Goal: Contribute content: Contribute content

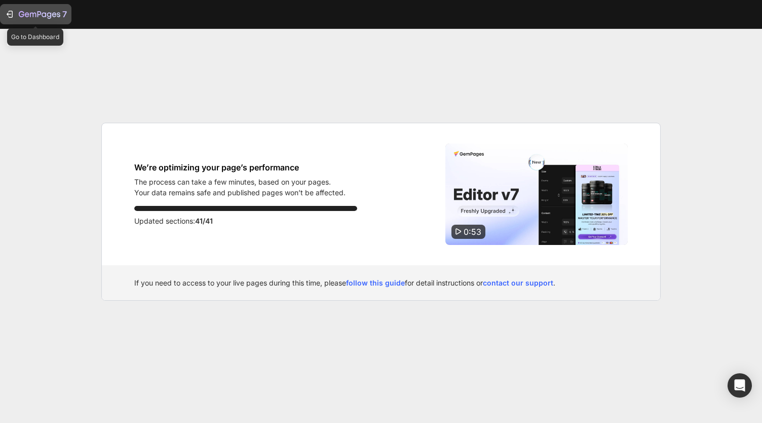
click at [22, 8] on div "7" at bounding box center [43, 14] width 48 height 12
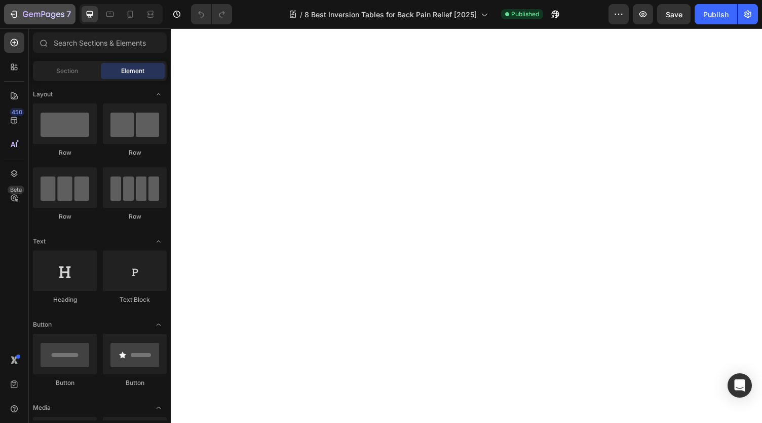
click at [60, 19] on div "7" at bounding box center [47, 14] width 48 height 12
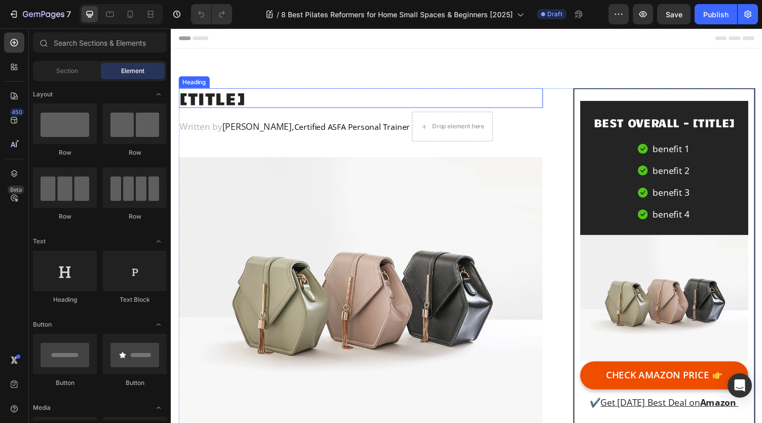
click at [258, 96] on h2 "[TITLE]" at bounding box center [365, 100] width 374 height 20
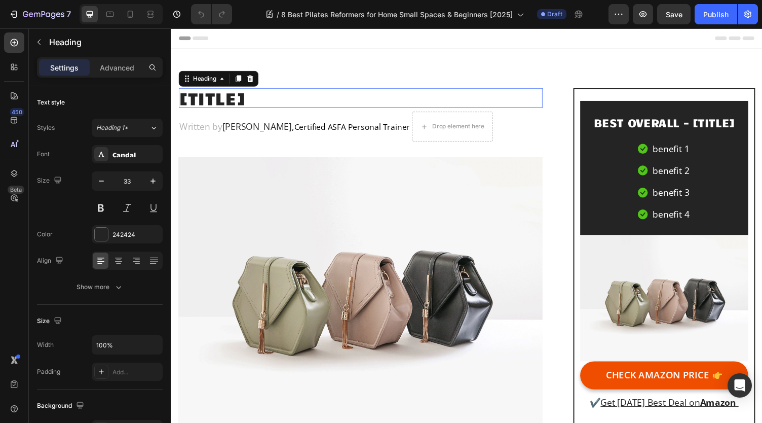
click at [258, 99] on h2 "[TITLE]" at bounding box center [365, 100] width 374 height 20
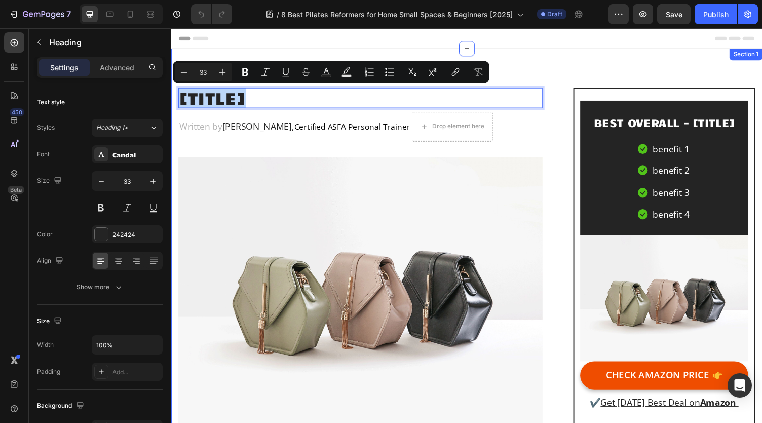
drag, startPoint x: 249, startPoint y: 101, endPoint x: 178, endPoint y: 98, distance: 71.0
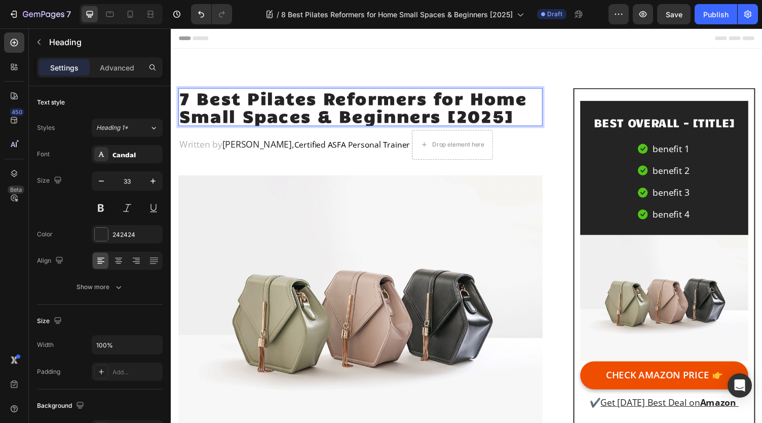
click at [193, 103] on p "7 Best Pilates Reformers for Home Small Spaces & Beginners [2025]" at bounding box center [365, 109] width 372 height 37
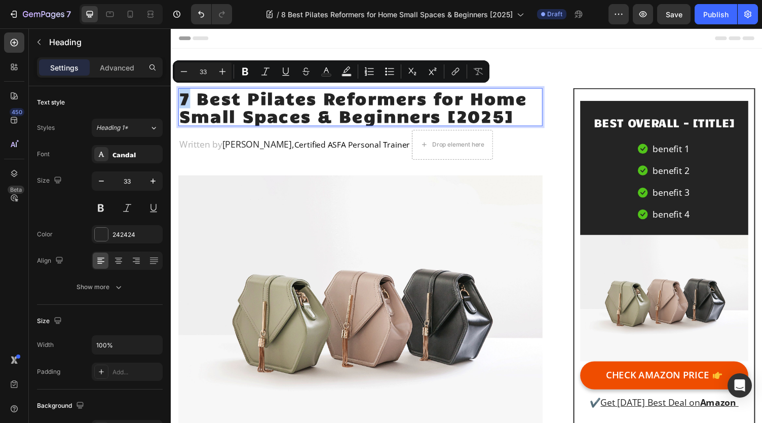
drag, startPoint x: 191, startPoint y: 103, endPoint x: 182, endPoint y: 103, distance: 9.1
click at [182, 103] on p "7 Best Pilates Reformers for Home Small Spaces & Beginners [2025]" at bounding box center [365, 109] width 372 height 37
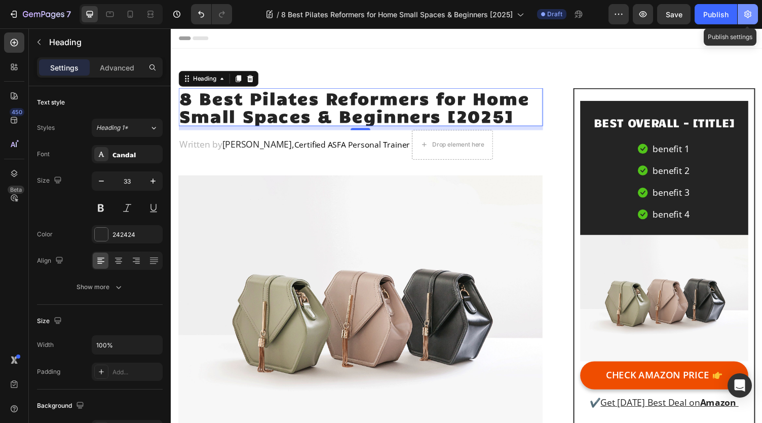
click at [754, 18] on button "button" at bounding box center [748, 14] width 20 height 20
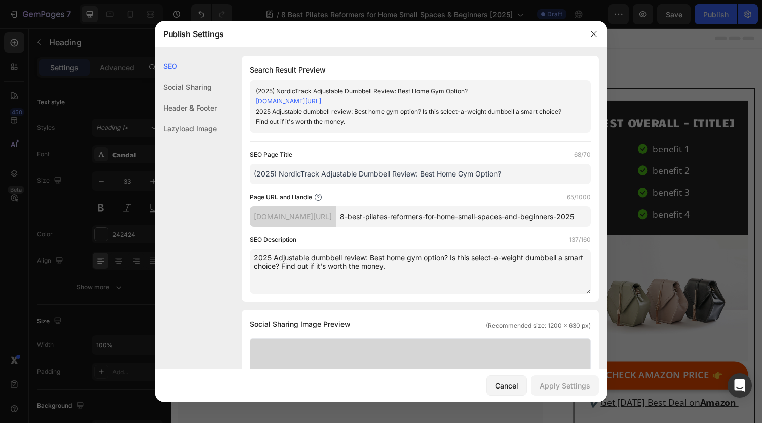
click at [527, 220] on input "8-best-pilates-reformers-for-home-small-spaces-and-beginners-2025" at bounding box center [463, 216] width 255 height 20
drag, startPoint x: 531, startPoint y: 223, endPoint x: 580, endPoint y: 230, distance: 50.1
click at [567, 227] on input "8-best-pilates-reformers-for-home-small-spaces-and-beginners-2025" at bounding box center [463, 216] width 255 height 20
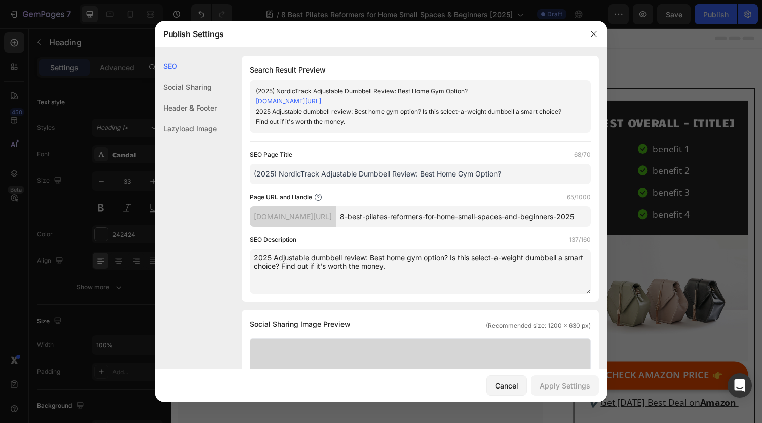
click at [559, 224] on input "8-best-pilates-reformers-for-home-small-spaces-and-beginners-2025" at bounding box center [463, 216] width 255 height 20
click at [561, 227] on input "8-best-pilates-reformers-for-home-small-spaces-and-beginners-2025" at bounding box center [463, 216] width 255 height 20
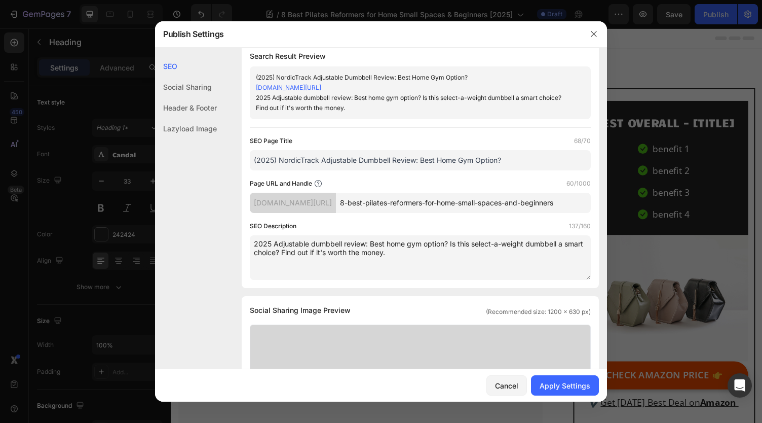
scroll to position [0, 0]
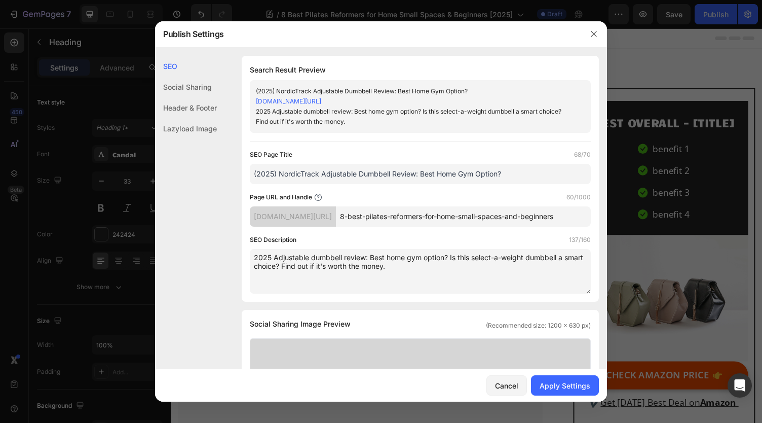
type input "8-best-pilates-reformers-for-home-small-spaces-and-beginners"
drag, startPoint x: 507, startPoint y: 183, endPoint x: 245, endPoint y: 196, distance: 262.3
click at [245, 196] on div "Search Result Preview (2025) NordicTrack Adjustable Dumbbell Review: Best Home …" at bounding box center [420, 179] width 357 height 246
paste input "7 Best Pilates Reformers for Home Small Spaces & Beginners [2025]"
drag, startPoint x: 258, startPoint y: 185, endPoint x: 247, endPoint y: 190, distance: 11.9
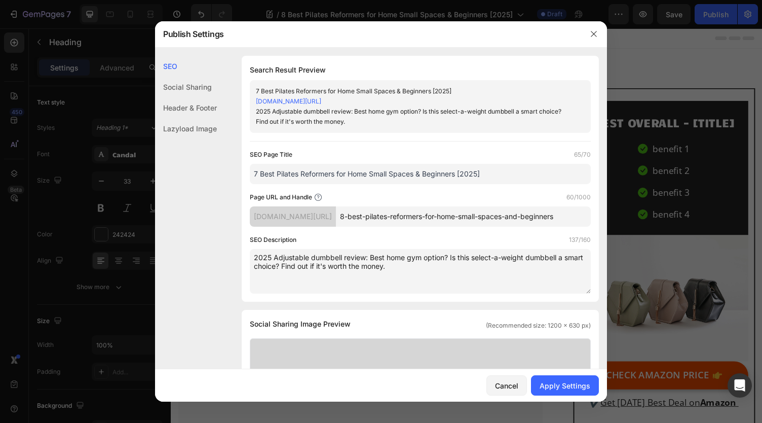
click at [247, 190] on div "Search Result Preview 7 Best Pilates Reformers for Home Small Spaces & Beginner…" at bounding box center [420, 179] width 357 height 246
type input "8 Best Pilates Reformers for Home Small Spaces & Beginners [2025]"
drag, startPoint x: 367, startPoint y: 275, endPoint x: 242, endPoint y: 266, distance: 125.0
click at [242, 266] on div "Search Result Preview 8 Best Pilates Reformers for Home Small Spaces & Beginner…" at bounding box center [420, 179] width 357 height 246
paste textarea ""Discover the 7 best Pilates reformers for home in [DATE] — compact, foldable, …"
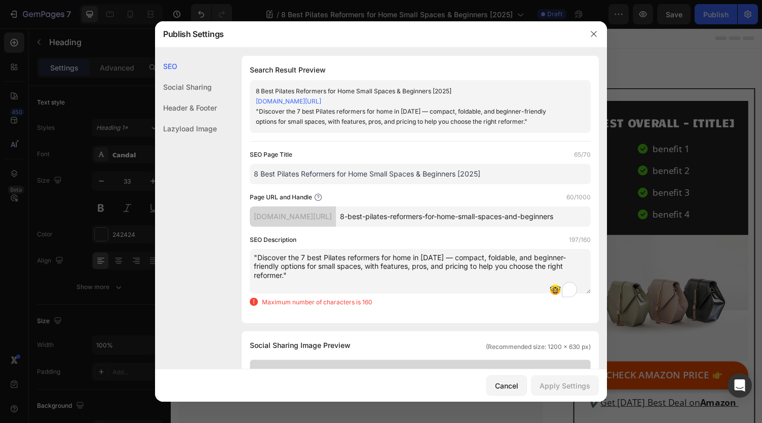
drag, startPoint x: 440, startPoint y: 266, endPoint x: 411, endPoint y: 271, distance: 29.4
click at [411, 271] on textarea ""Discover the 7 best Pilates reformers for home in [DATE] — compact, foldable, …" at bounding box center [420, 271] width 341 height 45
click at [427, 264] on textarea ""Discover the 7 best Pilates reformers for home — compact, foldable, and beginn…" at bounding box center [420, 271] width 341 height 45
click at [254, 269] on textarea ""Discover the 7 best Pilates reformers for home, compact, foldable, and beginne…" at bounding box center [420, 271] width 341 height 45
click at [553, 273] on textarea "Discover the 7 best Pilates reformers for home, compact, foldable, and beginner…" at bounding box center [420, 271] width 341 height 45
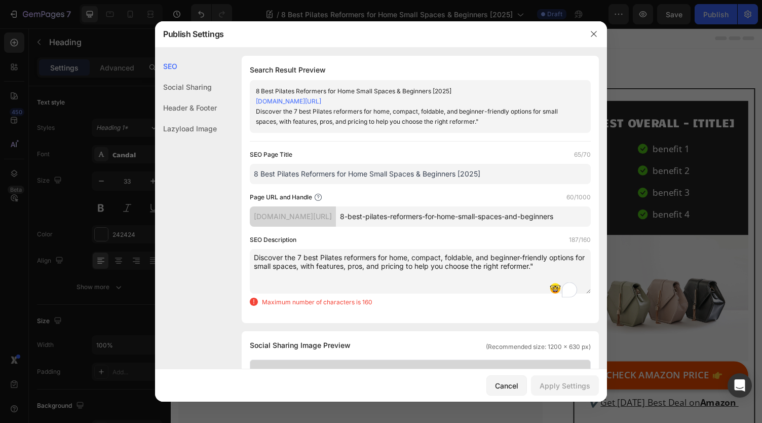
click at [552, 274] on textarea "Discover the 7 best Pilates reformers for home, compact, foldable, and beginner…" at bounding box center [420, 271] width 341 height 45
drag, startPoint x: 360, startPoint y: 279, endPoint x: 380, endPoint y: 286, distance: 21.5
click at [380, 286] on textarea "Discover the 7 best Pilates reformers for home, compact, foldable, and beginner…" at bounding box center [420, 271] width 341 height 45
drag, startPoint x: 532, startPoint y: 276, endPoint x: 460, endPoint y: 280, distance: 72.1
click at [460, 280] on textarea "Discover the 7 best Pilates reformers for home, compact, foldable, and beginner…" at bounding box center [420, 271] width 341 height 45
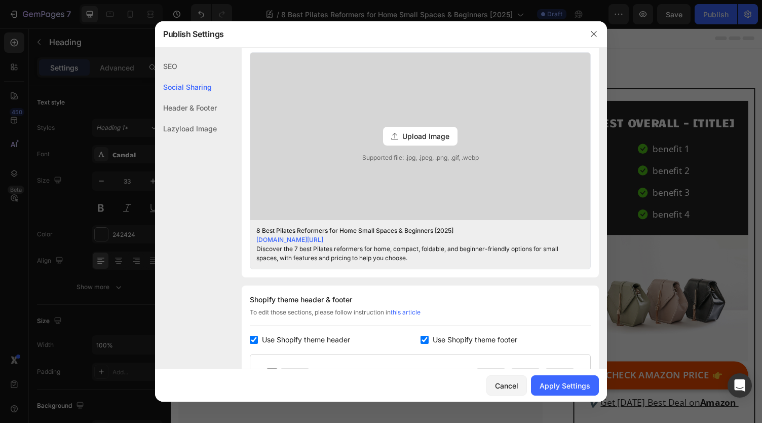
scroll to position [134, 0]
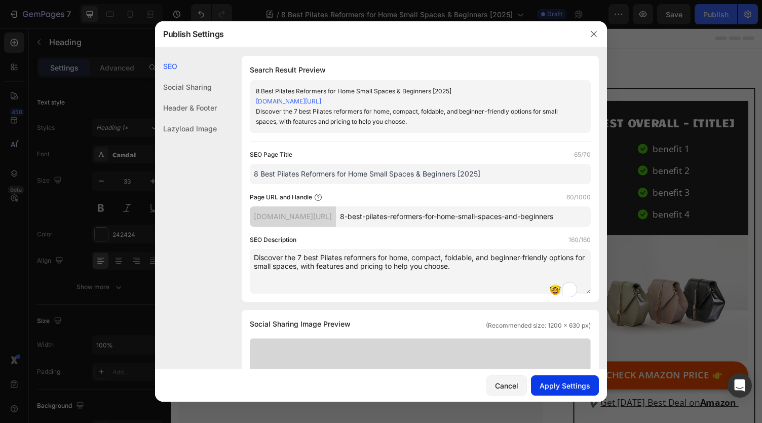
type textarea "Discover the 7 best Pilates reformers for home, compact, foldable, and beginner…"
click at [568, 383] on div "Apply Settings" at bounding box center [565, 385] width 51 height 11
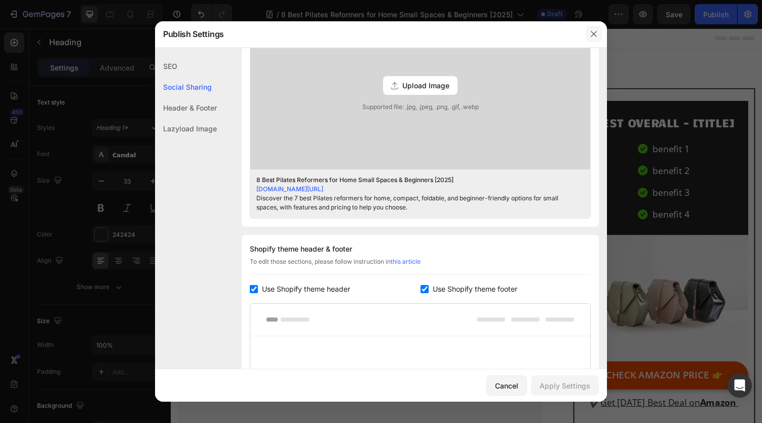
drag, startPoint x: 591, startPoint y: 29, endPoint x: 432, endPoint y: 9, distance: 159.8
click at [591, 29] on button "button" at bounding box center [594, 34] width 16 height 16
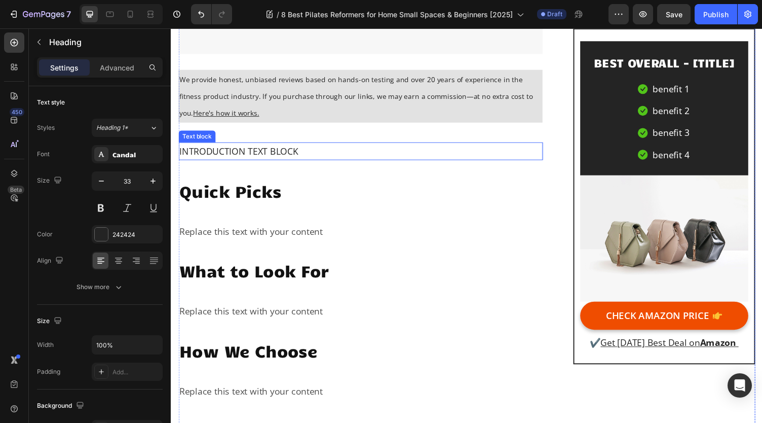
click at [281, 151] on p "INTRODUCTION TEXT BLOCK" at bounding box center [365, 154] width 372 height 16
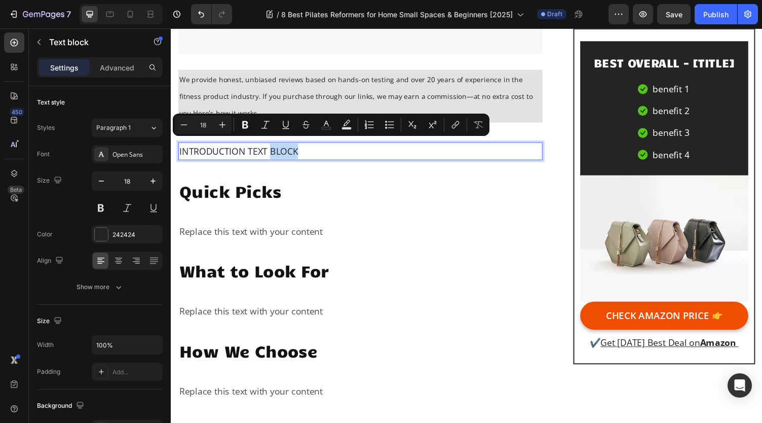
click at [308, 149] on p "INTRODUCTION TEXT BLOCK" at bounding box center [365, 154] width 372 height 16
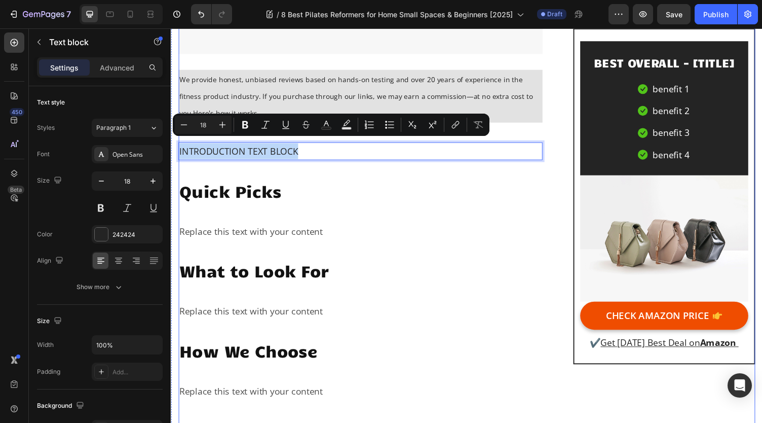
drag, startPoint x: 309, startPoint y: 149, endPoint x: 179, endPoint y: 162, distance: 130.3
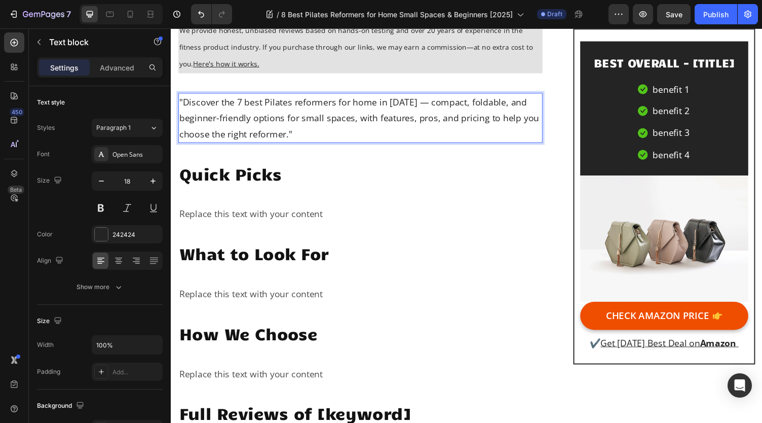
click at [327, 124] on p ""Discover the 7 best Pilates reformers for home in [DATE] — compact, foldable, …" at bounding box center [365, 120] width 372 height 49
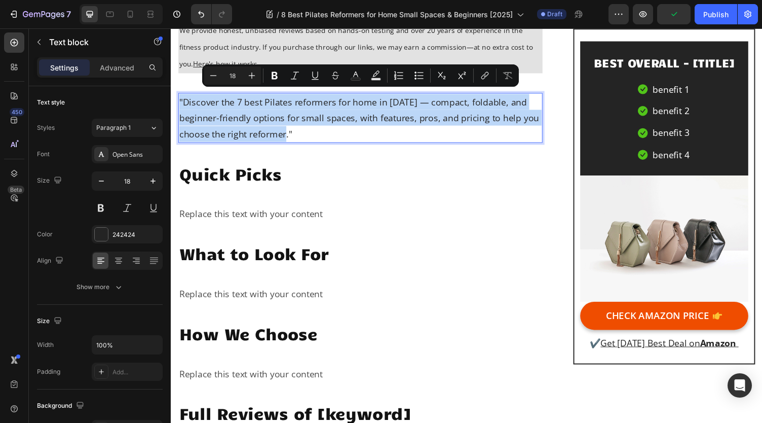
drag, startPoint x: 319, startPoint y: 126, endPoint x: 180, endPoint y: 102, distance: 141.0
click at [180, 102] on p ""Discover the 7 best Pilates reformers for home in [DATE] — compact, foldable, …" at bounding box center [365, 120] width 372 height 49
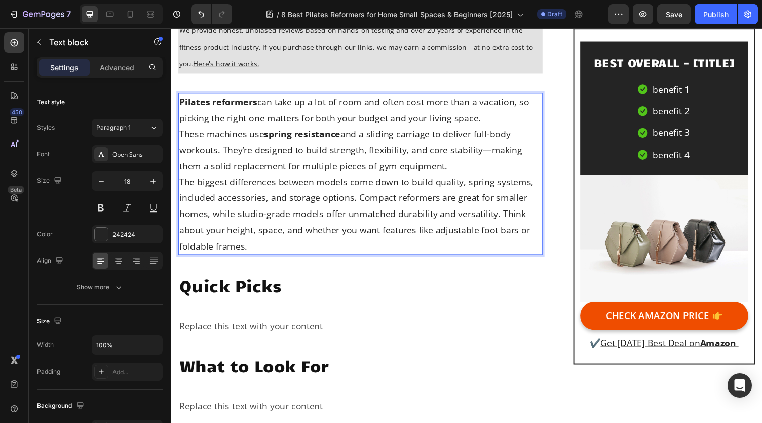
click at [517, 117] on p "Pilates reformers can take up a lot of room and often cost more than a vacation…" at bounding box center [365, 112] width 372 height 33
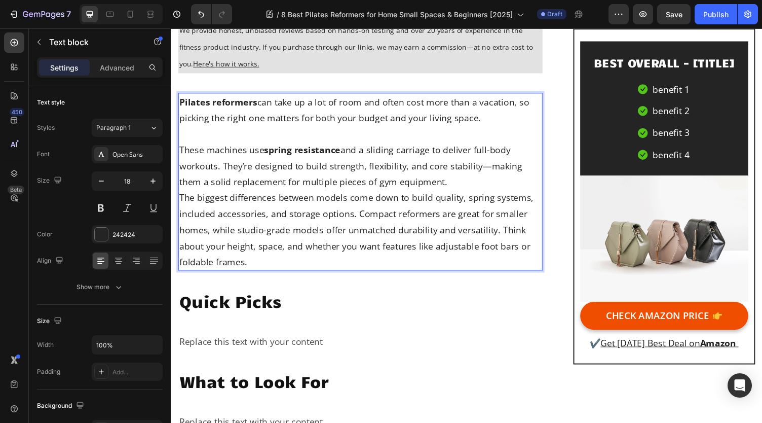
click at [484, 179] on p "These machines use spring resistance and a sliding carriage to deliver full-bod…" at bounding box center [365, 169] width 372 height 49
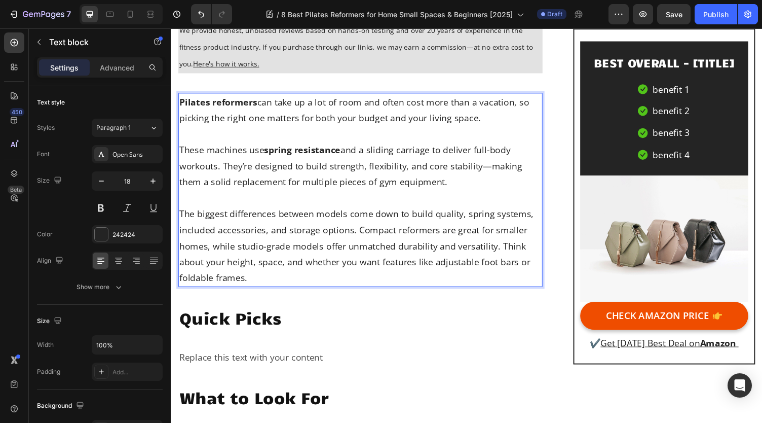
click at [509, 249] on p "The biggest differences between models come down to build quality, spring syste…" at bounding box center [365, 252] width 372 height 82
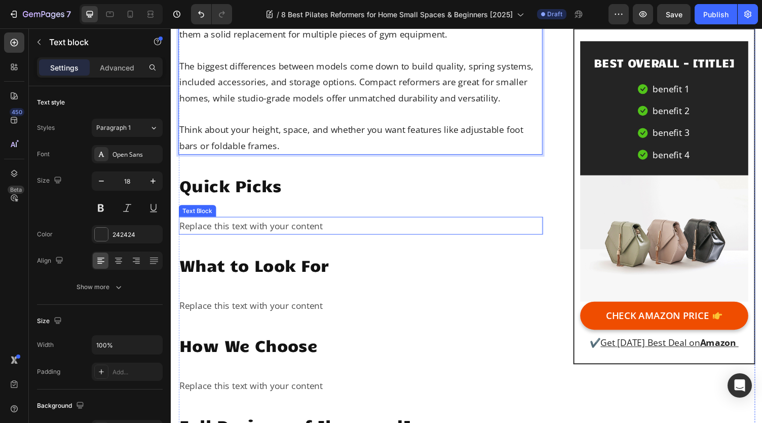
click at [286, 229] on div "Replace this text with your content" at bounding box center [365, 231] width 374 height 18
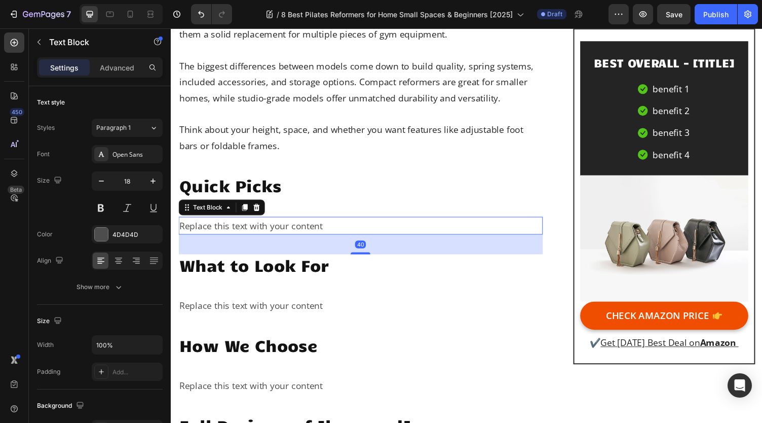
click at [286, 229] on div "Replace this text with your content" at bounding box center [365, 231] width 374 height 18
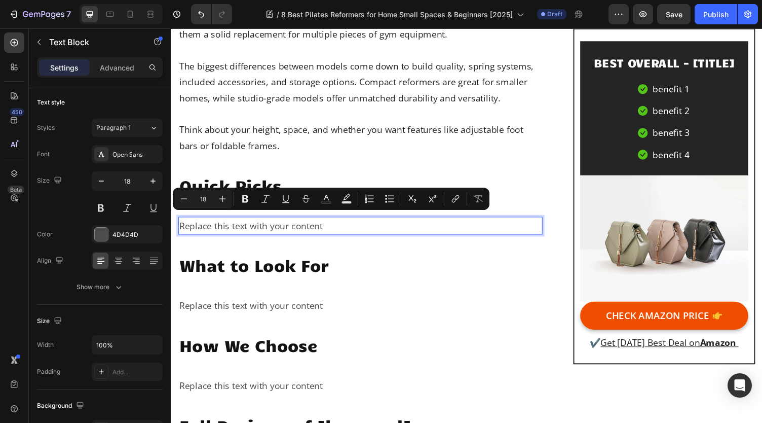
click at [324, 223] on p "Replace this text with your content" at bounding box center [365, 231] width 372 height 16
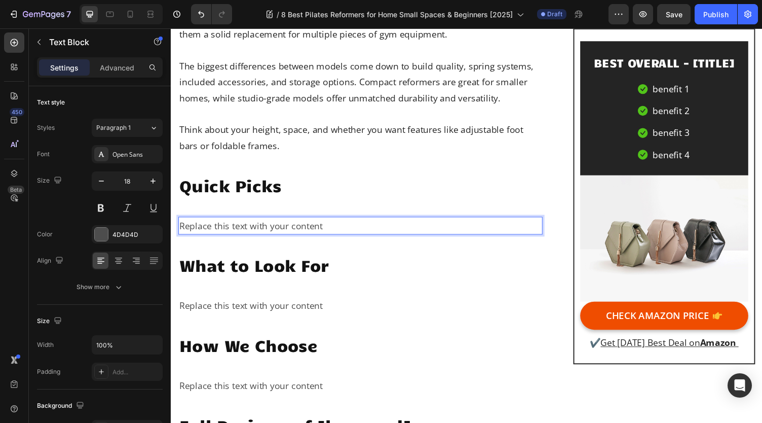
click at [178, 232] on div "Replace this text with your content" at bounding box center [365, 231] width 374 height 18
click at [178, 233] on div "Replace this text with your content" at bounding box center [365, 231] width 374 height 18
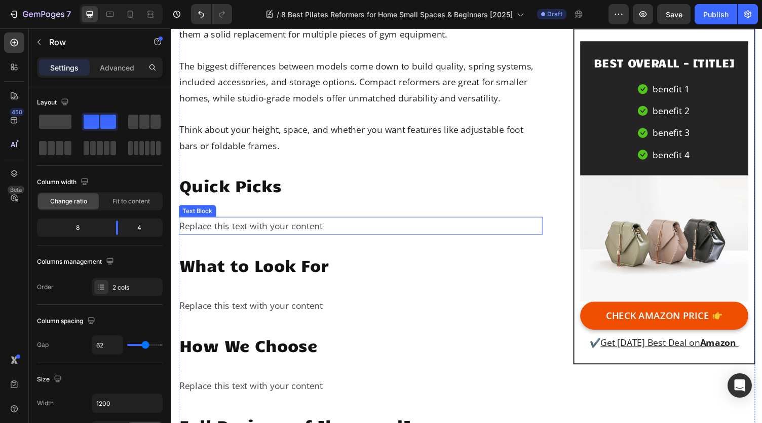
click at [328, 223] on p "Replace this text with your content" at bounding box center [365, 231] width 372 height 16
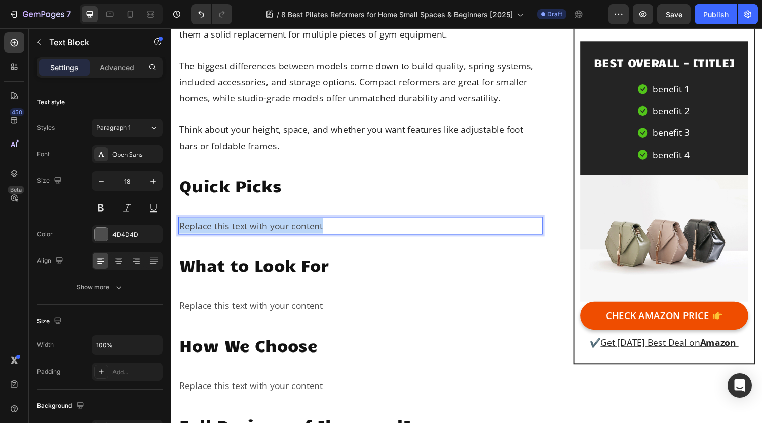
drag, startPoint x: 338, startPoint y: 226, endPoint x: 181, endPoint y: 230, distance: 157.1
click at [181, 230] on p "Replace this text with your content" at bounding box center [365, 231] width 372 height 16
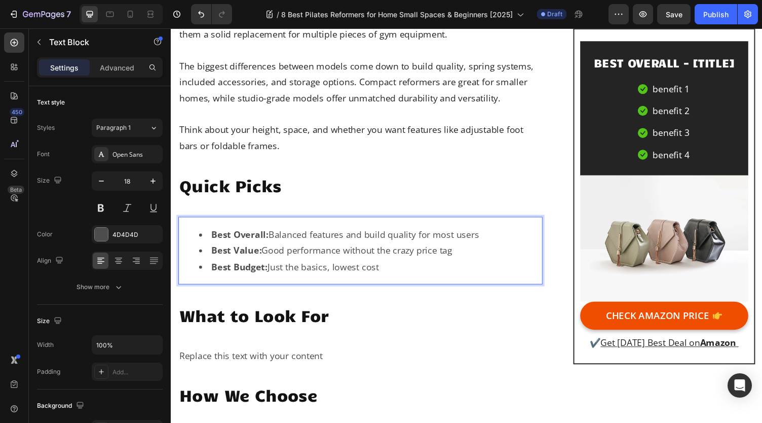
click at [257, 236] on strong "Best Overall:" at bounding box center [241, 240] width 59 height 12
click at [349, 233] on li "Best Overall: Balanced features and build quality for most users" at bounding box center [376, 240] width 352 height 16
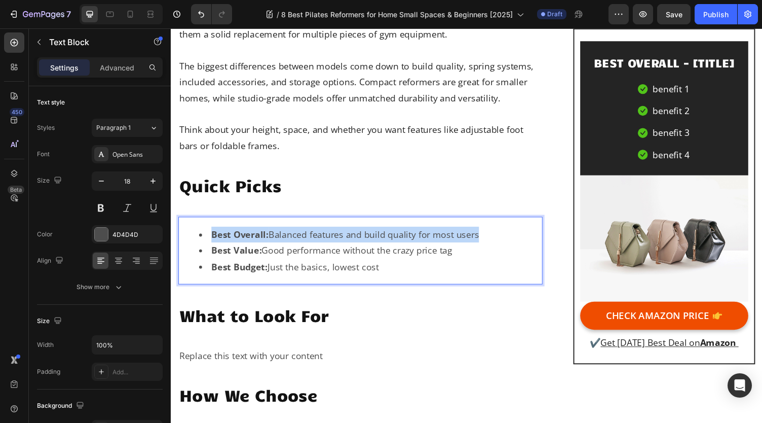
click at [349, 233] on li "Best Overall: Balanced features and build quality for most users" at bounding box center [376, 240] width 352 height 16
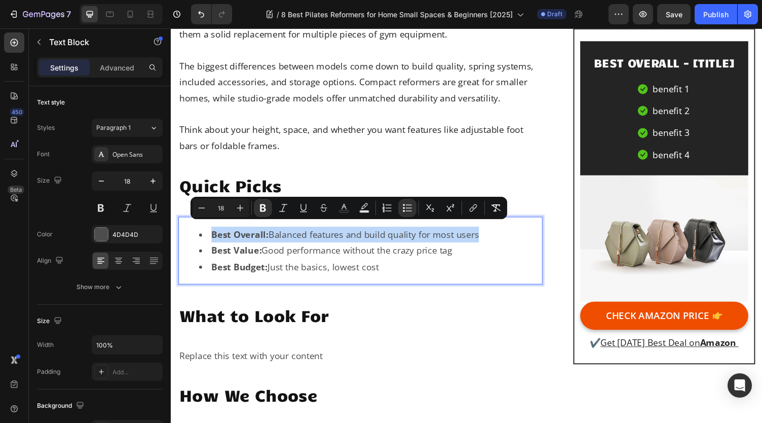
click at [354, 233] on li "Best Overall: Balanced features and build quality for most users" at bounding box center [376, 240] width 352 height 16
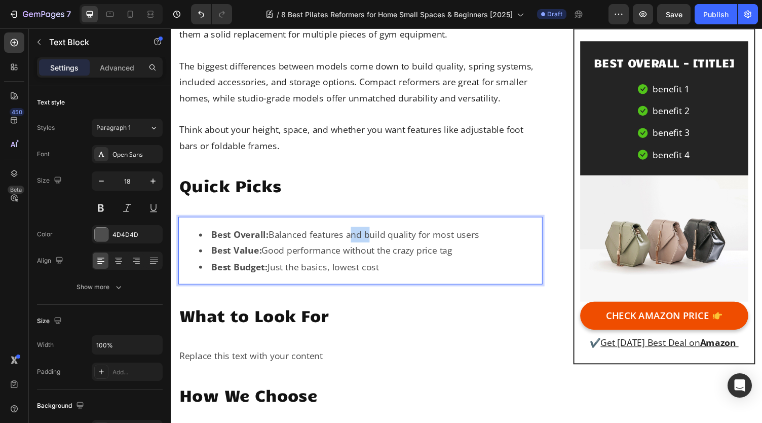
click at [354, 233] on li "Best Overall: Balanced features and build quality for most users" at bounding box center [376, 240] width 352 height 16
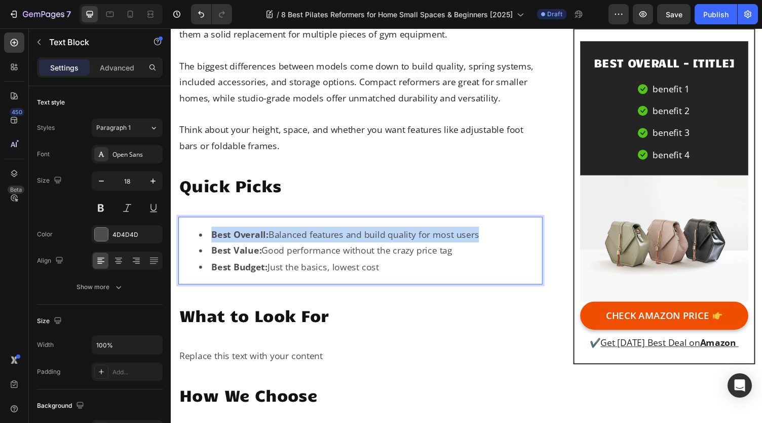
click at [354, 233] on li "Best Overall: Balanced features and build quality for most users" at bounding box center [376, 240] width 352 height 16
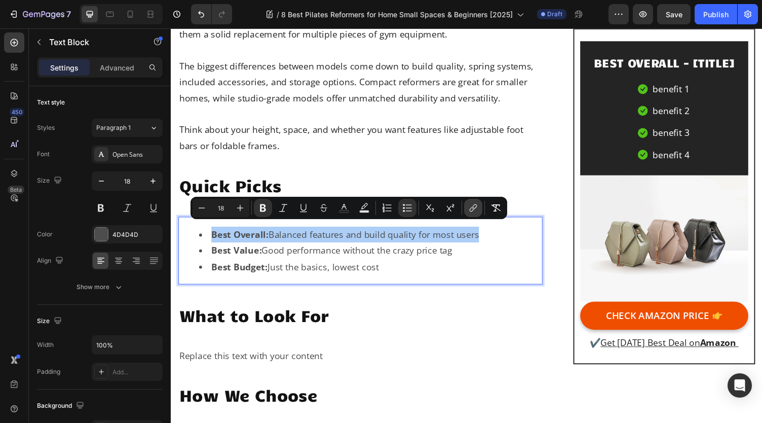
click at [477, 212] on icon "Editor contextual toolbar" at bounding box center [473, 208] width 10 height 10
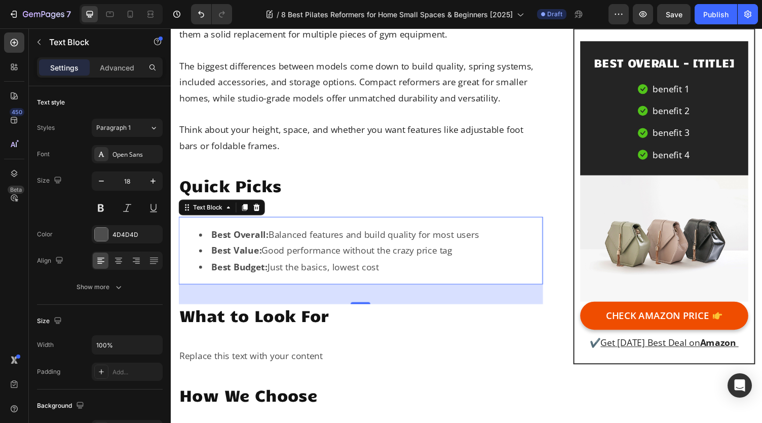
click at [474, 254] on li "Best Value: Good performance without the crazy price tag" at bounding box center [376, 256] width 352 height 16
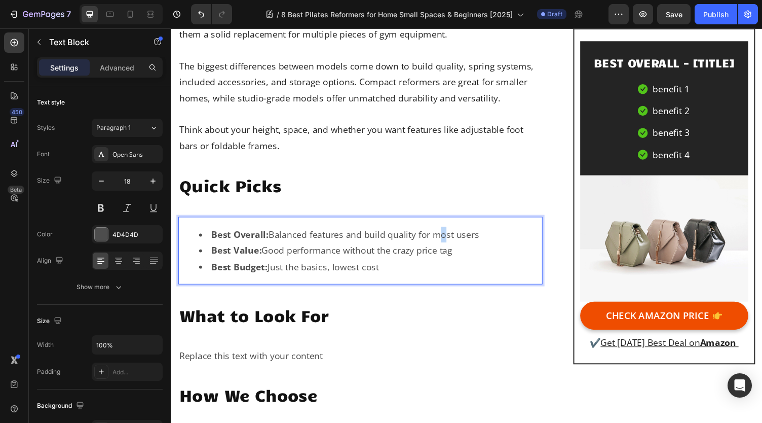
click at [444, 239] on li "Best Overall: Balanced features and build quality for most users" at bounding box center [376, 240] width 352 height 16
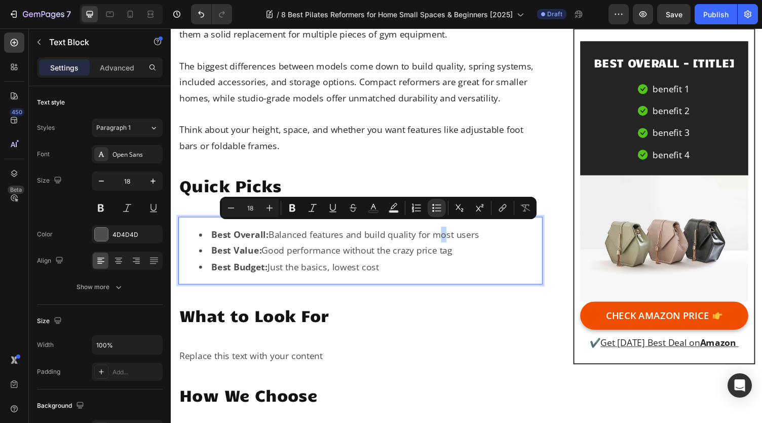
drag, startPoint x: 488, startPoint y: 230, endPoint x: 275, endPoint y: 243, distance: 213.7
click at [275, 243] on li "Best Overall: Balanced features and build quality for most users" at bounding box center [376, 240] width 352 height 16
click at [498, 209] on icon "Editor contextual toolbar" at bounding box center [503, 208] width 10 height 10
click at [510, 248] on li "Best Value: Good performance without the crazy price tag" at bounding box center [376, 256] width 352 height 16
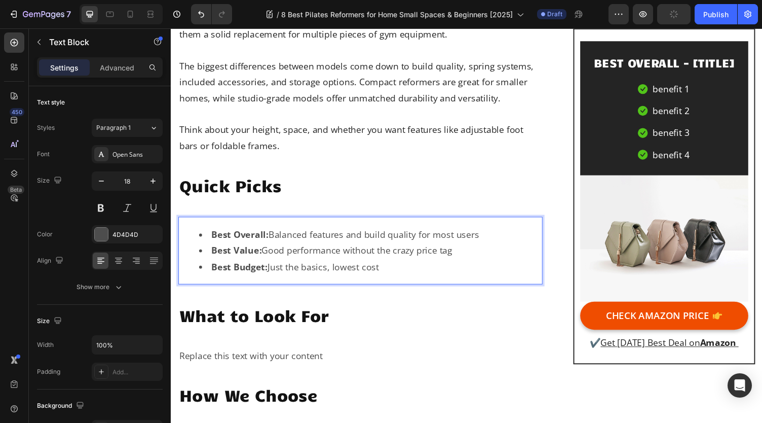
click at [488, 240] on li "Best Overall: Balanced features and build quality for most users" at bounding box center [376, 240] width 352 height 16
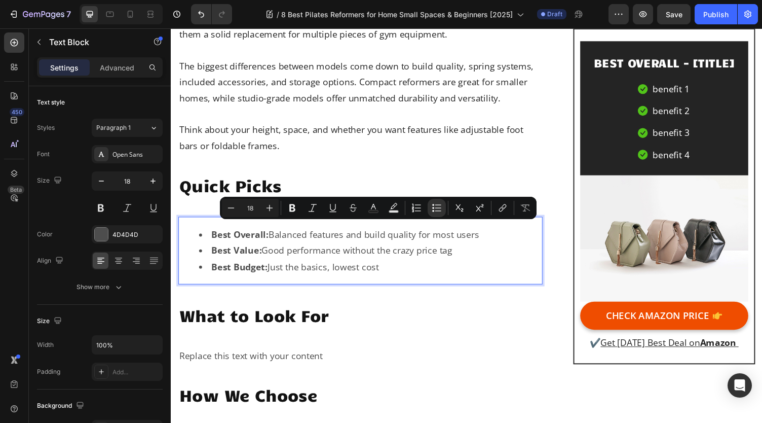
drag, startPoint x: 494, startPoint y: 234, endPoint x: 274, endPoint y: 242, distance: 220.6
click at [274, 242] on li "Best Overall: Balanced features and build quality for most users" at bounding box center [376, 240] width 352 height 16
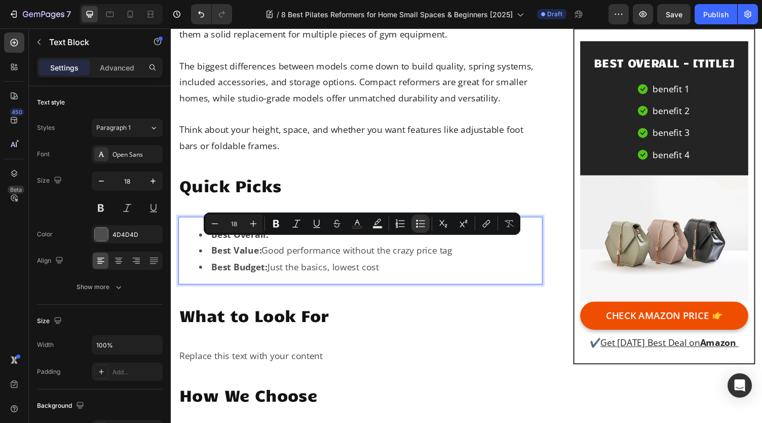
drag, startPoint x: 467, startPoint y: 248, endPoint x: 265, endPoint y: 253, distance: 202.2
click at [265, 253] on li "Best Value: Good performance without the crazy price tag" at bounding box center [376, 256] width 352 height 16
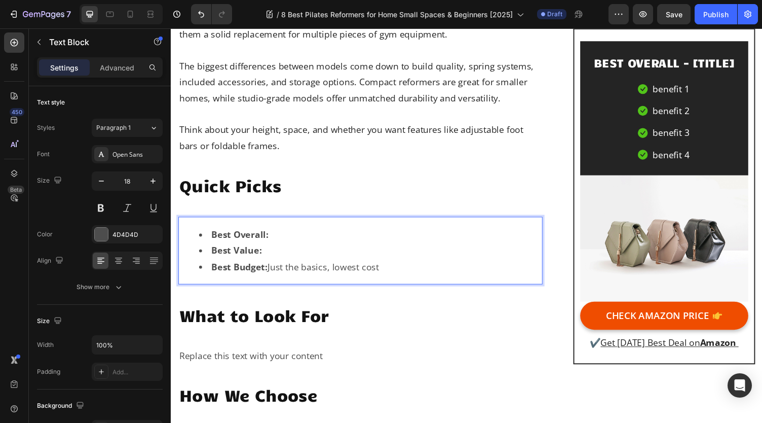
click at [390, 265] on li "Best Budget: Just the basics, lowest cost" at bounding box center [376, 273] width 352 height 16
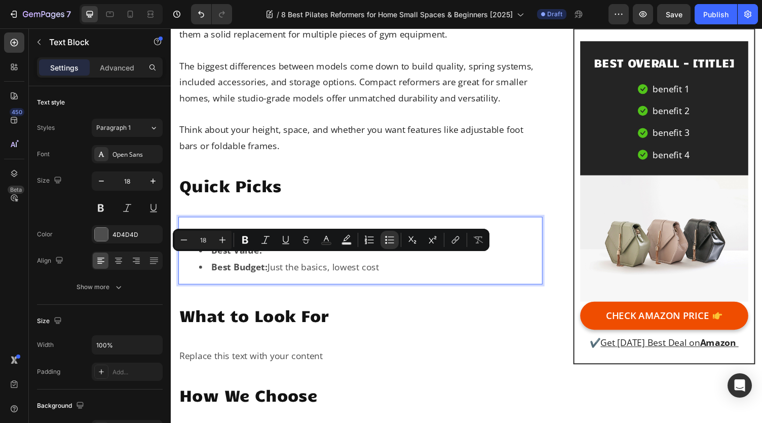
drag, startPoint x: 389, startPoint y: 267, endPoint x: 269, endPoint y: 277, distance: 120.0
click at [269, 277] on div "Best Overall: Best Value: Best Budget: Just the basics, lowest cost" at bounding box center [365, 256] width 374 height 69
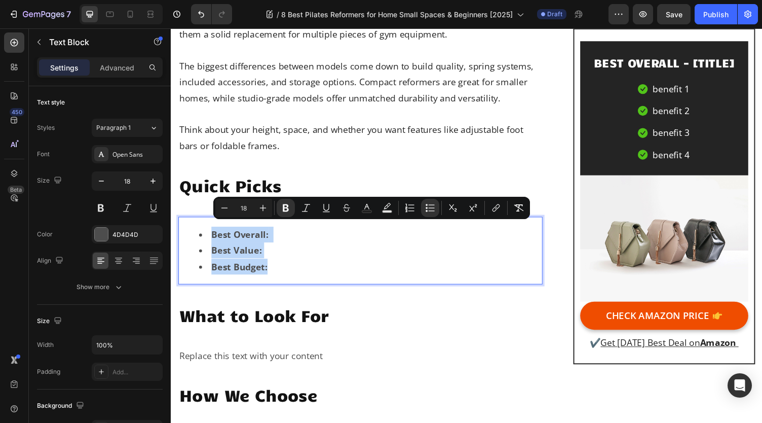
drag, startPoint x: 273, startPoint y: 265, endPoint x: 209, endPoint y: 237, distance: 69.2
click at [209, 237] on ul "Best Overall: Best Value: Best Budget:" at bounding box center [365, 256] width 372 height 49
copy ul "Best Overall: Best Value: Best Budget:"
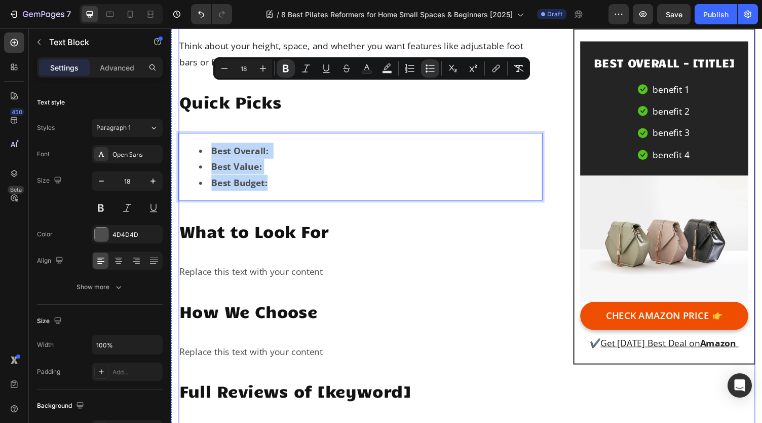
scroll to position [760, 0]
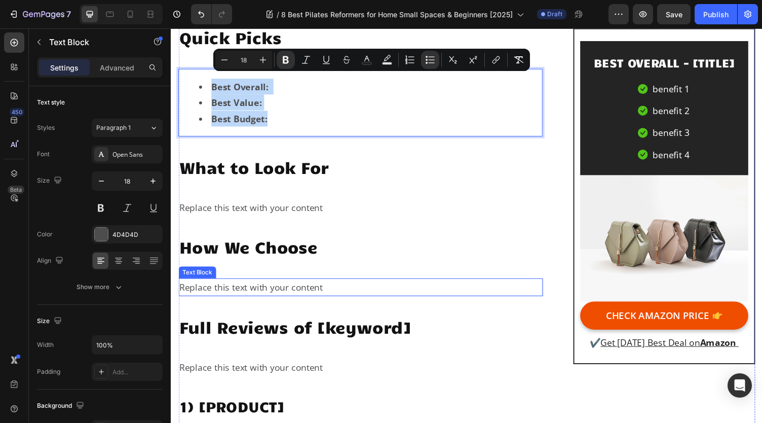
click at [313, 291] on div "Replace this text with your content" at bounding box center [365, 294] width 374 height 18
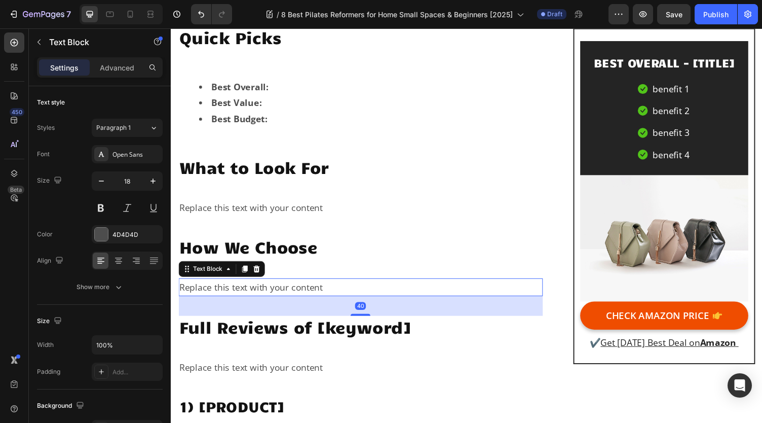
click at [314, 291] on div "Replace this text with your content" at bounding box center [365, 294] width 374 height 18
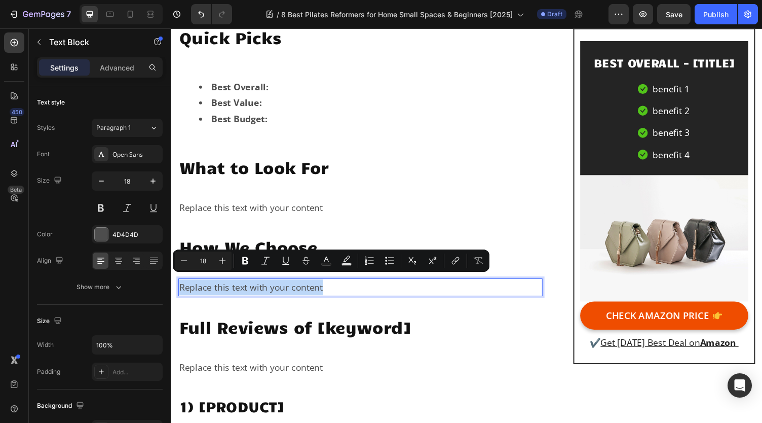
drag, startPoint x: 337, startPoint y: 286, endPoint x: 181, endPoint y: 290, distance: 156.6
click at [181, 290] on p "Replace this text with your content" at bounding box center [365, 294] width 372 height 16
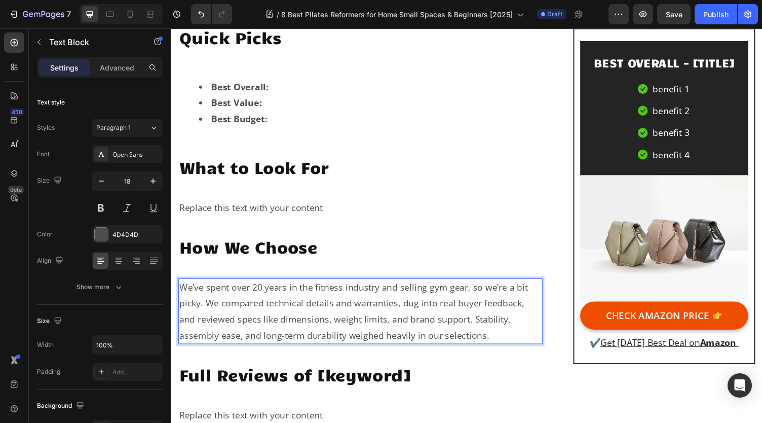
click at [206, 298] on p "We’ve spent over 20 years in the fitness industry and selling gym gear, so we’r…" at bounding box center [365, 319] width 372 height 66
click at [210, 308] on p "We’ve spent over 20 years in the fitness industry and selling gym gear, so we’r…" at bounding box center [365, 319] width 372 height 66
click at [203, 307] on p "We’ve spent over 20 years in the fitness industry and selling gym gear, so we’r…" at bounding box center [365, 319] width 372 height 66
click at [481, 322] on p "We’ve spent over 20 years in the fitness industry and selling gym gear, so we’r…" at bounding box center [365, 319] width 372 height 66
click at [209, 304] on p "We’ve spent over 20 years in the fitness industry and selling gym gear, so we’r…" at bounding box center [365, 319] width 372 height 66
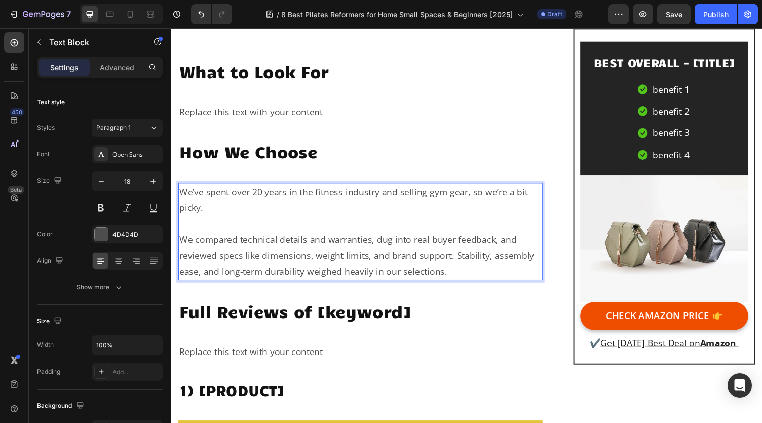
scroll to position [861, 0]
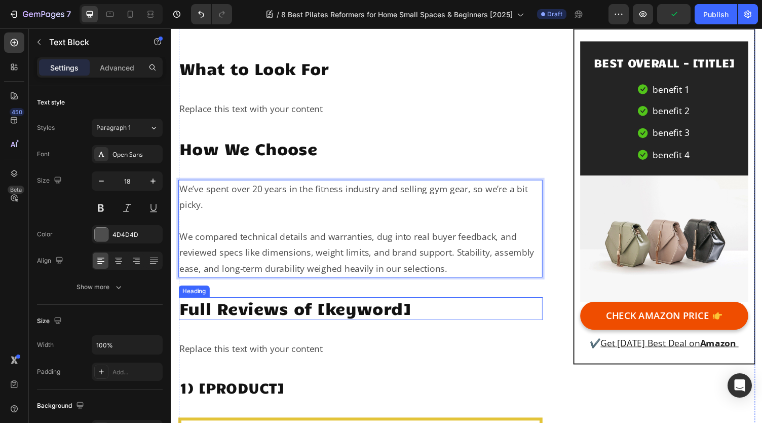
click at [364, 310] on h2 "Full Reviews of [keyword]" at bounding box center [365, 316] width 374 height 23
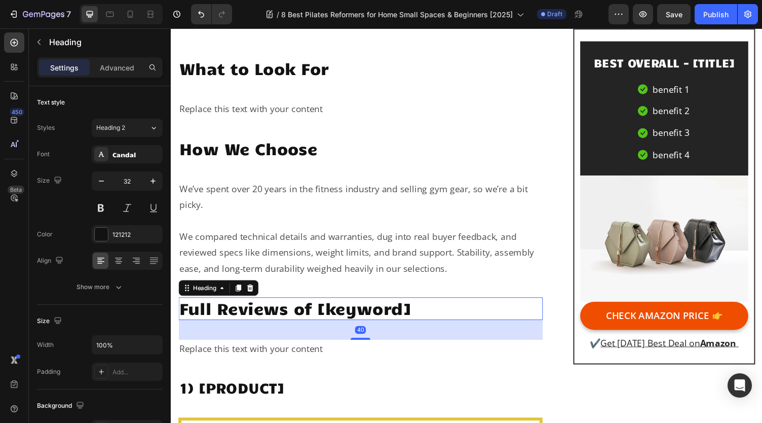
click at [416, 309] on h2 "Full Reviews of [keyword]" at bounding box center [365, 316] width 374 height 23
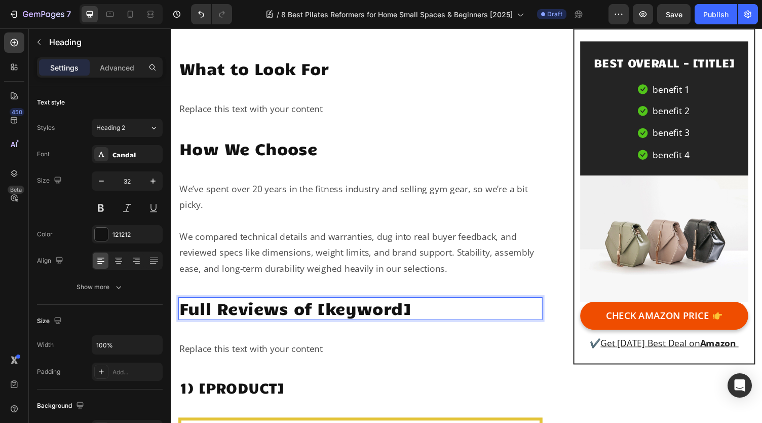
click at [417, 310] on p "Full Reviews of [keyword]" at bounding box center [365, 316] width 372 height 21
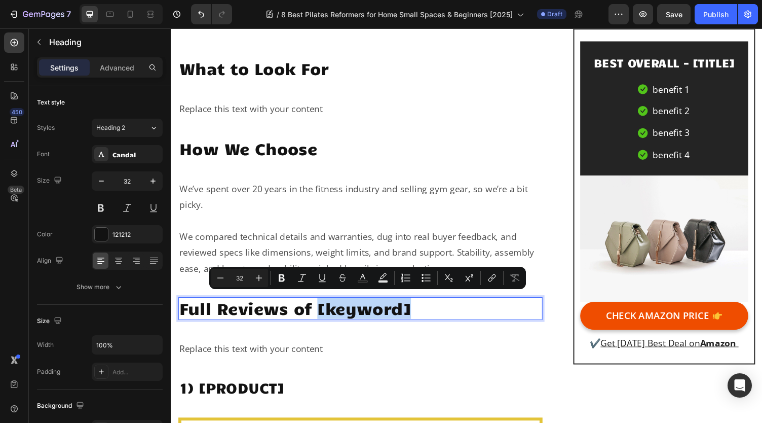
drag, startPoint x: 435, startPoint y: 311, endPoint x: 323, endPoint y: 321, distance: 111.9
click at [323, 321] on p "Full Reviews of [keyword]" at bounding box center [365, 316] width 372 height 21
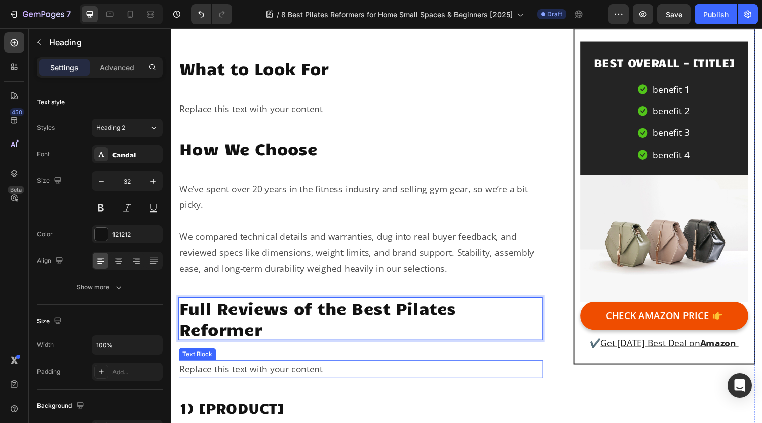
click at [326, 371] on div "Replace this text with your content" at bounding box center [365, 378] width 374 height 18
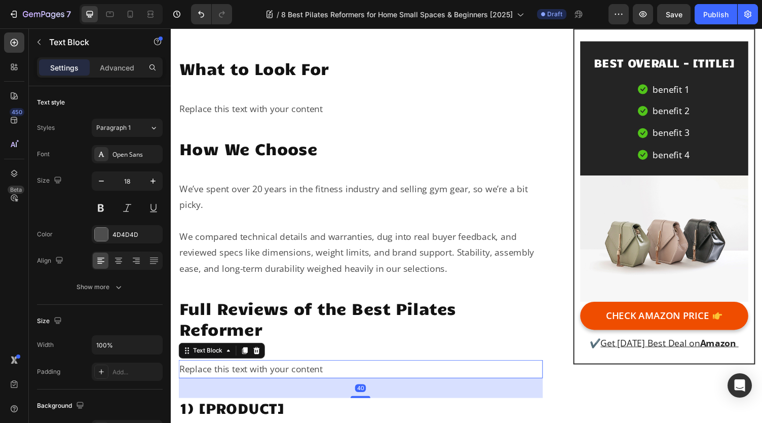
click at [332, 373] on div "Replace this text with your content" at bounding box center [365, 378] width 374 height 18
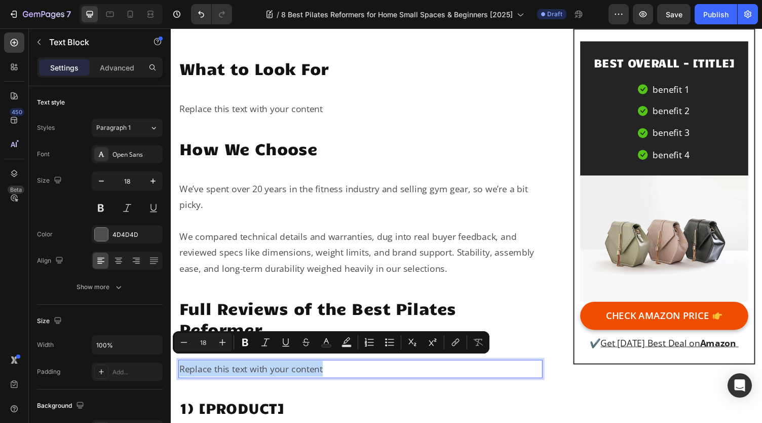
drag, startPoint x: 327, startPoint y: 374, endPoint x: 181, endPoint y: 375, distance: 145.9
click at [181, 375] on p "Replace this text with your content" at bounding box center [365, 378] width 372 height 16
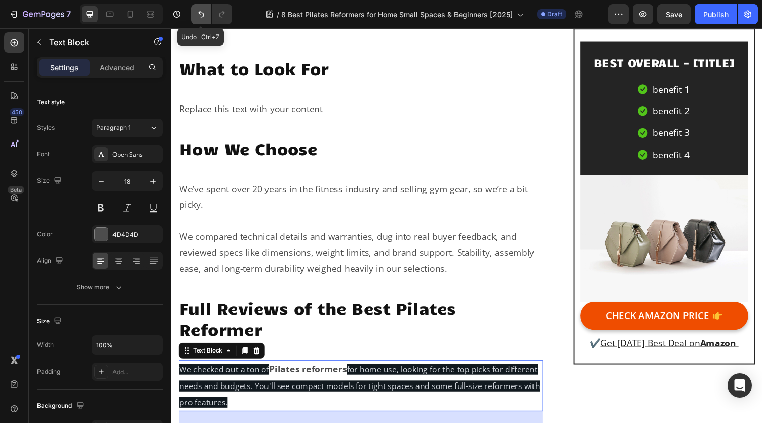
click at [199, 13] on icon "Undo/Redo" at bounding box center [201, 14] width 6 height 7
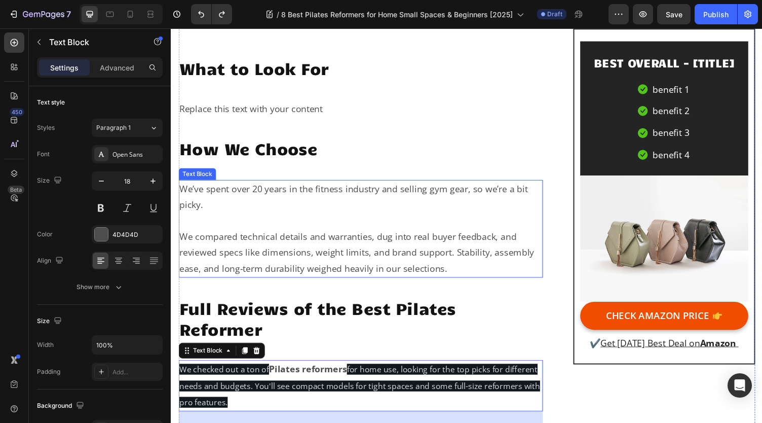
click at [300, 273] on p "We compared technical details and warranties, dug into real buyer feedback, and…" at bounding box center [365, 258] width 372 height 49
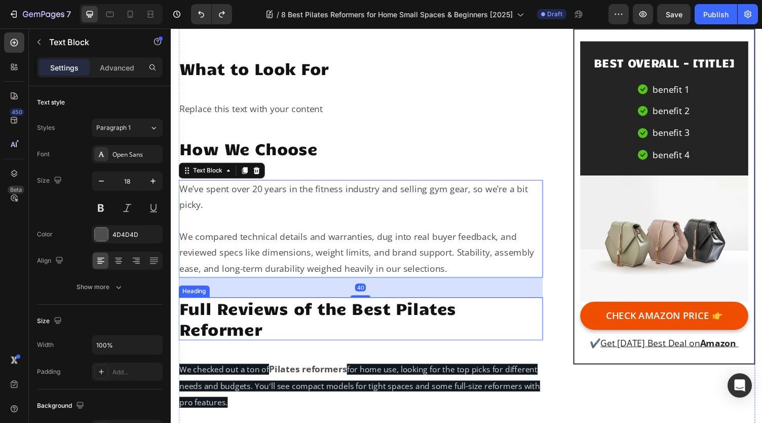
click at [266, 324] on p "Full Reviews of the Best Pilates Reformer" at bounding box center [365, 327] width 372 height 42
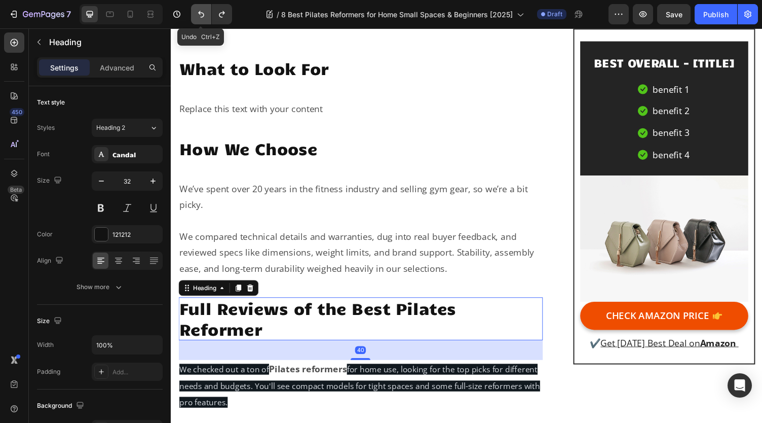
click at [203, 12] on icon "Undo/Redo" at bounding box center [201, 14] width 10 height 10
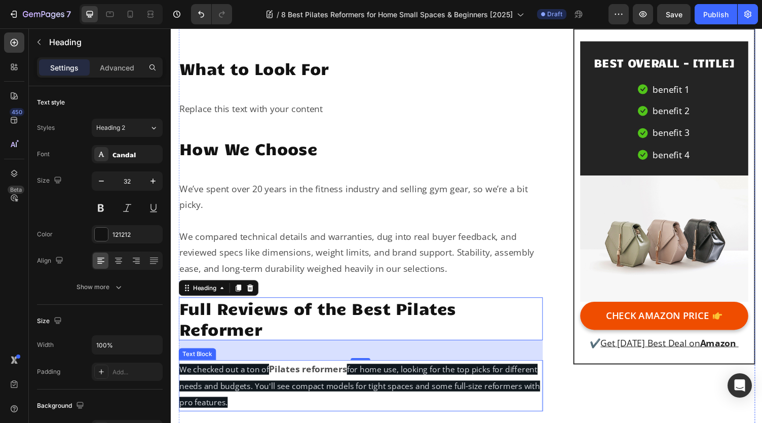
click at [279, 378] on strong "Pilates reformers" at bounding box center [312, 378] width 80 height 12
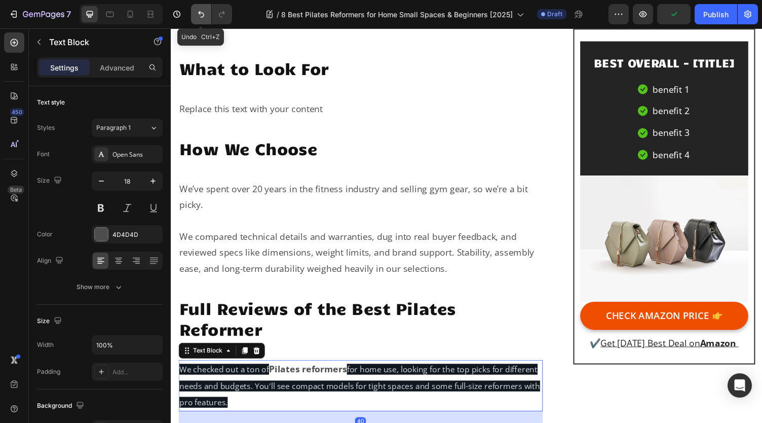
click at [203, 12] on icon "Undo/Redo" at bounding box center [201, 14] width 10 height 10
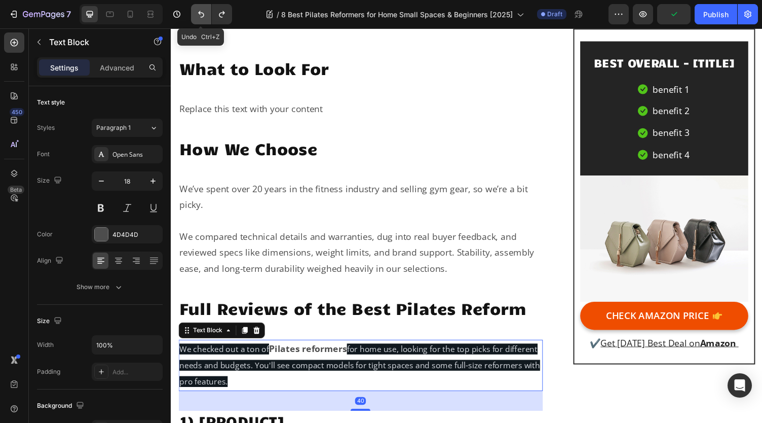
click at [203, 12] on icon "Undo/Redo" at bounding box center [201, 14] width 10 height 10
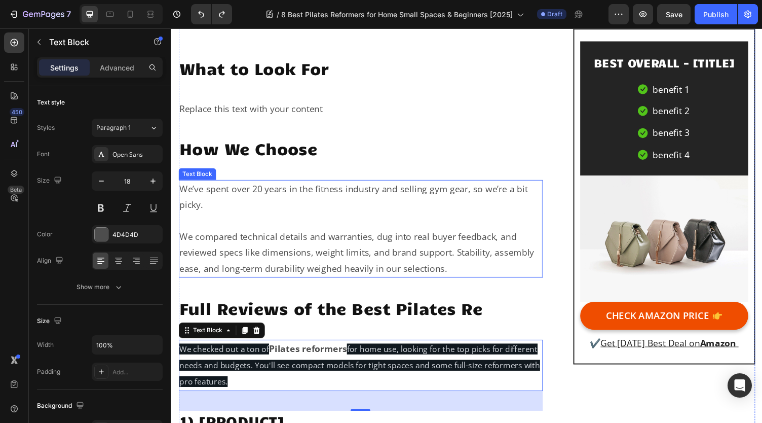
click at [362, 272] on p "We compared technical details and warranties, dug into real buyer feedback, and…" at bounding box center [365, 258] width 372 height 49
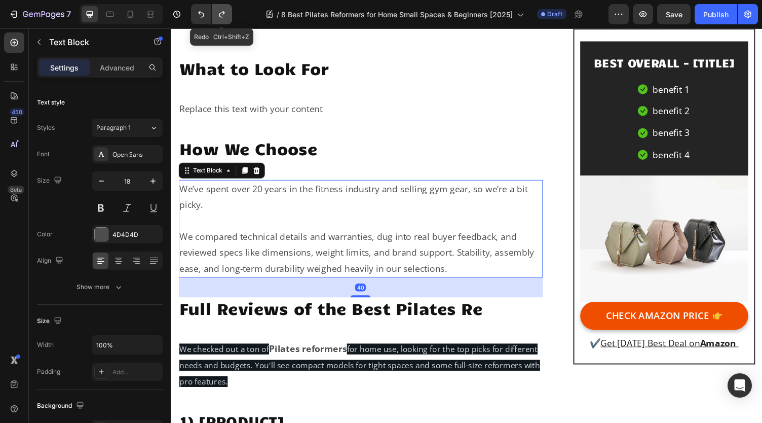
click at [221, 13] on icon "Undo/Redo" at bounding box center [222, 14] width 10 height 10
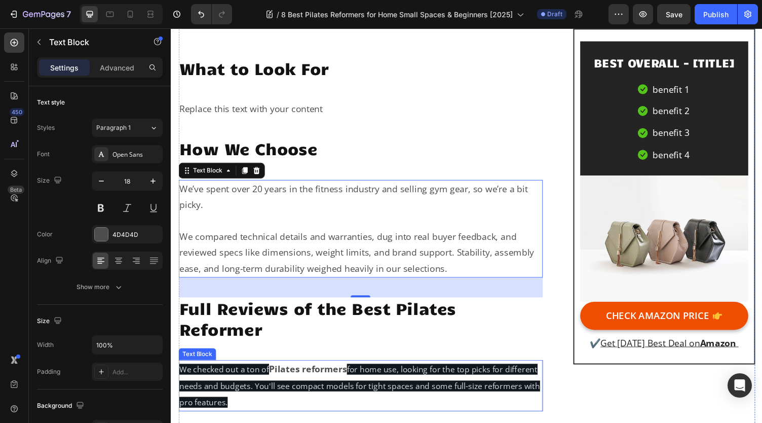
click at [372, 373] on span "for home use, looking for the top picks for different needs and budgets. You'll…" at bounding box center [364, 395] width 371 height 45
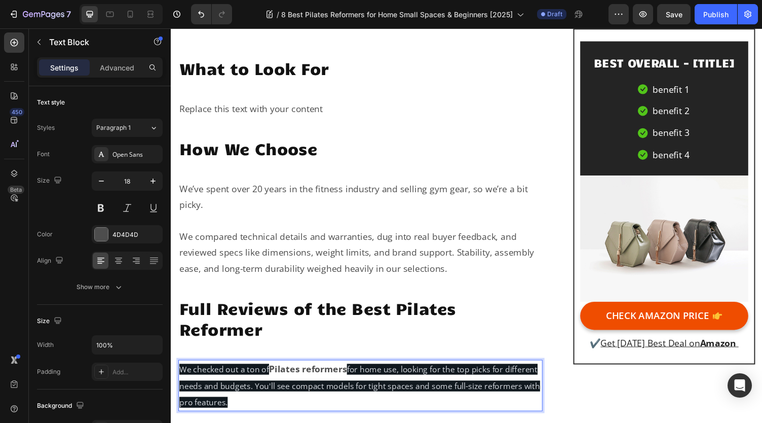
click at [334, 391] on span "for home use, looking for the top picks for different needs and budgets. You'll…" at bounding box center [364, 395] width 371 height 45
click at [302, 406] on p "We checked out a ton of Pilates reformers for home use, looking for the top pic…" at bounding box center [365, 395] width 372 height 51
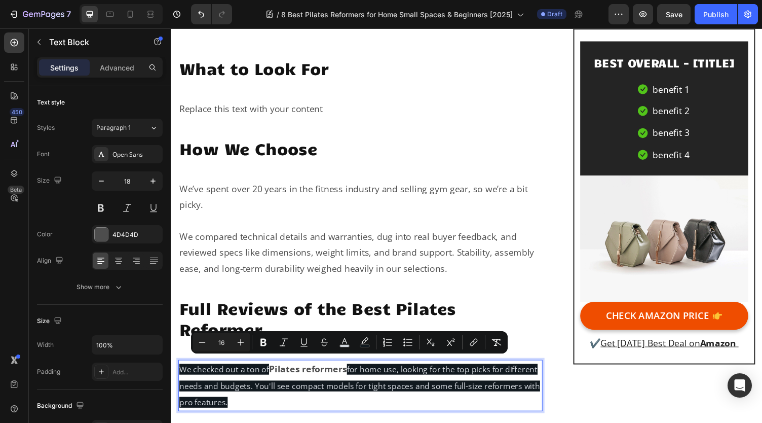
drag, startPoint x: 300, startPoint y: 409, endPoint x: 179, endPoint y: 379, distance: 124.7
click at [179, 379] on p "We checked out a ton of Pilates reformers for home use, looking for the top pic…" at bounding box center [365, 395] width 372 height 51
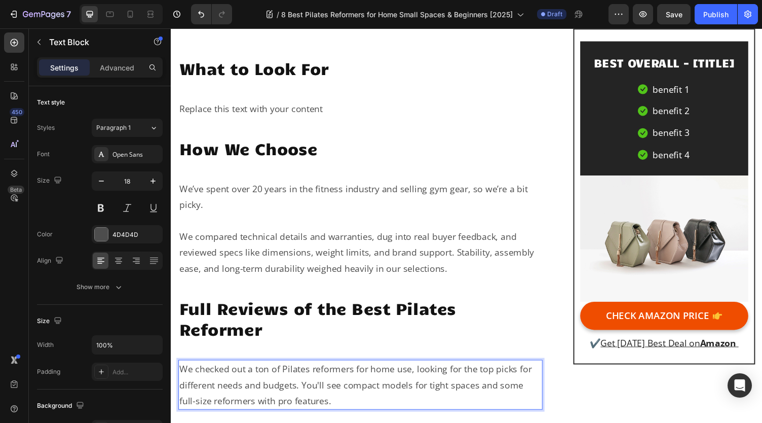
click at [307, 387] on p "We checked out a ton of Pilates reformers for home use, looking for the top pic…" at bounding box center [365, 394] width 372 height 49
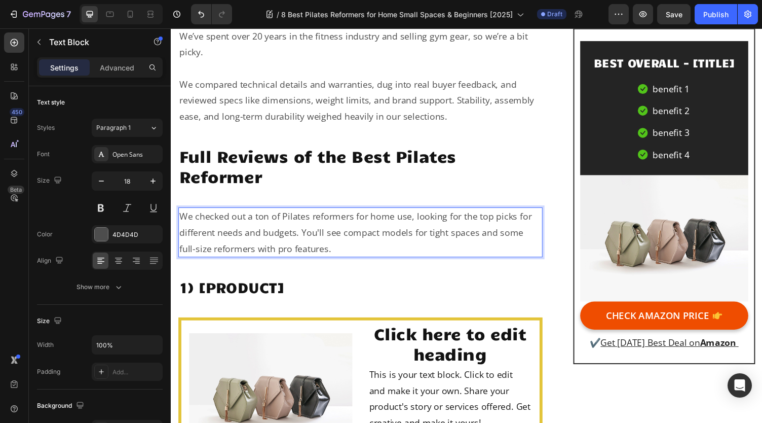
scroll to position [1069, 0]
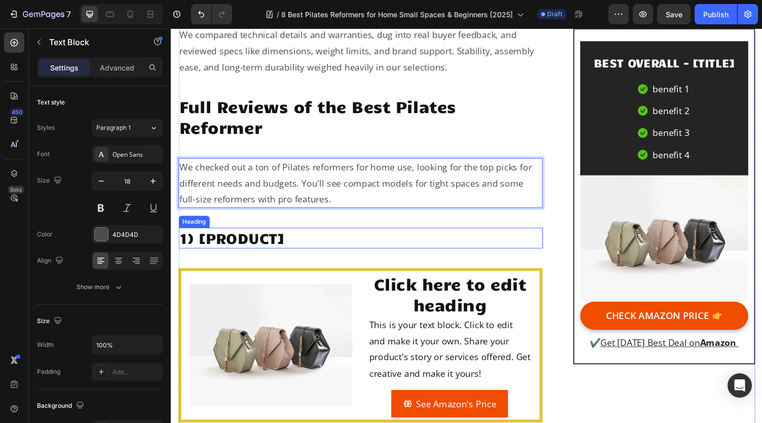
click at [265, 233] on h2 "1) [PRODUCT]" at bounding box center [365, 243] width 374 height 21
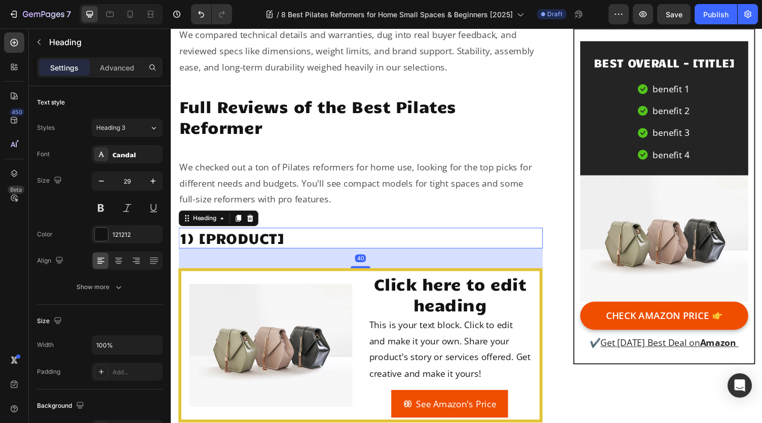
click at [282, 235] on h2 "1) [PRODUCT]" at bounding box center [365, 243] width 374 height 21
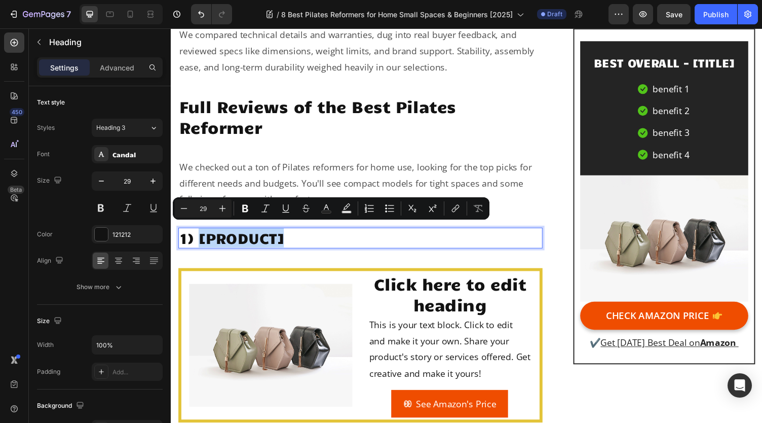
drag, startPoint x: 295, startPoint y: 240, endPoint x: 199, endPoint y: 244, distance: 96.4
click at [199, 244] on p "1) [PRODUCT]" at bounding box center [365, 243] width 372 height 19
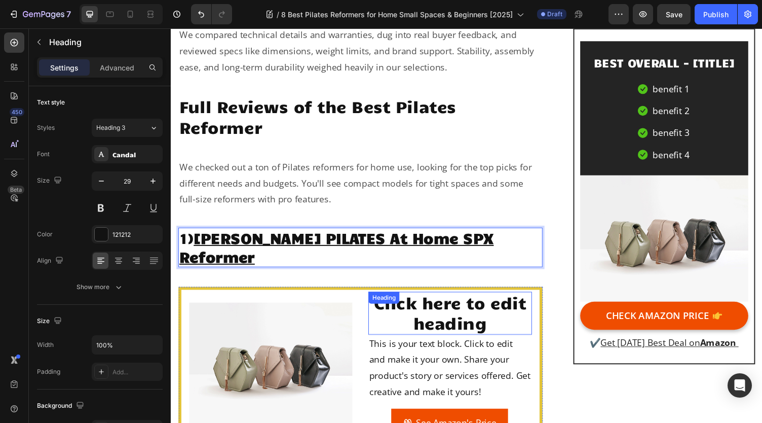
click at [457, 309] on h2 "Click here to edit heading" at bounding box center [457, 321] width 168 height 44
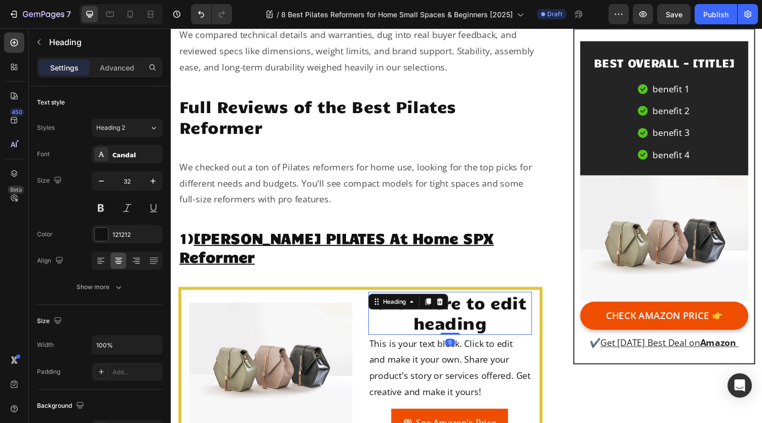
click at [457, 309] on h2 "Click here to edit heading" at bounding box center [457, 321] width 168 height 44
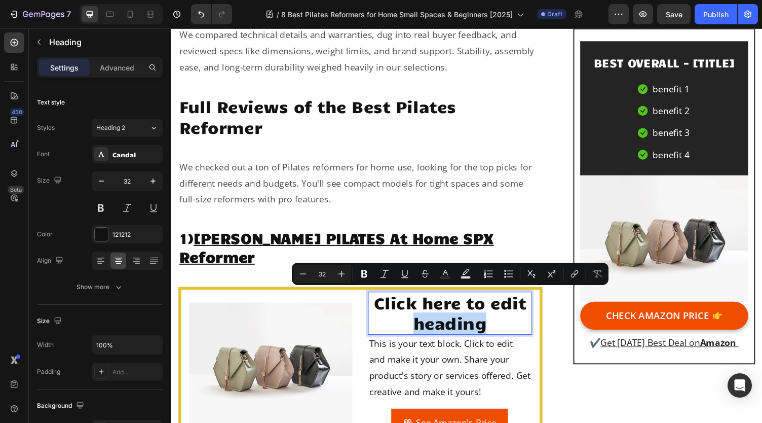
click at [484, 308] on p "Click here to edit heading" at bounding box center [457, 321] width 166 height 42
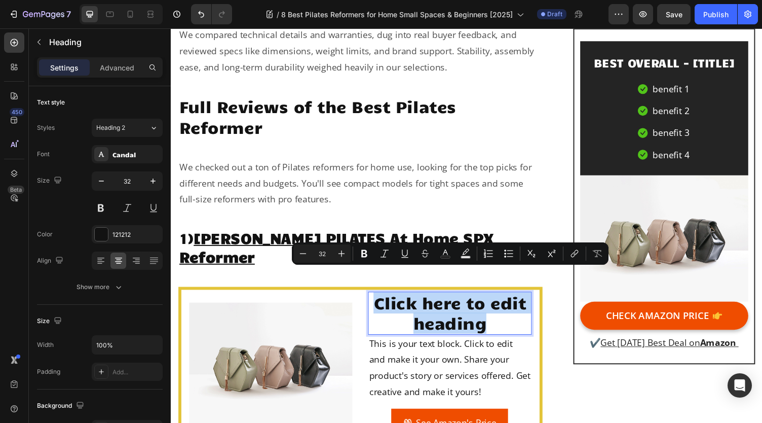
drag, startPoint x: 492, startPoint y: 310, endPoint x: 376, endPoint y: 293, distance: 117.2
click at [376, 300] on p "Click here to edit heading" at bounding box center [457, 321] width 166 height 42
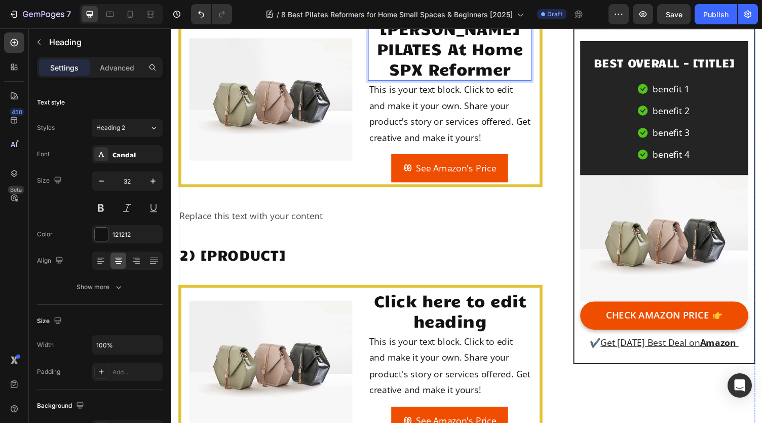
scroll to position [1373, 0]
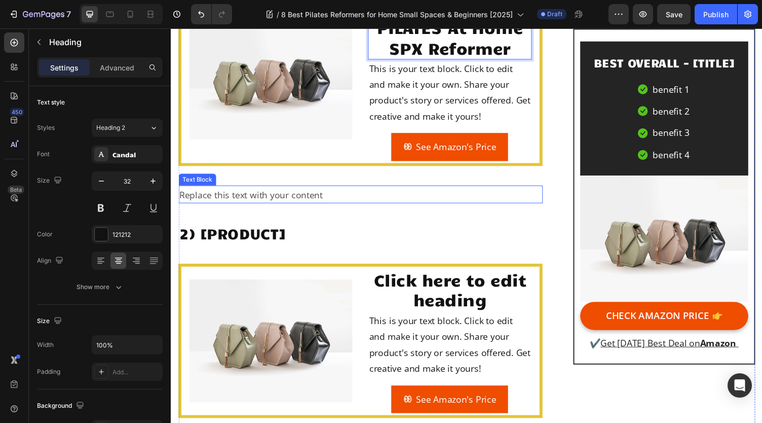
click at [289, 190] on div "Replace this text with your content" at bounding box center [365, 199] width 374 height 18
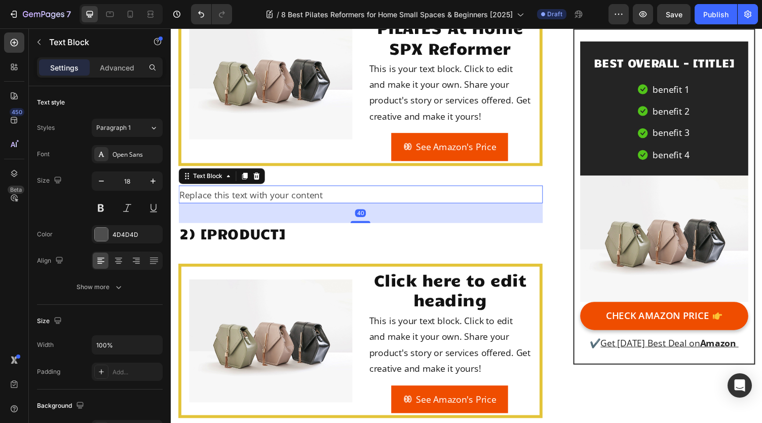
click at [286, 190] on div "Replace this text with your content" at bounding box center [365, 199] width 374 height 18
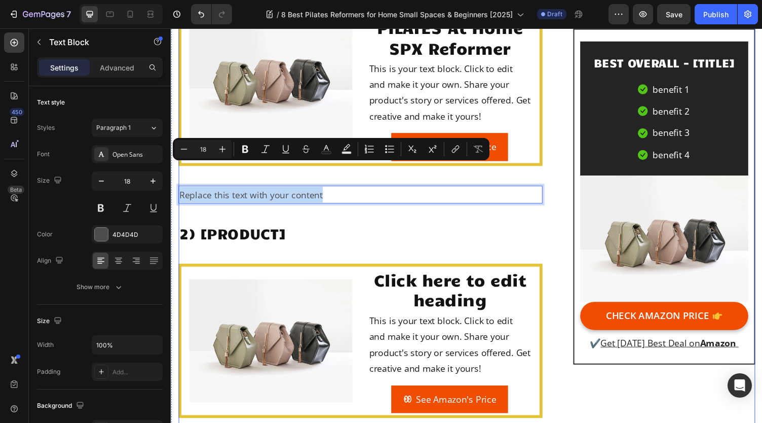
drag, startPoint x: 345, startPoint y: 172, endPoint x: 182, endPoint y: 188, distance: 163.9
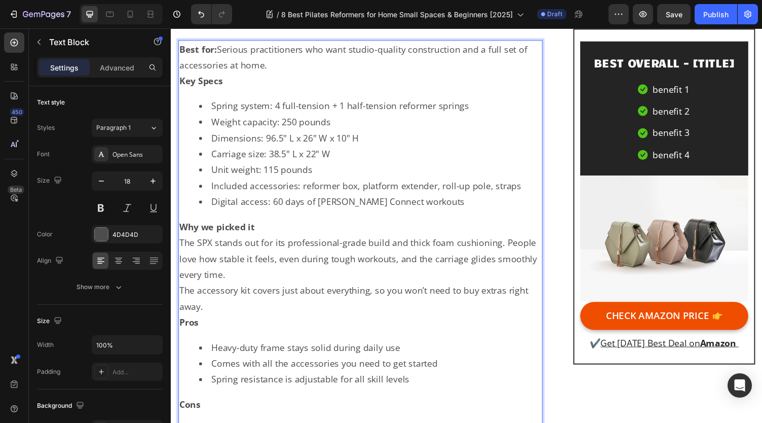
scroll to position [1421, 0]
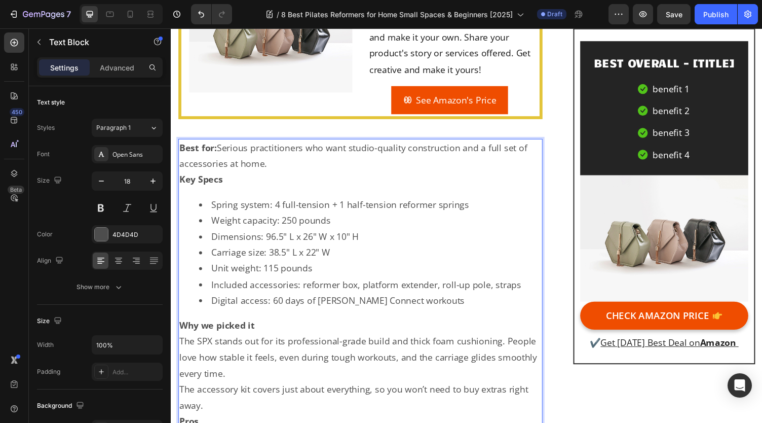
click at [286, 149] on p "Best for: Serious practitioners who want studio-quality construction and a full…" at bounding box center [365, 159] width 372 height 33
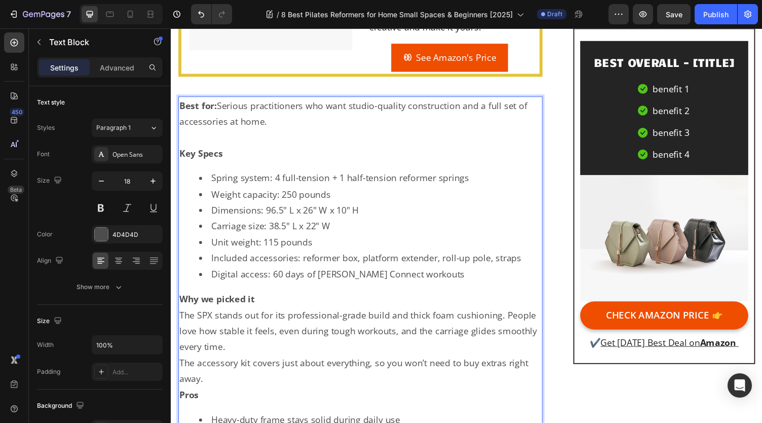
scroll to position [1522, 0]
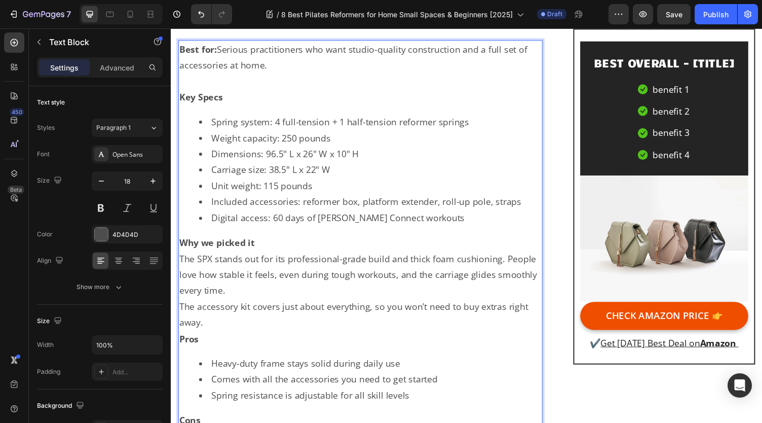
click at [294, 240] on p "Why we picked it" at bounding box center [365, 248] width 372 height 16
click at [282, 272] on p "The SPX stands out for its professional-grade build and thick foam cushioning. …" at bounding box center [365, 281] width 372 height 49
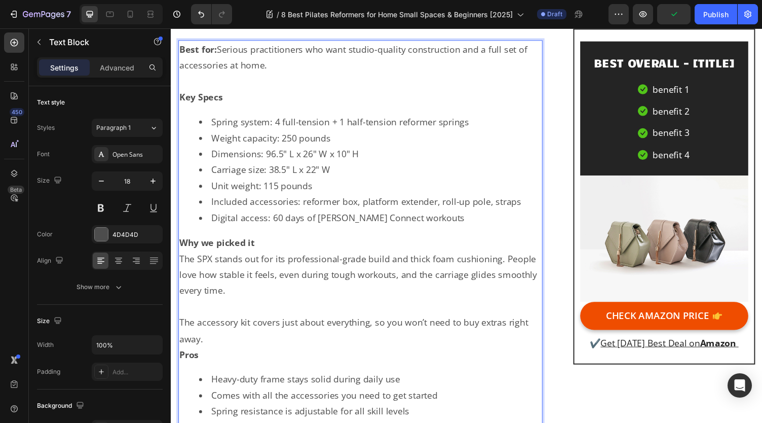
click at [252, 323] on p "The accessory kit covers just about everything, so you won’t need to buy extras…" at bounding box center [365, 338] width 372 height 33
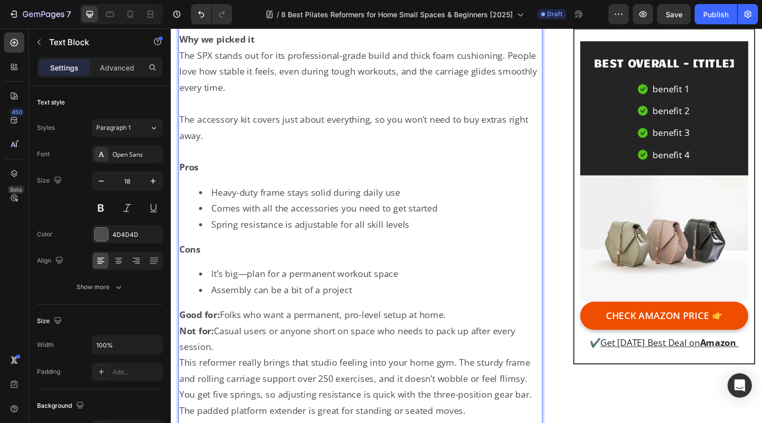
scroll to position [1776, 0]
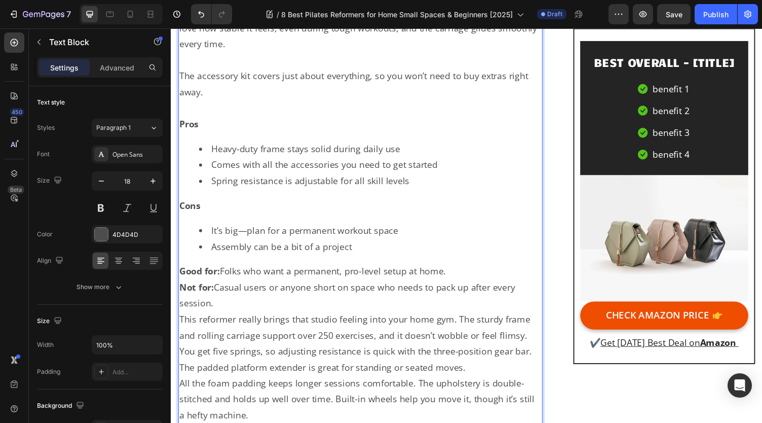
click at [470, 270] on p "Good for: Folks who want a permanent, pro-level setup at home." at bounding box center [365, 278] width 372 height 16
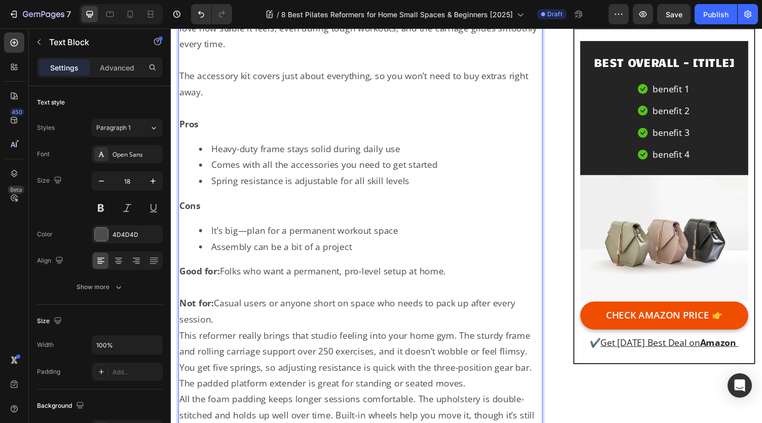
click at [441, 305] on p "Not for: Casual users or anyone short on space who needs to pack up after every…" at bounding box center [365, 319] width 372 height 33
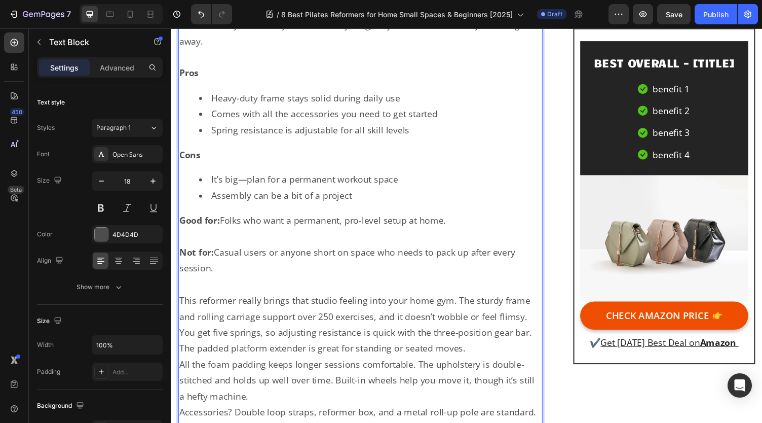
scroll to position [1877, 0]
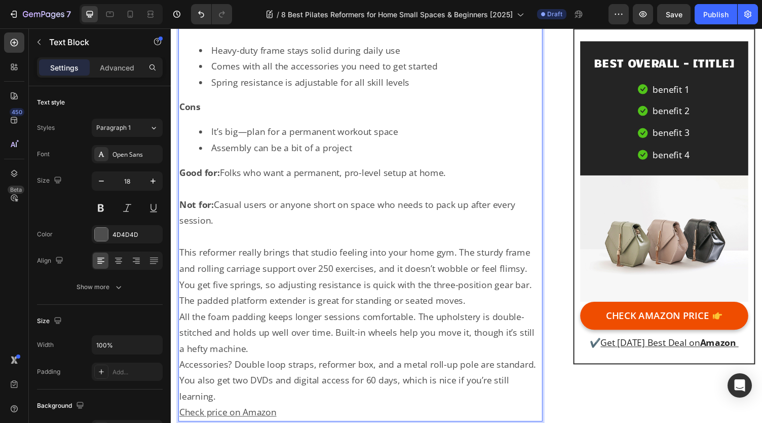
click at [537, 250] on p "This reformer really brings that studio feeling into your home gym. The sturdy …" at bounding box center [365, 266] width 372 height 33
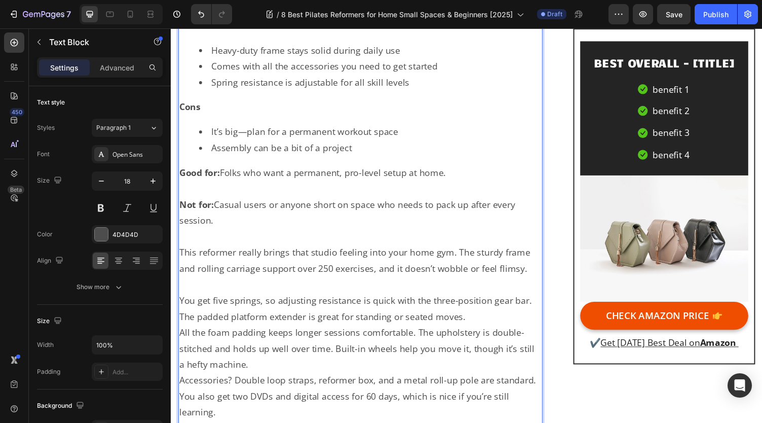
click at [522, 299] on p "You get five springs, so adjusting resistance is quick with the three-position …" at bounding box center [365, 315] width 372 height 33
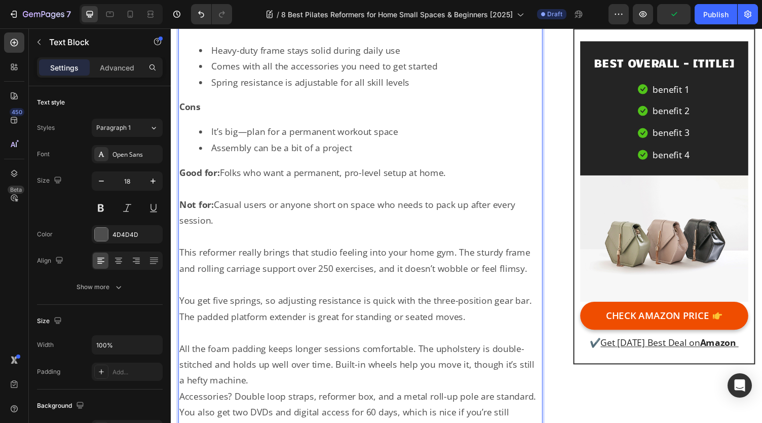
click at [347, 362] on p "All the foam padding keeps longer sessions comfortable. The upholstery is doubl…" at bounding box center [365, 373] width 372 height 49
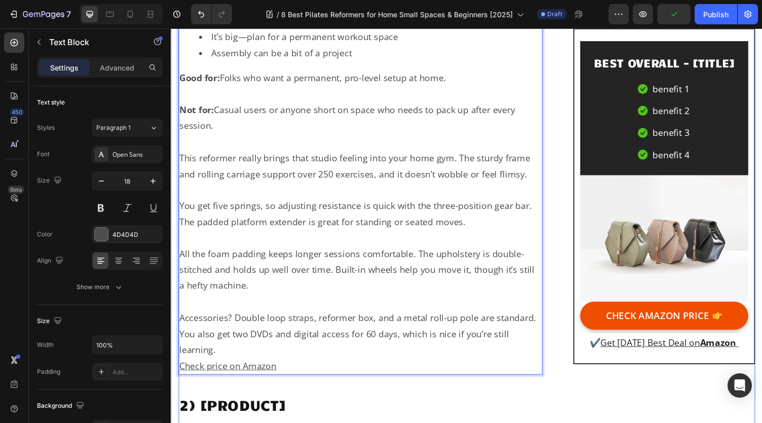
scroll to position [1978, 0]
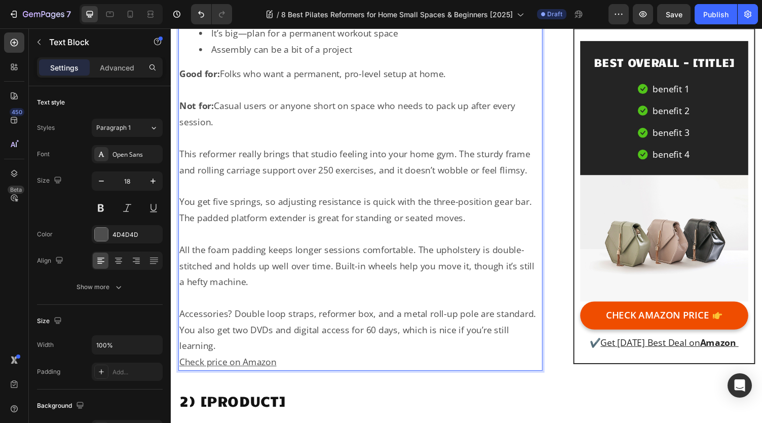
click at [342, 329] on p "Accessories? Double loop straps, reformer box, and a metal roll-up pole are sta…" at bounding box center [365, 337] width 372 height 49
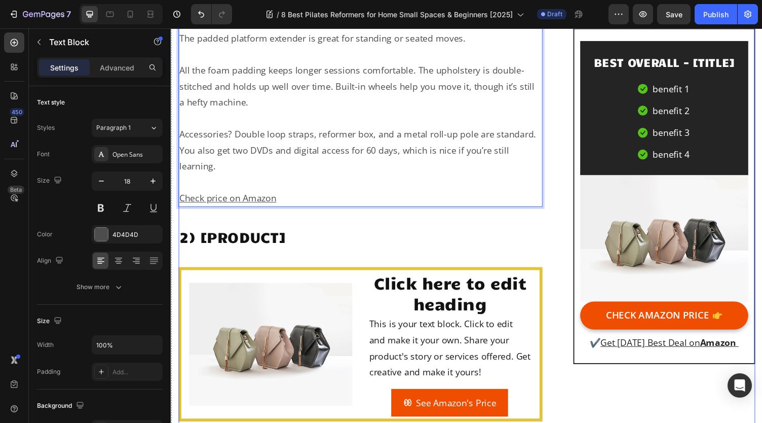
scroll to position [2232, 0]
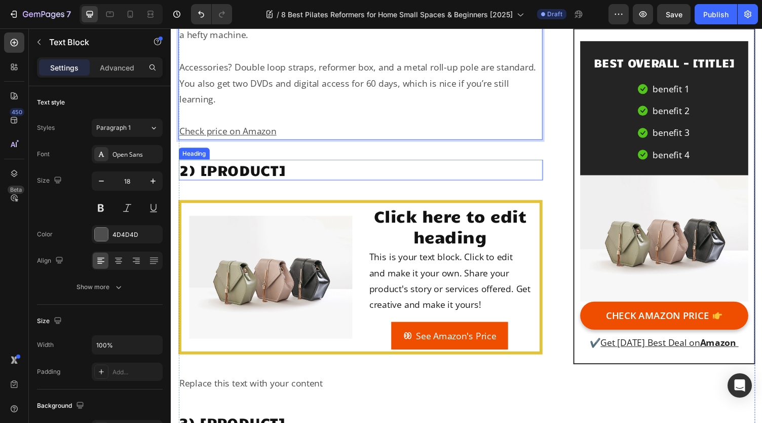
click at [304, 163] on h2 "2) [PRODUCT]" at bounding box center [365, 173] width 374 height 21
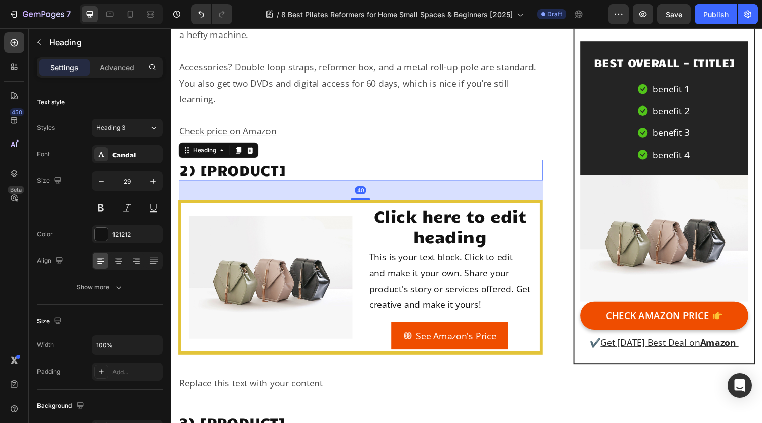
click at [300, 163] on h2 "2) [PRODUCT]" at bounding box center [365, 173] width 374 height 21
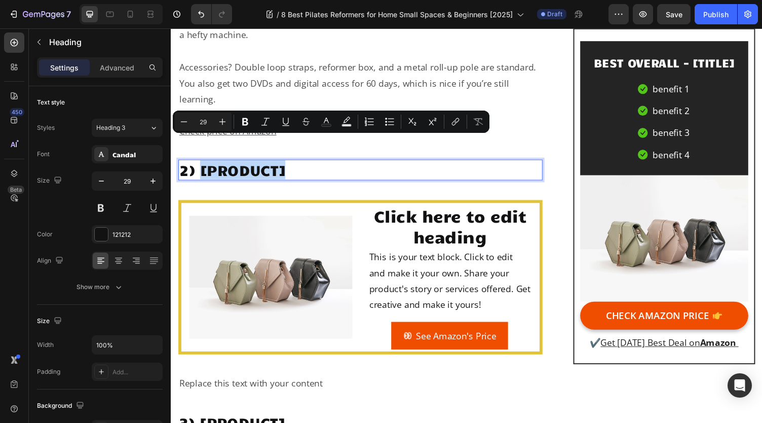
drag, startPoint x: 300, startPoint y: 152, endPoint x: 202, endPoint y: 154, distance: 98.8
click at [202, 164] on p "2) [PRODUCT]" at bounding box center [365, 173] width 372 height 19
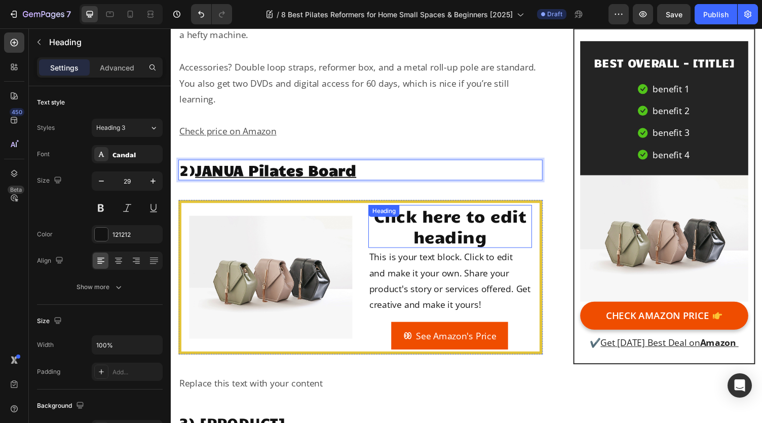
click at [464, 210] on h2 "Click here to edit heading" at bounding box center [457, 232] width 168 height 44
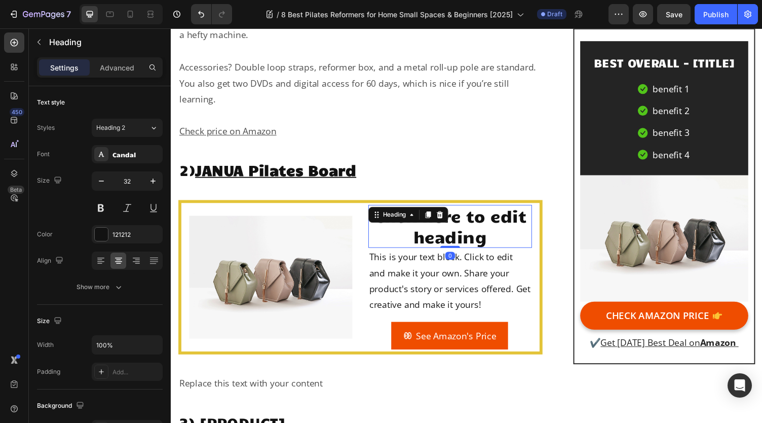
click at [480, 212] on h2 "Click here to edit heading" at bounding box center [457, 232] width 168 height 44
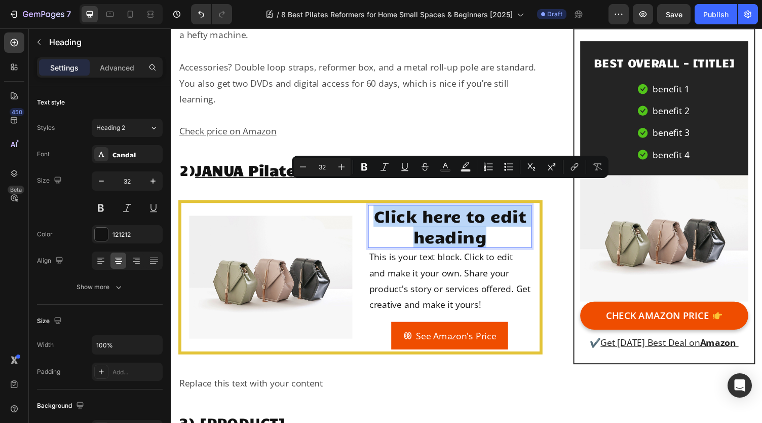
drag, startPoint x: 496, startPoint y: 217, endPoint x: 374, endPoint y: 203, distance: 121.9
click at [374, 211] on p "Click here to edit heading" at bounding box center [457, 232] width 166 height 42
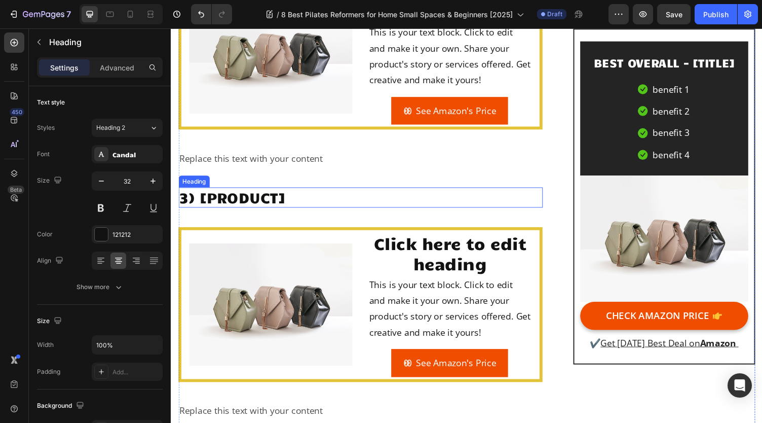
scroll to position [2485, 0]
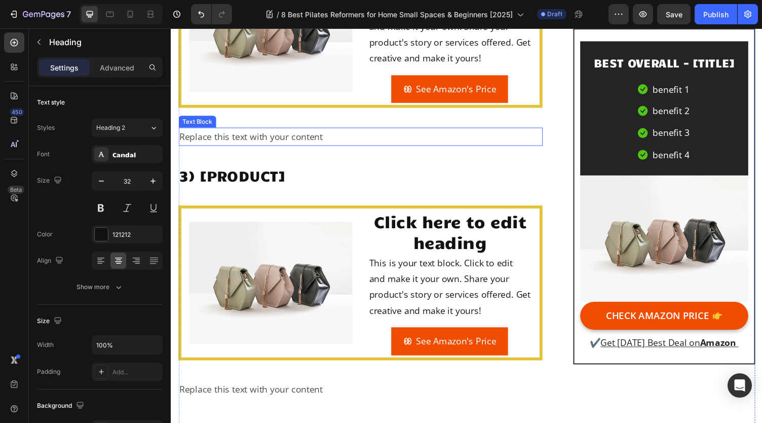
click at [223, 130] on div "Replace this text with your content" at bounding box center [365, 139] width 374 height 18
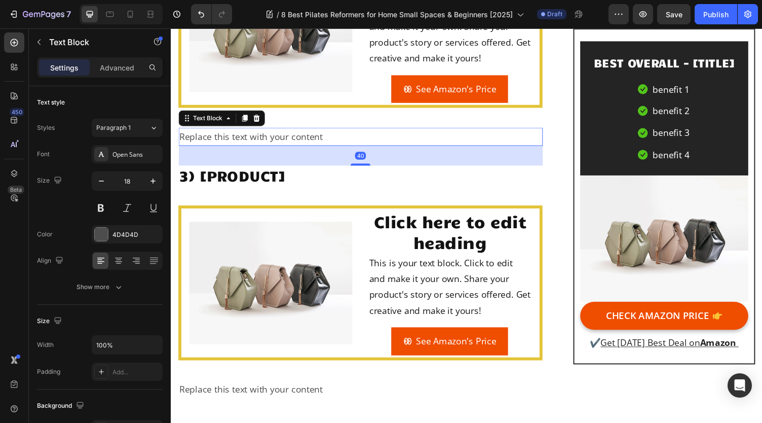
click at [223, 130] on div "Replace this text with your content" at bounding box center [365, 139] width 374 height 18
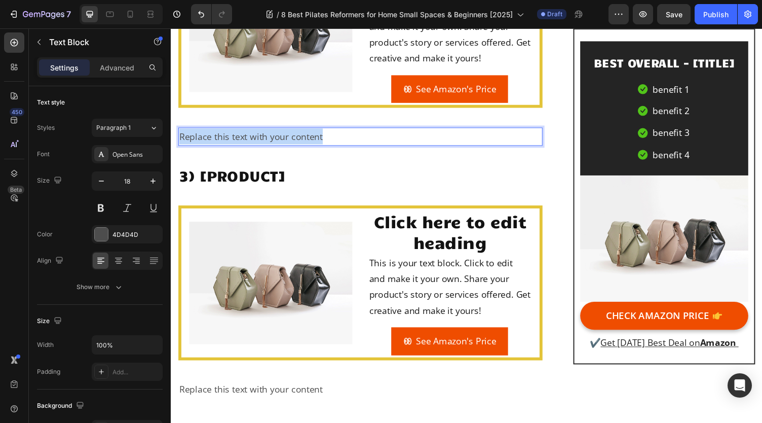
drag, startPoint x: 349, startPoint y: 113, endPoint x: 179, endPoint y: 118, distance: 169.8
click at [179, 131] on p "Replace this text with your content" at bounding box center [365, 139] width 372 height 16
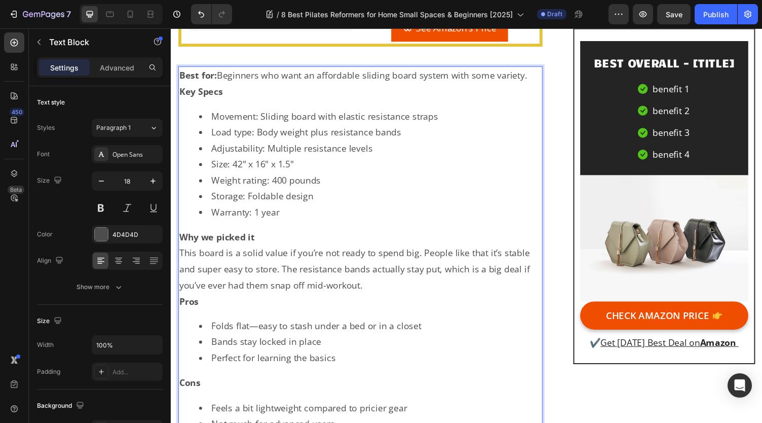
scroll to position [2526, 0]
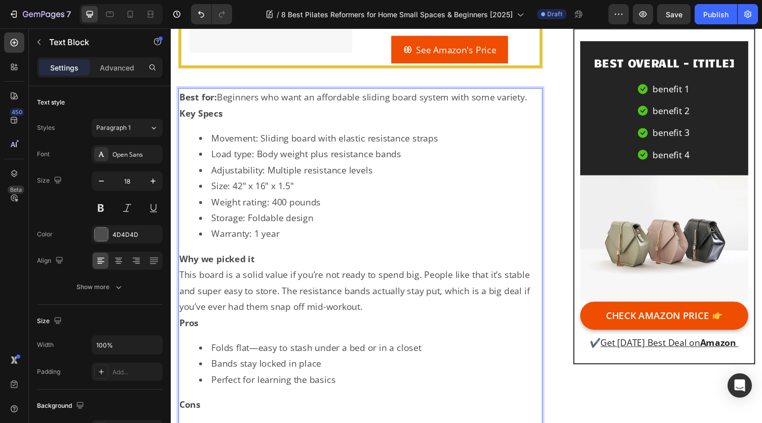
click at [544, 91] on p "Best for: Beginners who want an affordable sliding board system with some varie…" at bounding box center [365, 99] width 372 height 16
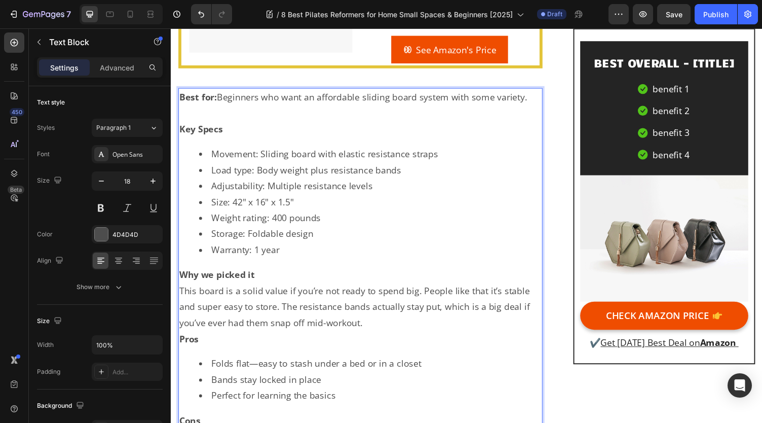
click at [392, 310] on p "This board is a solid value if you’re not ready to spend big. People like that …" at bounding box center [365, 314] width 372 height 49
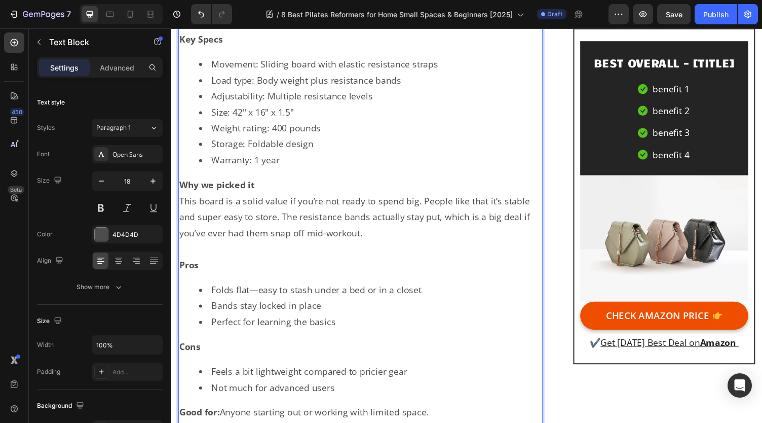
scroll to position [2627, 0]
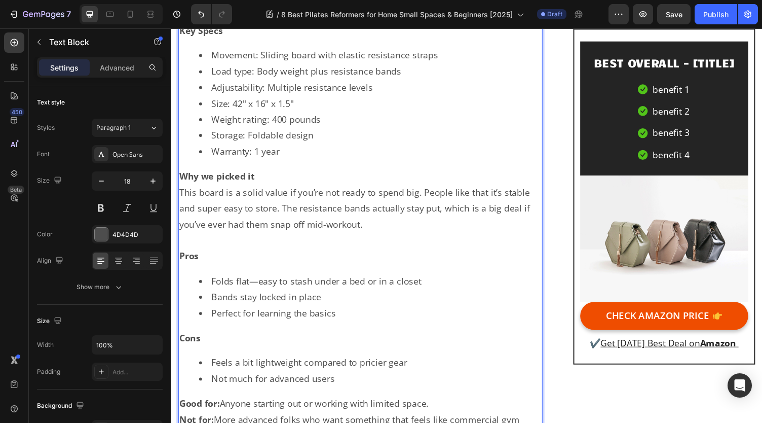
click at [302, 172] on p "Why we picked it" at bounding box center [365, 180] width 372 height 16
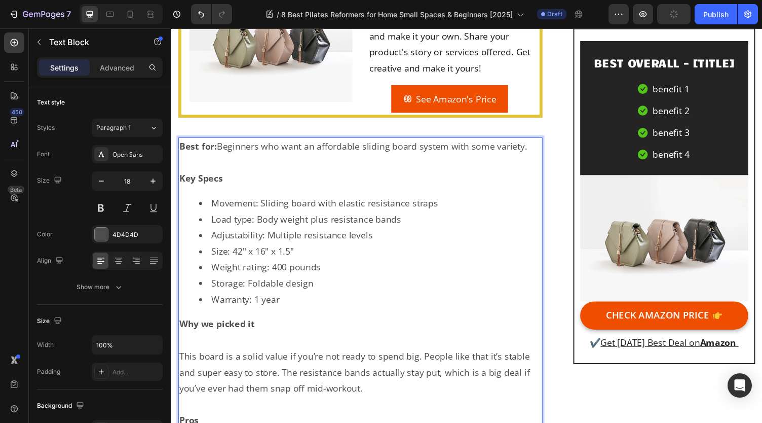
scroll to position [2475, 0]
click at [234, 341] on p "Rich Text Editor. Editing area: main" at bounding box center [365, 349] width 372 height 16
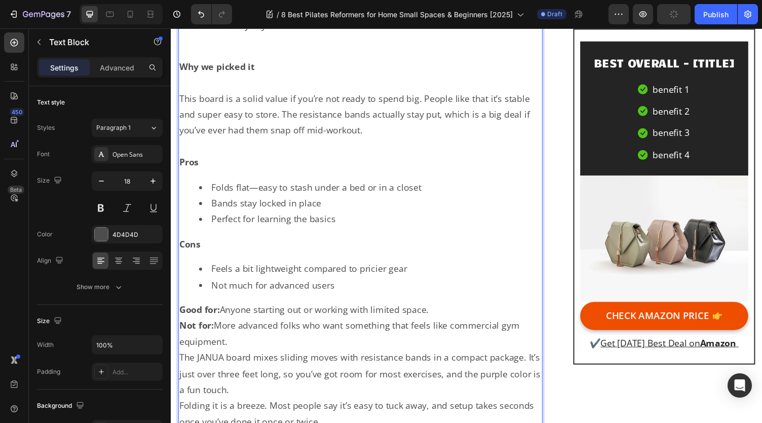
scroll to position [2779, 0]
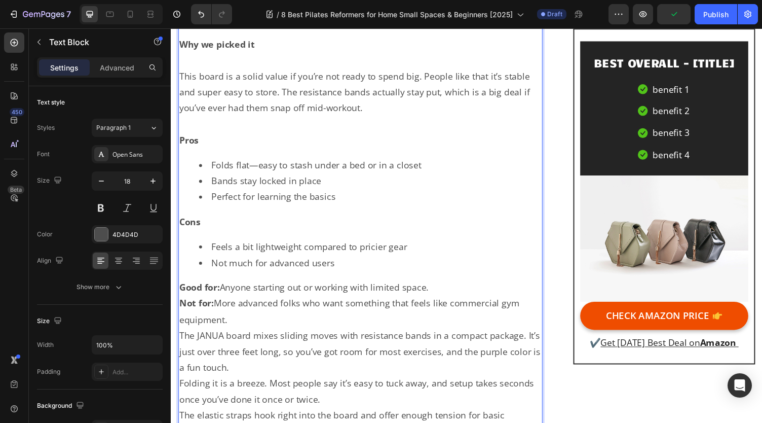
click at [452, 286] on p "Good for: Anyone starting out or working with limited space." at bounding box center [365, 294] width 372 height 16
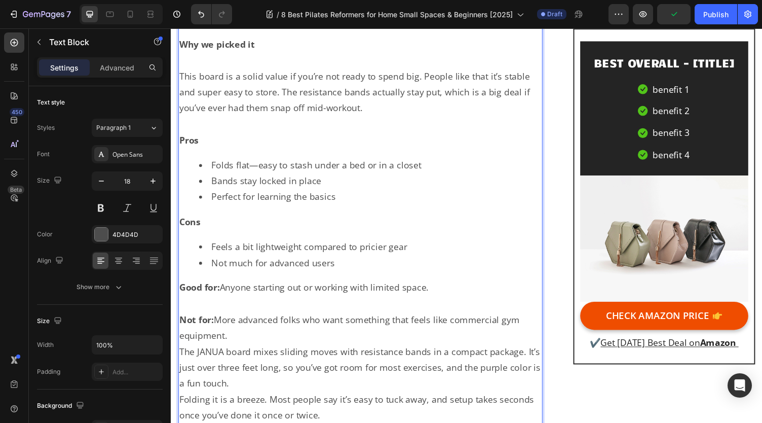
click at [416, 319] on p "Not for: More advanced folks who want something that feels like commercial gym …" at bounding box center [365, 335] width 372 height 33
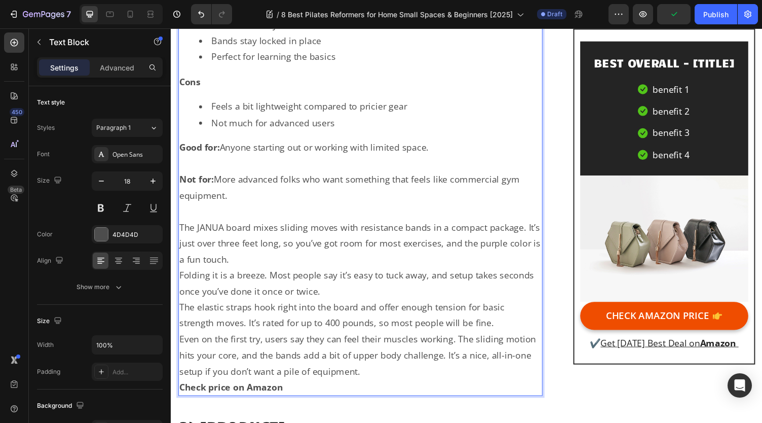
scroll to position [2931, 0]
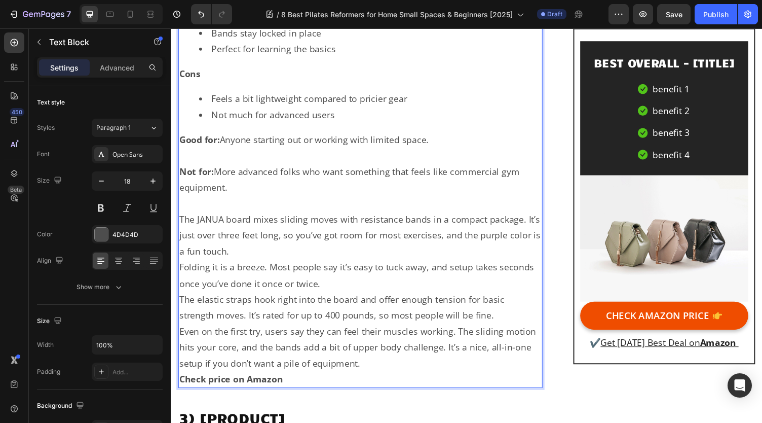
click at [365, 231] on p "The JANUA board mixes sliding moves with resistance bands in a compact package.…" at bounding box center [365, 240] width 372 height 49
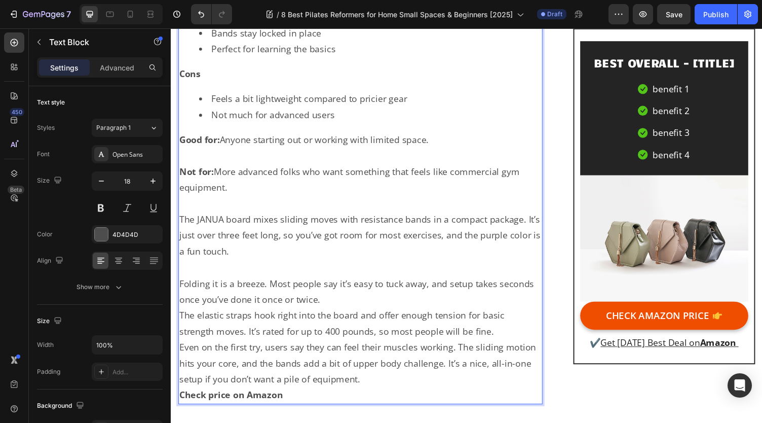
click at [377, 282] on p "Folding it is a breeze. Most people say it’s easy to tuck away, and setup takes…" at bounding box center [365, 298] width 372 height 33
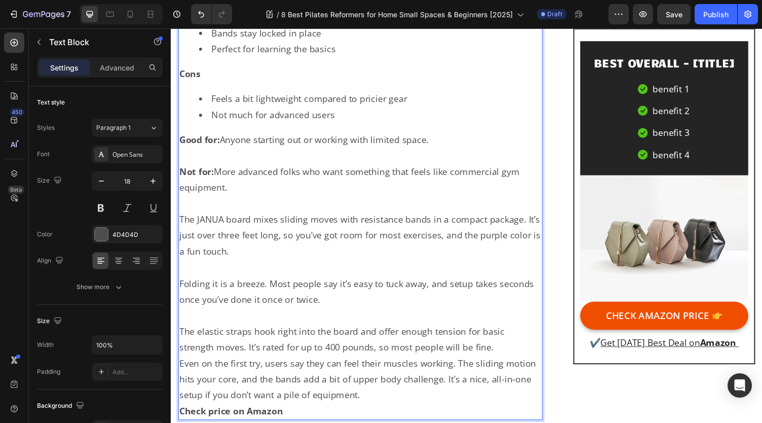
click at [514, 335] on p "The elastic straps hook right into the board and offer enough tension for basic…" at bounding box center [365, 347] width 372 height 33
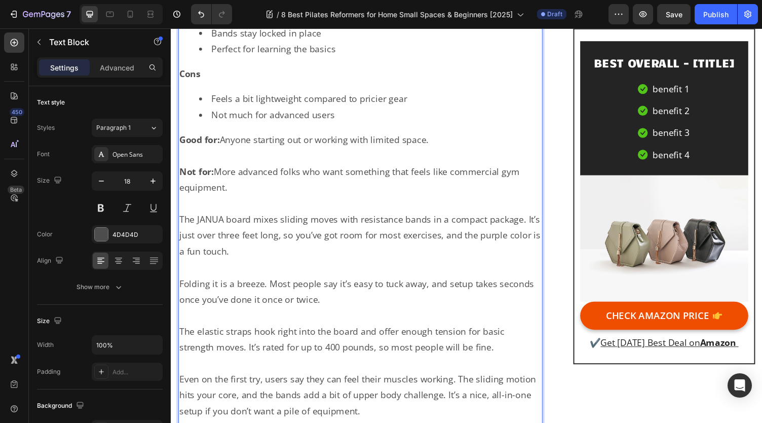
click at [439, 396] on p "Even on the first try, users say they can feel their muscles working. The slidi…" at bounding box center [365, 405] width 372 height 49
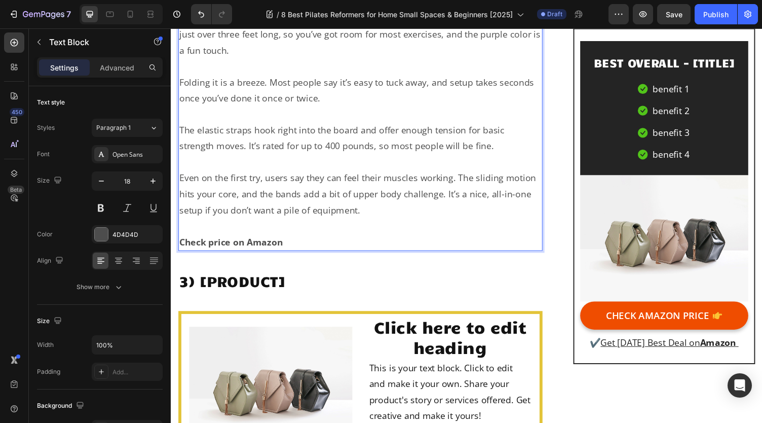
scroll to position [3184, 0]
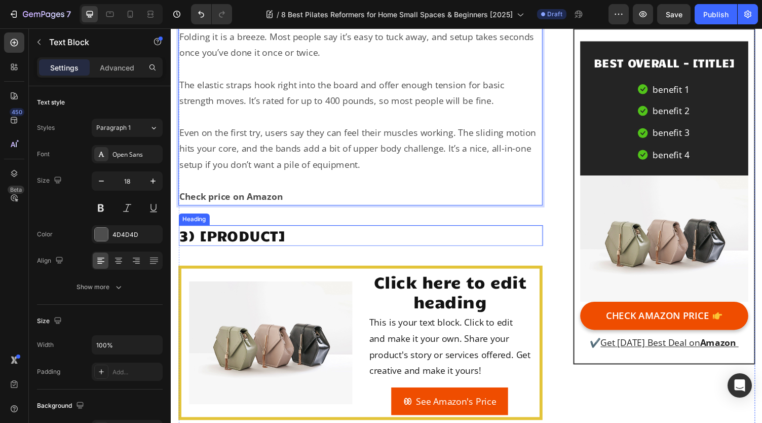
click at [282, 231] on h2 "3) [PRODUCT]" at bounding box center [365, 241] width 374 height 21
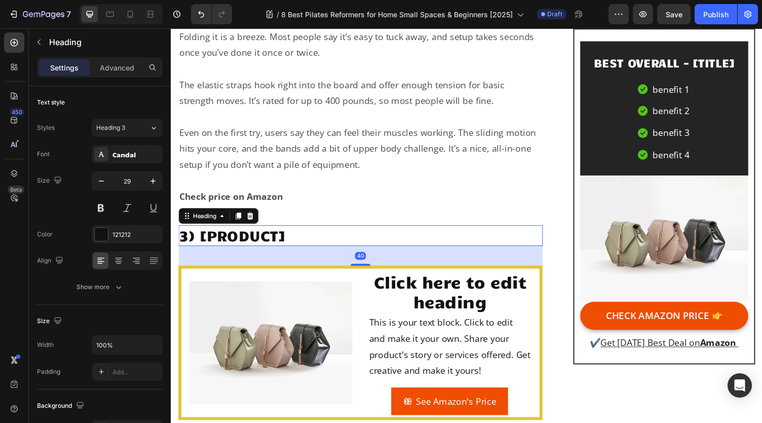
click at [294, 231] on h2 "3) [PRODUCT]" at bounding box center [365, 241] width 374 height 21
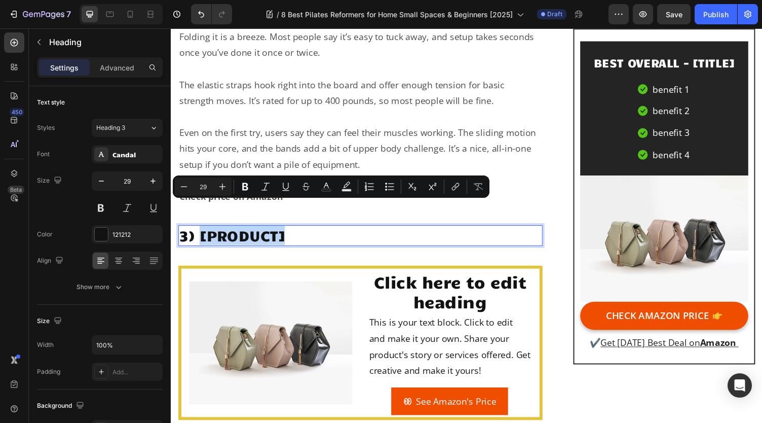
drag, startPoint x: 295, startPoint y: 219, endPoint x: 201, endPoint y: 220, distance: 94.3
click at [201, 232] on p "3) [PRODUCT]" at bounding box center [365, 241] width 372 height 19
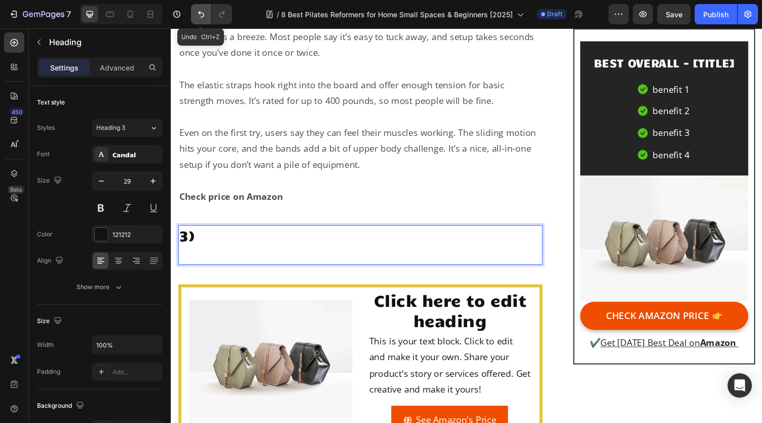
click at [206, 24] on button "Undo/Redo" at bounding box center [201, 14] width 20 height 20
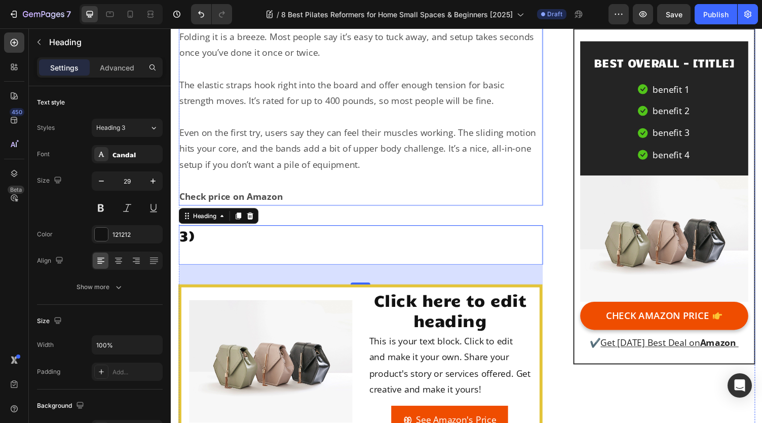
click at [354, 193] on p "Check price on Amazon" at bounding box center [365, 201] width 372 height 16
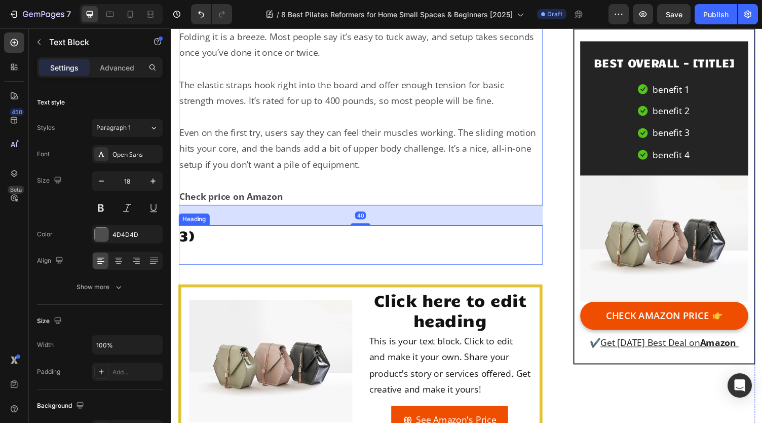
click at [298, 231] on h2 "3)" at bounding box center [365, 251] width 374 height 40
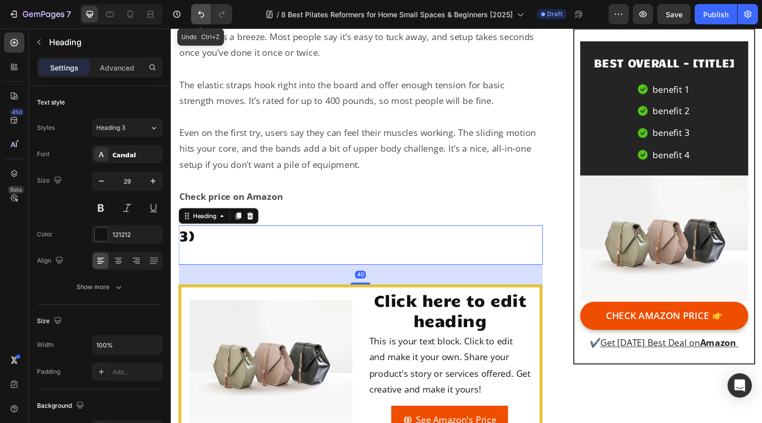
click at [205, 14] on icon "Undo/Redo" at bounding box center [201, 14] width 10 height 10
click at [264, 231] on h2 "3)" at bounding box center [365, 251] width 374 height 40
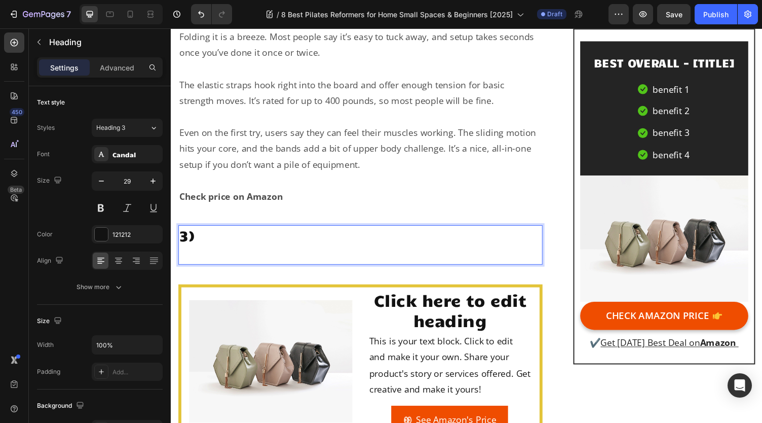
click at [264, 232] on p "3)" at bounding box center [365, 251] width 372 height 38
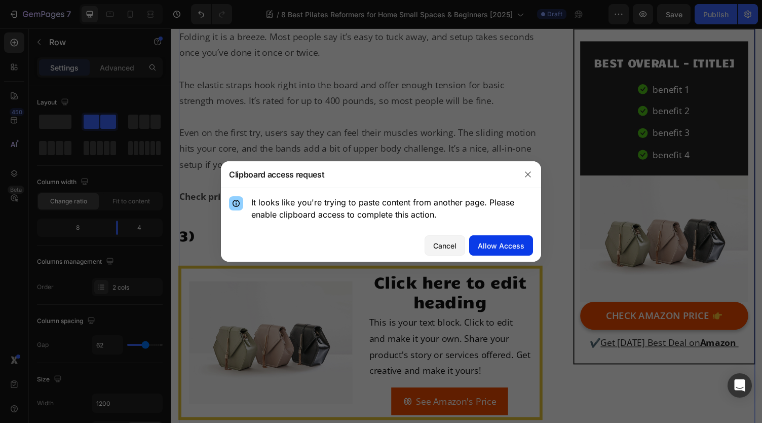
click at [506, 253] on button "Allow Access" at bounding box center [501, 245] width 64 height 20
drag, startPoint x: 225, startPoint y: 74, endPoint x: 182, endPoint y: 49, distance: 49.7
click at [182, 49] on div at bounding box center [381, 211] width 762 height 423
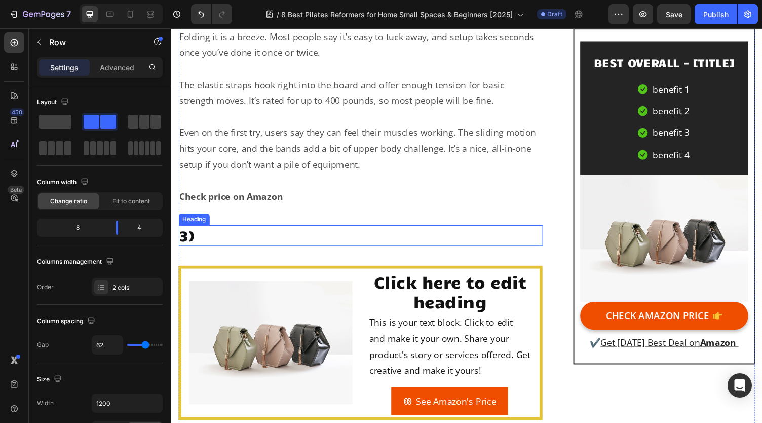
click at [271, 232] on p "3)" at bounding box center [365, 241] width 372 height 19
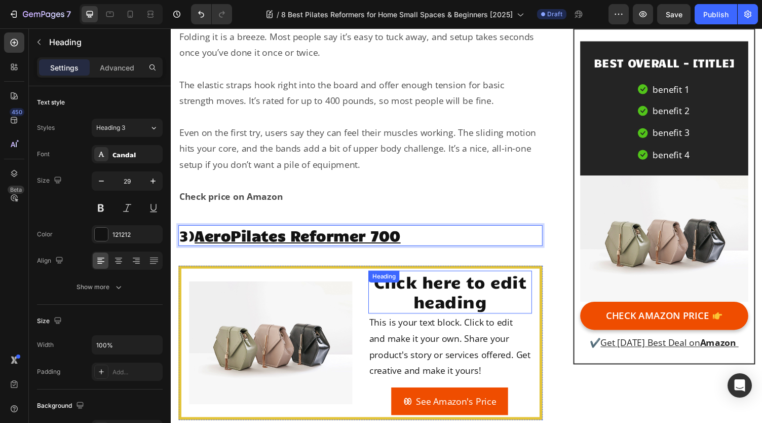
click at [466, 283] on h2 "Click here to edit heading" at bounding box center [457, 299] width 168 height 44
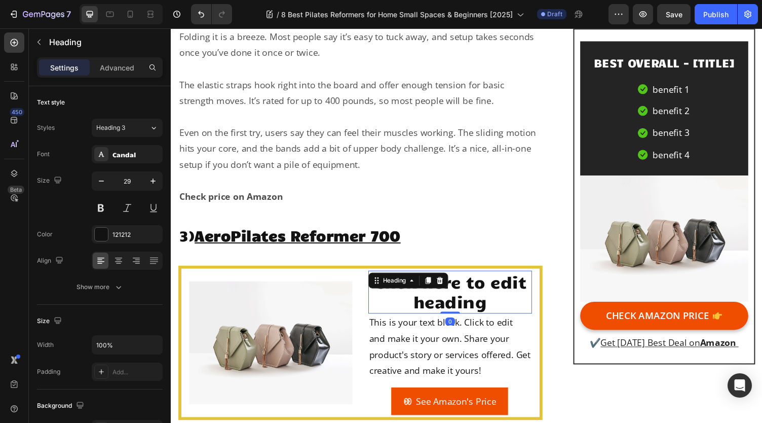
click at [466, 283] on h2 "Click here to edit heading" at bounding box center [457, 299] width 168 height 44
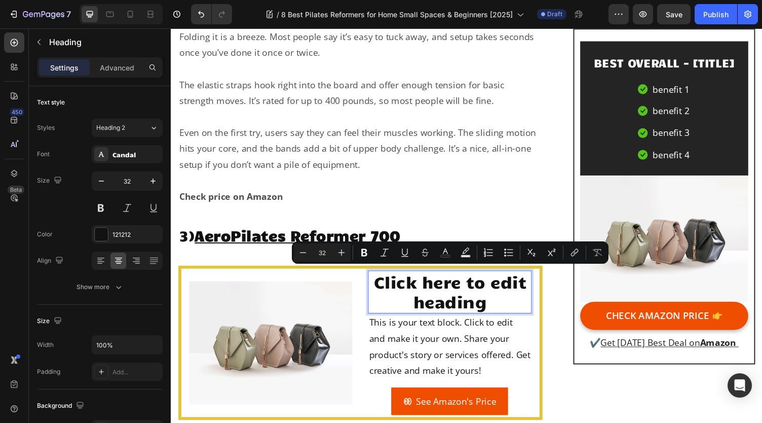
click at [494, 288] on p "Click here to edit heading" at bounding box center [457, 299] width 166 height 42
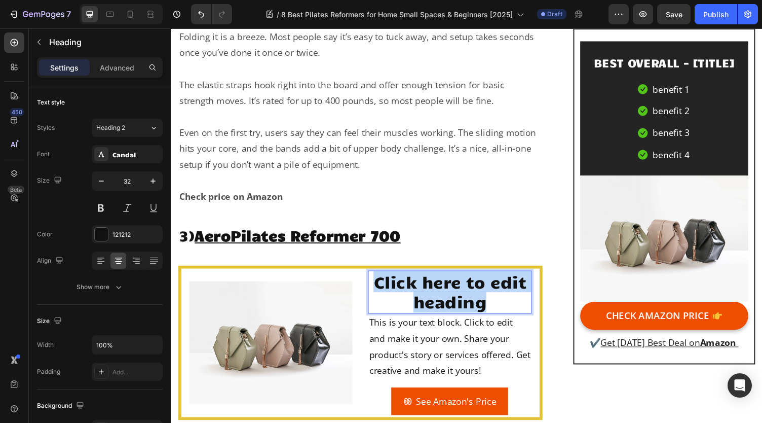
drag, startPoint x: 497, startPoint y: 289, endPoint x: 380, endPoint y: 270, distance: 118.1
click at [380, 278] on p "Click here to edit heading" at bounding box center [457, 299] width 166 height 42
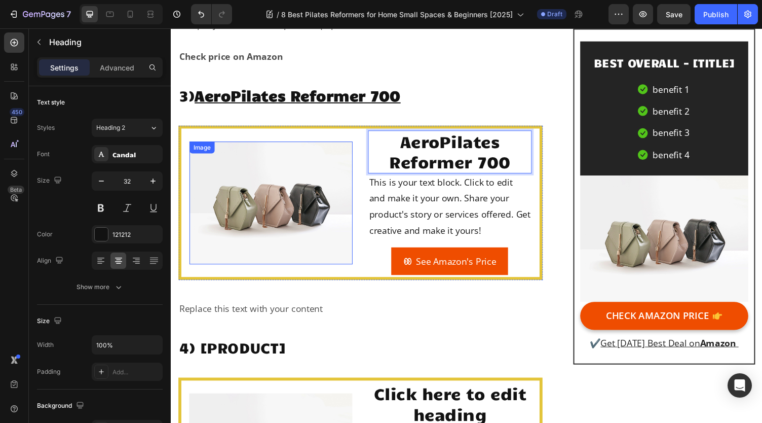
scroll to position [3327, 0]
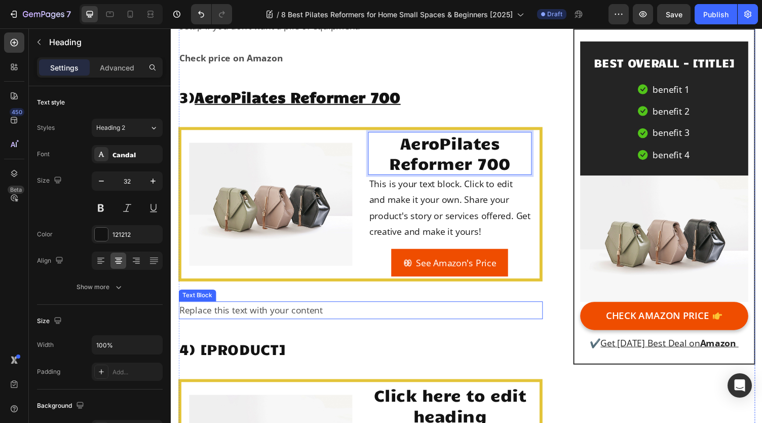
click at [218, 309] on div "Replace this text with your content" at bounding box center [365, 318] width 374 height 18
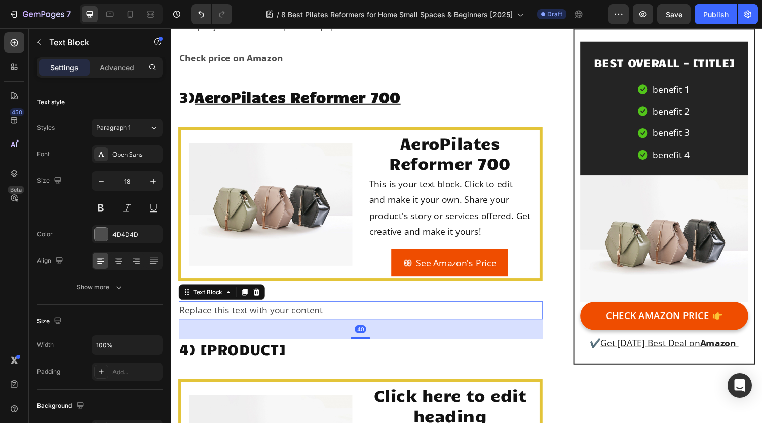
click at [299, 309] on div "Replace this text with your content" at bounding box center [365, 318] width 374 height 18
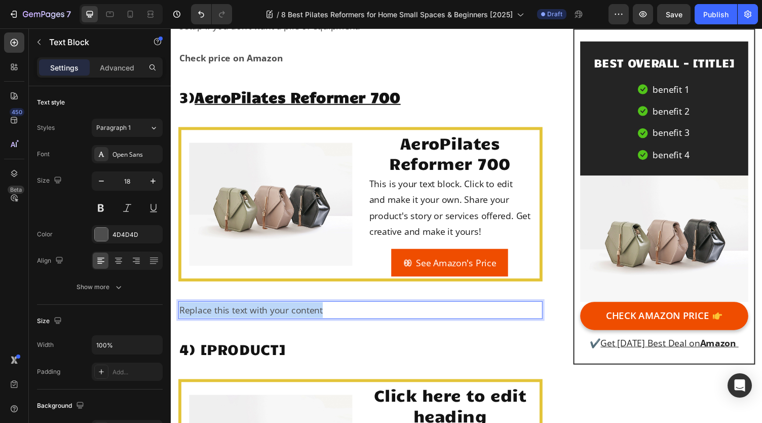
drag, startPoint x: 342, startPoint y: 293, endPoint x: 181, endPoint y: 290, distance: 160.2
click at [181, 310] on p "Replace this text with your content" at bounding box center [365, 318] width 372 height 16
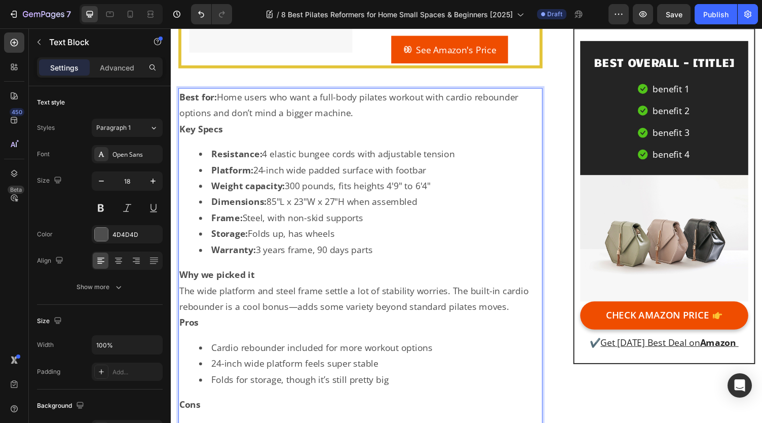
scroll to position [3492, 0]
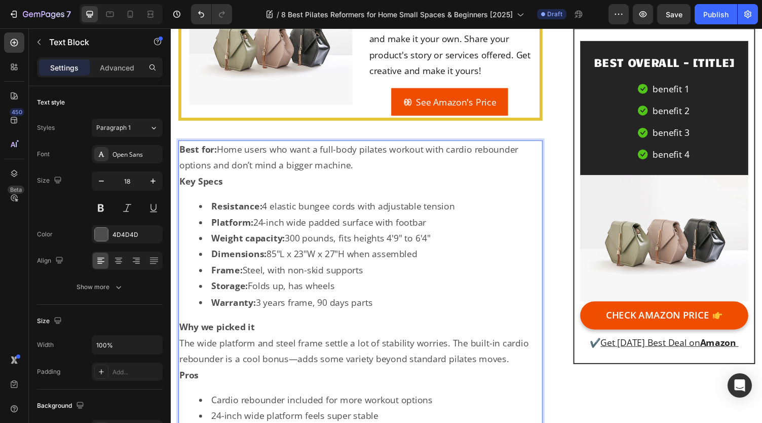
click at [415, 145] on p "Best for: Home users who want a full-body pilates workout with cardio rebounder…" at bounding box center [365, 160] width 372 height 33
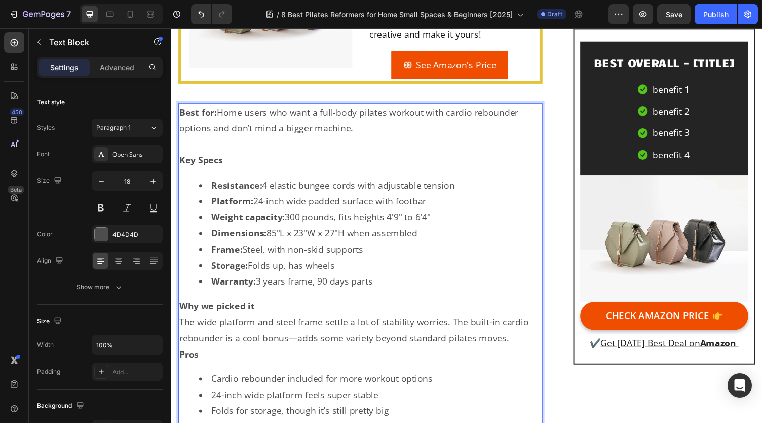
scroll to position [3593, 0]
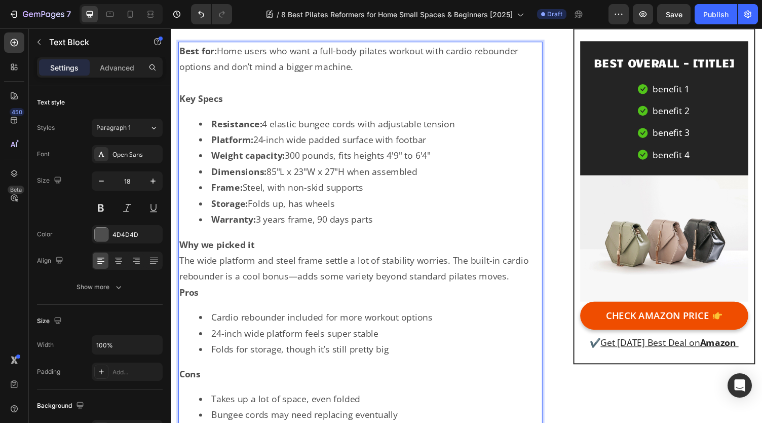
click at [391, 216] on li "Warranty: 3 years frame, 90 days parts" at bounding box center [376, 224] width 352 height 16
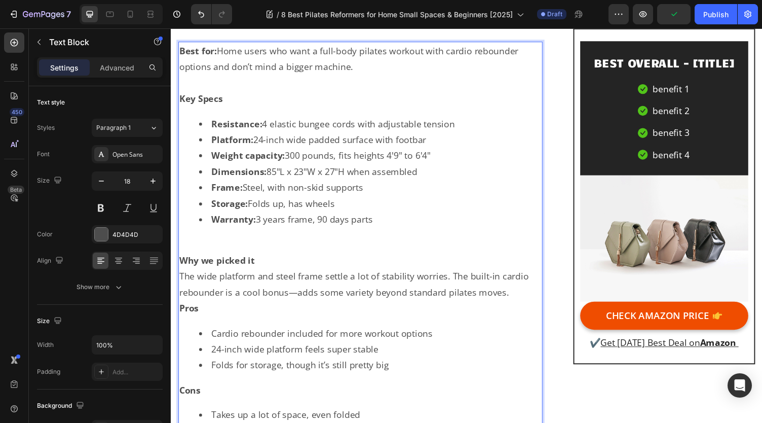
click at [527, 275] on p "The wide platform and steel frame settle a lot of stability worries. The built-…" at bounding box center [365, 291] width 372 height 33
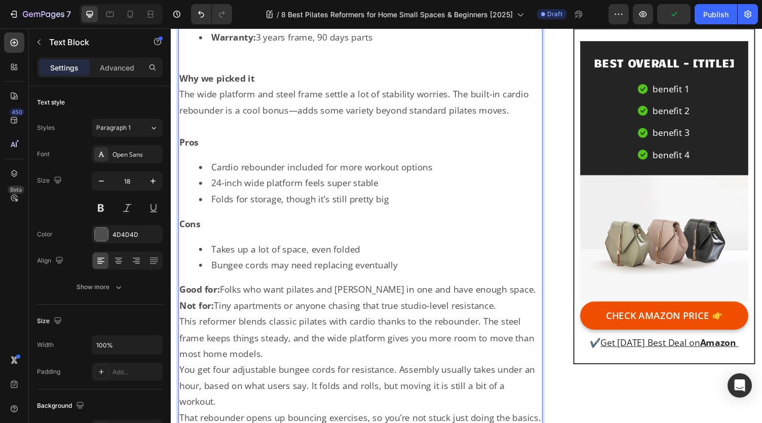
scroll to position [3796, 0]
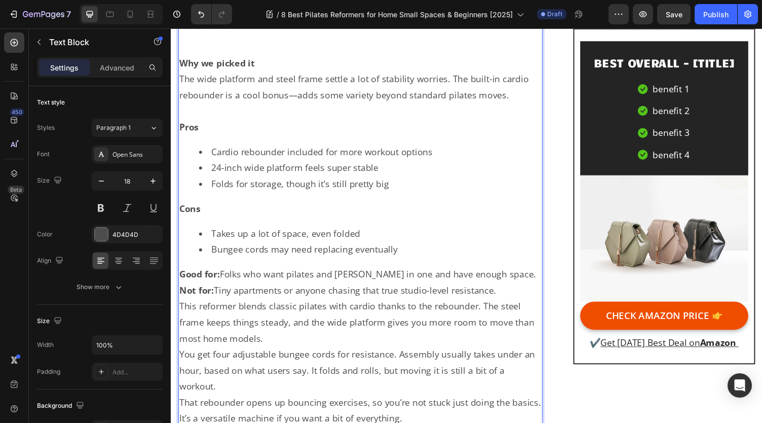
click at [507, 273] on p "Good for: Folks who want pilates and cardio in one and have enough space." at bounding box center [365, 281] width 372 height 16
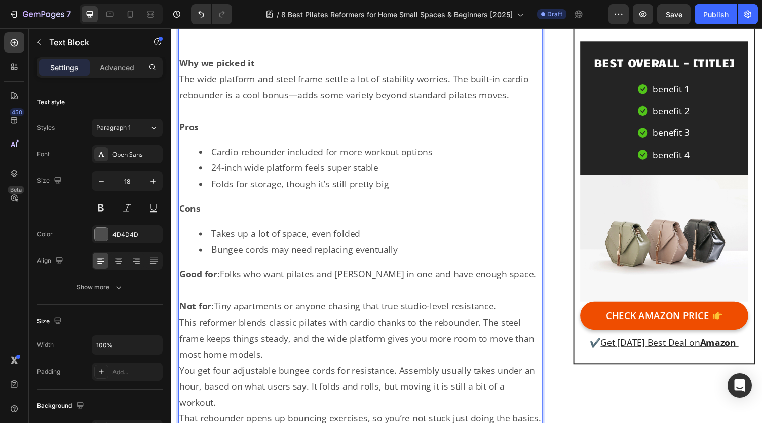
click at [529, 306] on p "Not for: Tiny apartments or anyone chasing that true studio-level resistance." at bounding box center [365, 314] width 372 height 16
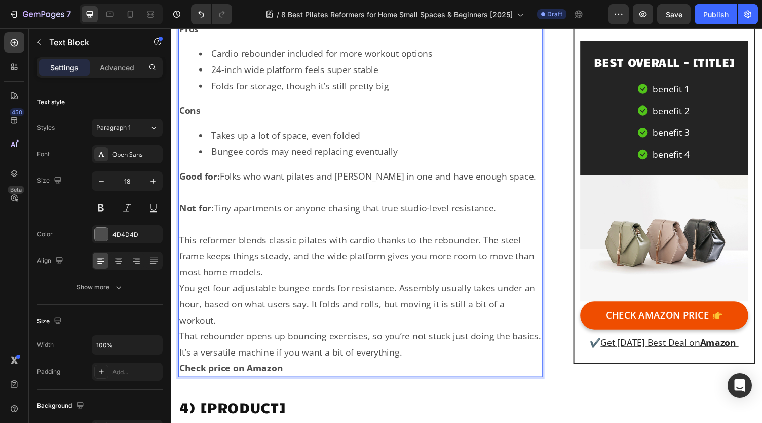
scroll to position [3897, 0]
click at [393, 245] on p "This reformer blends classic pilates with cardio thanks to the rebounder. The s…" at bounding box center [365, 261] width 372 height 49
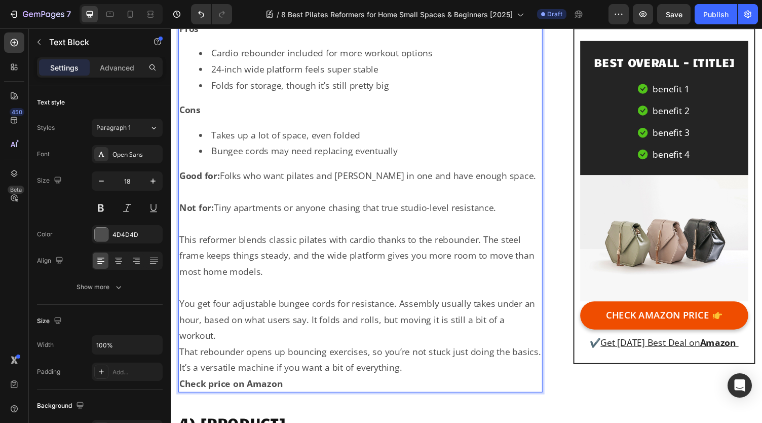
click at [390, 313] on p "You get four adjustable bungee cords for resistance. Assembly usually takes und…" at bounding box center [365, 327] width 372 height 49
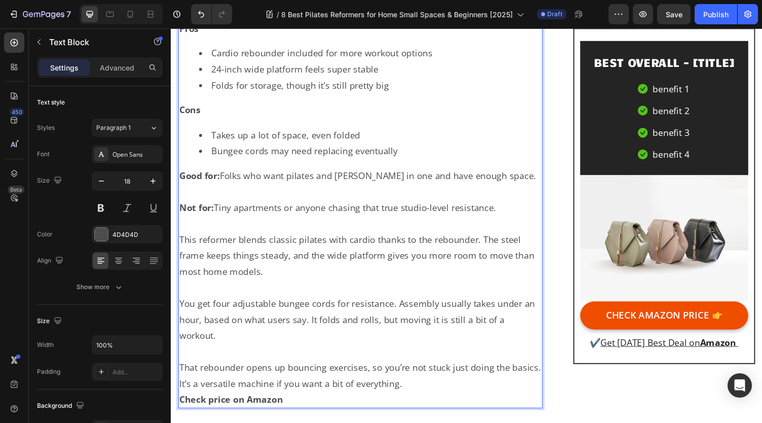
click at [461, 368] on p "That rebounder opens up bouncing exercises, so you’re not stuck just doing the …" at bounding box center [365, 384] width 372 height 33
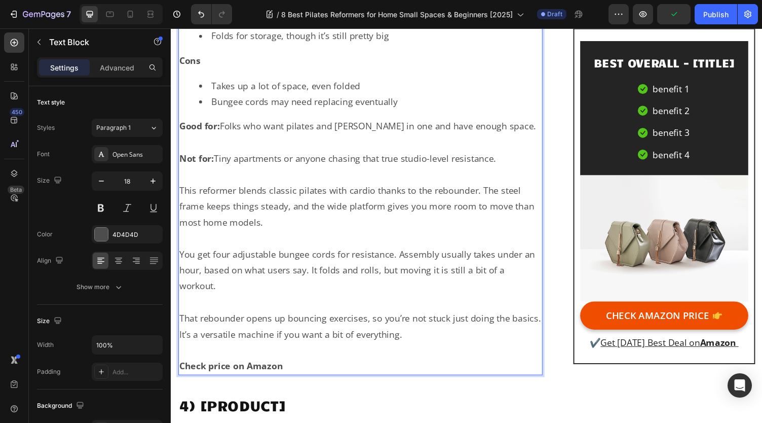
scroll to position [4100, 0]
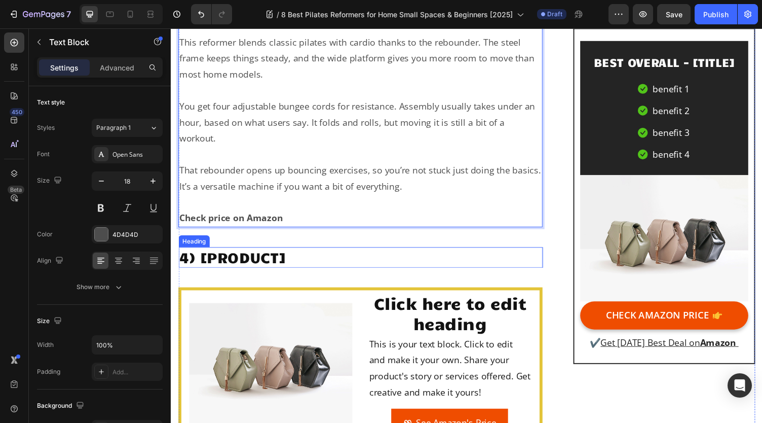
click at [290, 253] on h2 "4) [PRODUCT]" at bounding box center [365, 263] width 374 height 21
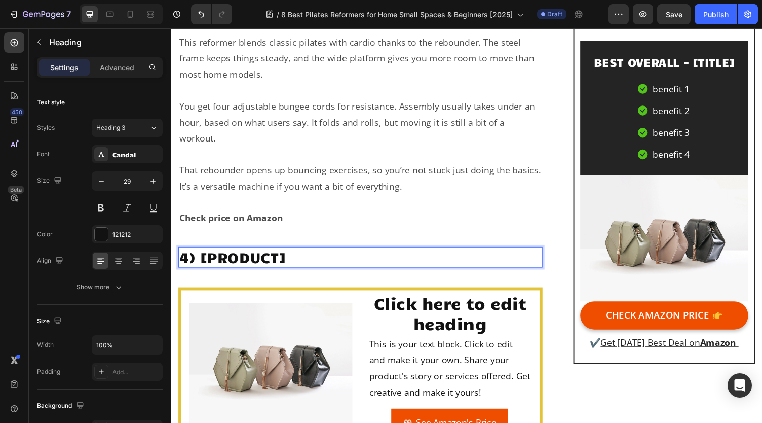
click at [294, 253] on h2 "4) [PRODUCT]" at bounding box center [365, 263] width 374 height 21
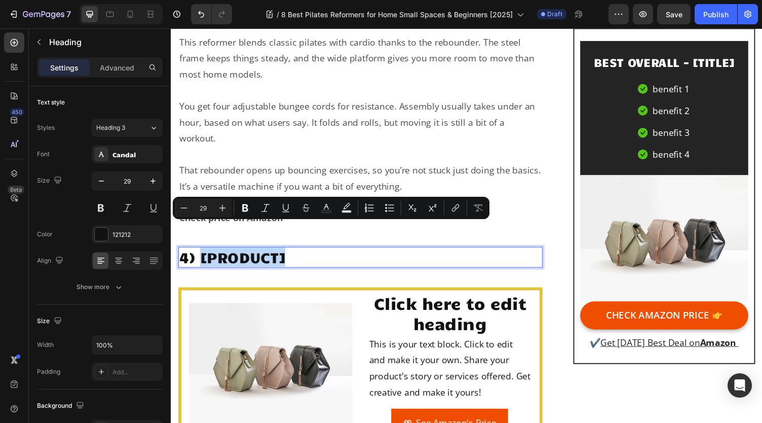
drag, startPoint x: 294, startPoint y: 239, endPoint x: 203, endPoint y: 240, distance: 90.7
click at [203, 254] on p "4) [PRODUCT]" at bounding box center [365, 263] width 372 height 19
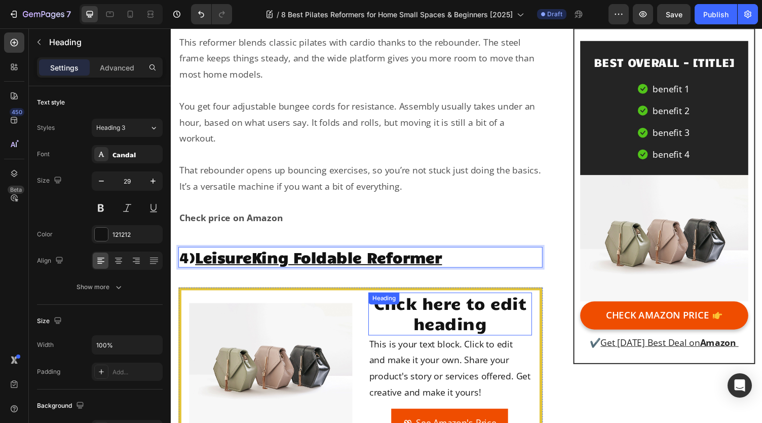
click at [480, 308] on h2 "Click here to edit heading" at bounding box center [457, 321] width 168 height 44
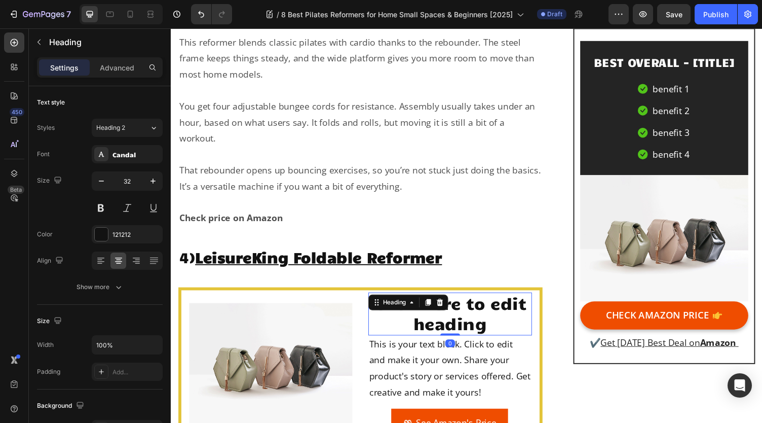
click at [491, 308] on h2 "Click here to edit heading" at bounding box center [457, 321] width 168 height 44
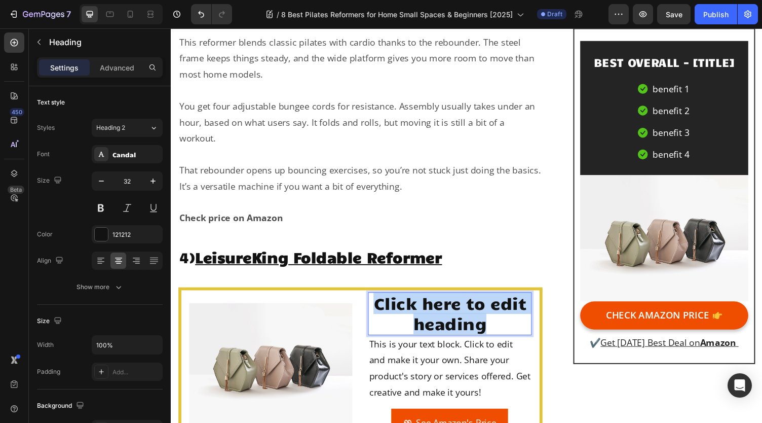
drag, startPoint x: 488, startPoint y: 309, endPoint x: 377, endPoint y: 288, distance: 113.9
click at [377, 300] on p "Click here to edit heading" at bounding box center [457, 321] width 166 height 42
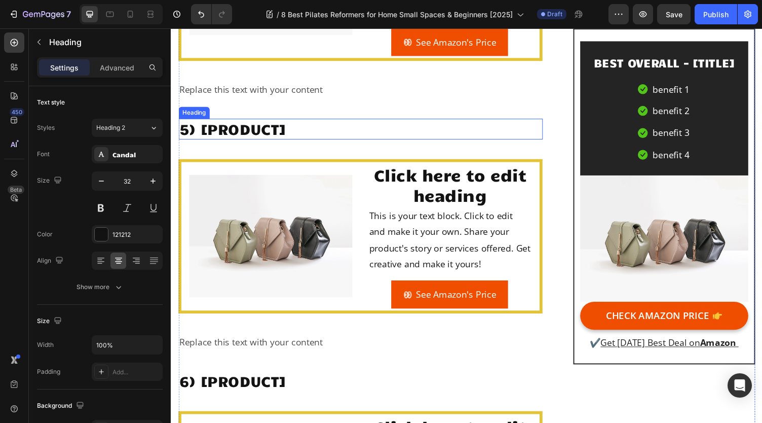
scroll to position [4455, 0]
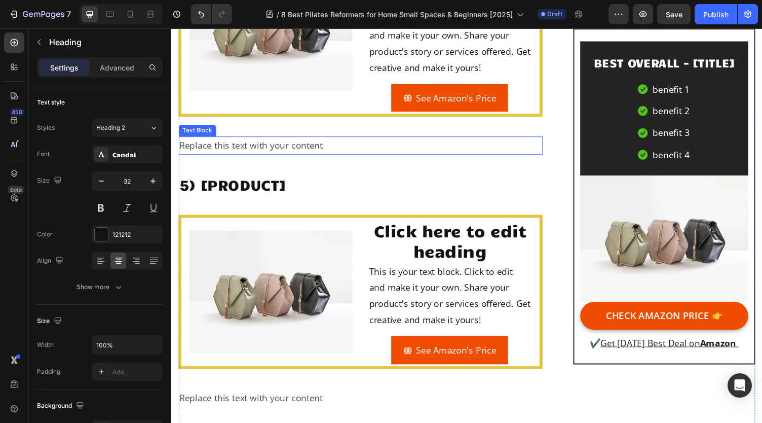
click at [283, 139] on div "Replace this text with your content" at bounding box center [365, 148] width 374 height 18
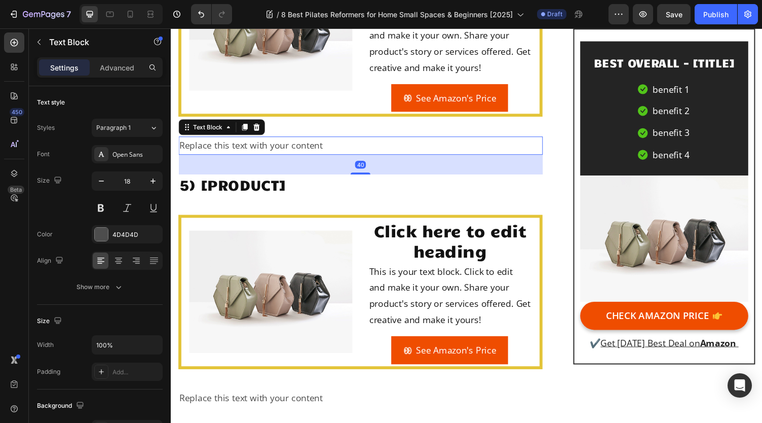
click at [306, 139] on div "Replace this text with your content" at bounding box center [365, 148] width 374 height 18
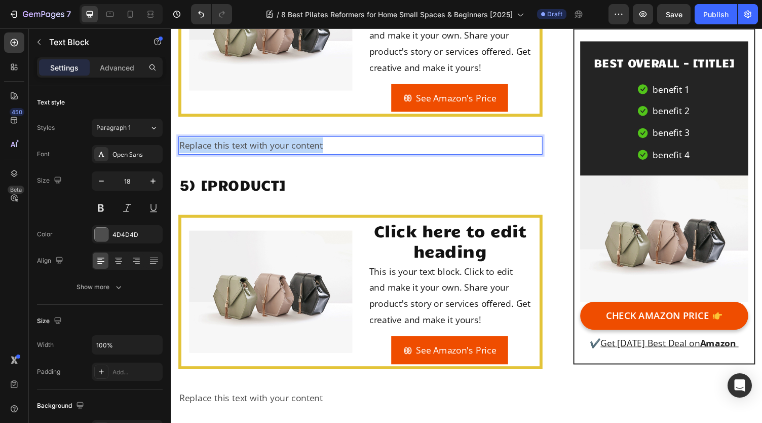
drag, startPoint x: 342, startPoint y: 124, endPoint x: 182, endPoint y: 123, distance: 159.6
click at [182, 140] on p "Replace this text with your content" at bounding box center [365, 148] width 372 height 16
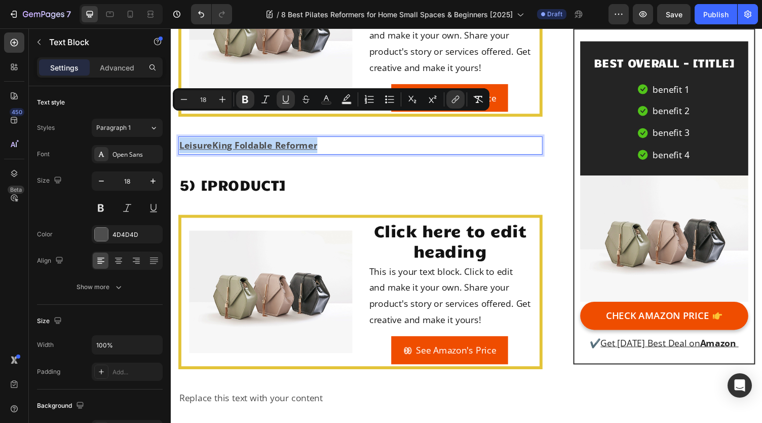
drag, startPoint x: 334, startPoint y: 128, endPoint x: 181, endPoint y: 122, distance: 152.7
click at [181, 140] on p "LeisureKing Foldable Reformer" at bounding box center [365, 148] width 372 height 16
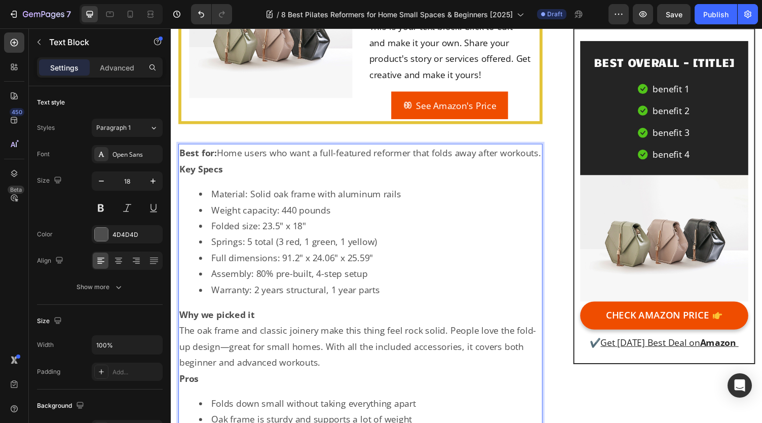
scroll to position [4420, 0]
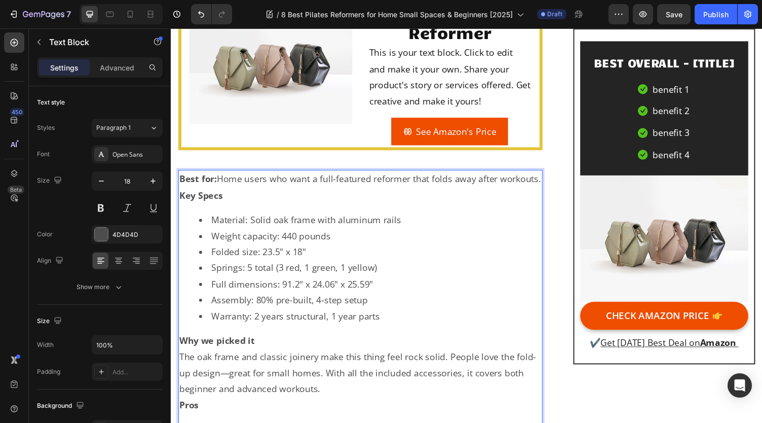
click at [290, 175] on p "Best for: Home users who want a full-featured reformer that folds away after wo…" at bounding box center [365, 183] width 372 height 16
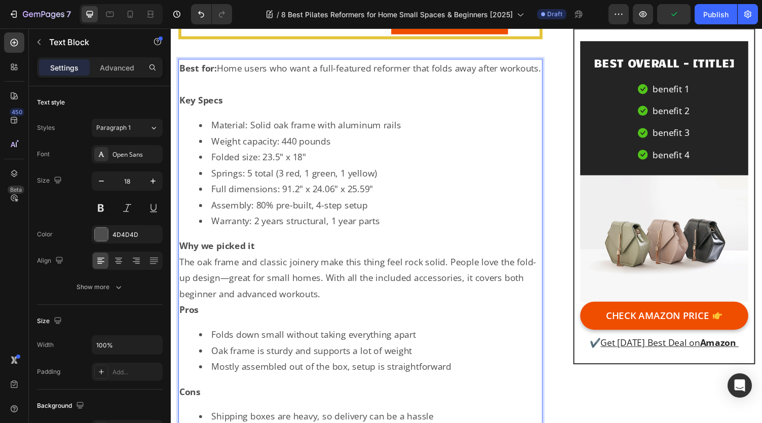
scroll to position [4572, 0]
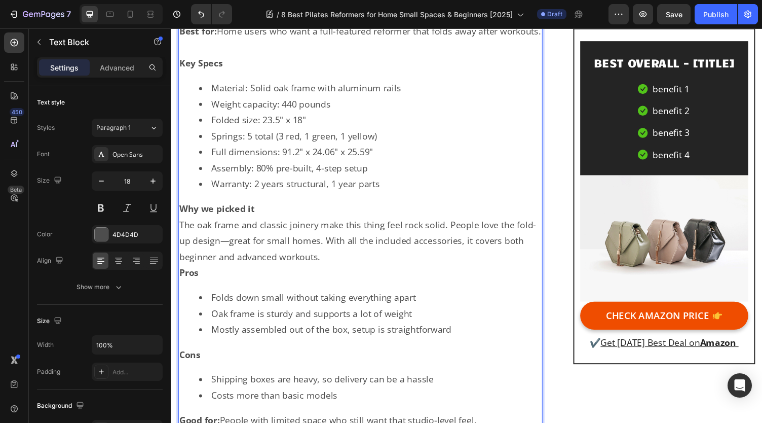
click at [410, 180] on li "Warranty: 2 years structural, 1 year parts" at bounding box center [376, 188] width 352 height 16
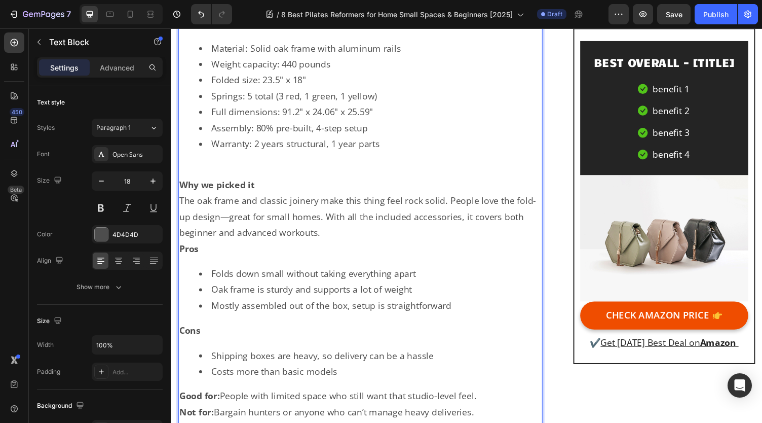
scroll to position [4623, 0]
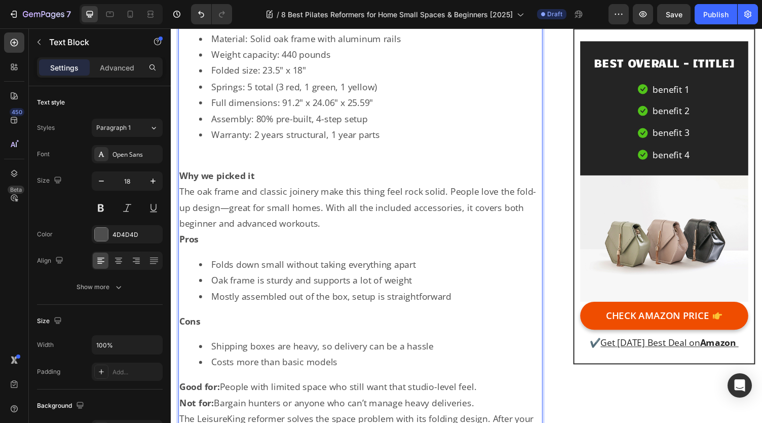
click at [356, 220] on p "The oak frame and classic joinery make this thing feel rock solid. People love …" at bounding box center [365, 211] width 372 height 49
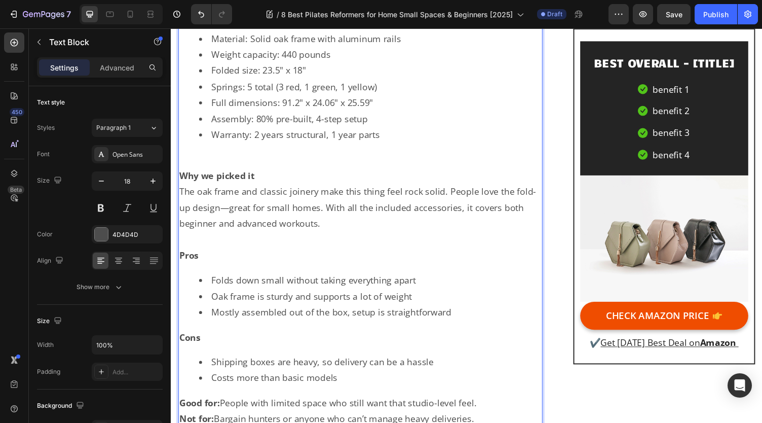
click at [322, 172] on p "Why we picked it" at bounding box center [365, 179] width 372 height 16
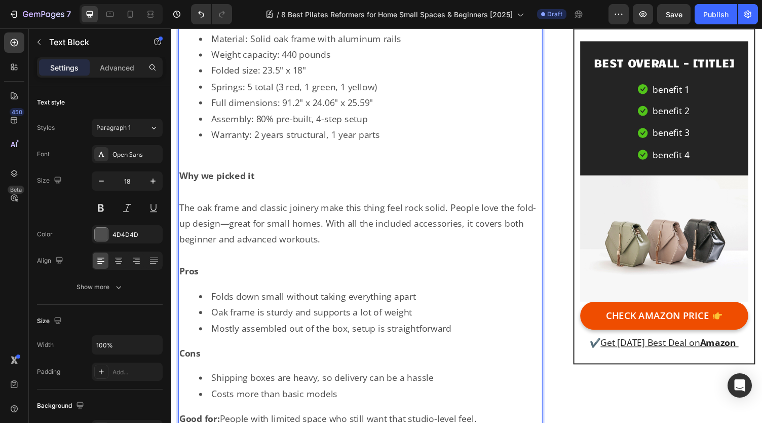
scroll to position [4775, 0]
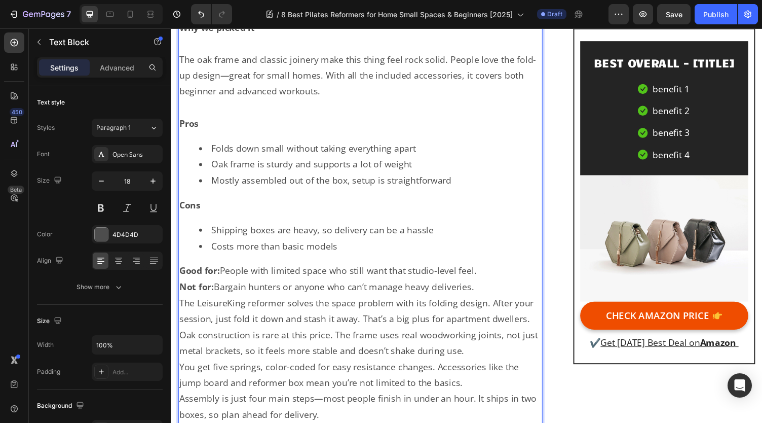
click at [510, 269] on p "Good for: People with limited space who still want that studio-level feel." at bounding box center [365, 277] width 372 height 16
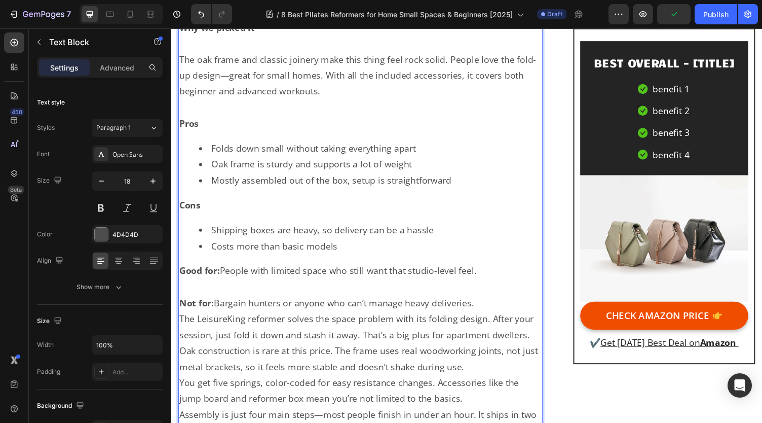
click at [413, 244] on li "Costs more than basic models" at bounding box center [376, 252] width 352 height 16
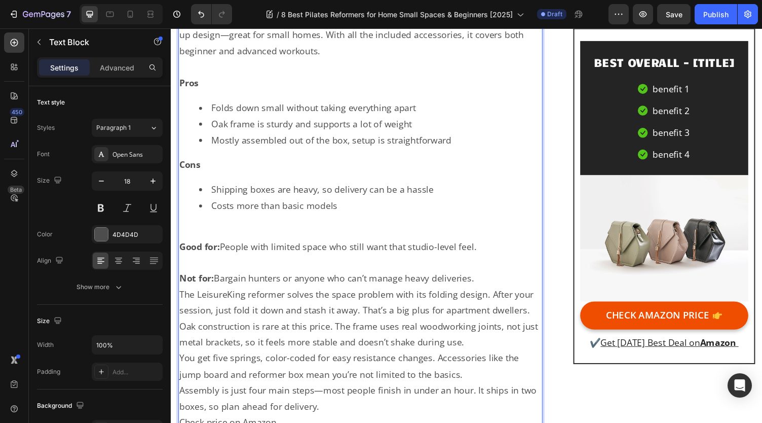
scroll to position [4826, 0]
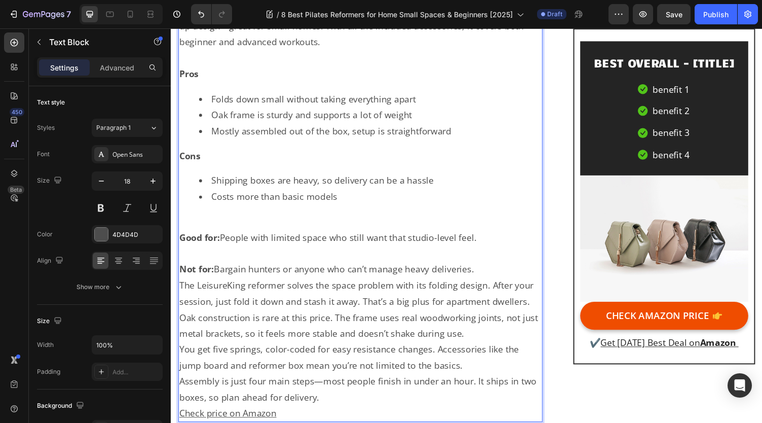
click at [510, 268] on p "Not for: Bargain hunters or anyone who can’t manage heavy deliveries." at bounding box center [365, 276] width 372 height 16
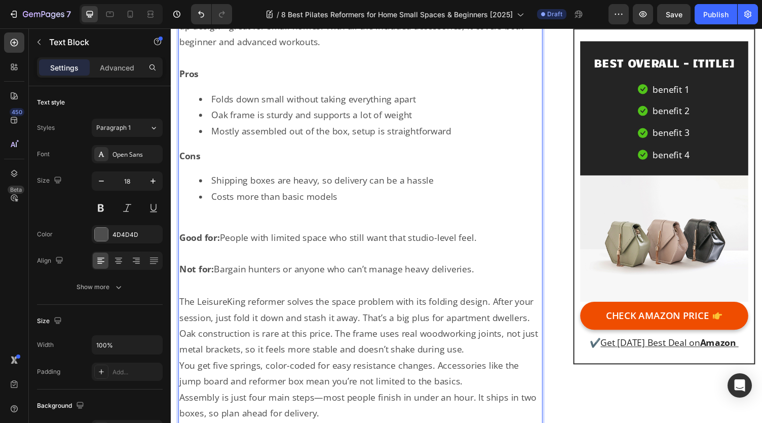
click at [537, 315] on p "The LeisureKing reformer solves the space problem with its folding design. Afte…" at bounding box center [365, 316] width 372 height 33
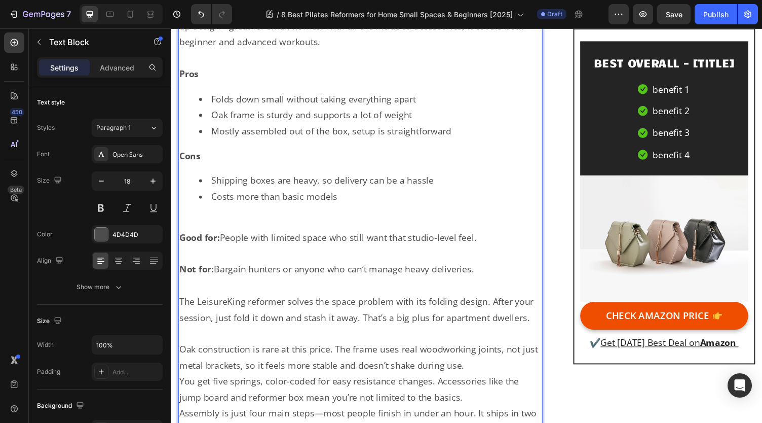
click at [522, 363] on p "Oak construction is rare at this price. The frame uses real woodworking joints,…" at bounding box center [365, 366] width 372 height 33
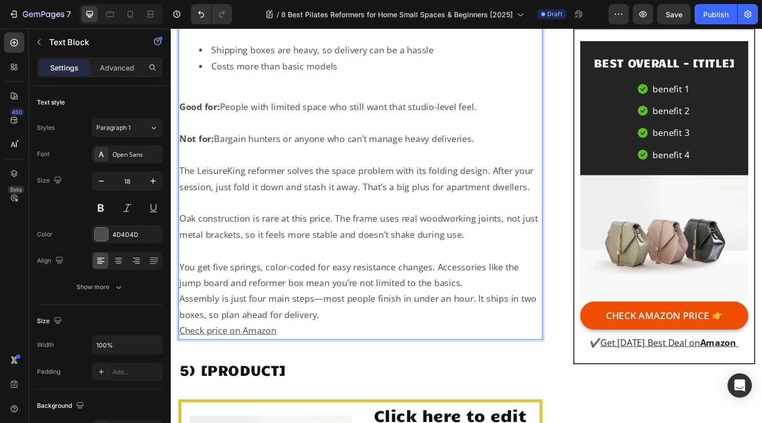
scroll to position [4978, 0]
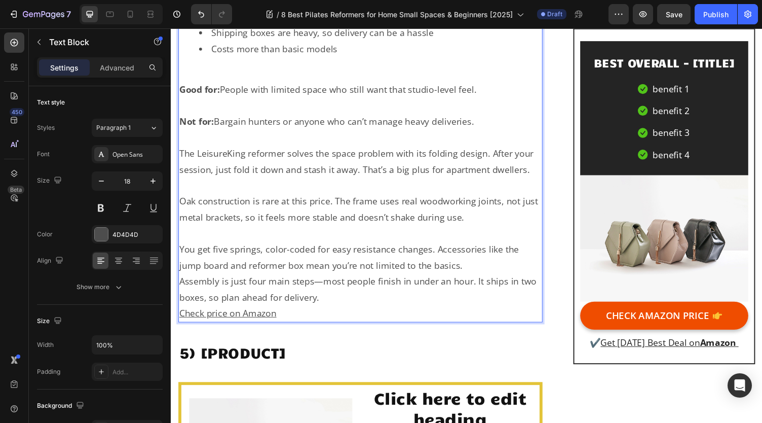
click at [491, 260] on p "You get five springs, color-coded for easy resistance changes. Accessories like…" at bounding box center [365, 263] width 372 height 33
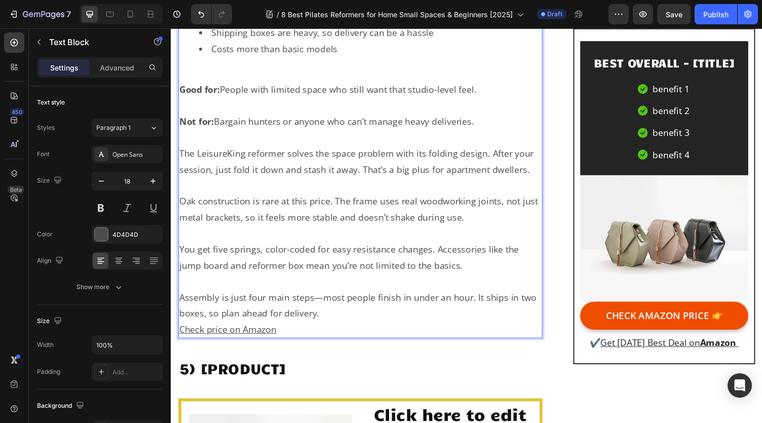
click at [458, 308] on p "Assembly is just four main steps—most people finish in under an hour. It ships …" at bounding box center [365, 312] width 372 height 33
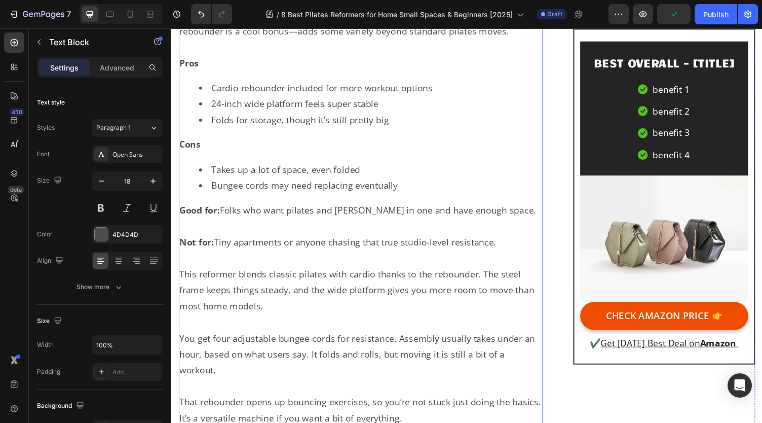
scroll to position [3812, 0]
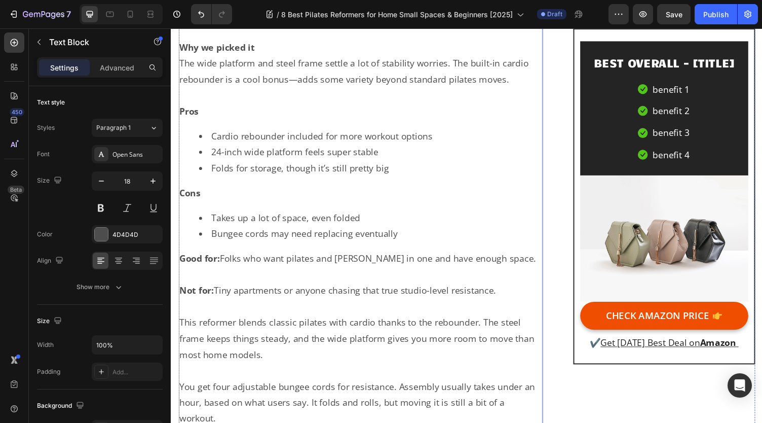
click at [470, 231] on li "Bungee cords may need replacing eventually" at bounding box center [376, 239] width 352 height 16
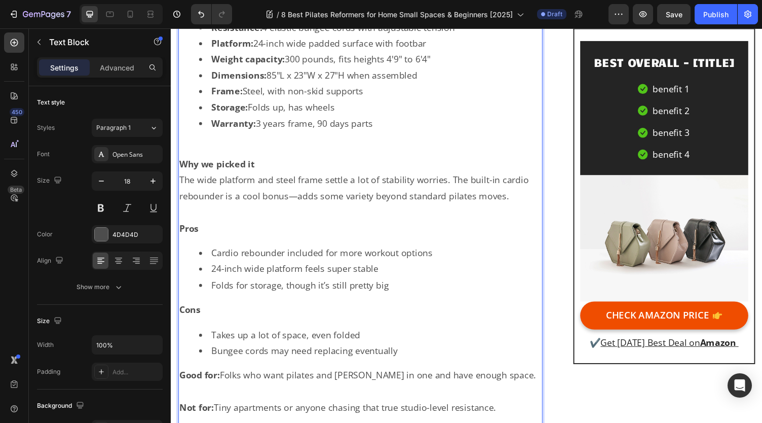
scroll to position [3844, 0]
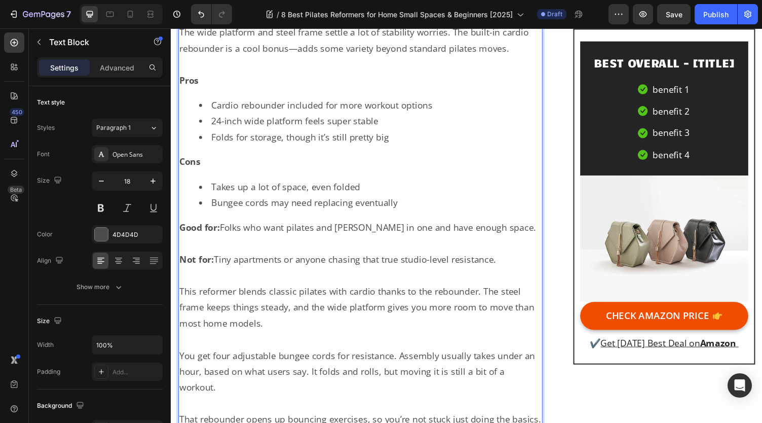
click at [419, 199] on li "Bungee cords may need replacing eventually" at bounding box center [376, 207] width 352 height 16
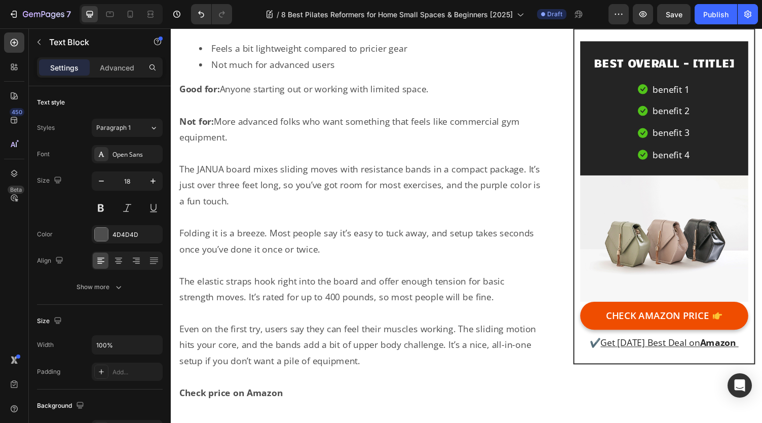
scroll to position [2831, 0]
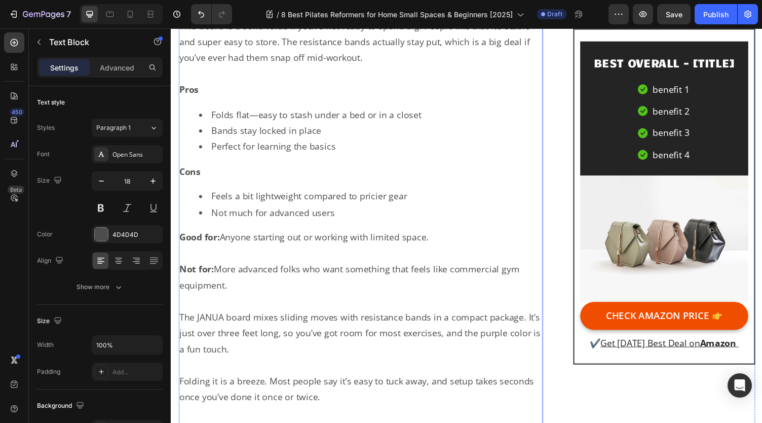
click at [429, 209] on li "Not much for advanced users" at bounding box center [376, 217] width 352 height 16
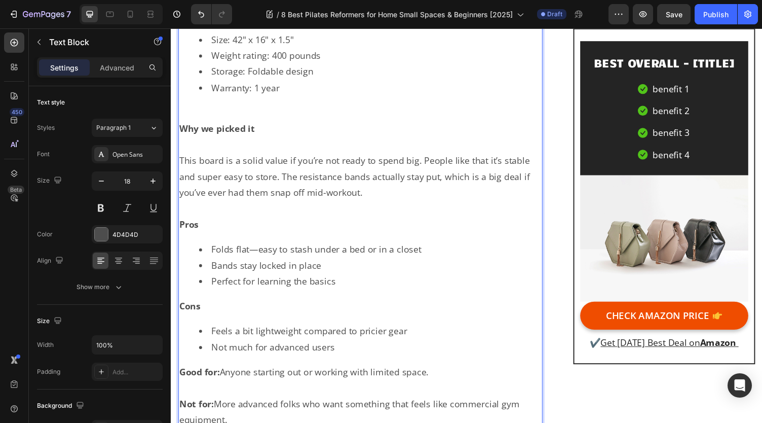
scroll to position [2723, 0]
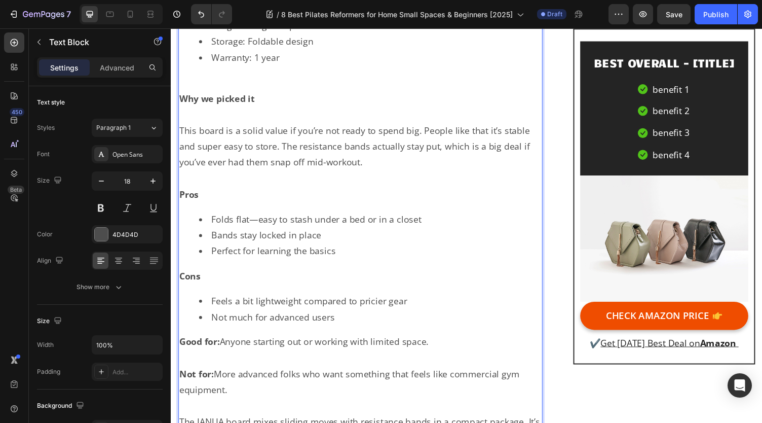
click at [342, 317] on li "Not much for advanced users" at bounding box center [376, 325] width 352 height 16
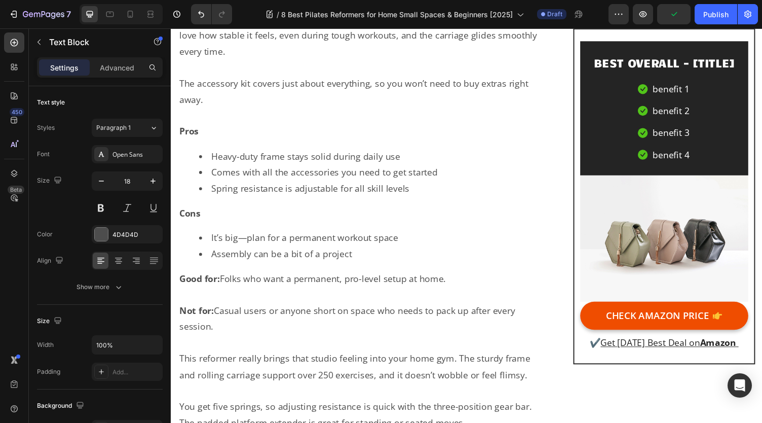
scroll to position [1710, 0]
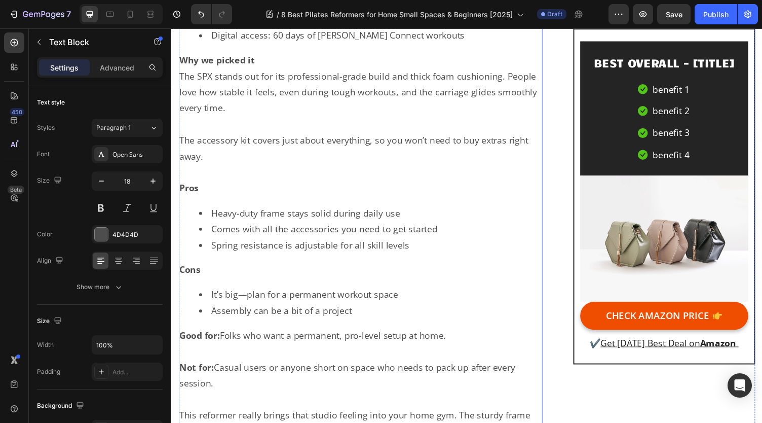
click at [391, 310] on li "Assembly can be a bit of a project" at bounding box center [376, 318] width 352 height 16
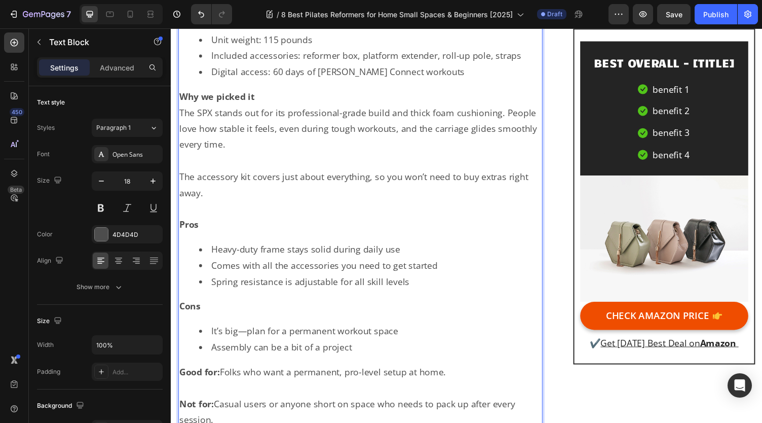
scroll to position [1772, 0]
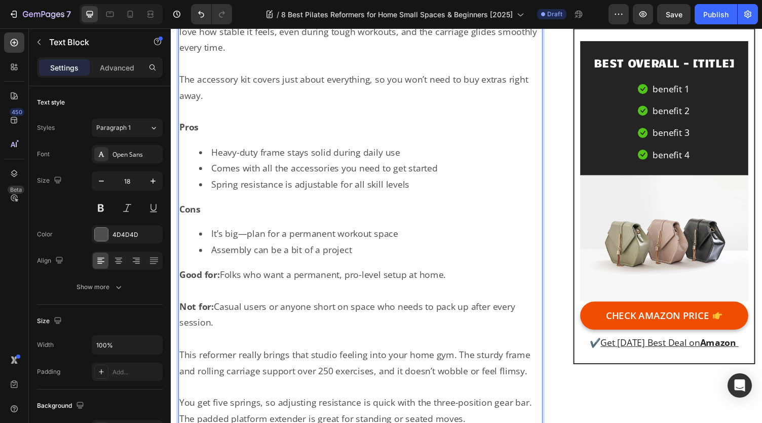
click at [355, 248] on li "Assembly can be a bit of a project" at bounding box center [376, 256] width 352 height 16
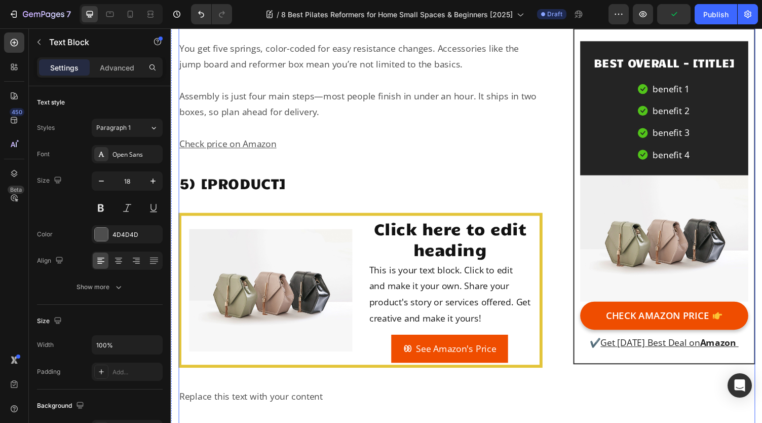
scroll to position [5218, 0]
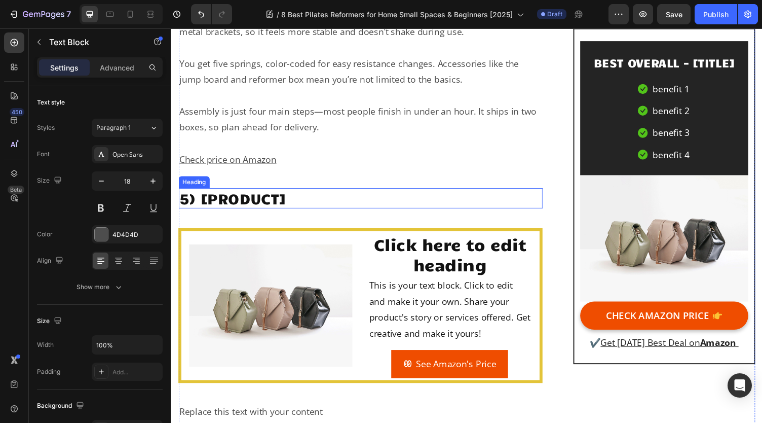
click at [247, 197] on h2 "5) [PRODUCT]" at bounding box center [365, 203] width 374 height 21
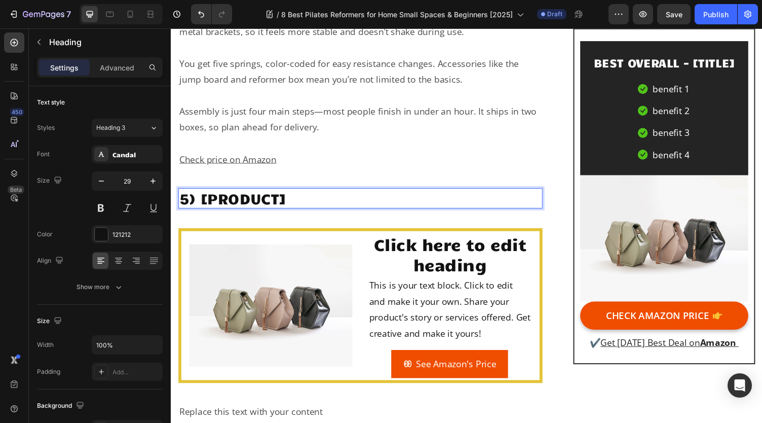
drag, startPoint x: 279, startPoint y: 192, endPoint x: 299, endPoint y: 197, distance: 20.3
click at [280, 193] on h2 "5) [PRODUCT]" at bounding box center [365, 203] width 374 height 21
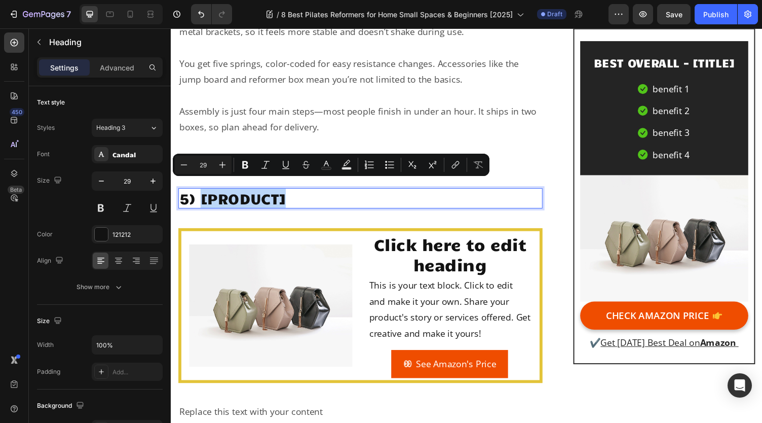
drag, startPoint x: 301, startPoint y: 197, endPoint x: 204, endPoint y: 200, distance: 96.9
click at [204, 200] on p "5) [PRODUCT]" at bounding box center [365, 203] width 372 height 19
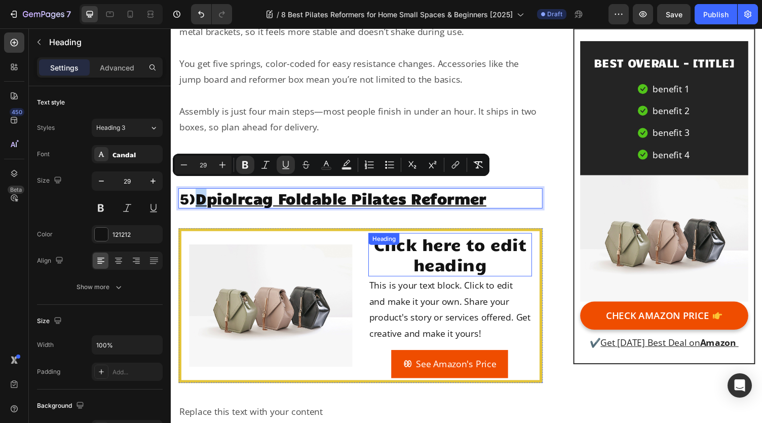
click at [466, 265] on h2 "Click here to edit heading" at bounding box center [457, 261] width 168 height 44
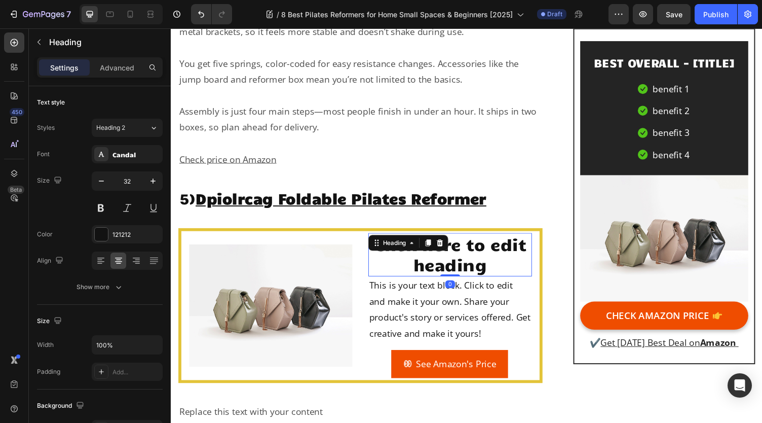
click at [485, 267] on h2 "Click here to edit heading" at bounding box center [457, 261] width 168 height 44
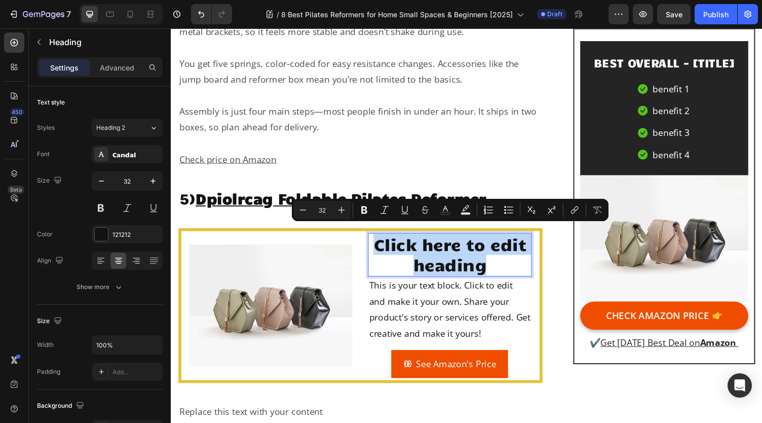
drag, startPoint x: 496, startPoint y: 267, endPoint x: 375, endPoint y: 246, distance: 122.9
click at [375, 246] on p "Click here to edit heading" at bounding box center [457, 261] width 166 height 42
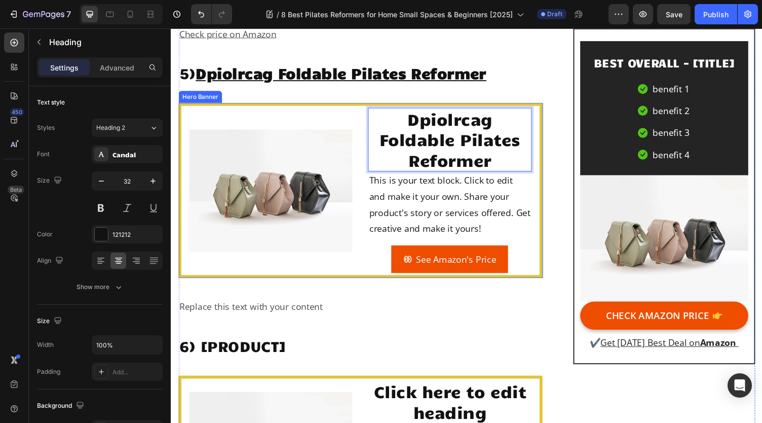
scroll to position [5370, 0]
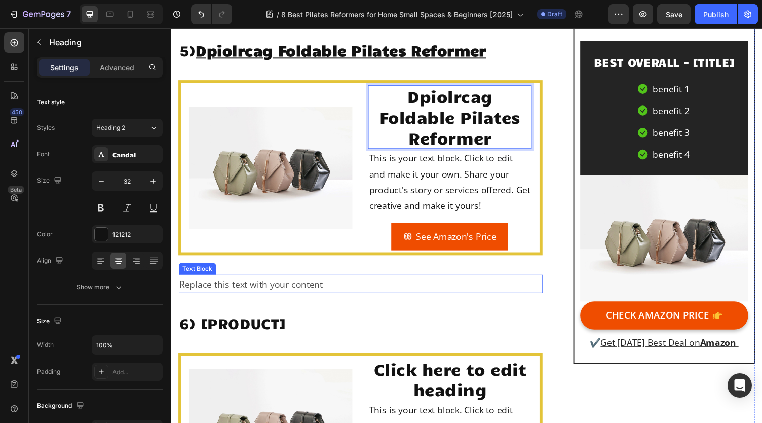
click at [238, 282] on div "Replace this text with your content" at bounding box center [365, 291] width 374 height 18
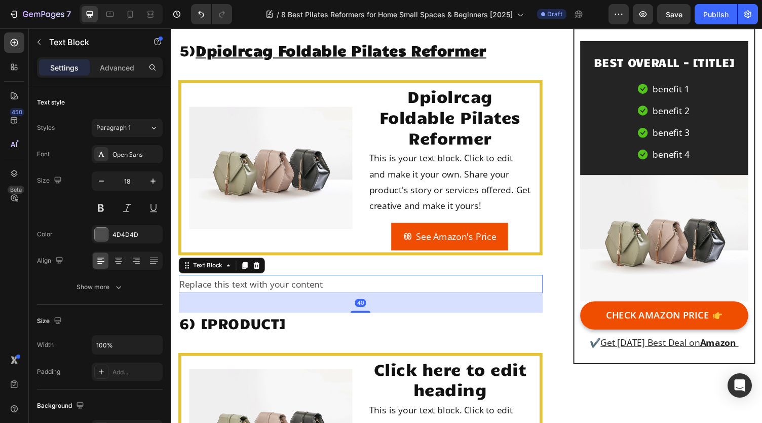
click at [244, 282] on div "Replace this text with your content" at bounding box center [365, 291] width 374 height 18
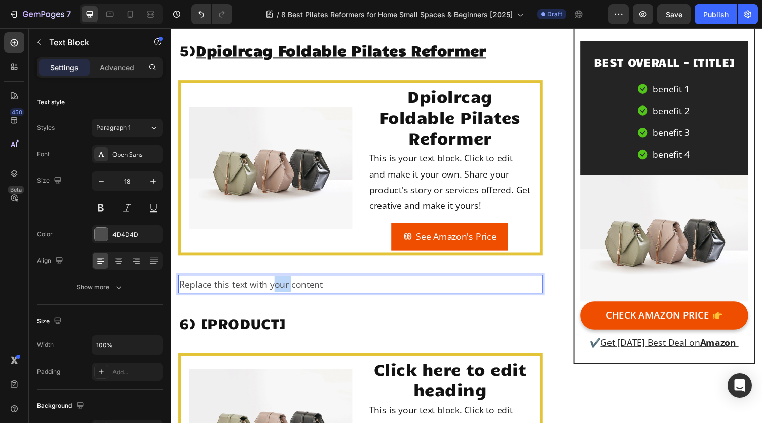
drag, startPoint x: 282, startPoint y: 277, endPoint x: 326, endPoint y: 277, distance: 44.1
click at [318, 283] on p "Replace this text with your content" at bounding box center [365, 291] width 372 height 16
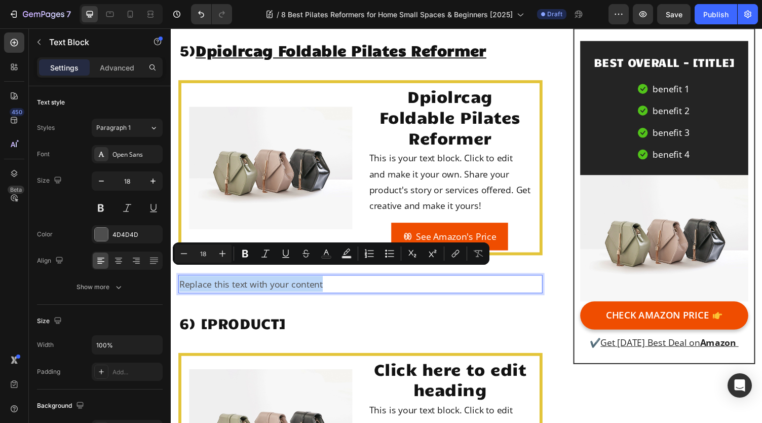
drag, startPoint x: 342, startPoint y: 283, endPoint x: 180, endPoint y: 282, distance: 162.2
click at [180, 283] on p "Replace this text with your content" at bounding box center [365, 291] width 372 height 16
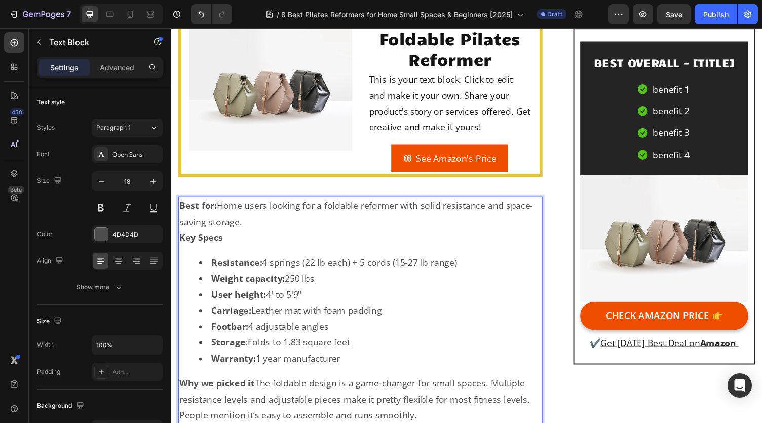
scroll to position [5396, 0]
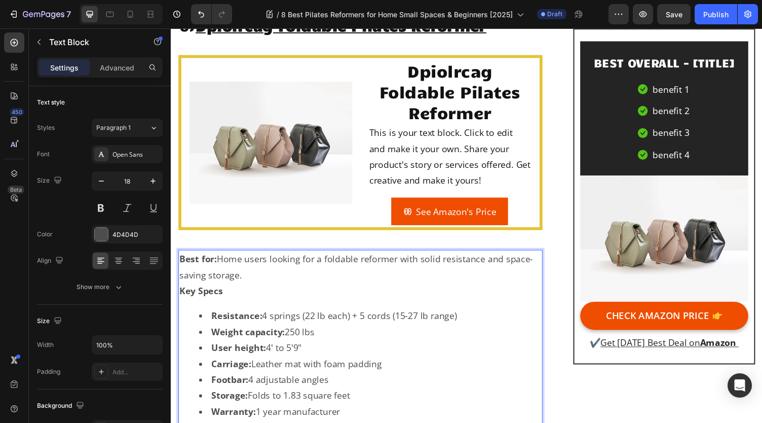
click at [292, 275] on p "Best for: Home users looking for a foldable reformer with solid resistance and …" at bounding box center [365, 273] width 372 height 33
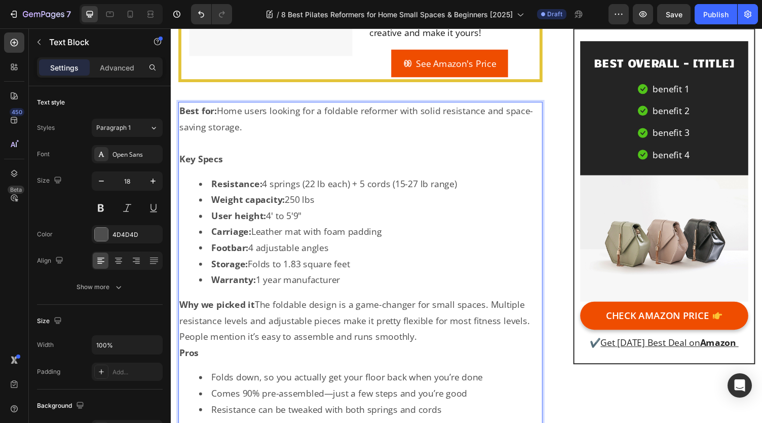
scroll to position [5598, 0]
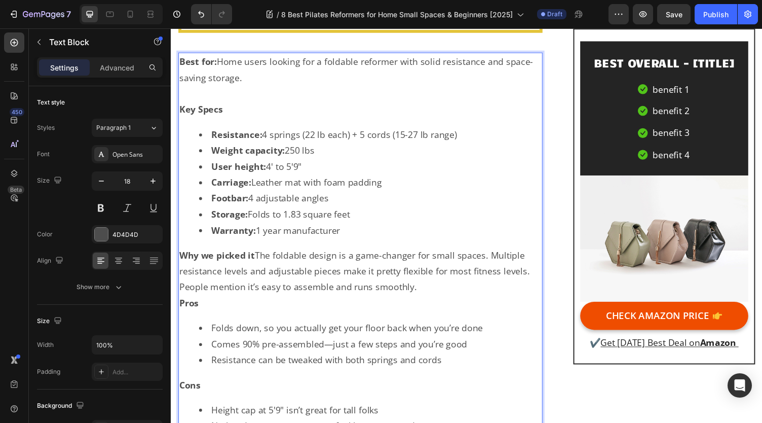
click at [257, 254] on p "Why we picked it The foldable design is a game-changer for small spaces. Multip…" at bounding box center [365, 269] width 372 height 33
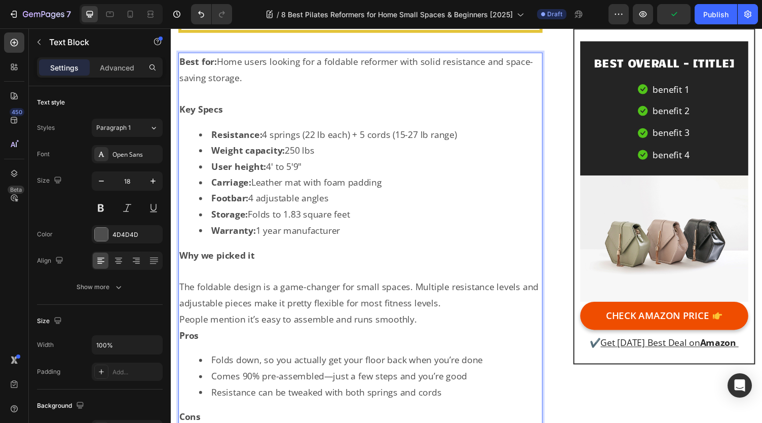
click at [181, 288] on p "⁠⁠⁠⁠⁠⁠⁠ The foldable design is a game-changer for small spaces. Multiple resist…" at bounding box center [365, 302] width 372 height 33
click at [448, 324] on p "People mention it’s easy to assemble and runs smoothly." at bounding box center [365, 327] width 372 height 16
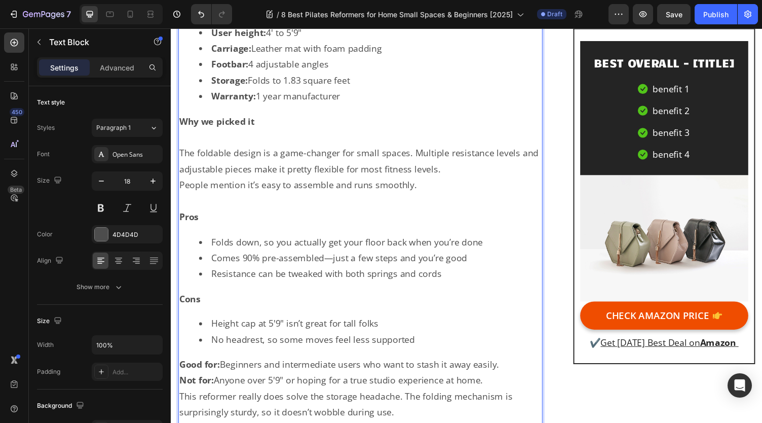
scroll to position [5801, 0]
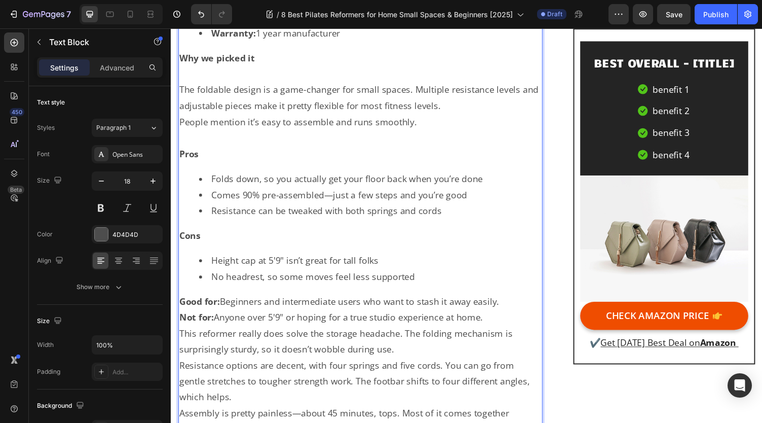
click at [455, 275] on li "No headrest, so some moves feel less supported" at bounding box center [376, 283] width 352 height 16
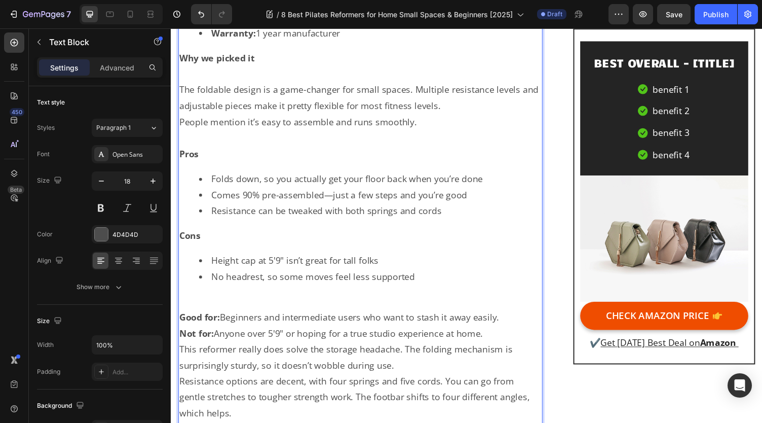
scroll to position [5852, 0]
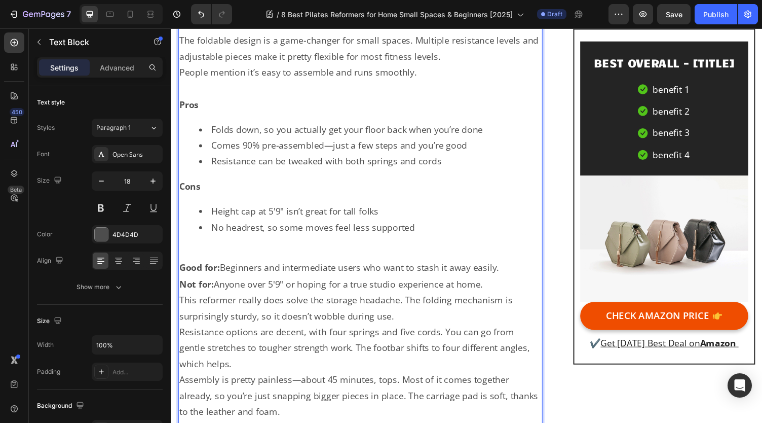
click at [516, 266] on p "Good for: Beginners and intermediate users who want to stash it away easily." at bounding box center [365, 274] width 372 height 16
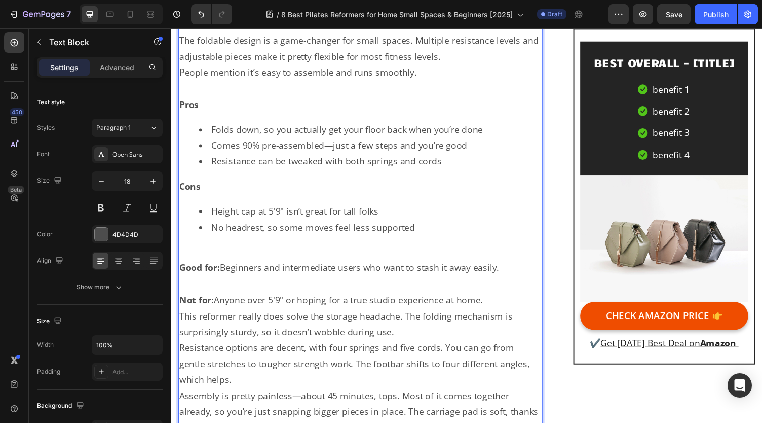
click at [524, 300] on p "Not for: Anyone over 5'9" or hoping for a true studio experience at home." at bounding box center [365, 307] width 372 height 16
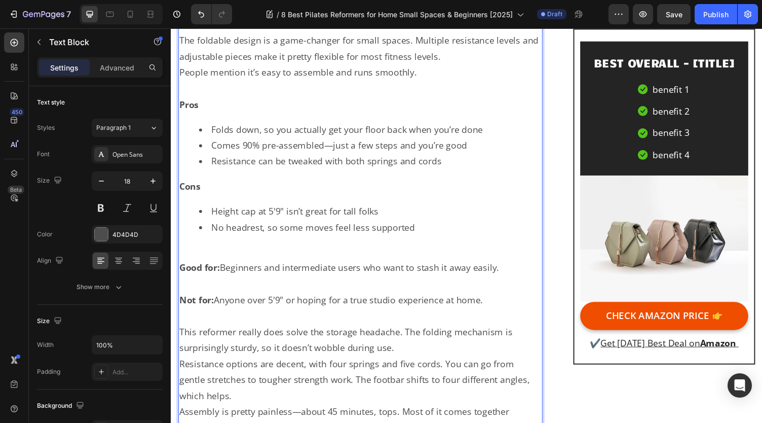
click at [488, 348] on p "This reformer really does solve the storage headache. The folding mechanism is …" at bounding box center [365, 348] width 372 height 33
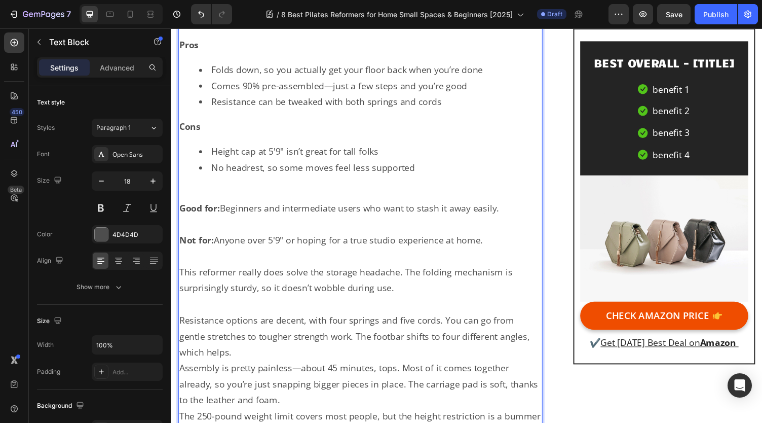
scroll to position [5953, 0]
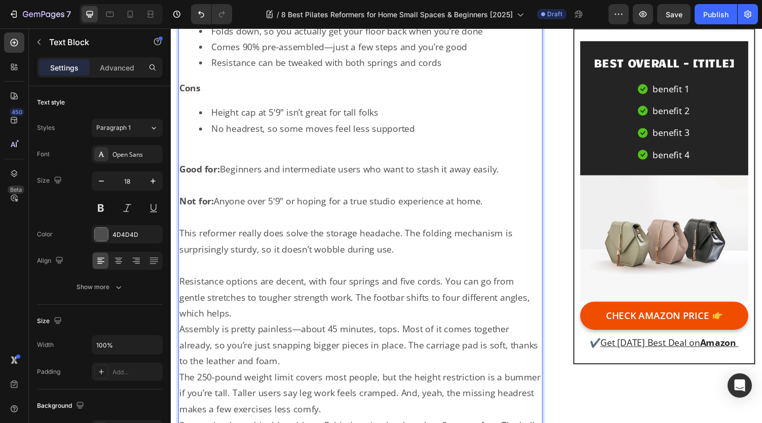
click at [402, 310] on p "Resistance options are decent, with four springs and five cords. You can go fro…" at bounding box center [365, 304] width 372 height 49
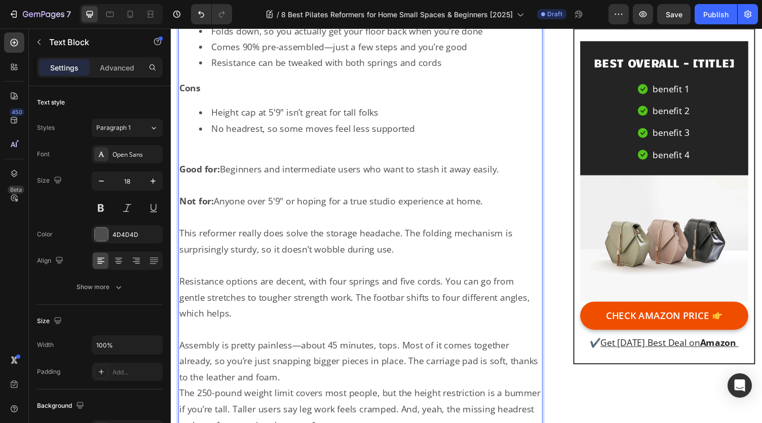
click at [408, 365] on p "Assembly is pretty painless—about 45 minutes, tops. Most of it comes together a…" at bounding box center [365, 370] width 372 height 49
click at [404, 375] on p "Assembly is pretty painless—about 45 minutes, tops. Most of it comes together a…" at bounding box center [365, 370] width 372 height 49
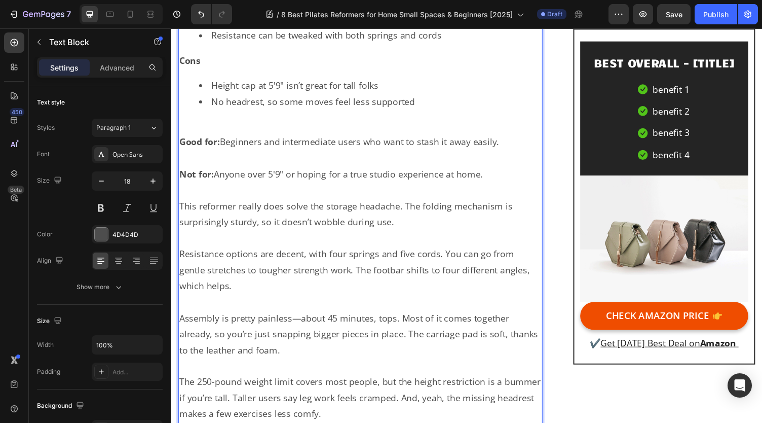
scroll to position [6156, 0]
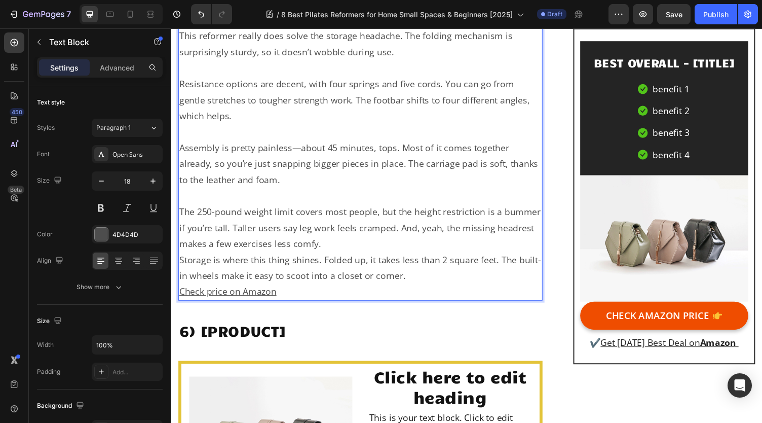
click at [403, 234] on p "The 250-pound weight limit covers most people, but the height restriction is a …" at bounding box center [365, 232] width 372 height 49
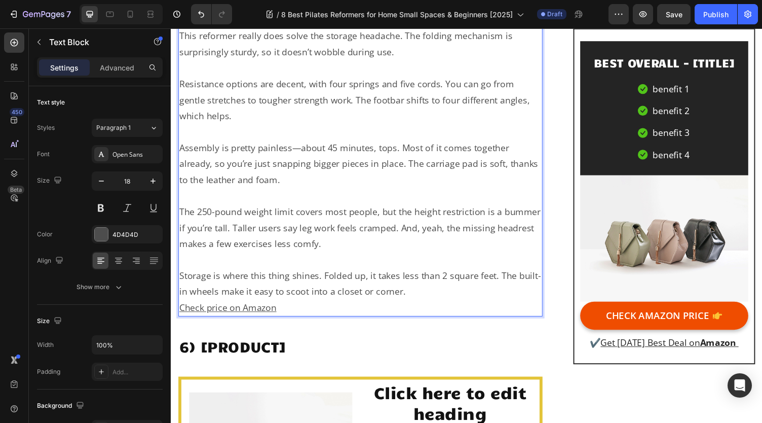
click at [441, 293] on p "Storage is where this thing shines. Folded up, it takes less than 2 square feet…" at bounding box center [365, 290] width 372 height 33
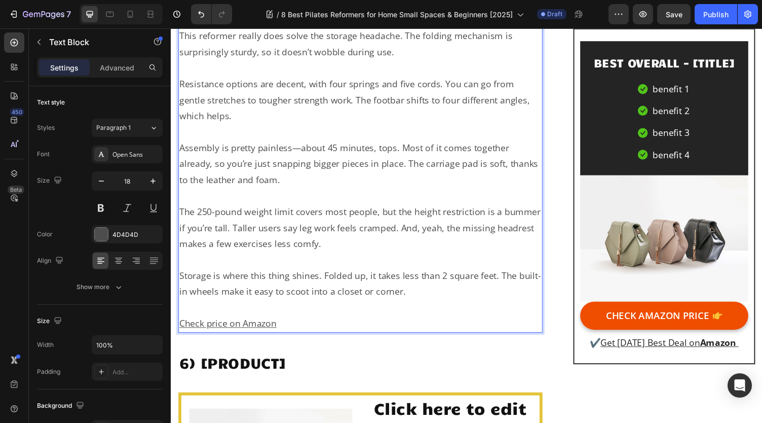
scroll to position [6257, 0]
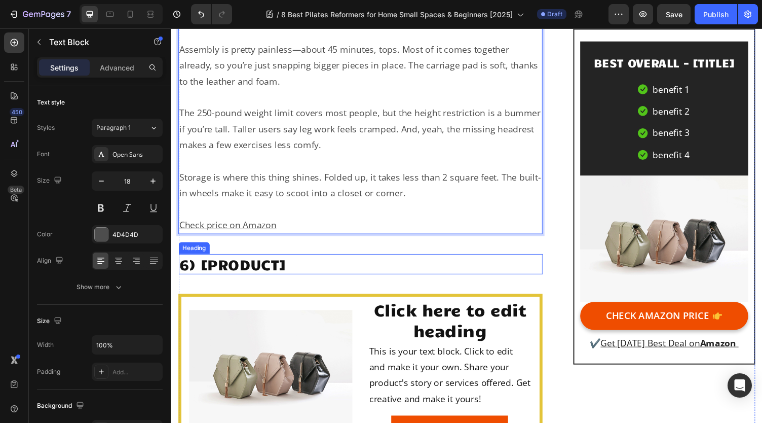
click at [276, 260] on h2 "6) [PRODUCT]" at bounding box center [365, 270] width 374 height 21
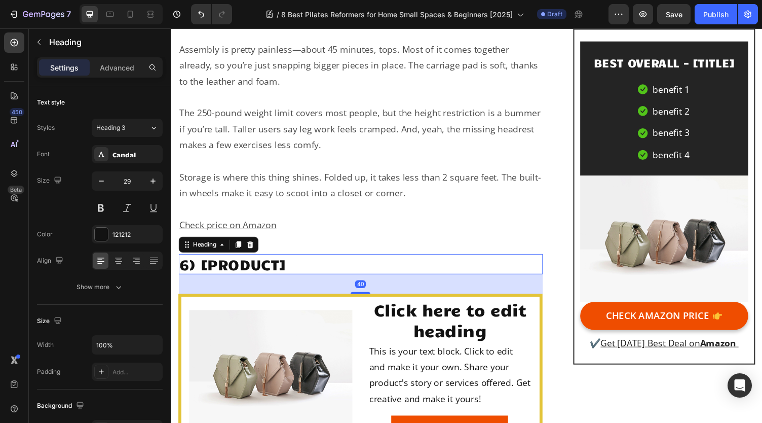
click at [293, 261] on h2 "6) [PRODUCT]" at bounding box center [365, 270] width 374 height 21
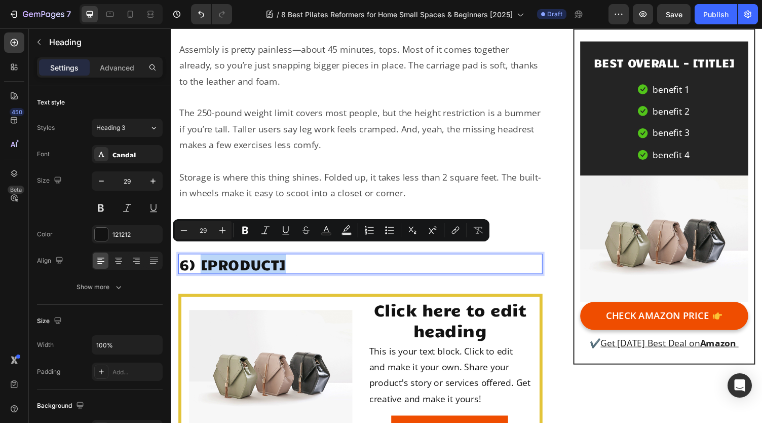
drag, startPoint x: 304, startPoint y: 262, endPoint x: 202, endPoint y: 267, distance: 102.5
click at [202, 267] on p "6) [PRODUCT]" at bounding box center [365, 270] width 372 height 19
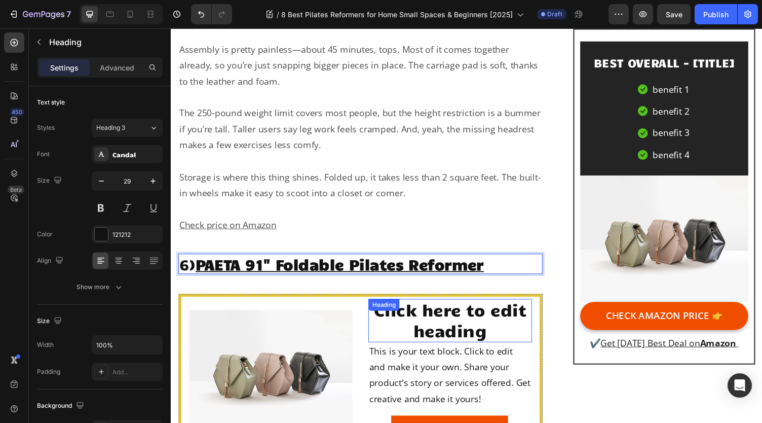
click at [439, 325] on h2 "Click here to edit heading" at bounding box center [457, 328] width 168 height 44
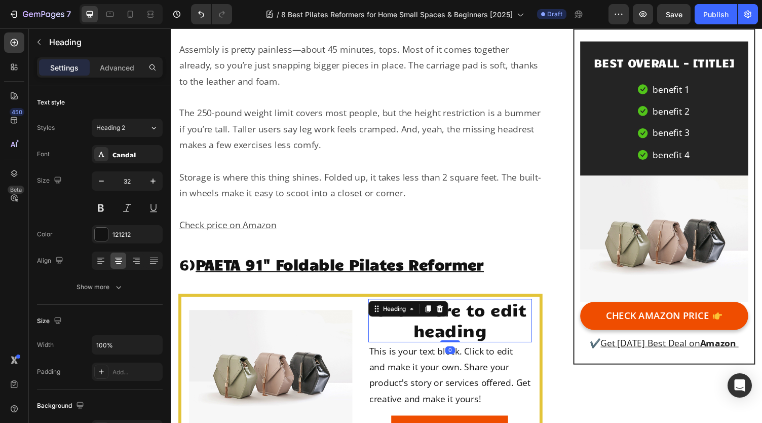
click at [440, 325] on h2 "Click here to edit heading" at bounding box center [457, 328] width 168 height 44
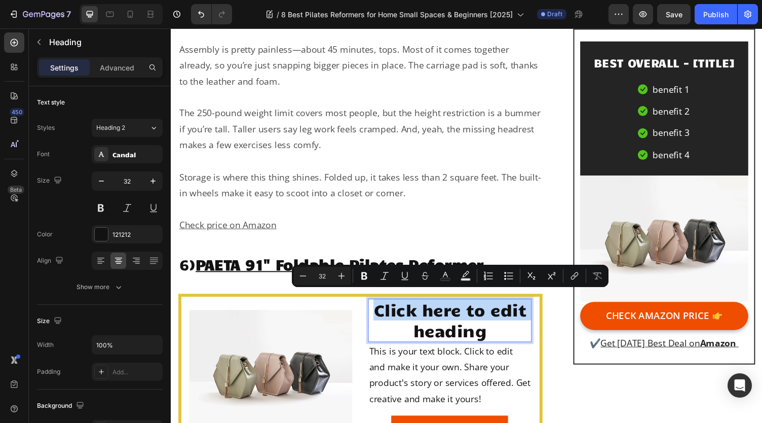
drag, startPoint x: 380, startPoint y: 323, endPoint x: 380, endPoint y: 312, distance: 10.7
click at [380, 312] on p "Click here to edit heading" at bounding box center [457, 328] width 166 height 42
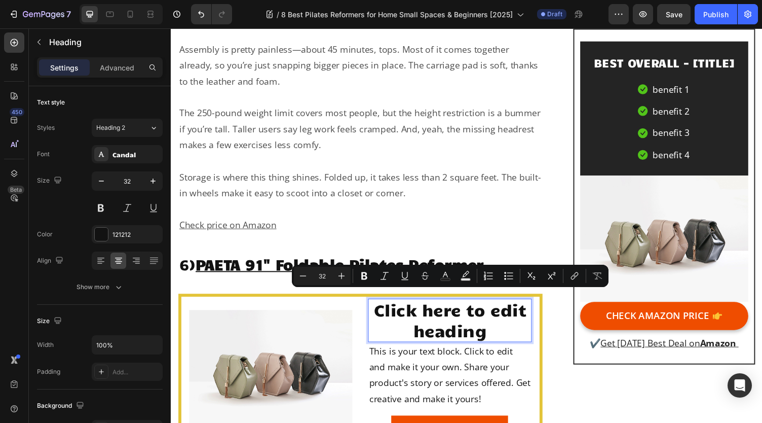
click at [462, 322] on p "Click here to edit heading" at bounding box center [457, 328] width 166 height 42
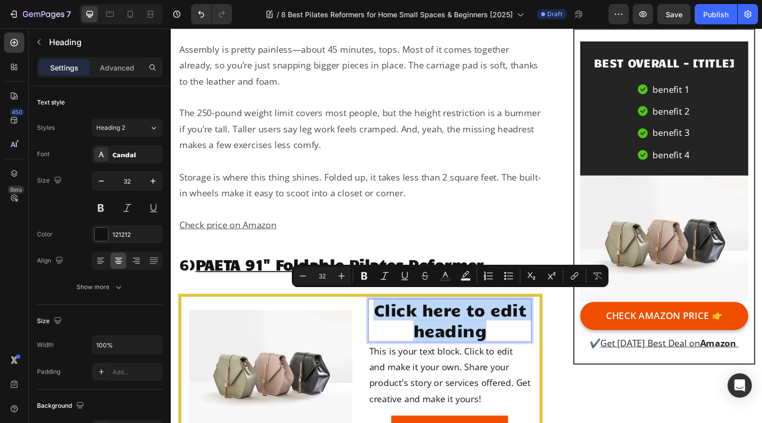
drag, startPoint x: 500, startPoint y: 331, endPoint x: 379, endPoint y: 310, distance: 123.5
click at [379, 310] on p "Click here to edit heading" at bounding box center [457, 328] width 166 height 42
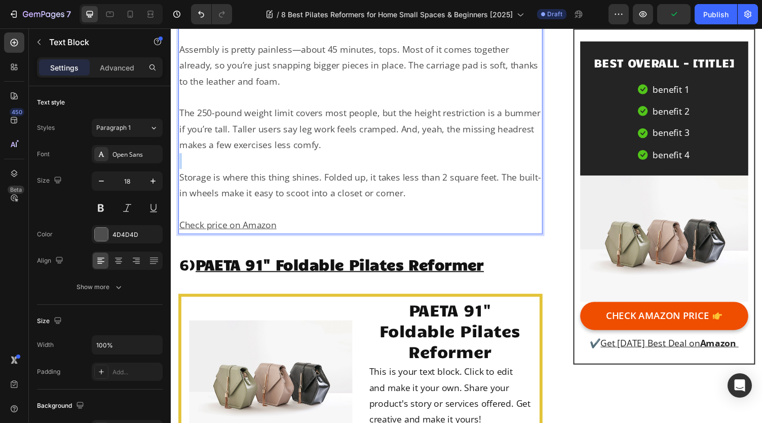
drag, startPoint x: 428, startPoint y: 146, endPoint x: 426, endPoint y: 151, distance: 5.5
click at [428, 146] on p "The 250-pound weight limit covers most people, but the height restriction is a …" at bounding box center [365, 131] width 372 height 49
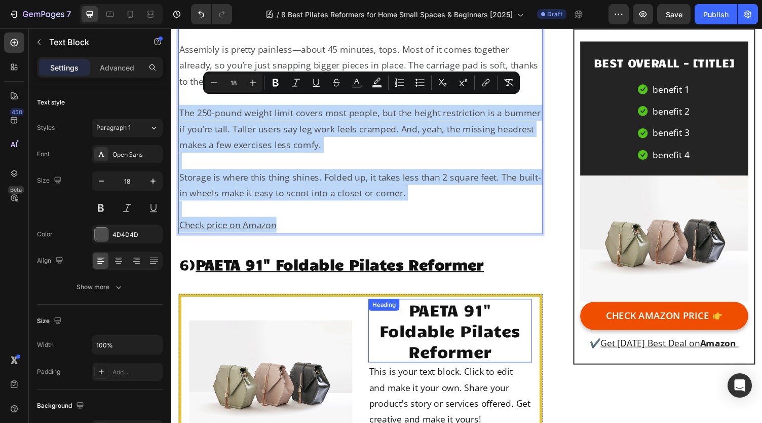
click at [421, 326] on p "PAETA 91" Foldable Pilates Reformer" at bounding box center [457, 338] width 166 height 63
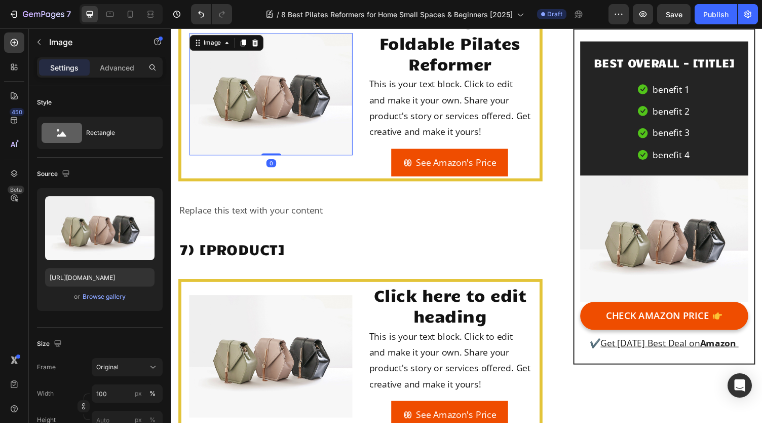
scroll to position [6612, 0]
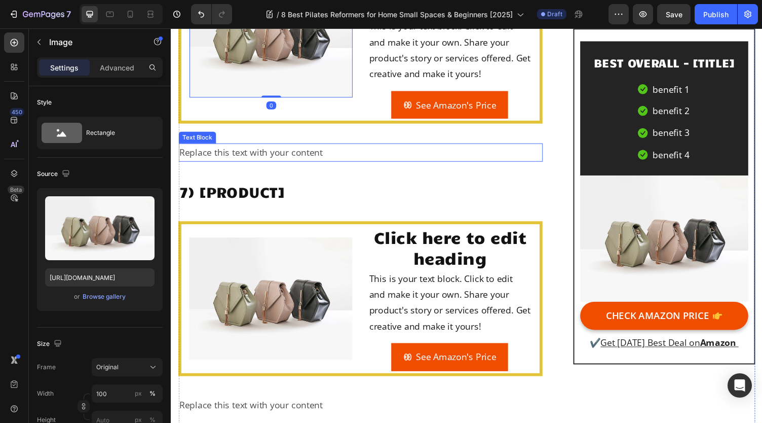
click at [291, 146] on div "Replace this text with your content" at bounding box center [365, 155] width 374 height 18
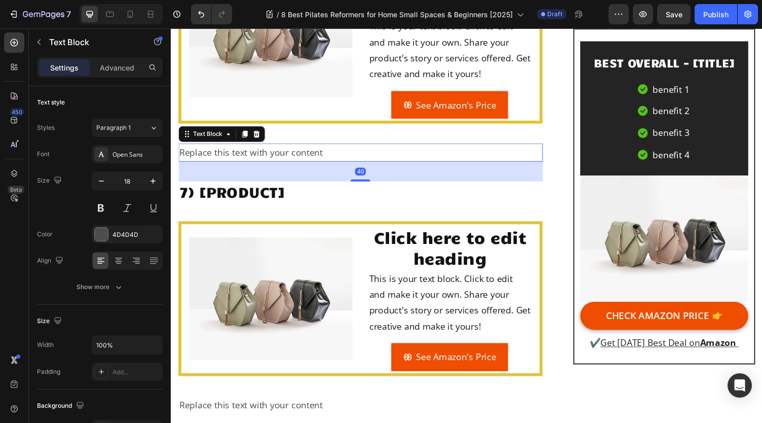
click at [321, 146] on div "Replace this text with your content" at bounding box center [365, 155] width 374 height 18
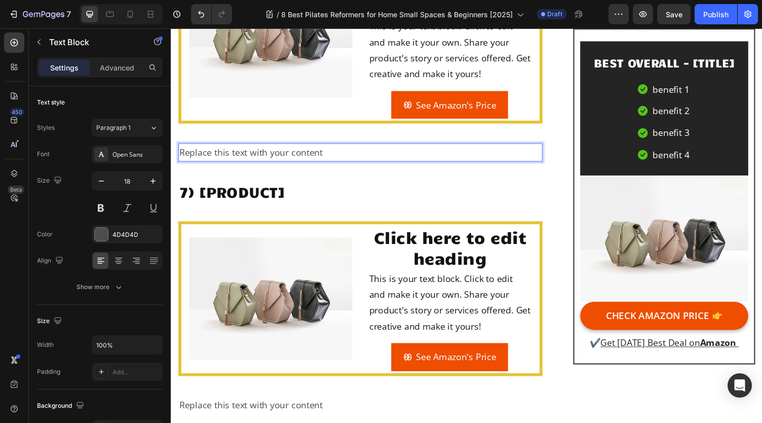
click at [340, 147] on p "Replace this text with your content" at bounding box center [365, 155] width 372 height 16
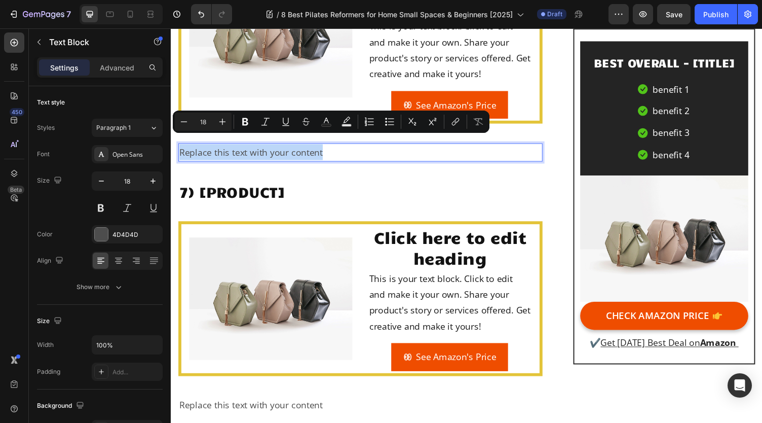
drag, startPoint x: 337, startPoint y: 148, endPoint x: 178, endPoint y: 154, distance: 159.7
click at [178, 154] on div "Replace this text with your content" at bounding box center [365, 155] width 374 height 18
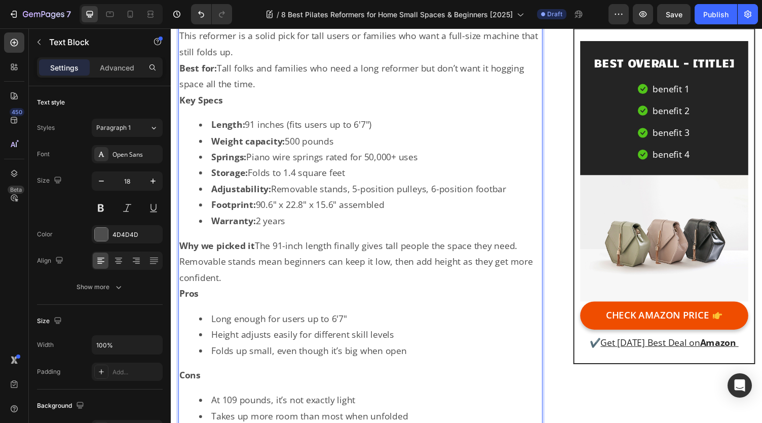
scroll to position [6630, 0]
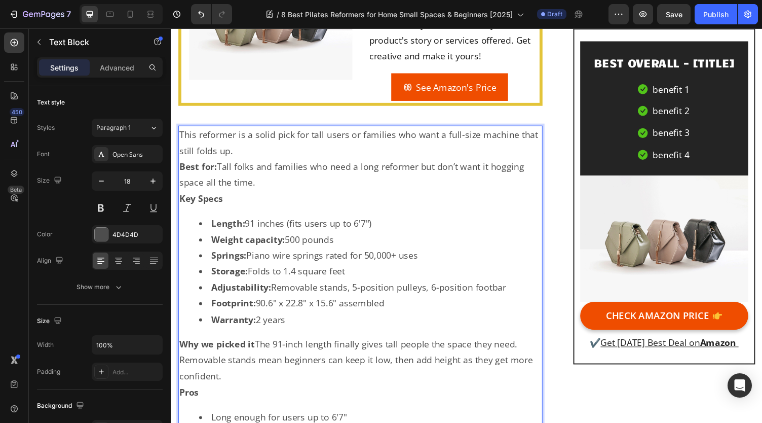
click at [303, 142] on p "This reformer is a solid pick for tall users or families who want a full-size m…" at bounding box center [365, 145] width 372 height 33
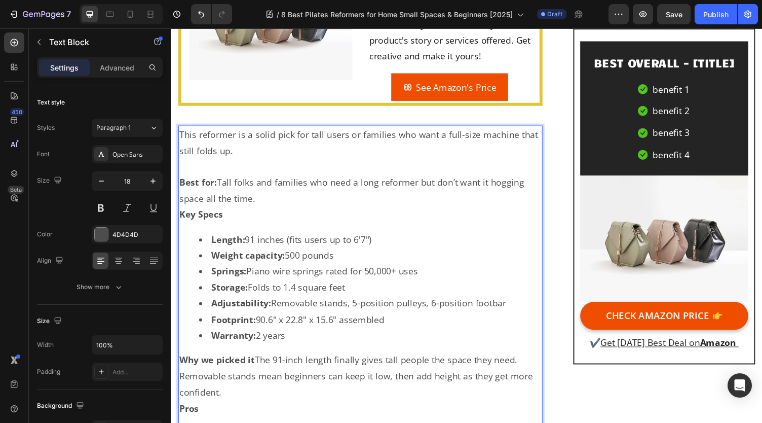
click at [301, 191] on p "Best for: Tall folks and families who need a long reformer but don’t want it ho…" at bounding box center [365, 194] width 372 height 33
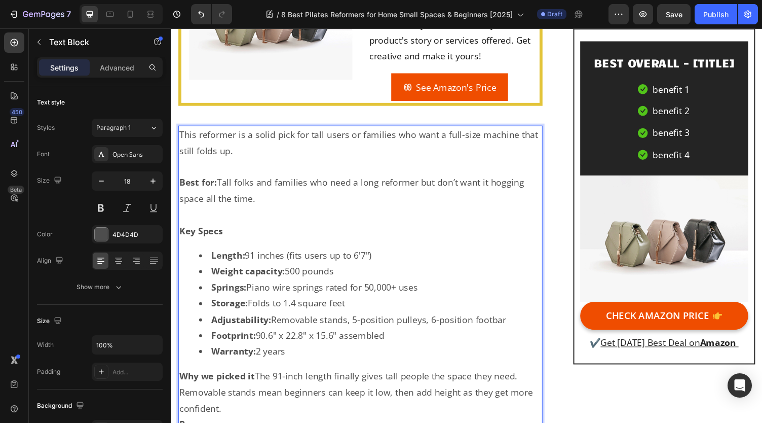
scroll to position [6732, 0]
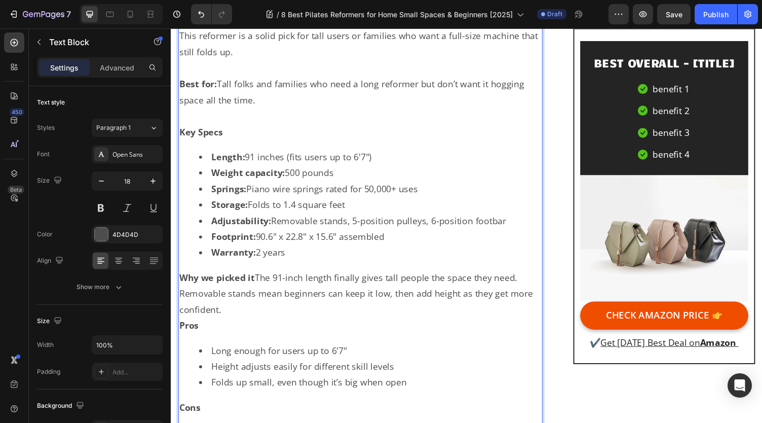
click at [259, 278] on p "Why we picked it The 91-inch length finally gives tall people the space they ne…" at bounding box center [365, 300] width 372 height 49
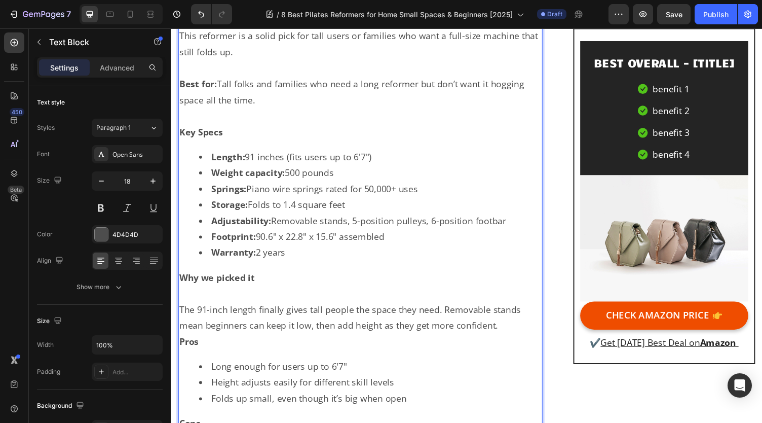
click at [519, 330] on p "The 91-inch length finally gives tall people the space they need. Removable sta…" at bounding box center [365, 325] width 372 height 33
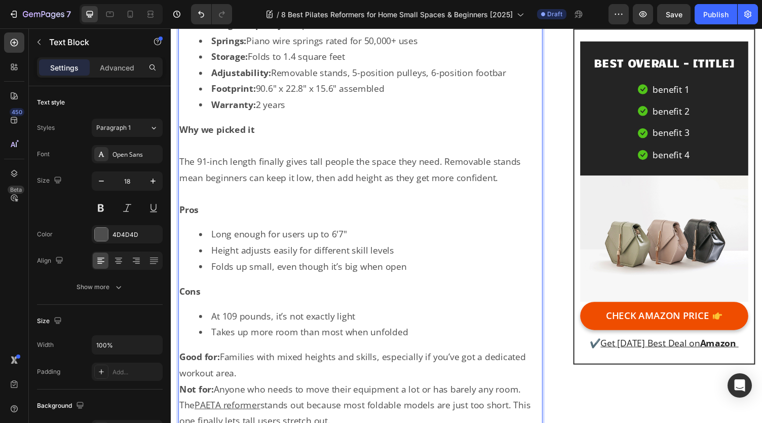
scroll to position [6884, 0]
click at [421, 332] on li "Takes up more room than most when unfolded" at bounding box center [376, 340] width 352 height 16
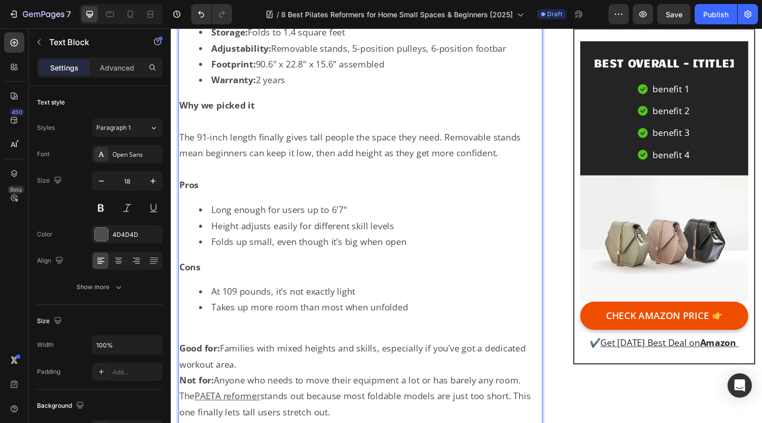
scroll to position [6985, 0]
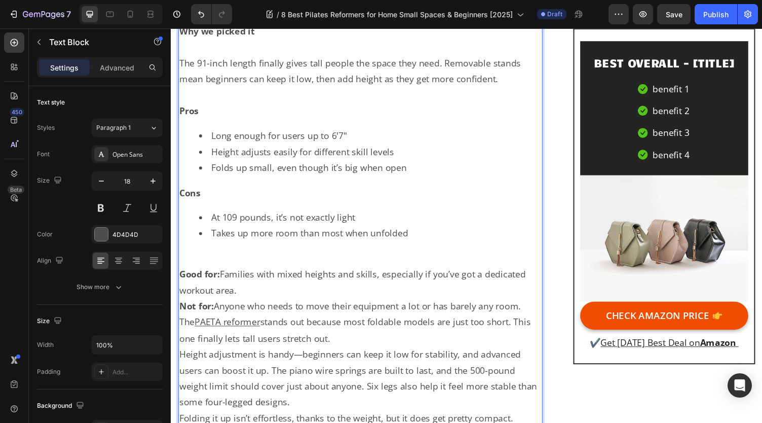
click at [311, 289] on p "Good for: Families with mixed heights and skills, especially if you’ve got a de…" at bounding box center [365, 289] width 372 height 33
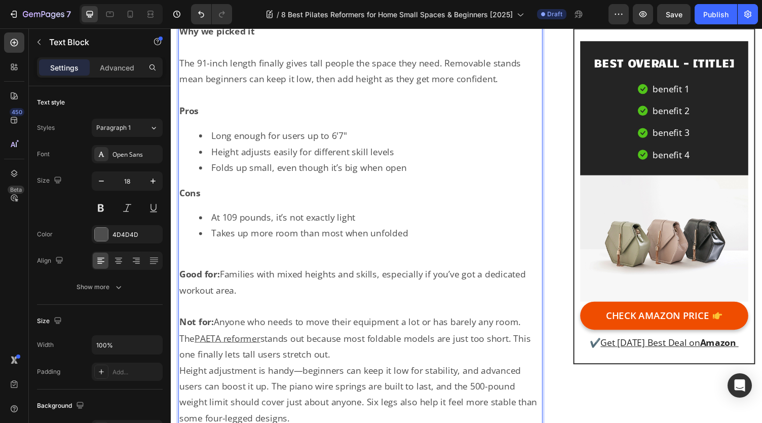
click at [534, 322] on p "Not for: Anyone who needs to move their equipment a lot or has barely any room." at bounding box center [365, 330] width 372 height 16
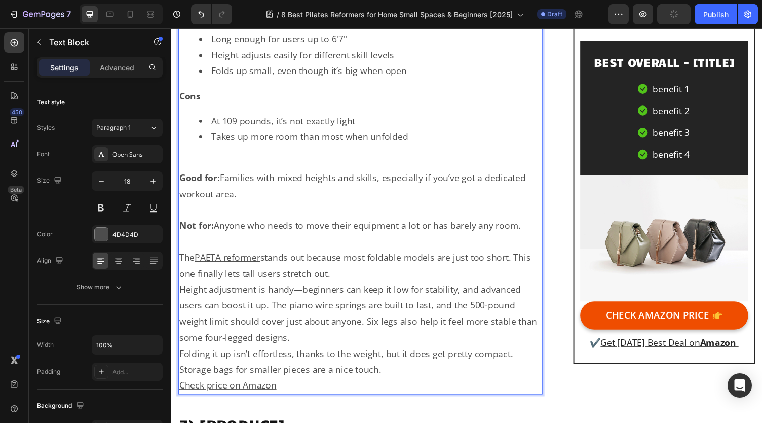
scroll to position [7086, 0]
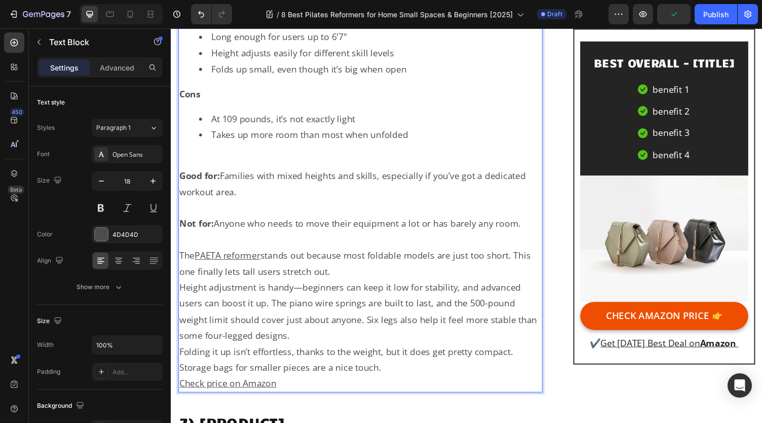
click at [373, 272] on p "The PAETA reformer stands out because most foldable models are just too short. …" at bounding box center [365, 269] width 372 height 33
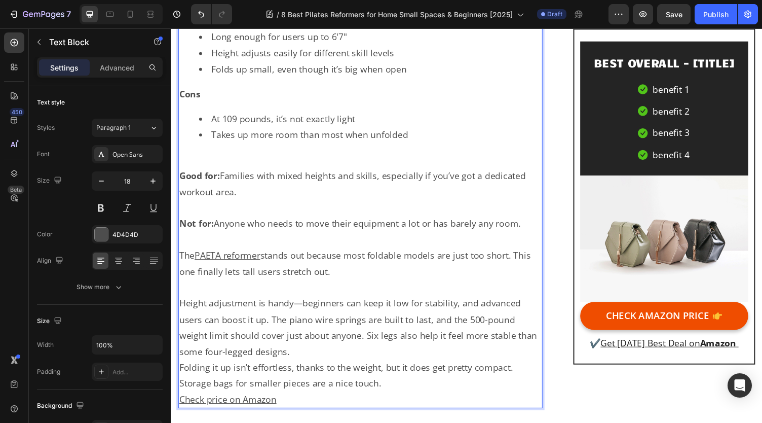
click at [342, 349] on p "Height adjustment is handy—beginners can keep it low for stability, and advance…" at bounding box center [365, 336] width 372 height 66
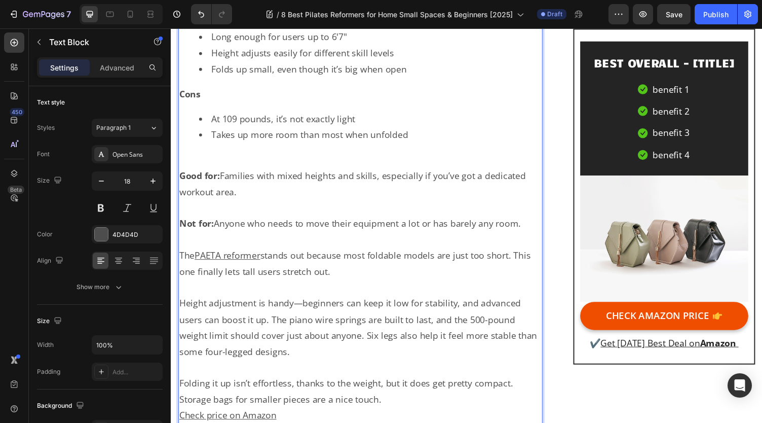
click at [401, 401] on p "Folding it up isn’t effortless, thanks to the weight, but it does get pretty co…" at bounding box center [365, 401] width 372 height 33
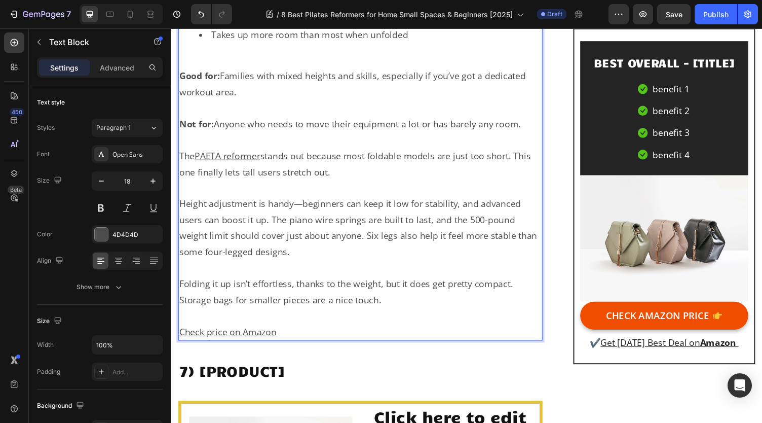
scroll to position [7290, 0]
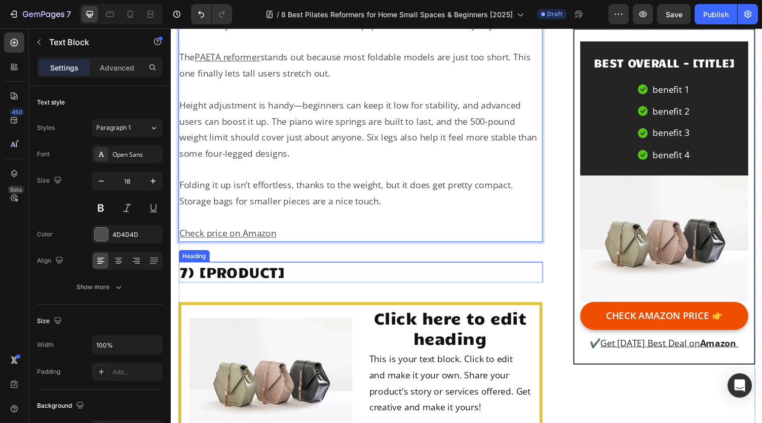
click at [273, 270] on h2 "7) [PRODUCT]" at bounding box center [365, 278] width 374 height 21
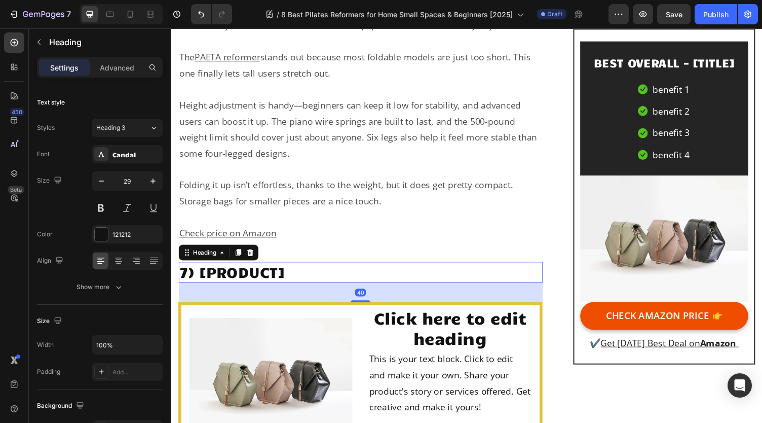
click at [294, 271] on h2 "7) [PRODUCT]" at bounding box center [365, 278] width 374 height 21
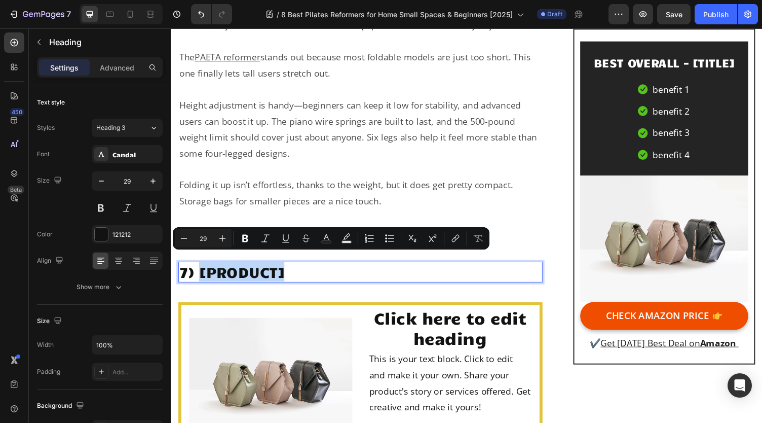
drag, startPoint x: 296, startPoint y: 271, endPoint x: 202, endPoint y: 273, distance: 94.3
click at [202, 273] on p "7) [PRODUCT]" at bounding box center [365, 278] width 372 height 19
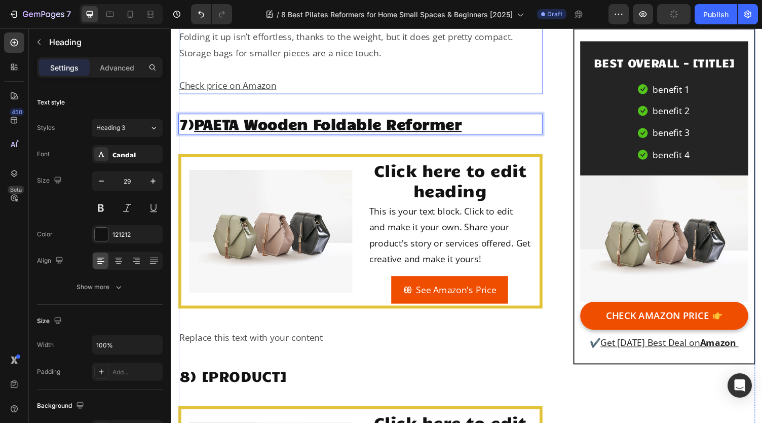
scroll to position [7594, 0]
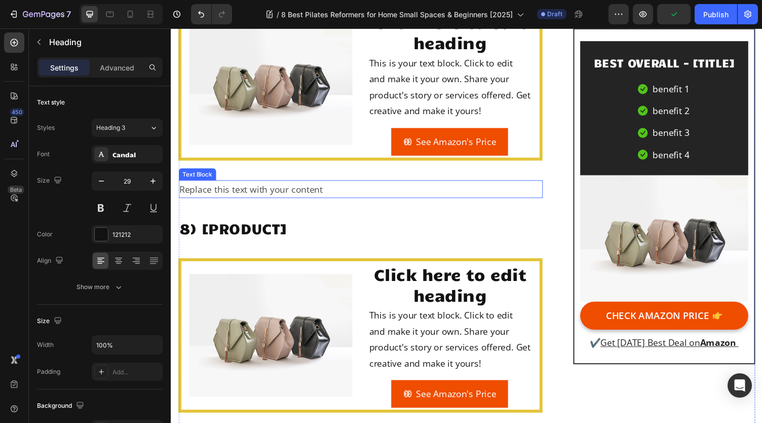
click at [255, 184] on div "Replace this text with your content" at bounding box center [365, 193] width 374 height 18
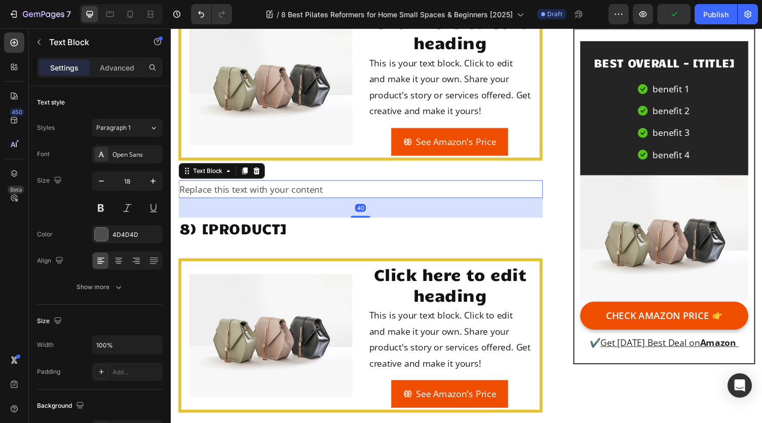
click at [333, 185] on div "Replace this text with your content" at bounding box center [365, 193] width 374 height 18
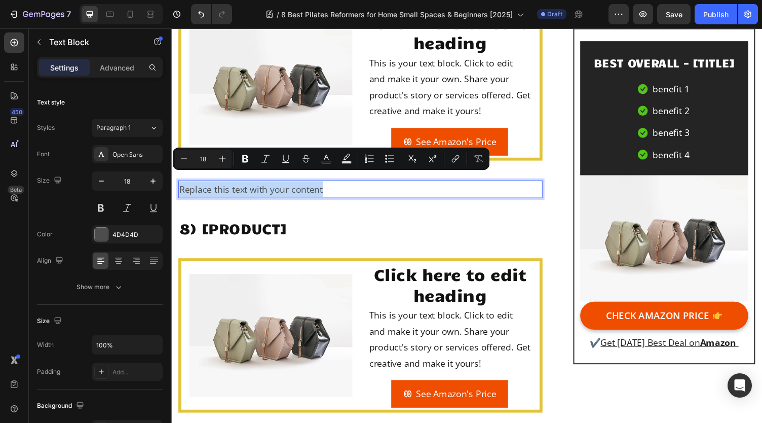
drag, startPoint x: 340, startPoint y: 185, endPoint x: 177, endPoint y: 185, distance: 162.2
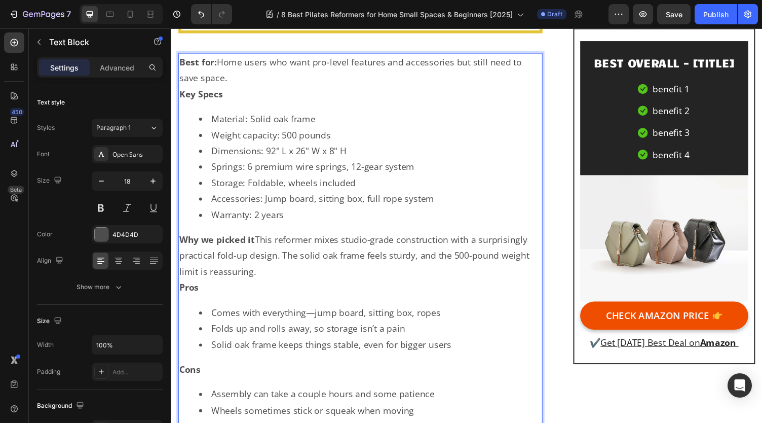
scroll to position [7676, 0]
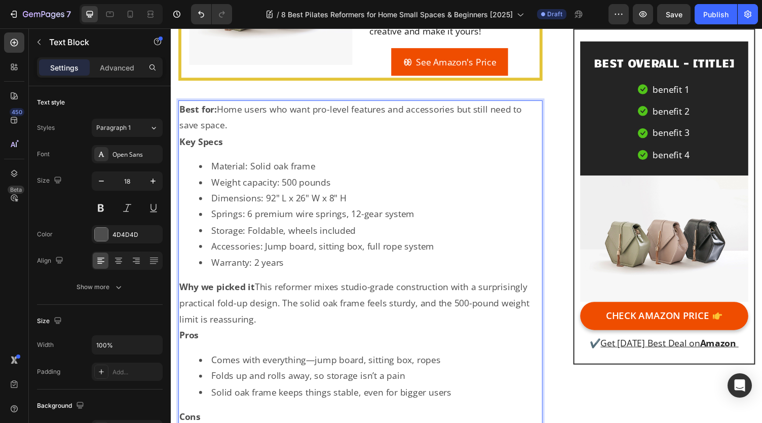
click at [290, 120] on p "Best for: Home users who want pro-level features and accessories but still need…" at bounding box center [365, 119] width 372 height 33
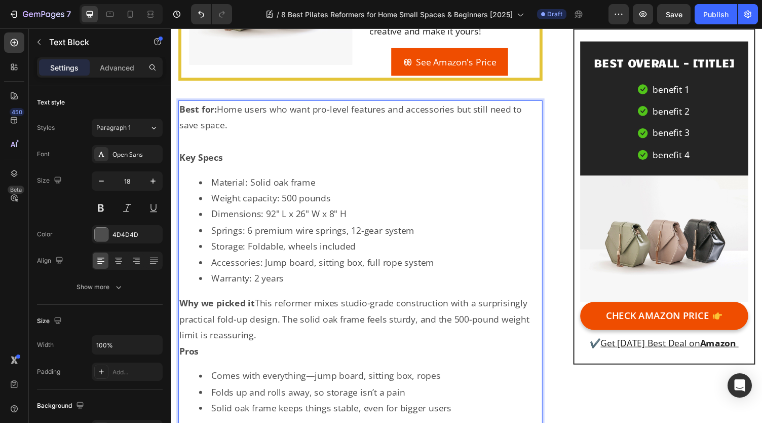
click at [341, 281] on li "Warranty: 2 years" at bounding box center [376, 285] width 352 height 16
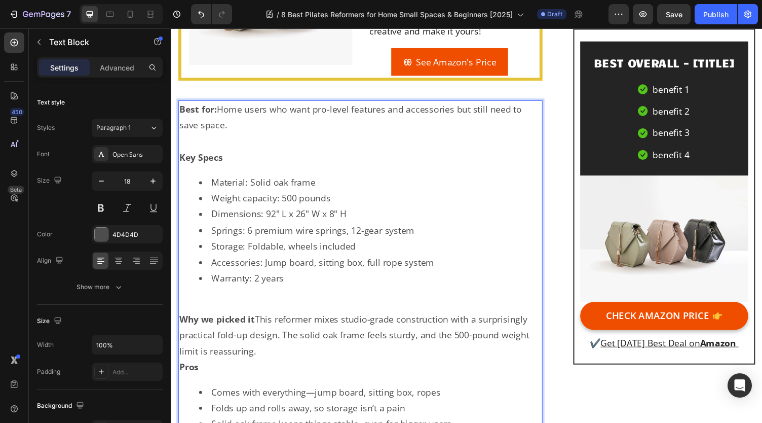
click at [352, 355] on p "Why we picked it This reformer mixes studio-grade construction with a surprisin…" at bounding box center [365, 343] width 372 height 49
click at [259, 319] on p "Why we picked it This reformer mixes studio-grade construction with a surprisin…" at bounding box center [365, 343] width 372 height 49
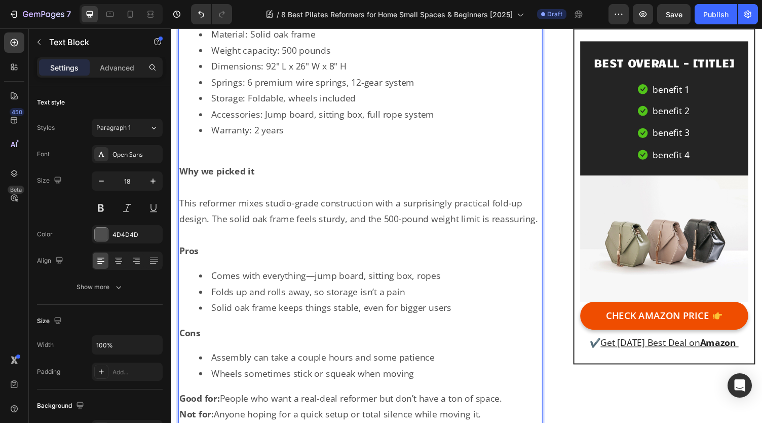
scroll to position [7929, 0]
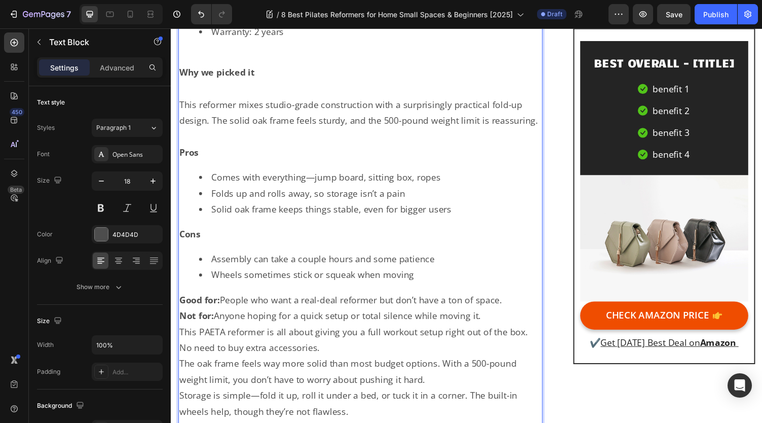
click at [516, 299] on p "Good for: People who want a real-deal reformer but don’t have a ton of space." at bounding box center [365, 307] width 372 height 16
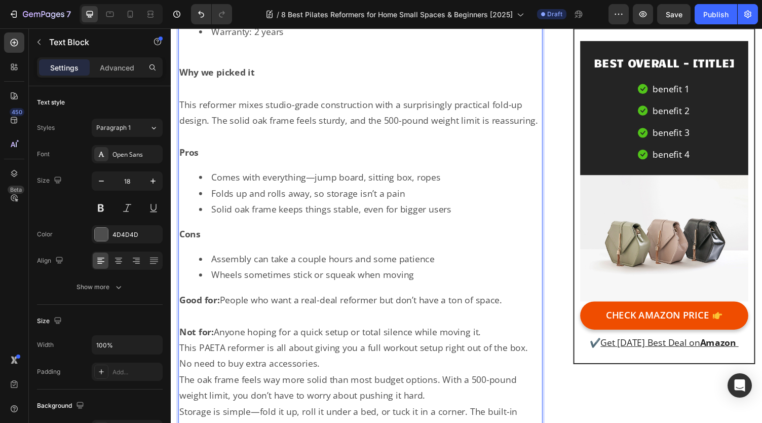
click at [507, 332] on p "Not for: Anyone hoping for a quick setup or total silence while moving it." at bounding box center [365, 340] width 372 height 16
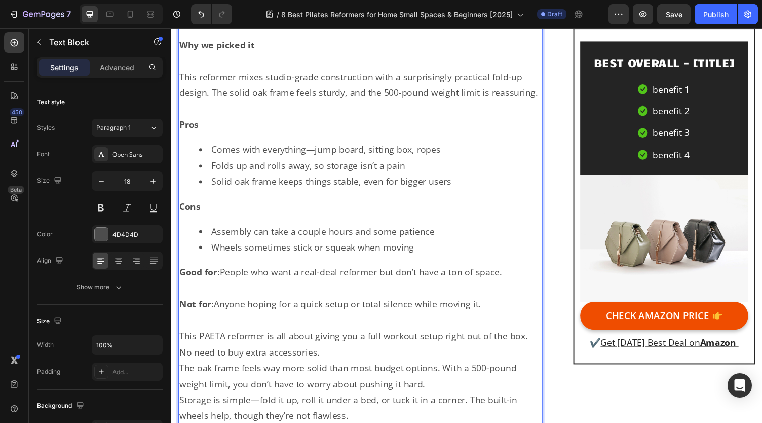
scroll to position [7980, 0]
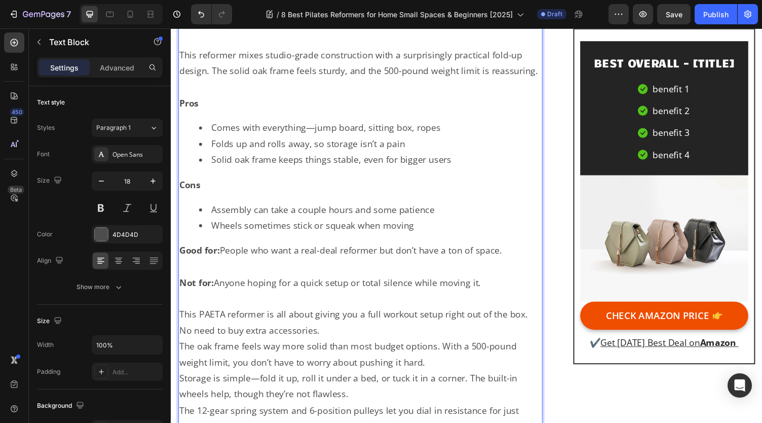
click at [379, 330] on p "This PAETA reformer is all about giving you a full workout setup right out of t…" at bounding box center [365, 330] width 372 height 33
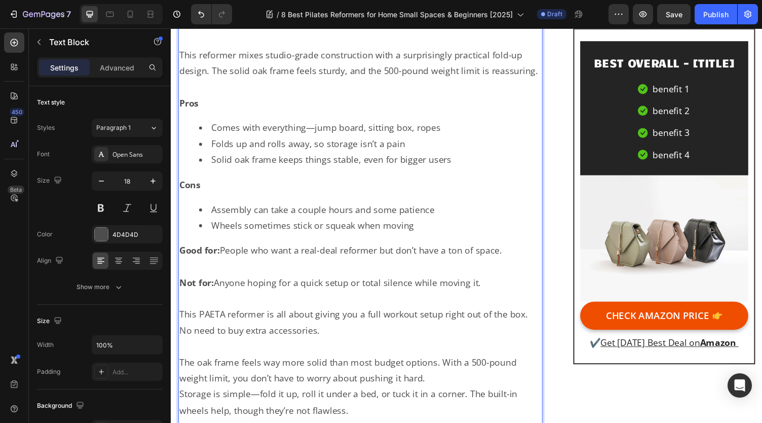
click at [448, 381] on p "The oak frame feels way more solid than most budget options. With a 500-pound w…" at bounding box center [365, 379] width 372 height 33
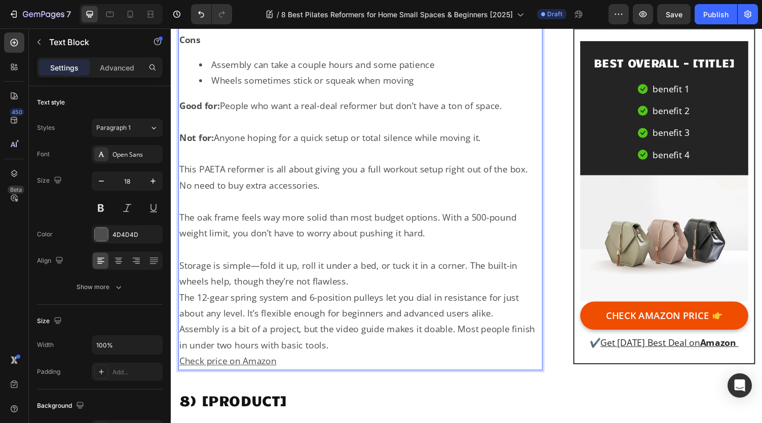
scroll to position [8132, 0]
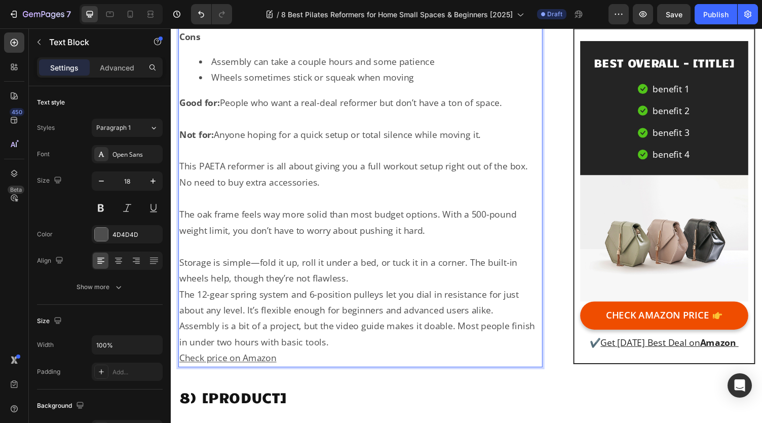
click at [427, 275] on p "Storage is simple—fold it up, roll it under a bed, or tuck it in a corner. The …" at bounding box center [365, 276] width 372 height 33
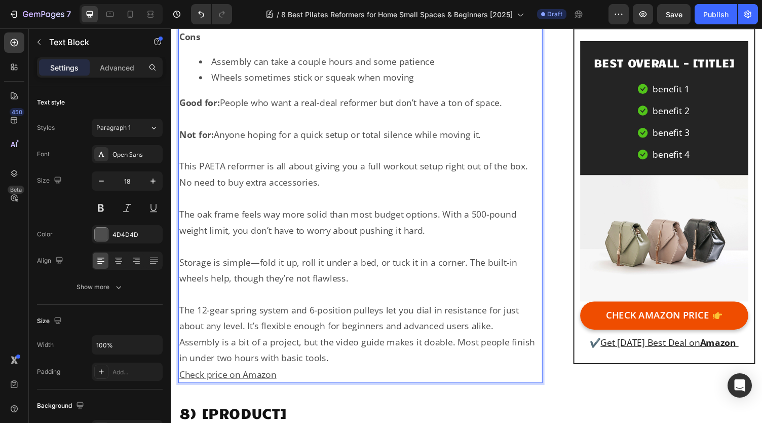
click at [515, 323] on p "The 12-gear spring system and 6-position pulleys let you dial in resistance for…" at bounding box center [365, 326] width 372 height 33
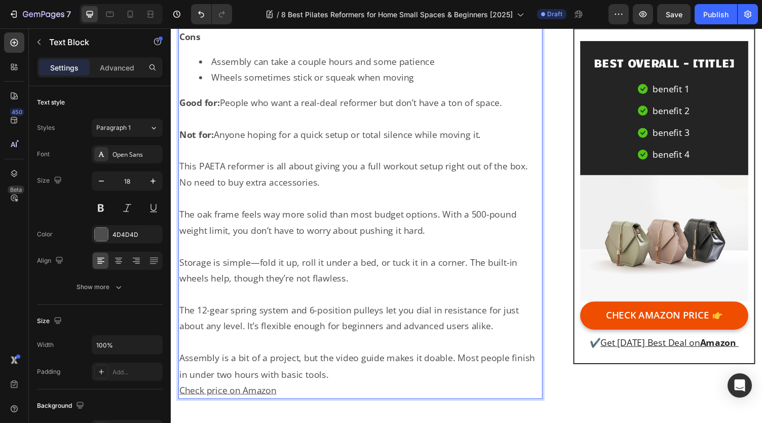
click at [407, 371] on p "Assembly is a bit of a project, but the video guide makes it doable. Most peopl…" at bounding box center [365, 375] width 372 height 33
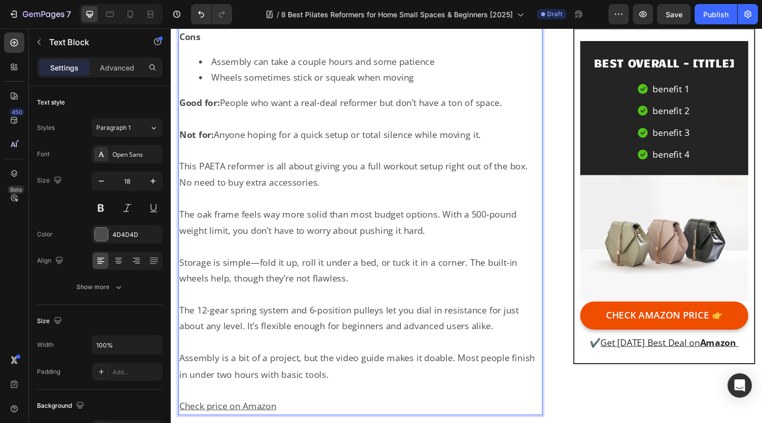
scroll to position [8284, 0]
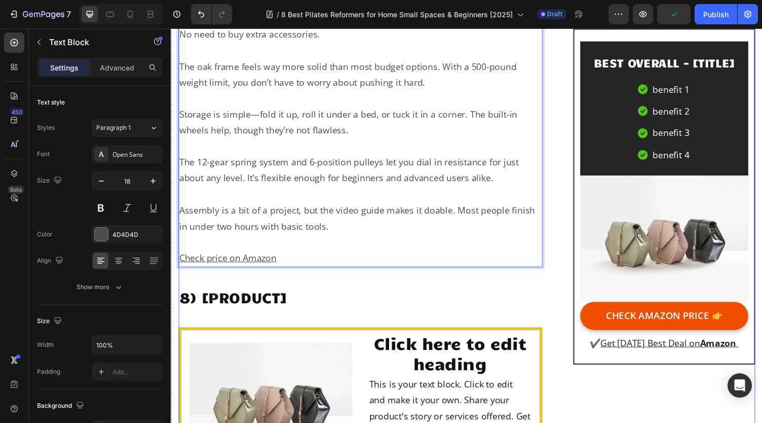
click at [297, 303] on h2 "8) [PRODUCT]" at bounding box center [365, 304] width 374 height 21
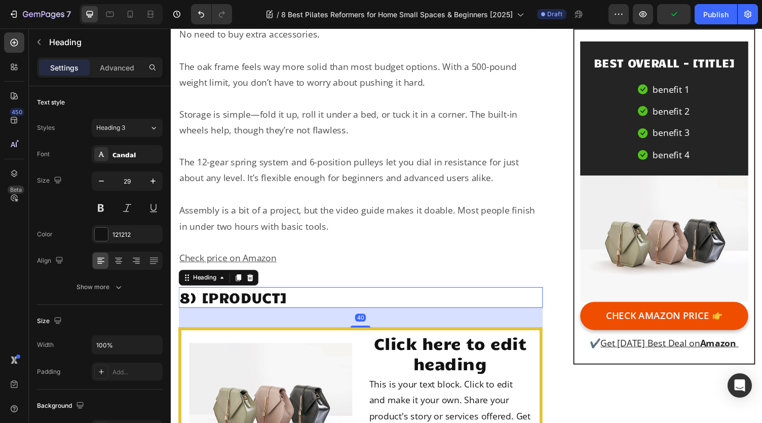
click at [299, 298] on h2 "8) [PRODUCT]" at bounding box center [365, 304] width 374 height 21
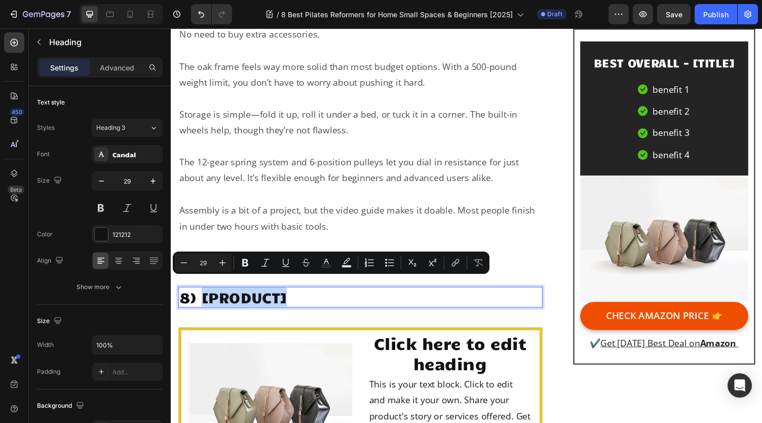
drag, startPoint x: 303, startPoint y: 294, endPoint x: 206, endPoint y: 295, distance: 96.8
click at [206, 295] on p "8) [PRODUCT]" at bounding box center [365, 304] width 372 height 19
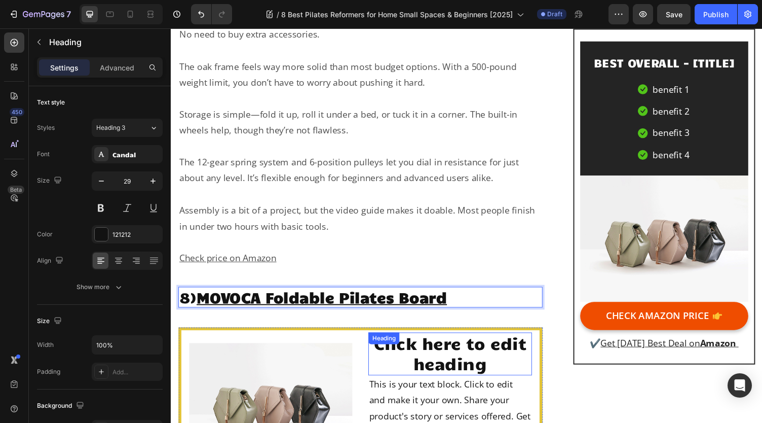
click at [460, 352] on h2 "Click here to edit heading" at bounding box center [457, 363] width 168 height 44
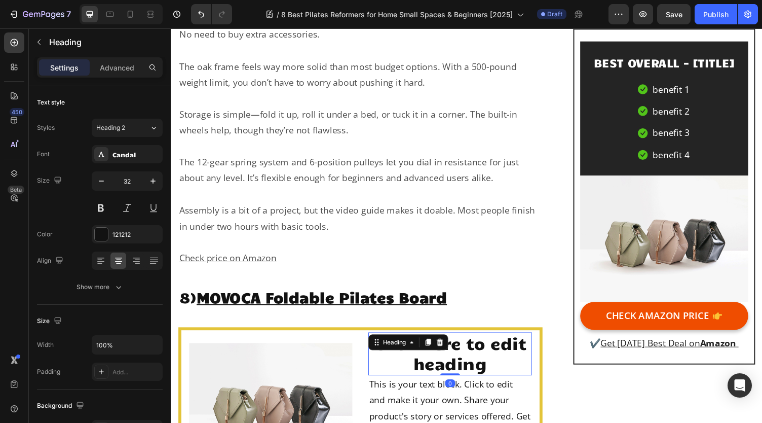
click at [470, 356] on h2 "Click here to edit heading" at bounding box center [457, 363] width 168 height 44
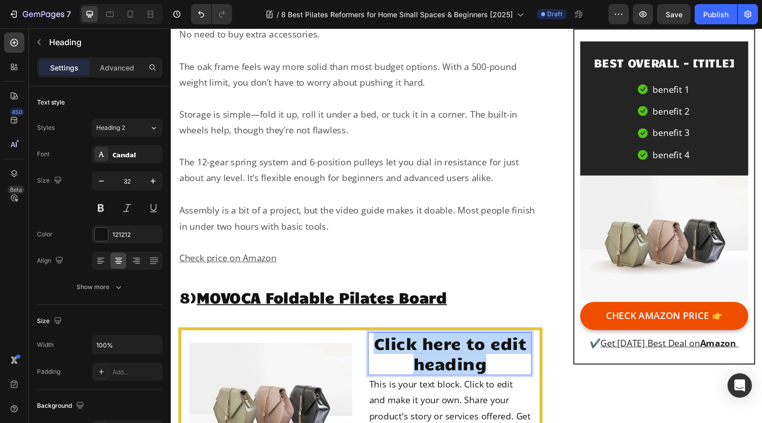
drag, startPoint x: 497, startPoint y: 364, endPoint x: 377, endPoint y: 348, distance: 121.2
click at [377, 348] on p "Click here to edit heading" at bounding box center [457, 363] width 166 height 42
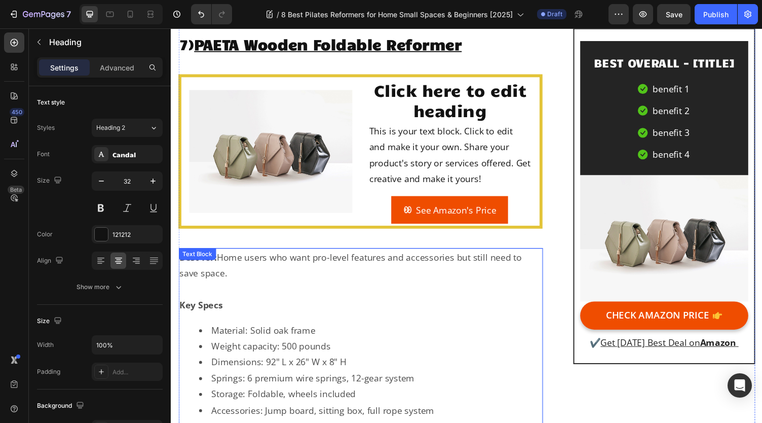
scroll to position [7321, 0]
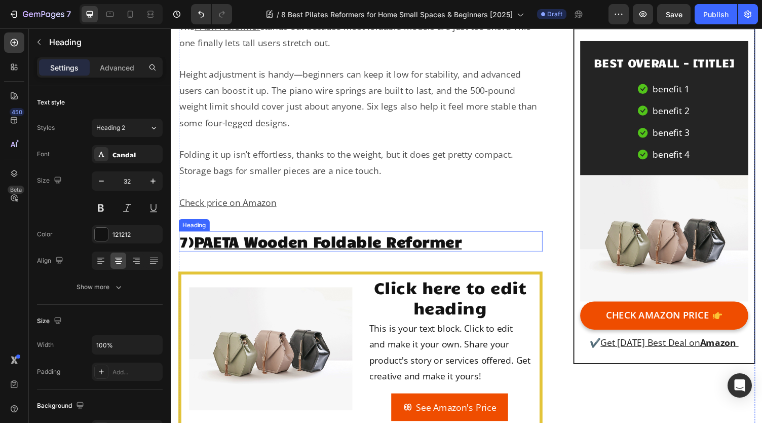
click at [476, 243] on p "7) PAETA Wooden Foldable Reformer" at bounding box center [365, 247] width 372 height 19
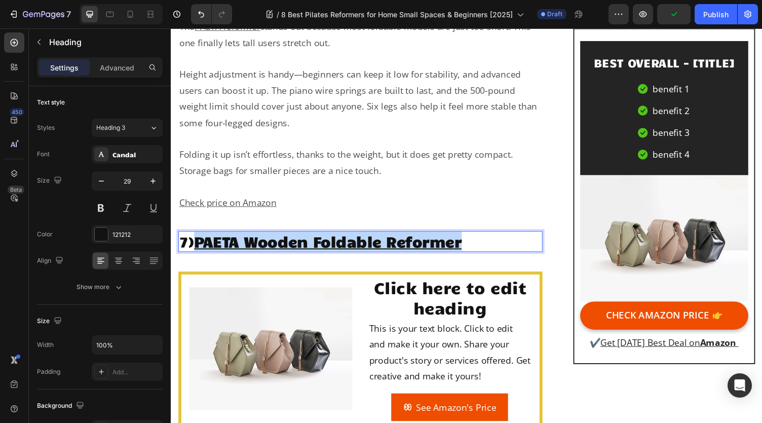
drag, startPoint x: 485, startPoint y: 241, endPoint x: 201, endPoint y: 243, distance: 284.3
click at [201, 243] on p "7) PAETA Wooden Foldable Reformer" at bounding box center [365, 247] width 372 height 19
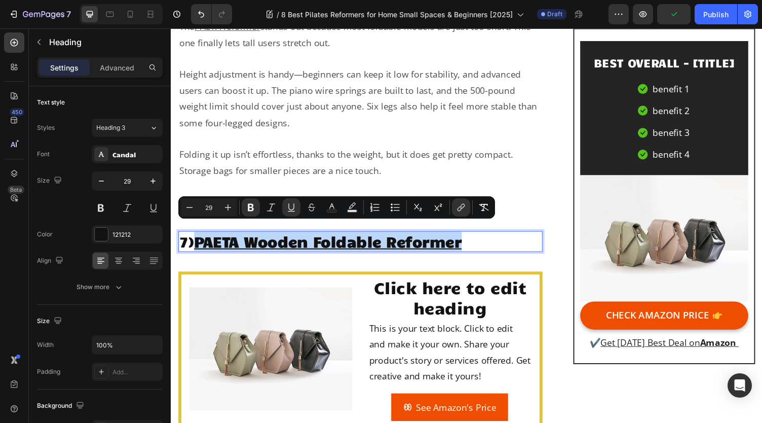
copy u "PAETA Wooden Foldable Reformer"
click at [381, 237] on u "PAETA Wooden Foldable Reformer" at bounding box center [332, 246] width 275 height 19
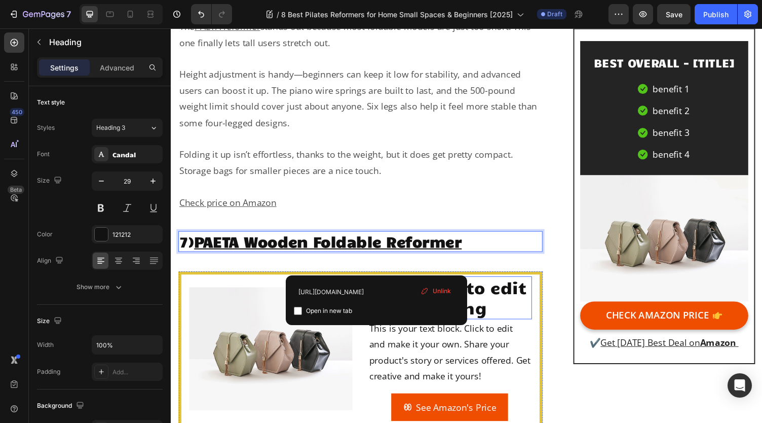
click at [501, 299] on h2 "Click here to edit heading" at bounding box center [457, 305] width 168 height 44
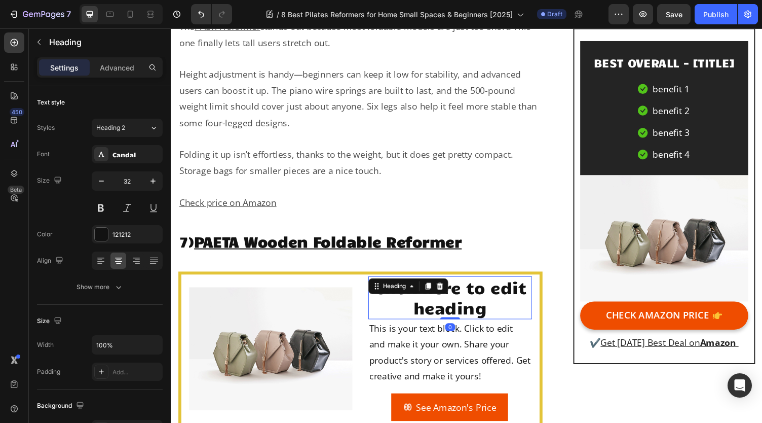
click at [501, 306] on h2 "Click here to edit heading" at bounding box center [457, 305] width 168 height 44
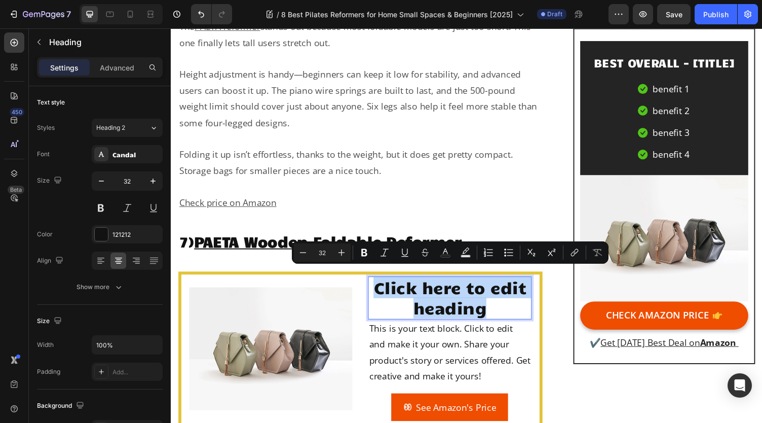
drag, startPoint x: 500, startPoint y: 308, endPoint x: 373, endPoint y: 290, distance: 127.3
click at [374, 290] on p "Click here to edit heading" at bounding box center [457, 305] width 166 height 42
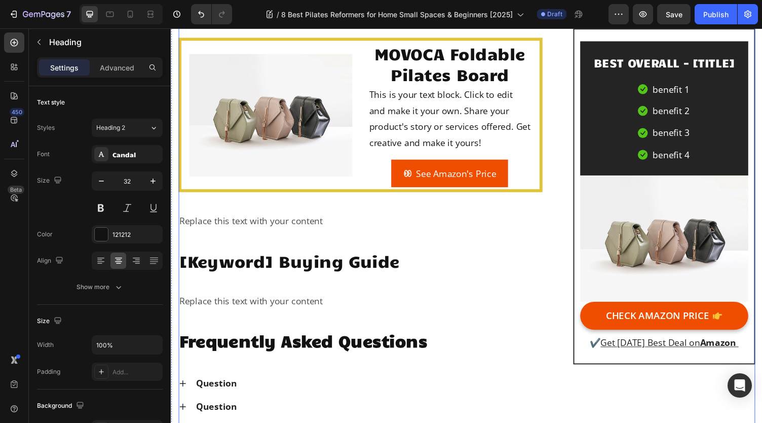
scroll to position [8639, 0]
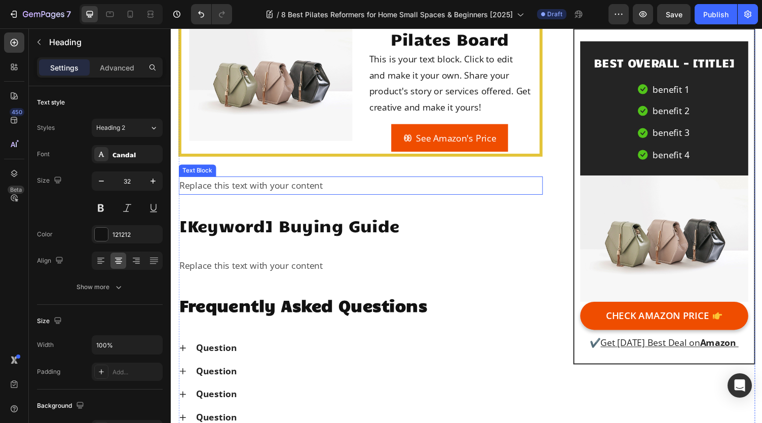
click at [304, 182] on div "Replace this text with your content" at bounding box center [365, 189] width 374 height 18
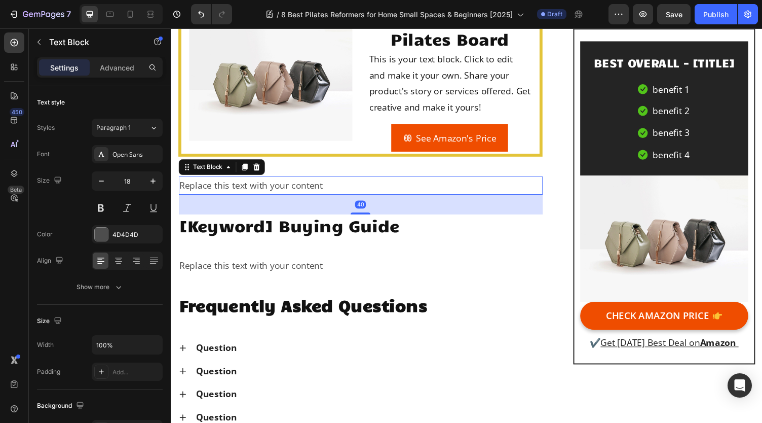
click at [309, 181] on div "Replace this text with your content" at bounding box center [365, 189] width 374 height 18
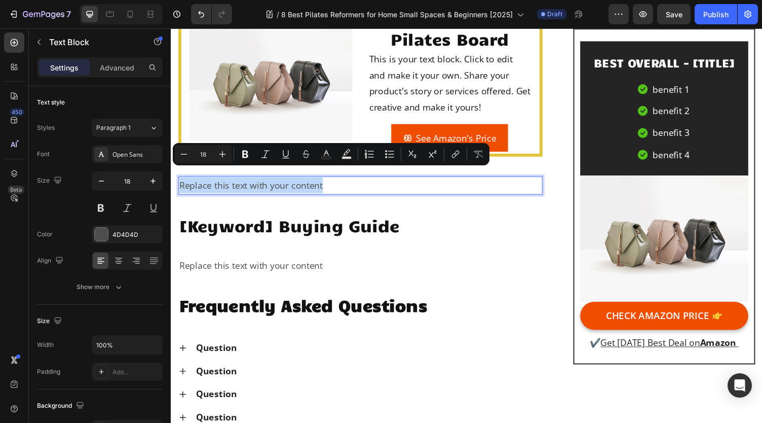
drag, startPoint x: 334, startPoint y: 179, endPoint x: 181, endPoint y: 174, distance: 153.6
click at [181, 181] on p "Replace this text with your content" at bounding box center [365, 189] width 372 height 16
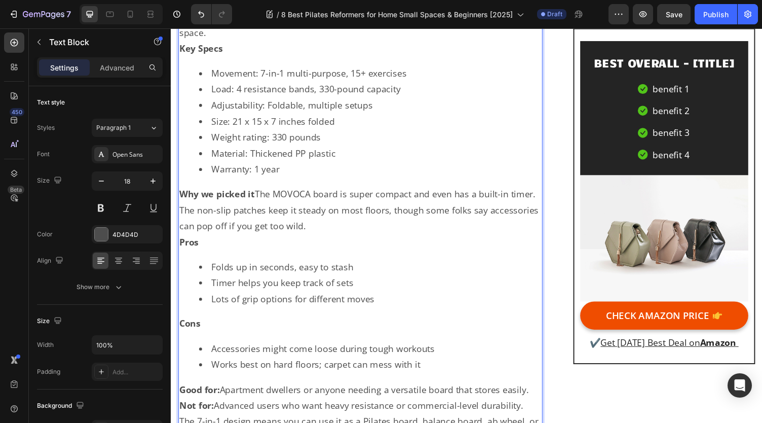
scroll to position [8711, 0]
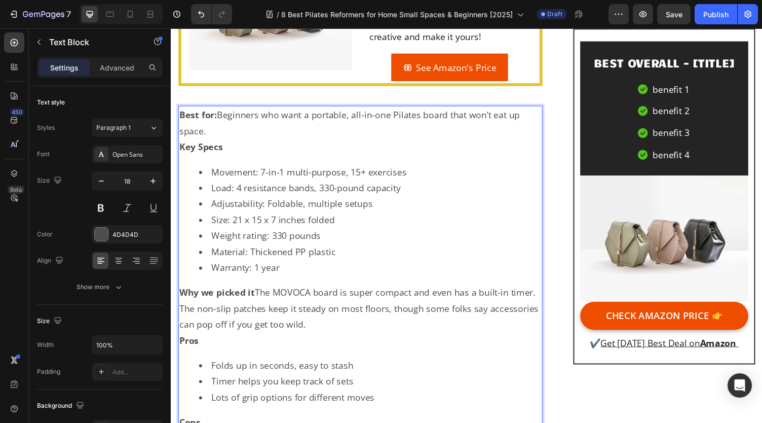
click at [319, 131] on p "Best for: Beginners who want a portable, all-in-one Pilates board that won’t ea…" at bounding box center [365, 125] width 372 height 33
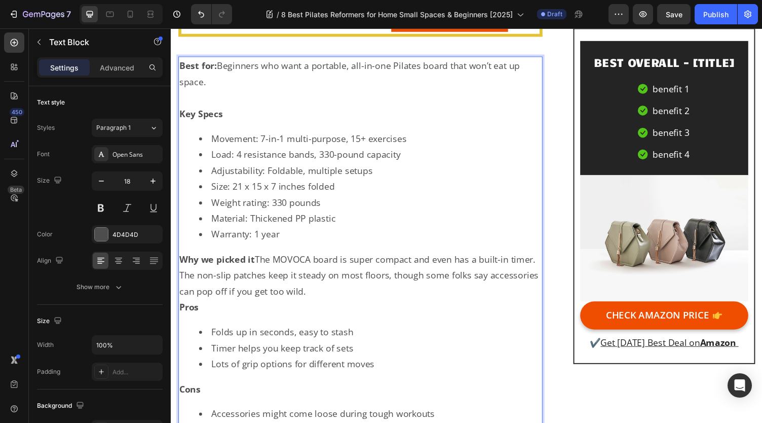
scroll to position [8813, 0]
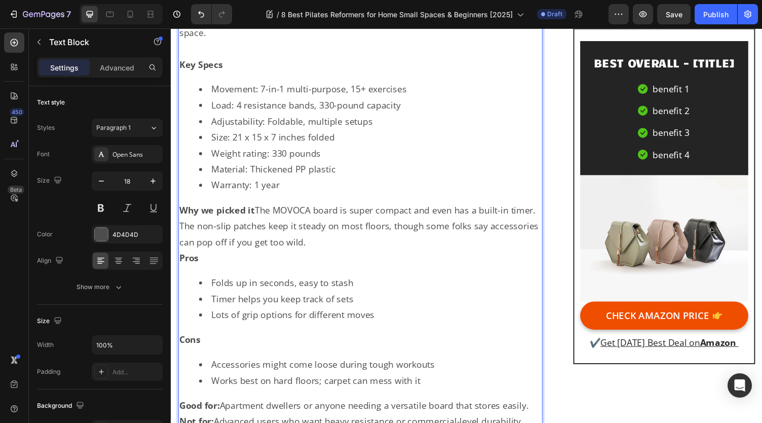
click at [258, 207] on p "Why we picked it The MOVOCA board is super compact and even has a built-in time…" at bounding box center [365, 231] width 372 height 49
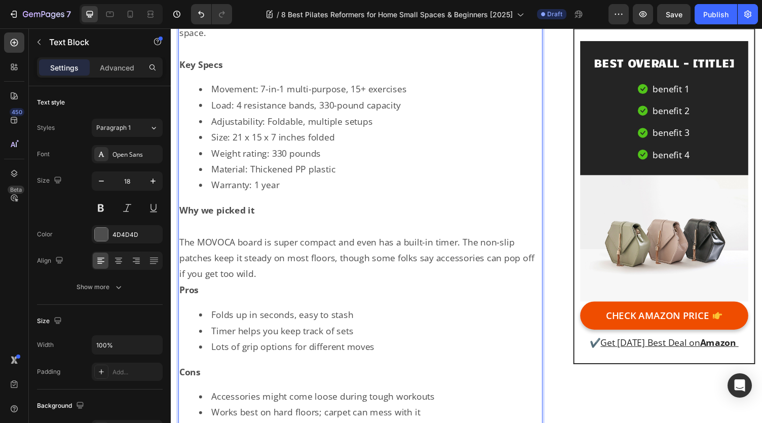
click at [286, 268] on p "The MOVOCA board is super compact and even has a built-in timer. The non-slip p…" at bounding box center [365, 264] width 372 height 49
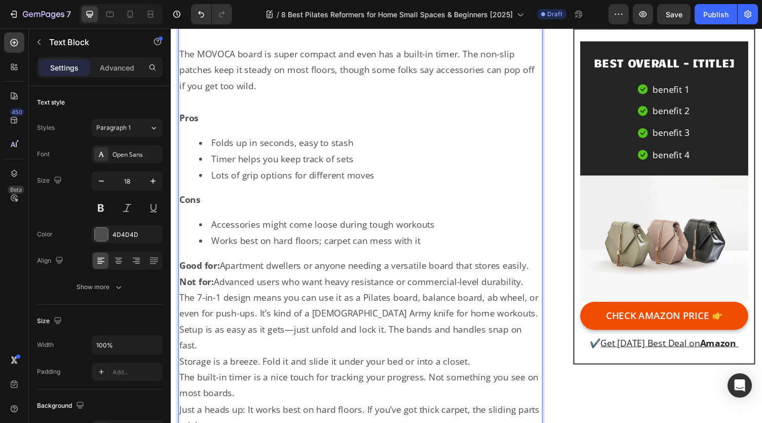
scroll to position [9015, 0]
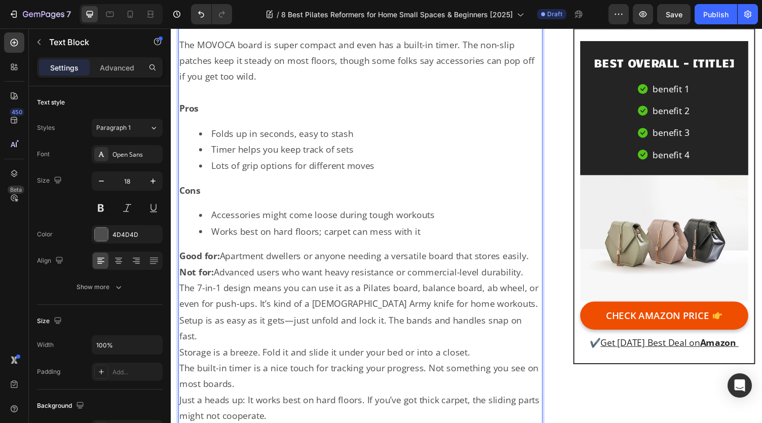
click at [542, 254] on p "Good for: Apartment dwellers or anyone needing a versatile board that stores ea…" at bounding box center [365, 262] width 372 height 16
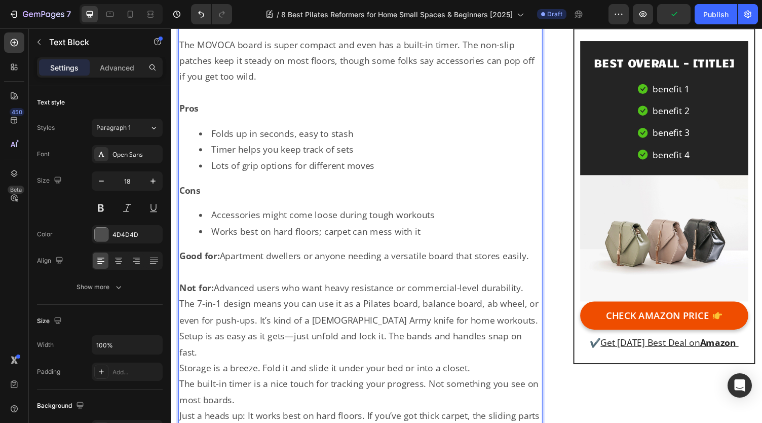
click at [539, 287] on p "Not for: Advanced users who want heavy resistance or commercial-level durabilit…" at bounding box center [365, 295] width 372 height 16
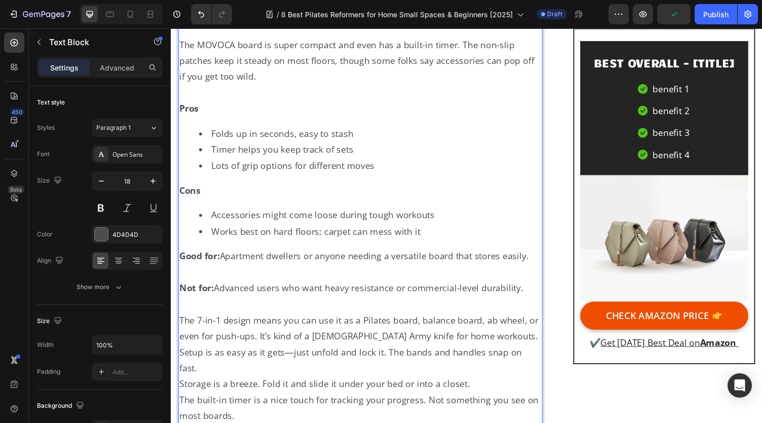
click at [487, 339] on p "The 7-in-1 design means you can use it as a Pilates board, balance board, ab wh…" at bounding box center [365, 336] width 372 height 33
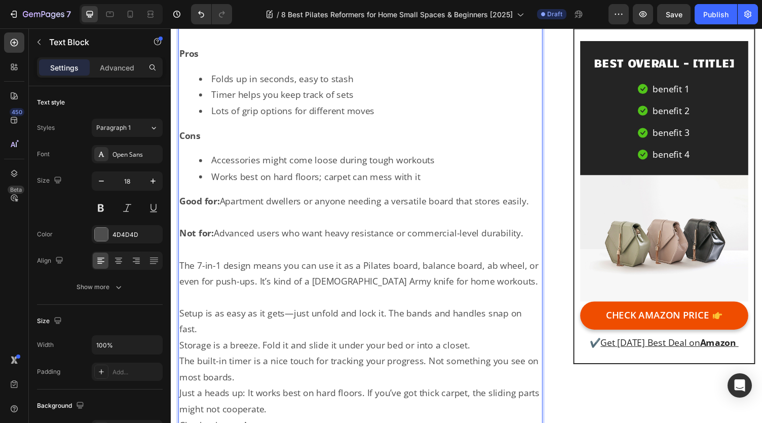
scroll to position [9117, 0]
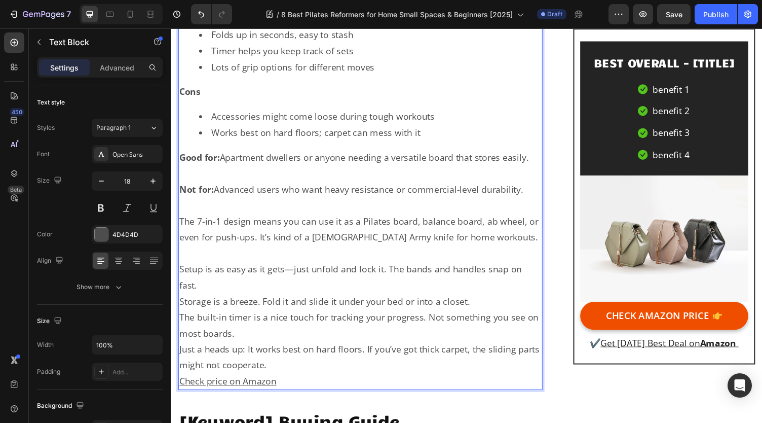
click at [379, 285] on p "Setup is as easy as it gets—just unfold and lock it. The bands and handles snap…" at bounding box center [365, 284] width 372 height 33
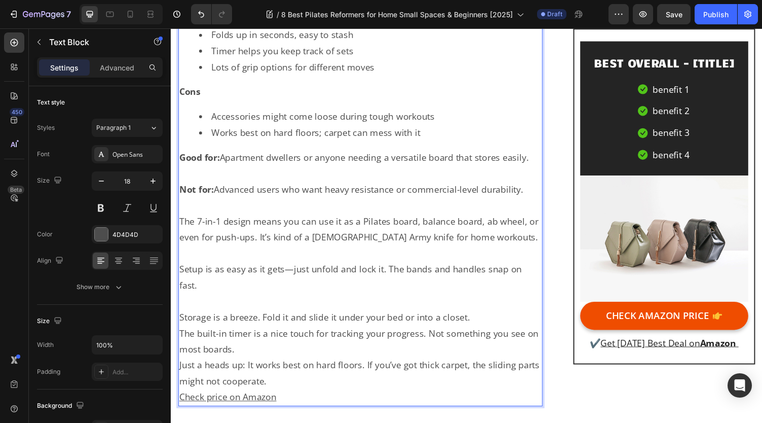
click at [409, 343] on p "The built-in timer is a nice touch for tracking your progress. Not something yo…" at bounding box center [365, 349] width 372 height 33
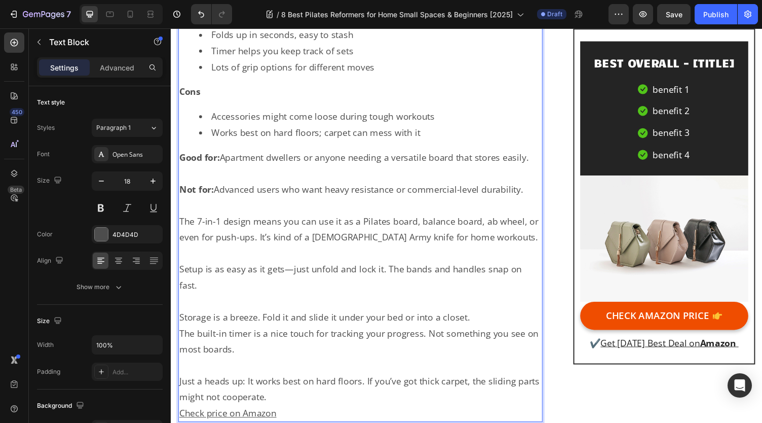
click at [377, 389] on p "Just a heads up: It works best on hard floors. If you’ve got thick carpet, the …" at bounding box center [365, 399] width 372 height 33
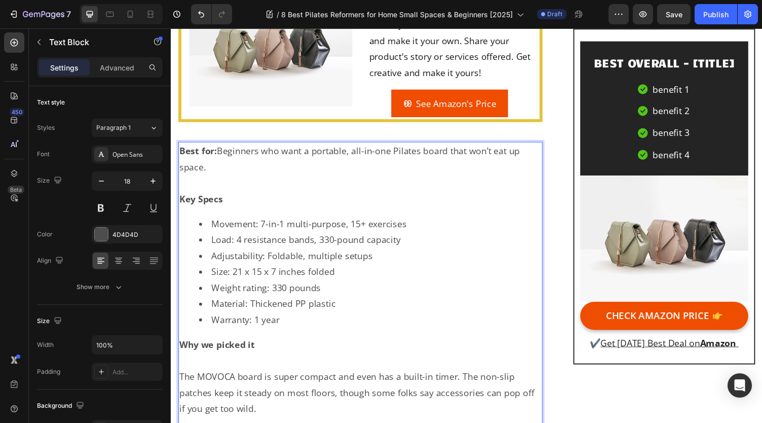
scroll to position [8711, 0]
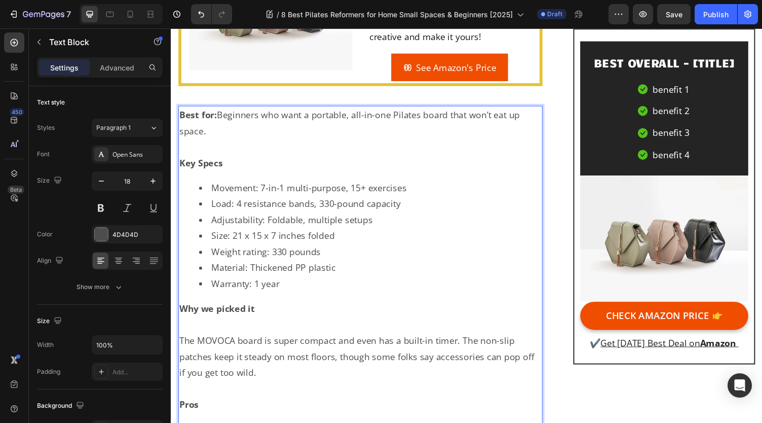
click at [298, 285] on li "Warranty: 1 year" at bounding box center [376, 290] width 352 height 16
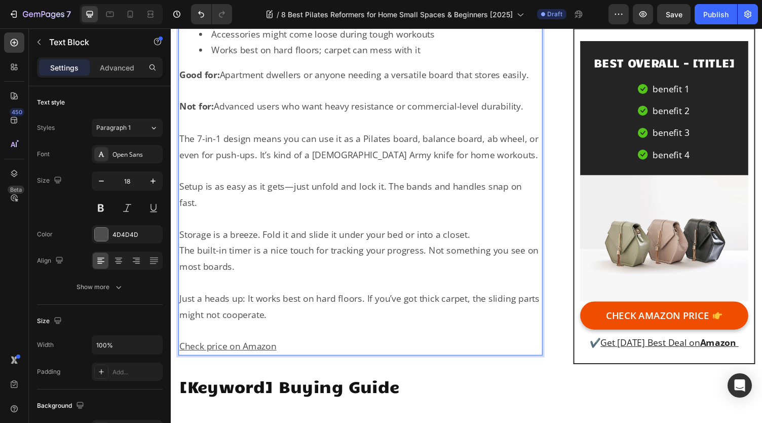
scroll to position [9421, 0]
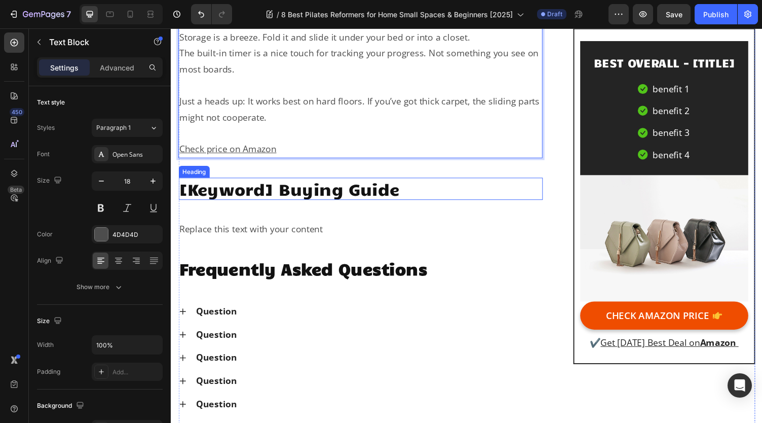
click at [257, 184] on h2 "[Keyword] Buying Guide" at bounding box center [365, 193] width 374 height 23
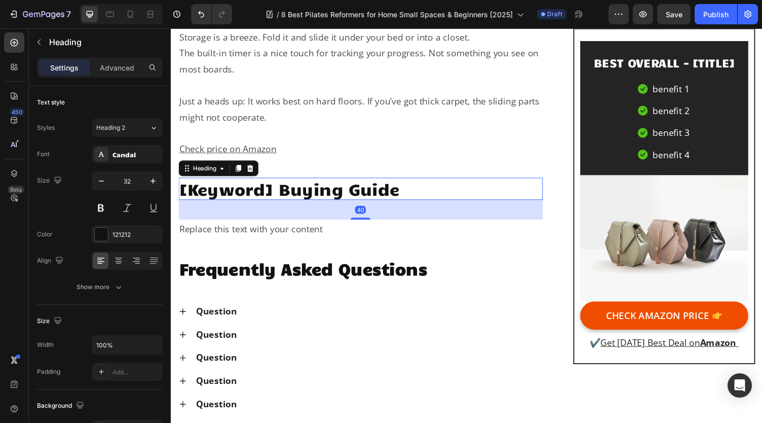
click at [272, 183] on h2 "[Keyword] Buying Guide" at bounding box center [365, 193] width 374 height 23
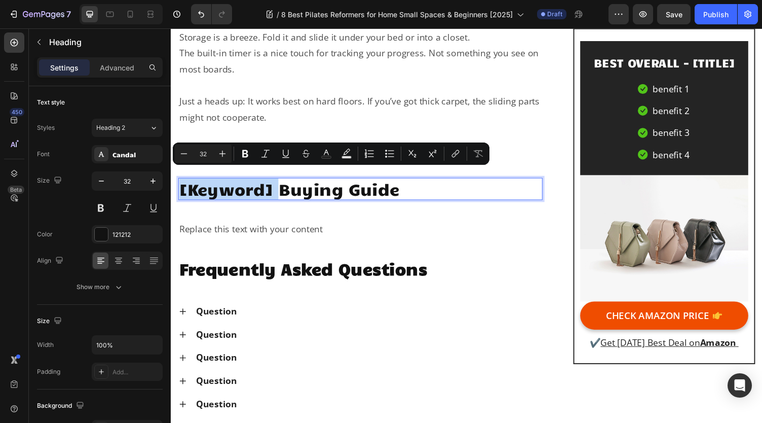
drag, startPoint x: 279, startPoint y: 184, endPoint x: 181, endPoint y: 183, distance: 98.3
click at [181, 183] on p "[Keyword] Buying Guide" at bounding box center [365, 193] width 372 height 21
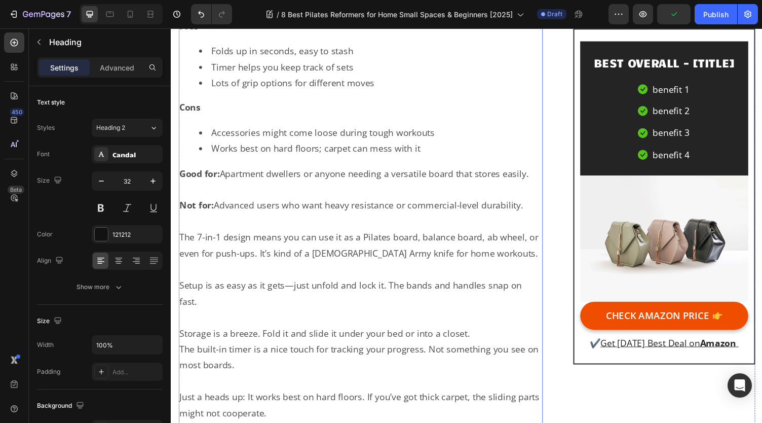
scroll to position [9319, 0]
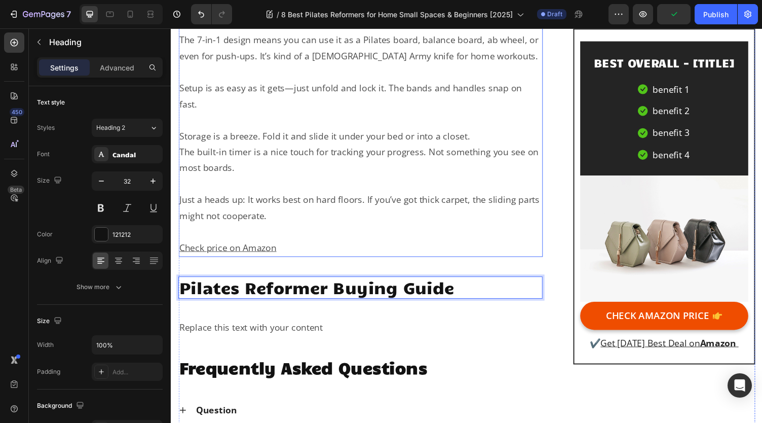
click at [244, 247] on u "Check price on Amazon" at bounding box center [229, 253] width 100 height 12
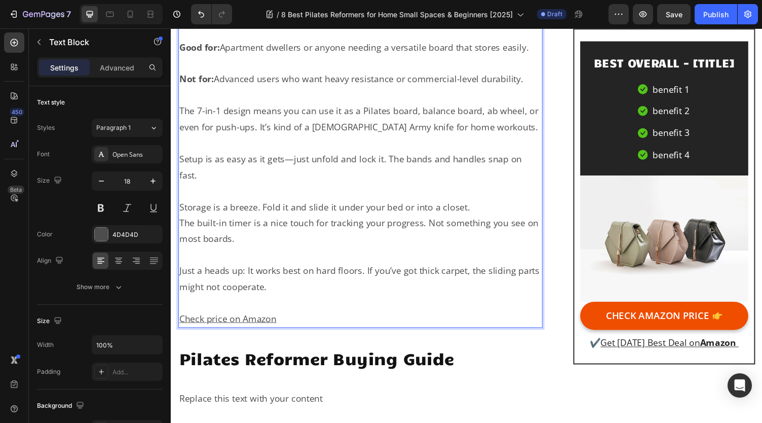
scroll to position [9398, 0]
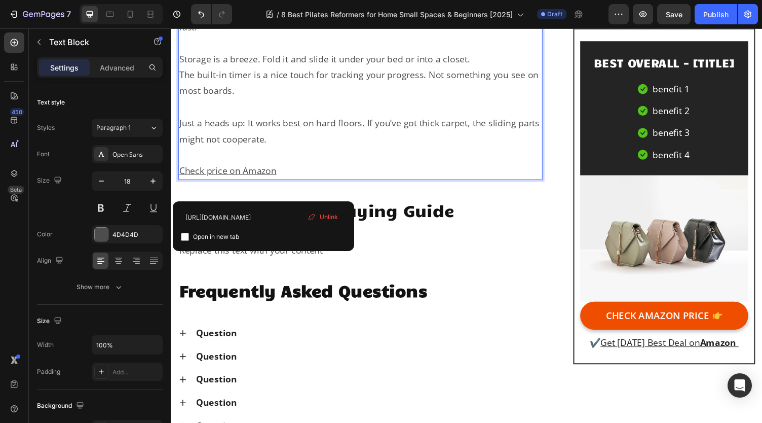
click at [256, 168] on u "Check price on Amazon" at bounding box center [229, 174] width 100 height 12
click at [265, 218] on input "[URL][DOMAIN_NAME]" at bounding box center [263, 217] width 165 height 16
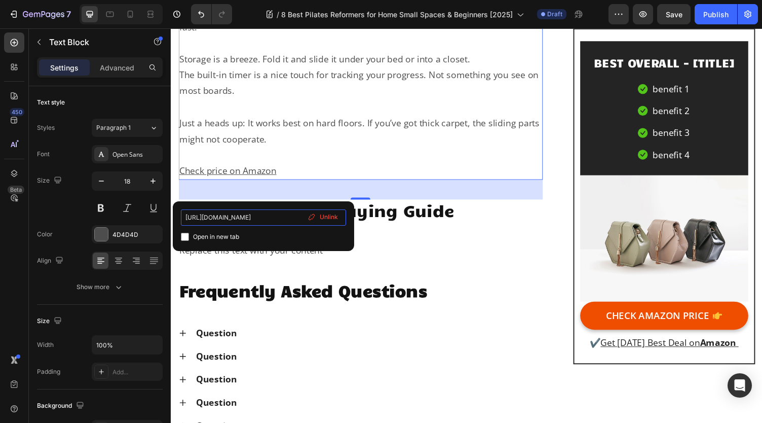
click at [274, 220] on input "[URL][DOMAIN_NAME]" at bounding box center [263, 217] width 165 height 16
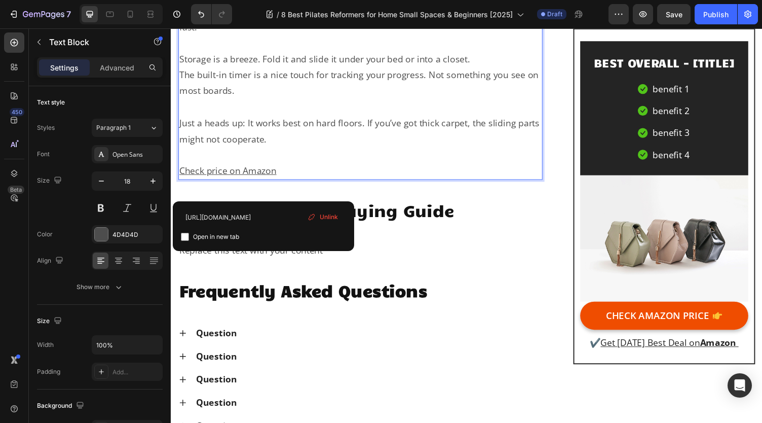
click at [411, 150] on p "Rich Text Editor. Editing area: main" at bounding box center [365, 158] width 372 height 16
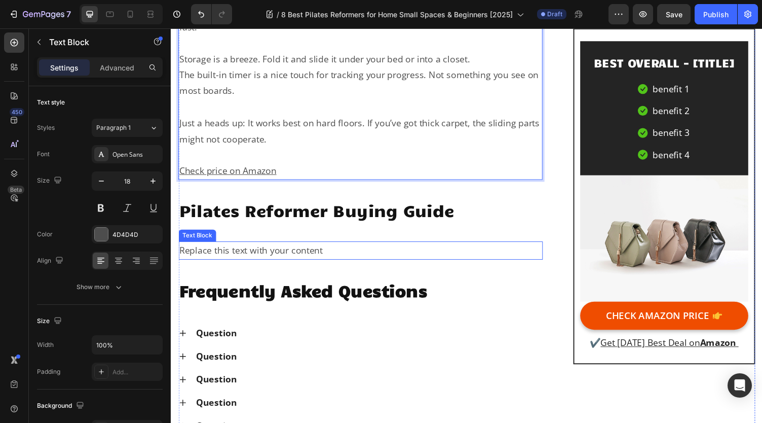
click at [374, 250] on div "Replace this text with your content" at bounding box center [365, 256] width 374 height 18
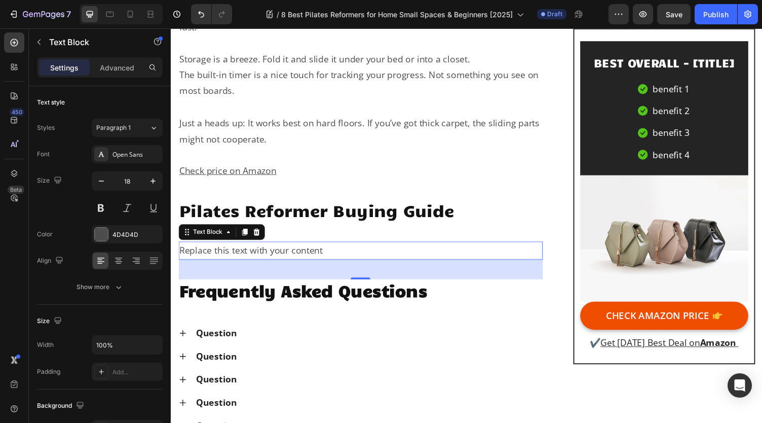
click at [315, 247] on div "Replace this text with your content" at bounding box center [365, 256] width 374 height 18
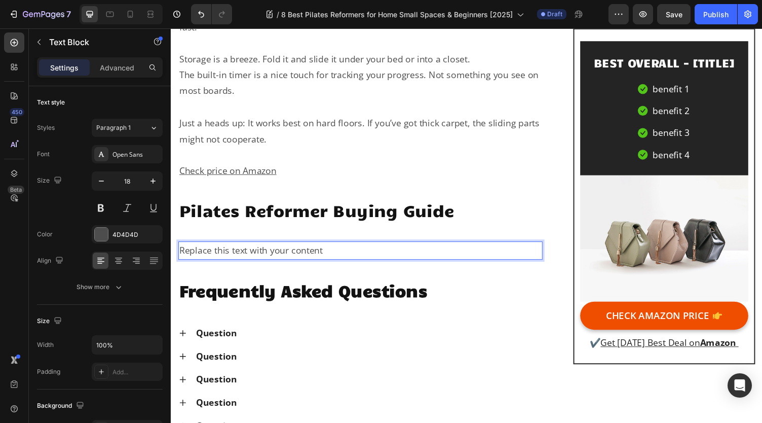
click at [266, 248] on p "Replace this text with your content" at bounding box center [365, 256] width 372 height 16
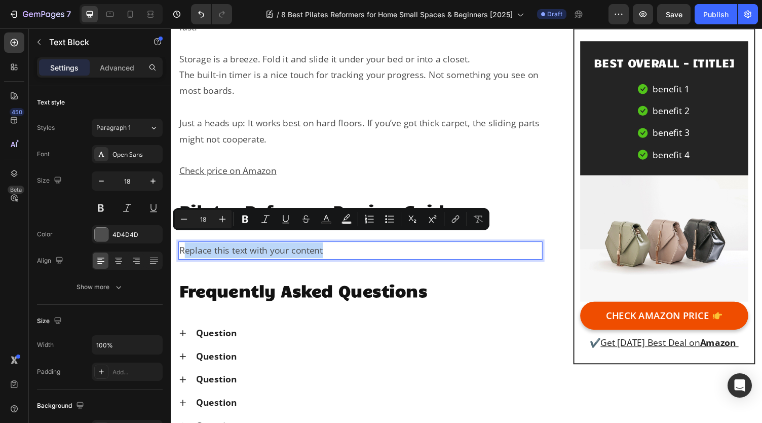
drag, startPoint x: 355, startPoint y: 247, endPoint x: 222, endPoint y: 245, distance: 132.8
click at [183, 249] on p "Replace this text with your content" at bounding box center [365, 256] width 372 height 16
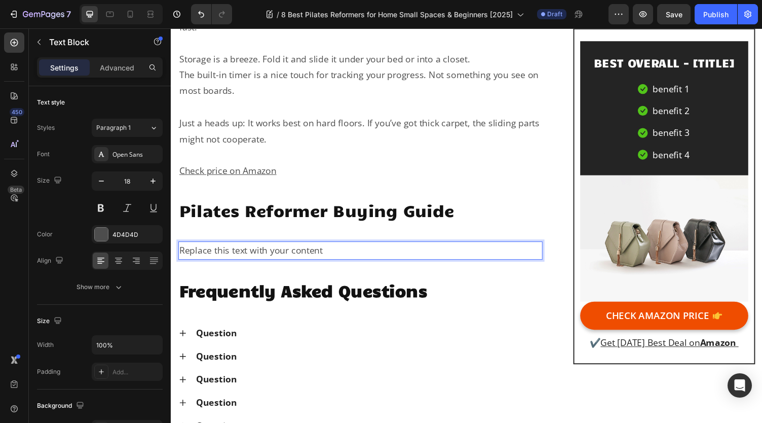
drag, startPoint x: 222, startPoint y: 245, endPoint x: 265, endPoint y: 245, distance: 42.1
click at [265, 248] on p "Replace this text with your content" at bounding box center [365, 256] width 372 height 16
click at [343, 248] on p "Replace this text with your content" at bounding box center [365, 256] width 372 height 16
click at [393, 248] on p "Replace this text with your content" at bounding box center [365, 256] width 372 height 16
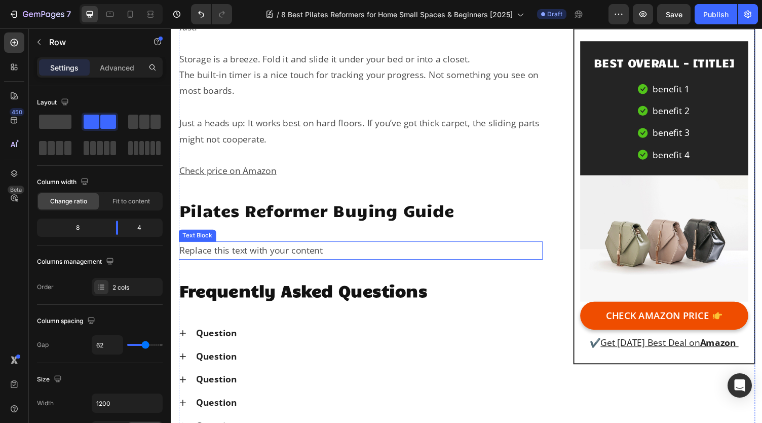
click at [427, 248] on p "Replace this text with your content" at bounding box center [365, 256] width 372 height 16
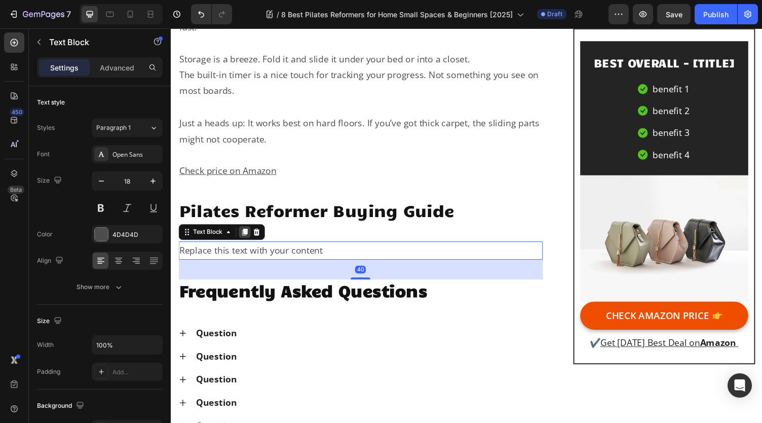
click at [247, 235] on icon at bounding box center [247, 238] width 6 height 7
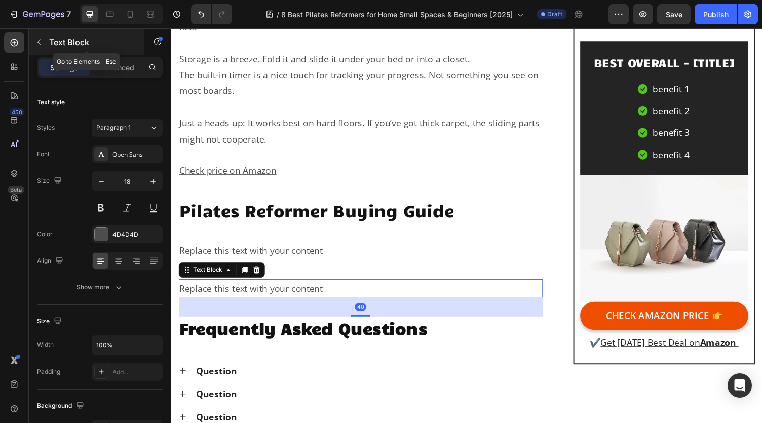
click at [45, 41] on button "button" at bounding box center [39, 42] width 16 height 16
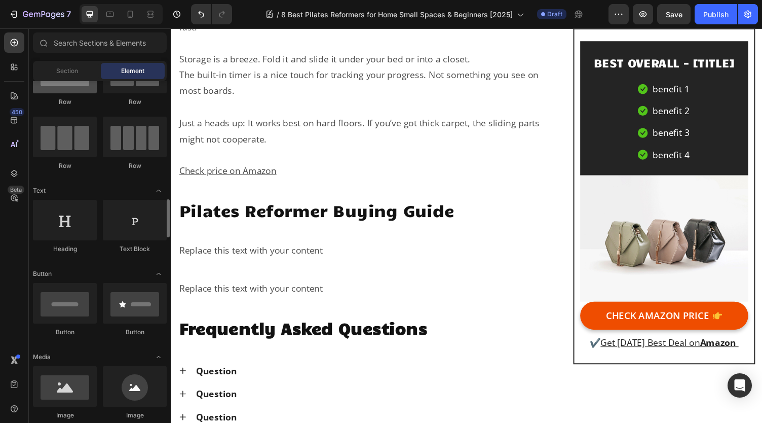
scroll to position [0, 0]
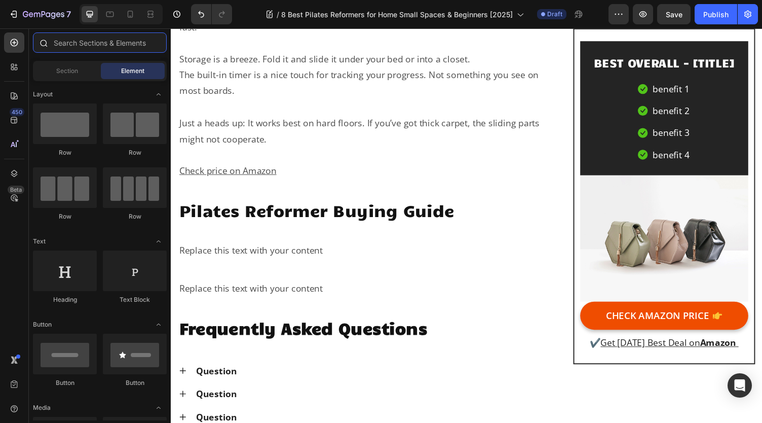
click at [95, 48] on input "text" at bounding box center [100, 42] width 134 height 20
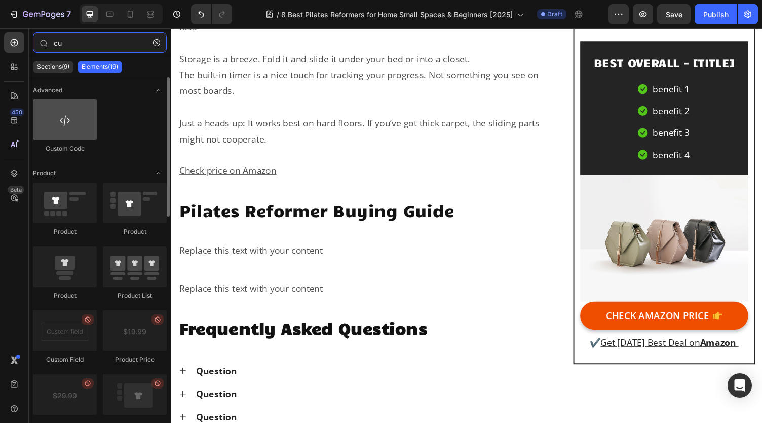
type input "cu"
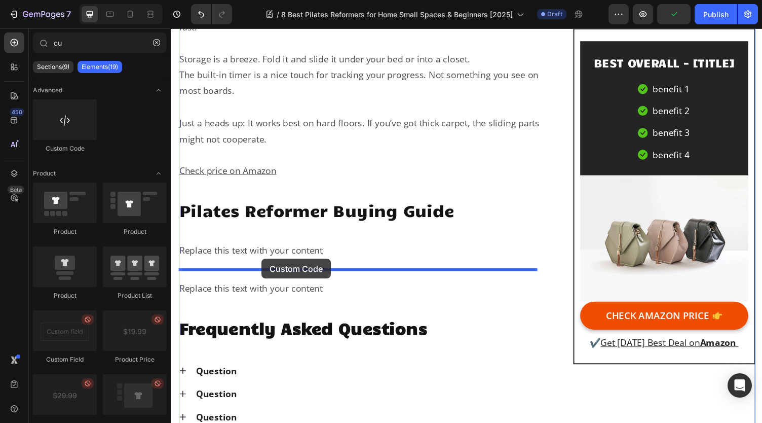
drag, startPoint x: 239, startPoint y: 153, endPoint x: 264, endPoint y: 265, distance: 115.3
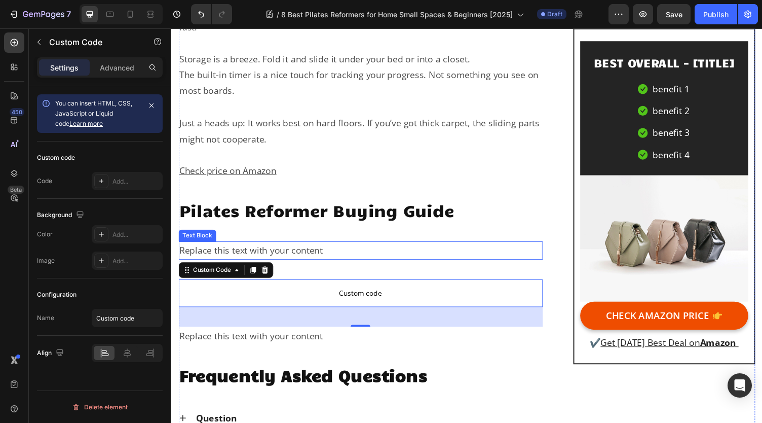
click at [304, 250] on p "Replace this text with your content" at bounding box center [365, 256] width 372 height 16
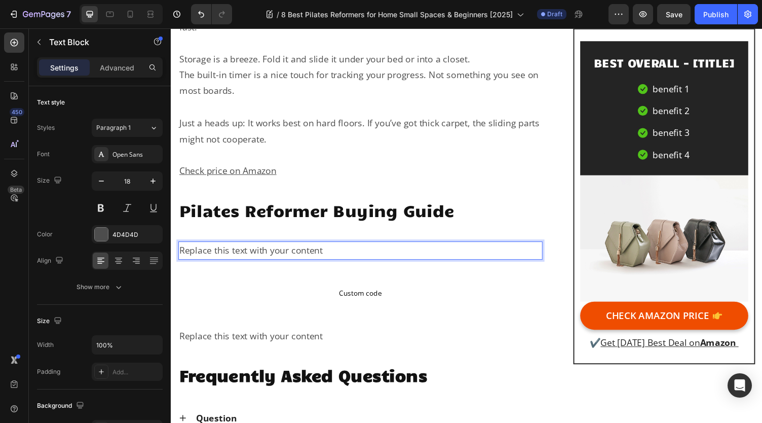
click at [339, 248] on p "Replace this text with your content" at bounding box center [365, 256] width 372 height 16
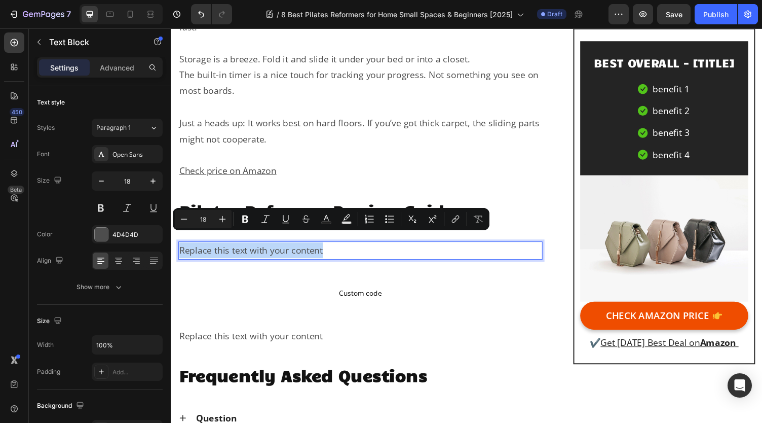
drag, startPoint x: 342, startPoint y: 246, endPoint x: 180, endPoint y: 248, distance: 162.2
click at [180, 248] on p "Replace this text with your content" at bounding box center [365, 256] width 372 height 16
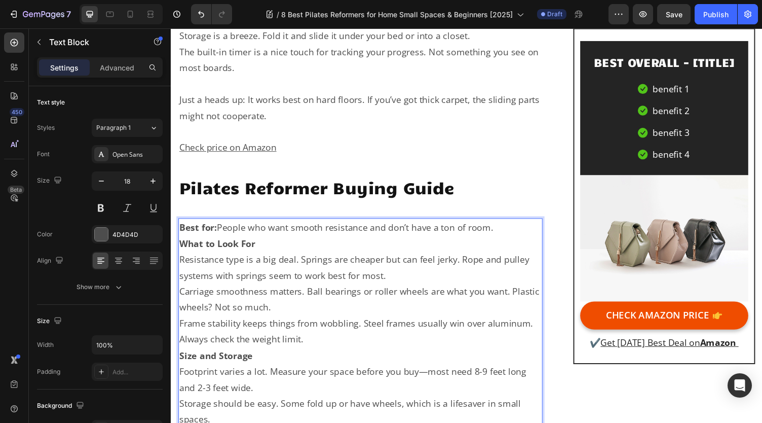
scroll to position [9424, 0]
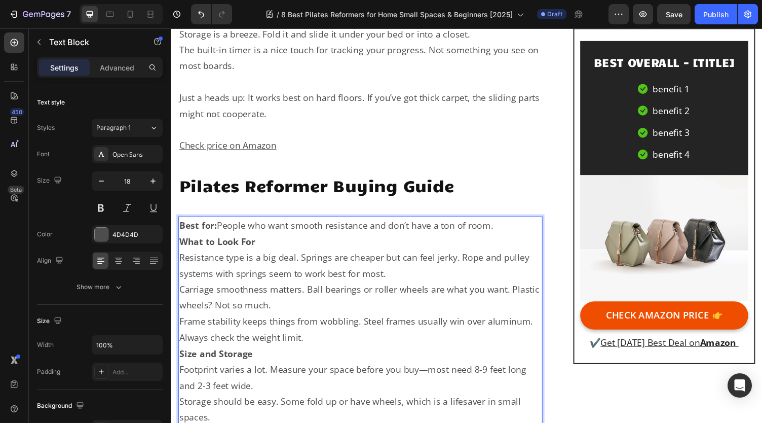
click at [297, 242] on p "What to Look For" at bounding box center [365, 247] width 372 height 16
click at [516, 223] on p "Best for: People who want smooth resistance and don’t have a ton of room." at bounding box center [365, 230] width 372 height 16
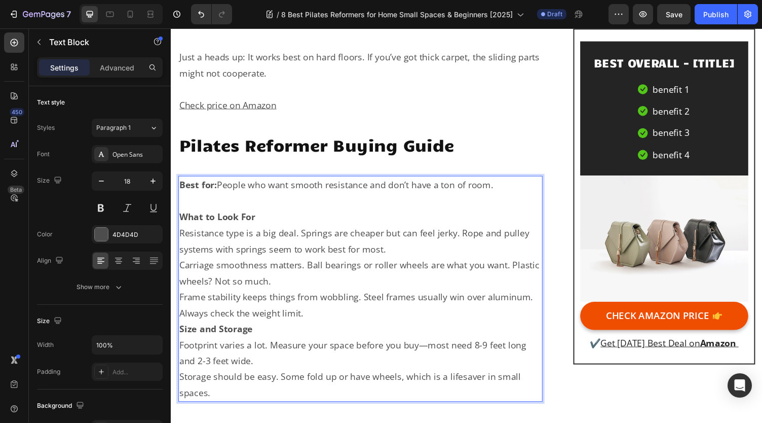
scroll to position [9475, 0]
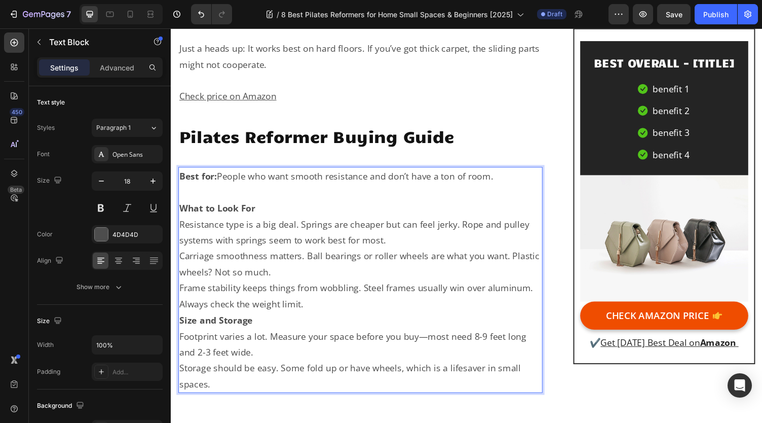
click at [358, 304] on p "Frame stability keeps things from wobbling. Steel frames usually win over alumi…" at bounding box center [365, 303] width 372 height 33
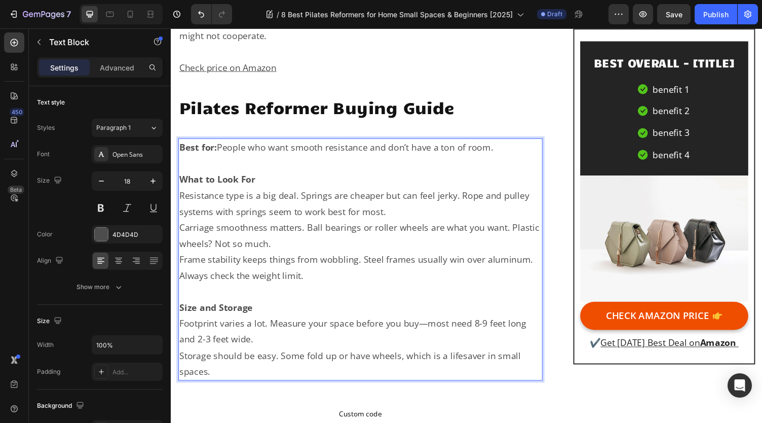
scroll to position [9526, 0]
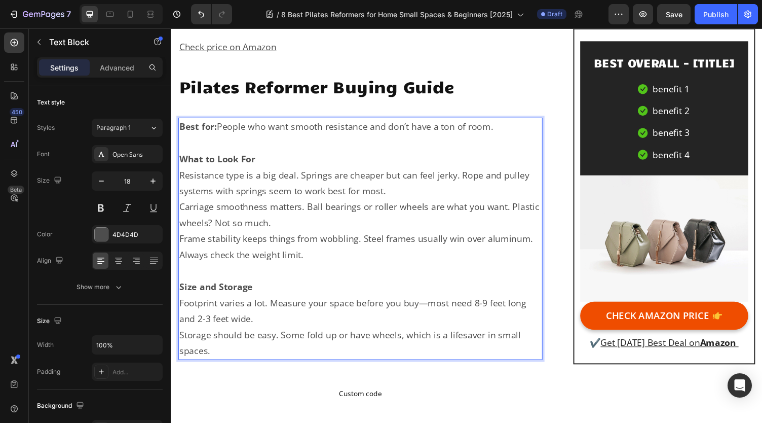
click at [364, 314] on p "Footprint varies a lot. Measure your space before you buy—most need 8-9 feet lo…" at bounding box center [365, 318] width 372 height 33
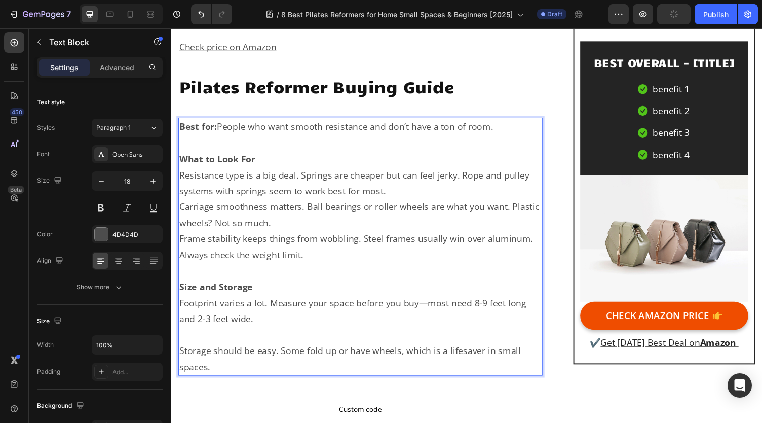
click at [323, 154] on p "What to Look For" at bounding box center [365, 162] width 372 height 16
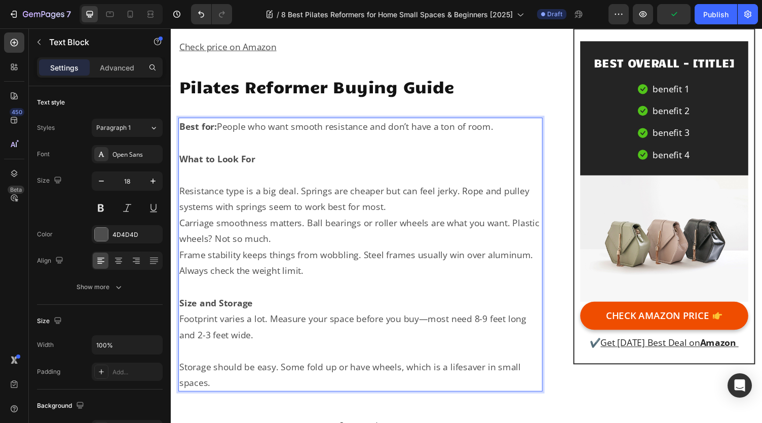
click at [358, 234] on p "Carriage smoothness matters. Ball bearings or roller wheels are what you want. …" at bounding box center [365, 236] width 372 height 33
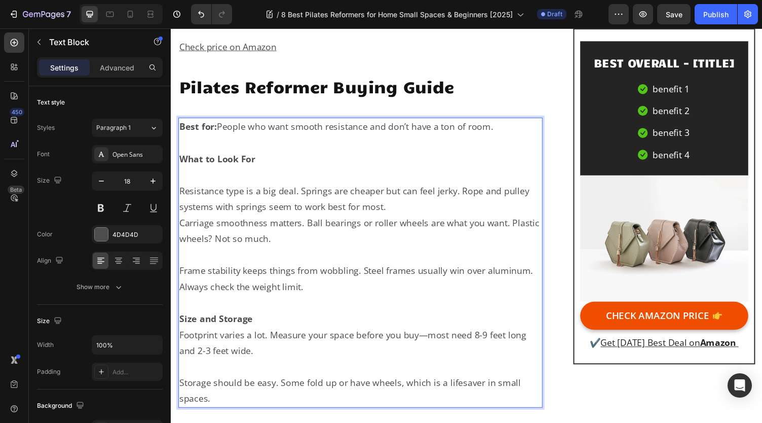
click at [333, 318] on p "Size and Storage" at bounding box center [365, 326] width 372 height 16
click at [260, 175] on p "Rich Text Editor. Editing area: main" at bounding box center [365, 179] width 372 height 16
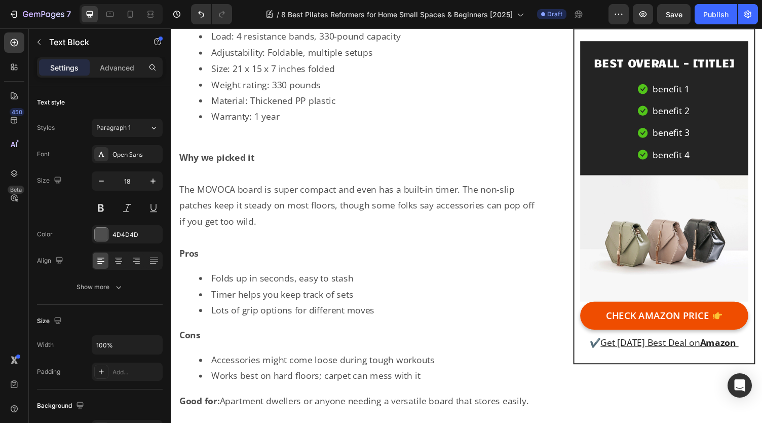
scroll to position [8867, 0]
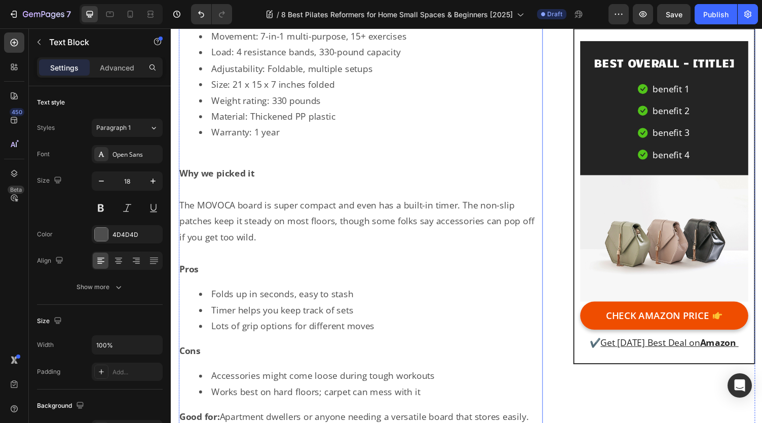
click at [279, 185] on p "Rich Text Editor. Editing area: main" at bounding box center [365, 193] width 372 height 16
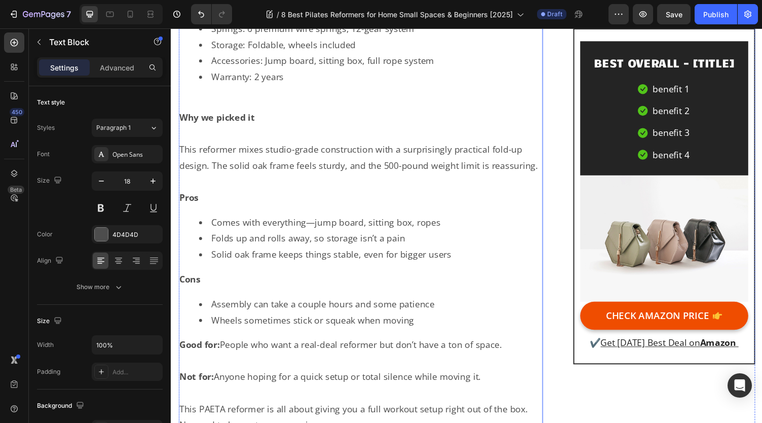
scroll to position [7853, 0]
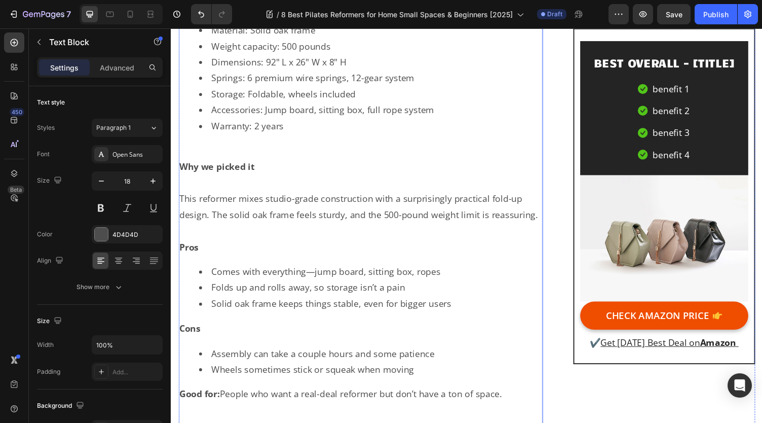
click at [279, 183] on p "Rich Text Editor. Editing area: main" at bounding box center [365, 187] width 372 height 16
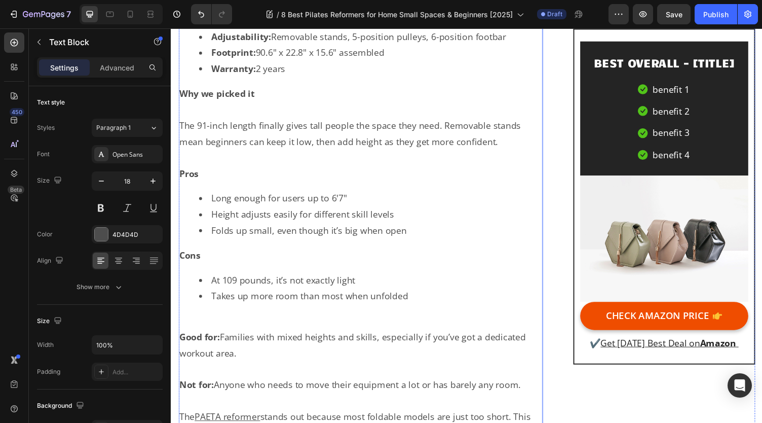
scroll to position [6891, 0]
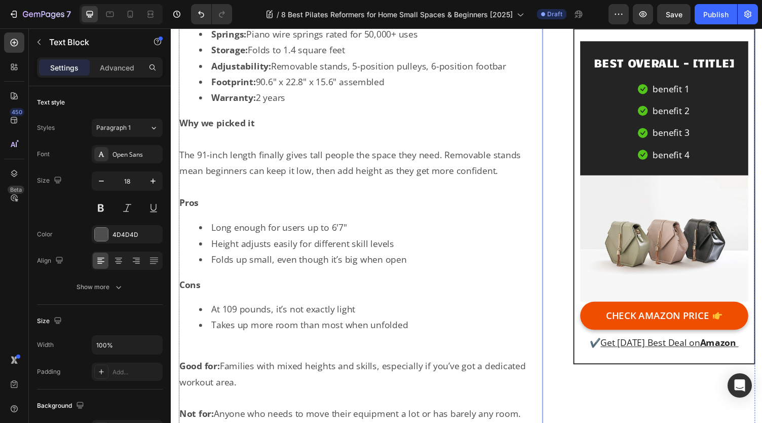
click at [263, 133] on p "Rich Text Editor. Editing area: main" at bounding box center [365, 141] width 372 height 16
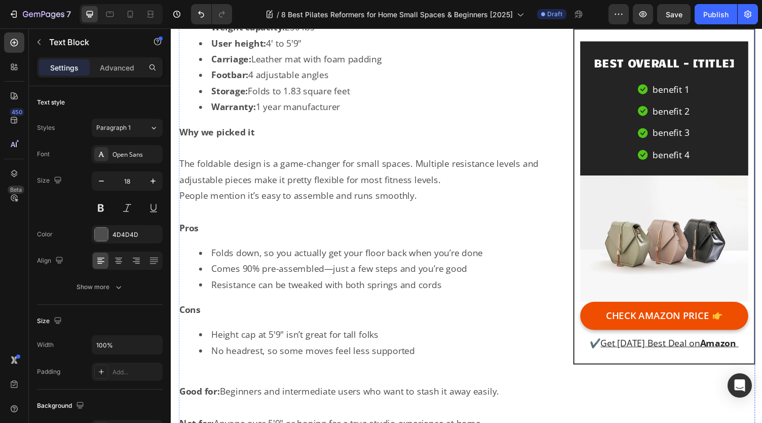
scroll to position [5674, 0]
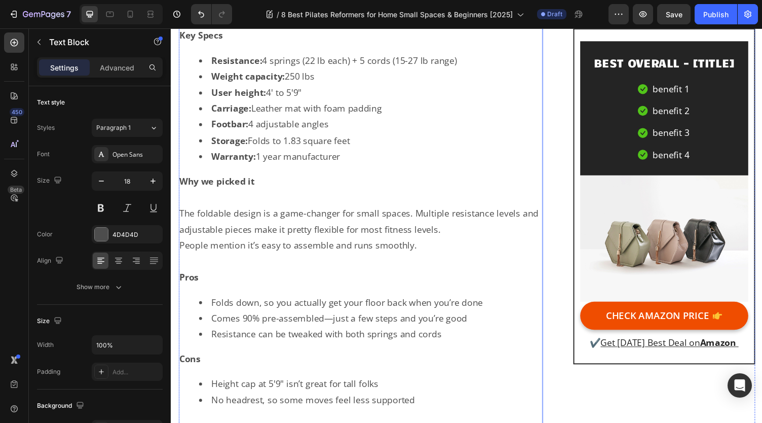
click at [259, 194] on p "Rich Text Editor. Editing area: main" at bounding box center [365, 202] width 372 height 16
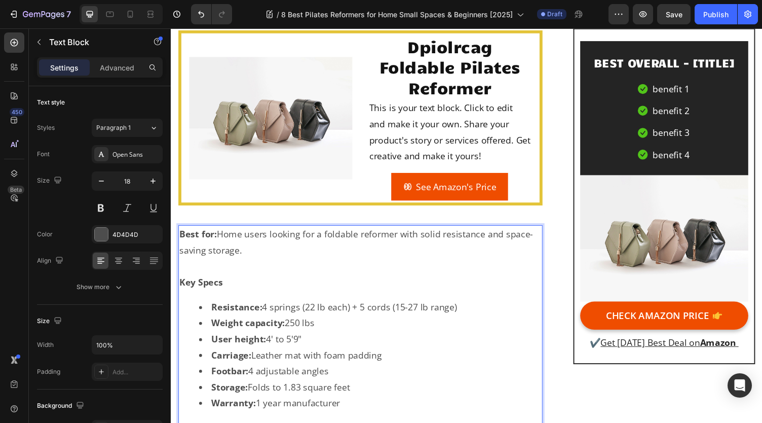
scroll to position [5573, 0]
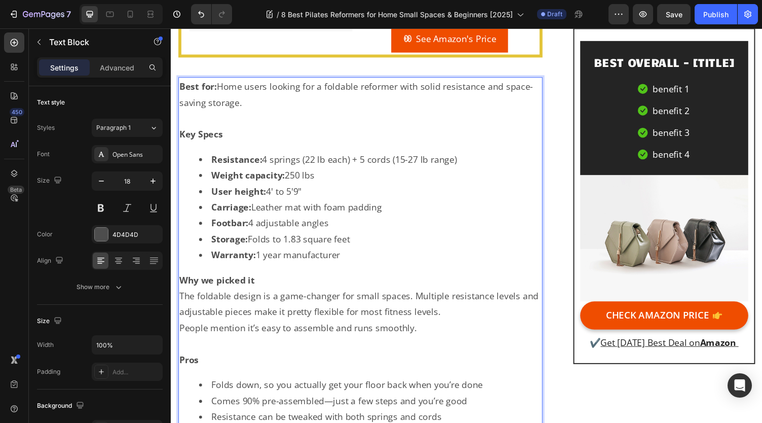
click at [365, 253] on li "Warranty: 1 year manufacturer" at bounding box center [376, 261] width 352 height 16
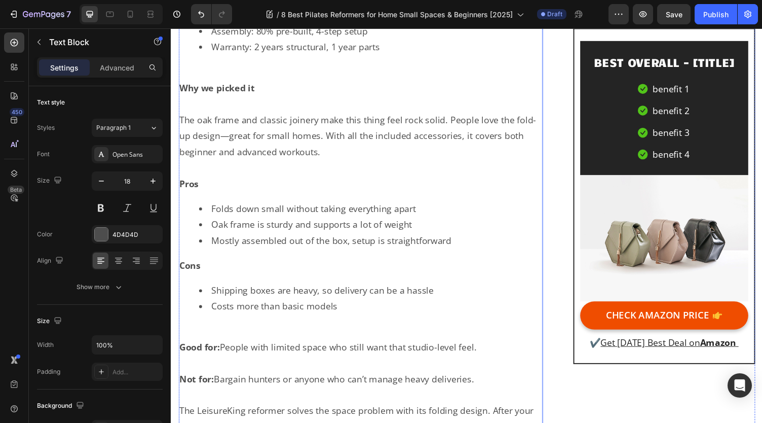
scroll to position [4712, 0]
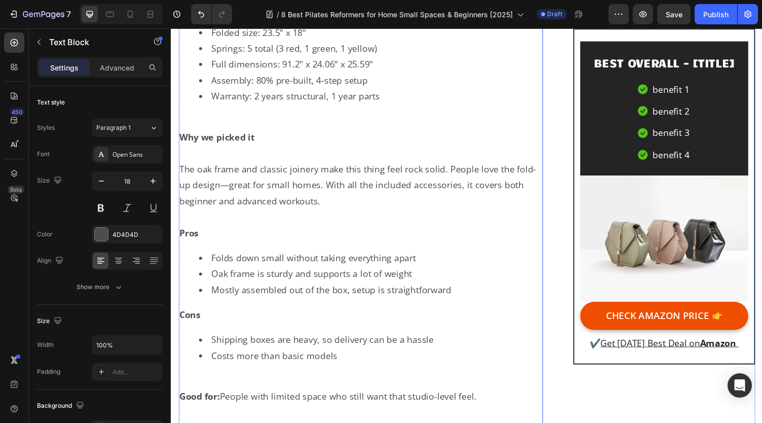
click at [300, 148] on p "Rich Text Editor. Editing area: main" at bounding box center [365, 156] width 372 height 16
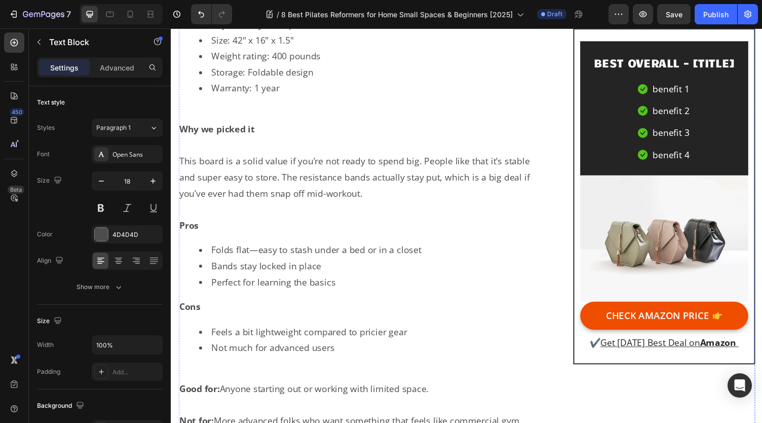
scroll to position [2685, 0]
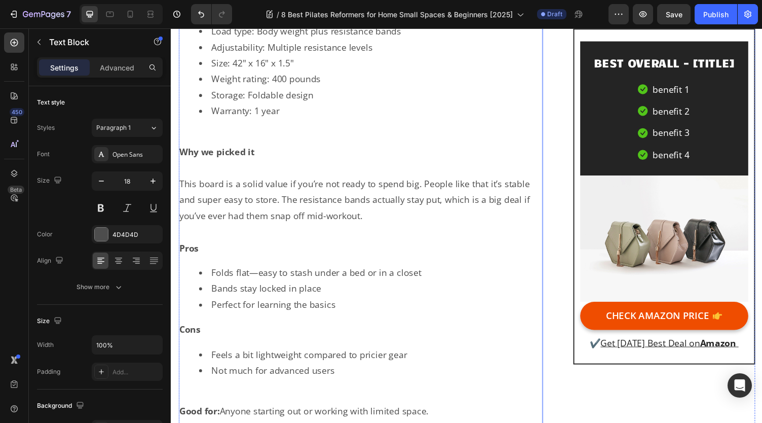
click at [286, 164] on p "Rich Text Editor. Editing area: main" at bounding box center [365, 172] width 372 height 16
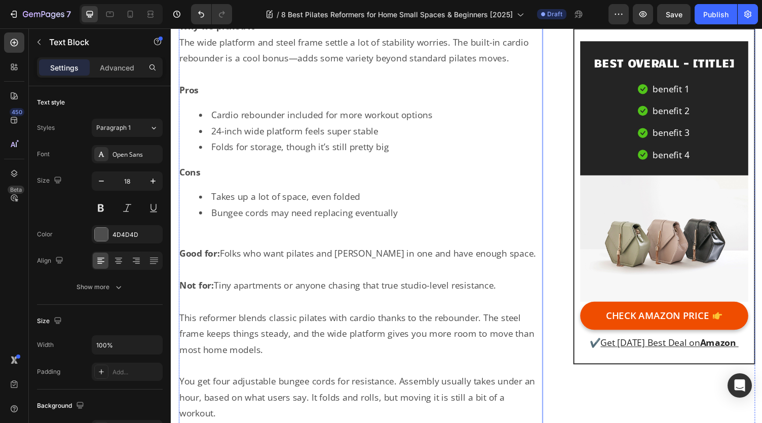
scroll to position [4053, 0]
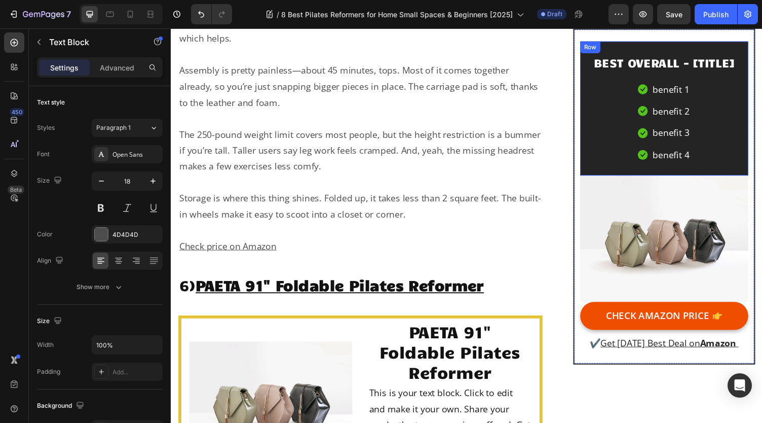
scroll to position [6232, 0]
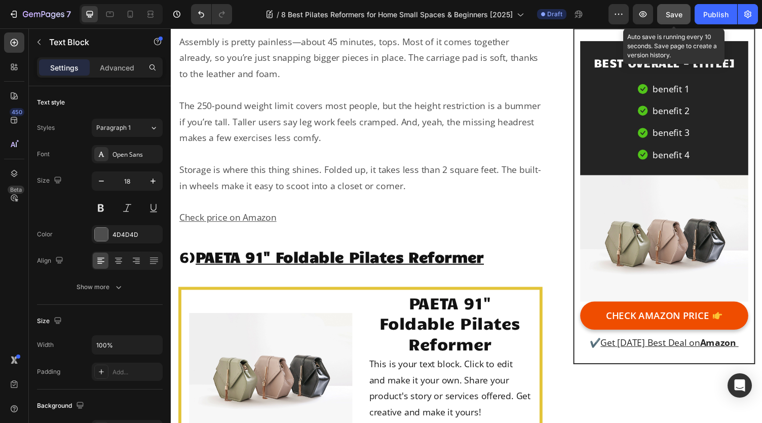
click at [682, 14] on span "Save" at bounding box center [674, 14] width 17 height 9
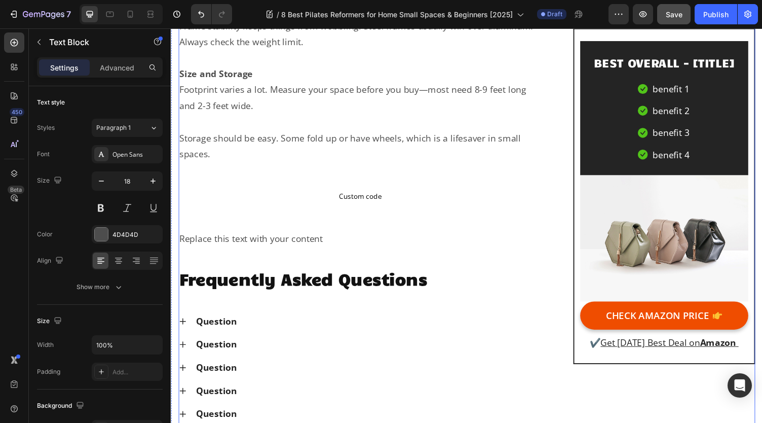
scroll to position [9628, 0]
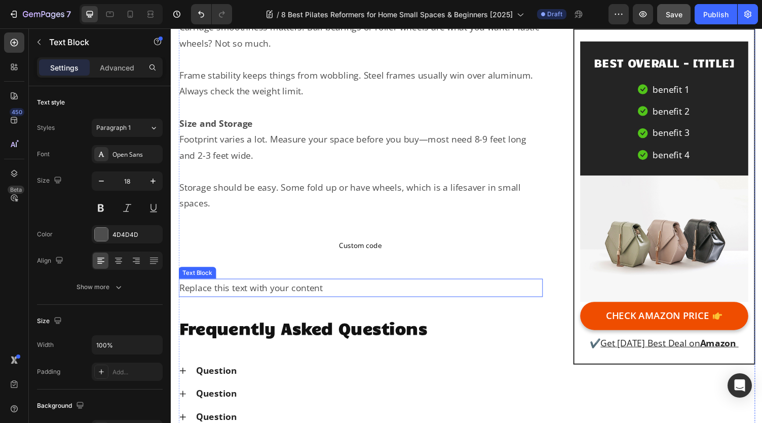
click at [281, 286] on div "Replace this text with your content" at bounding box center [365, 295] width 374 height 18
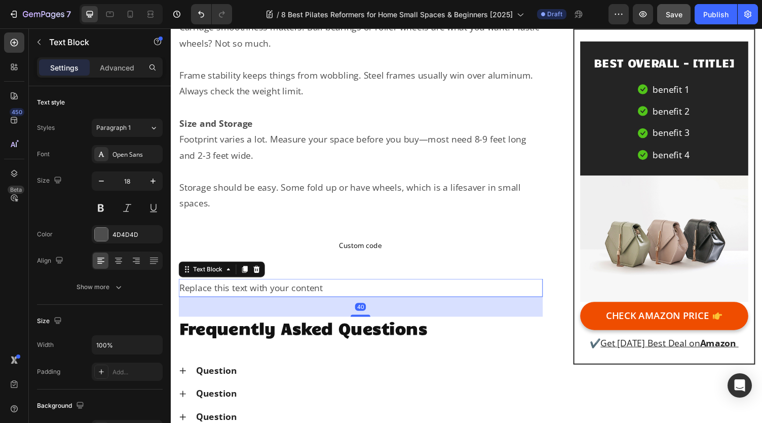
click at [281, 286] on div "Replace this text with your content" at bounding box center [365, 295] width 374 height 18
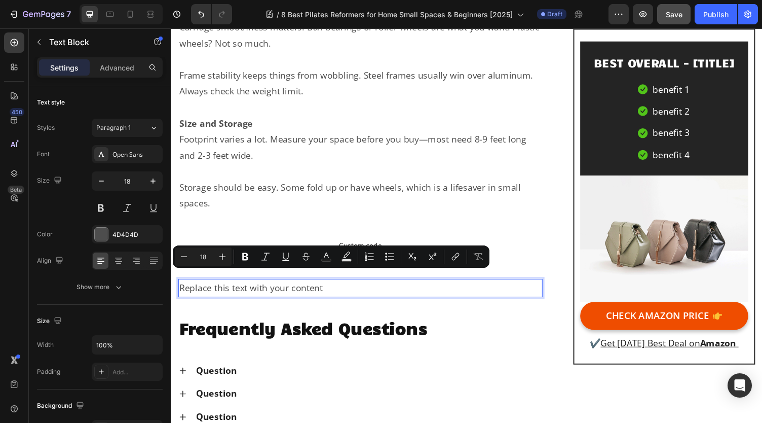
click at [325, 287] on p "Replace this text with your content" at bounding box center [365, 295] width 372 height 16
drag, startPoint x: 341, startPoint y: 284, endPoint x: 180, endPoint y: 290, distance: 161.3
click at [180, 290] on p "Replace this text with your content" at bounding box center [365, 295] width 372 height 16
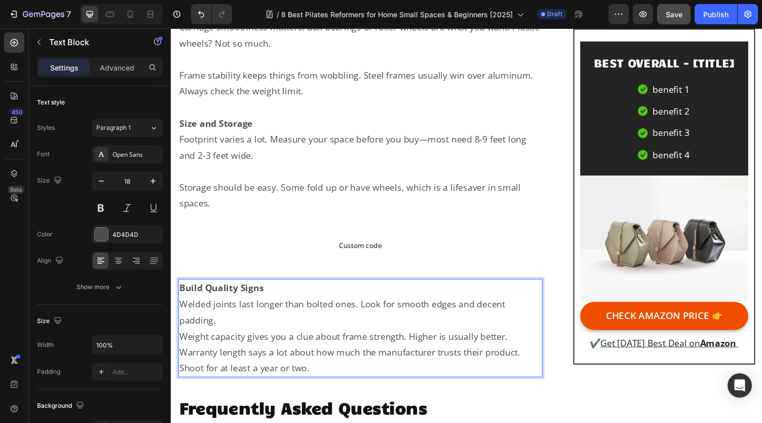
click at [289, 287] on p "Build Quality Signs" at bounding box center [365, 295] width 372 height 16
click at [295, 315] on p "Welded joints last longer than bolted ones. Look for smooth edges and decent pa…" at bounding box center [365, 320] width 372 height 33
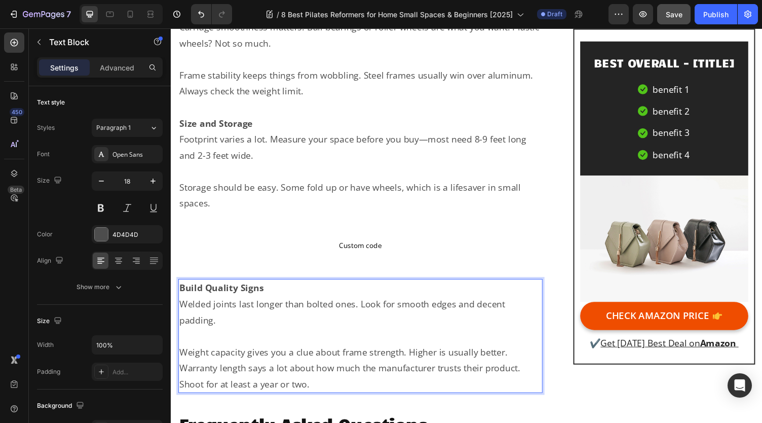
click at [300, 287] on p "Build Quality Signs" at bounding box center [365, 295] width 372 height 16
click at [294, 324] on p "Welded joints last longer than bolted ones. Look for smooth edges and decent pa…" at bounding box center [365, 320] width 372 height 33
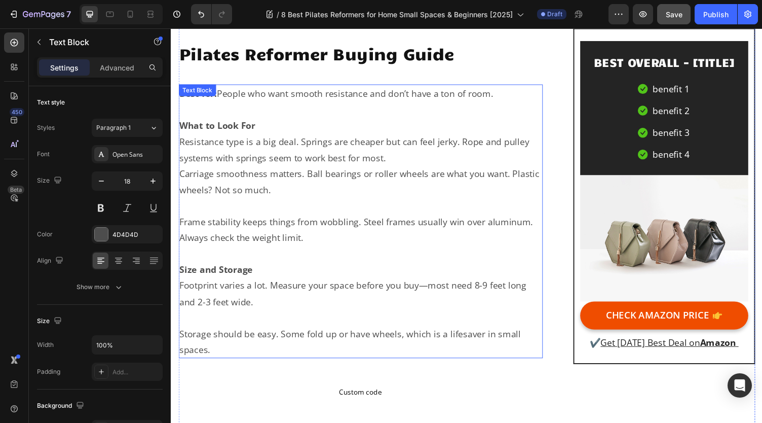
scroll to position [9476, 0]
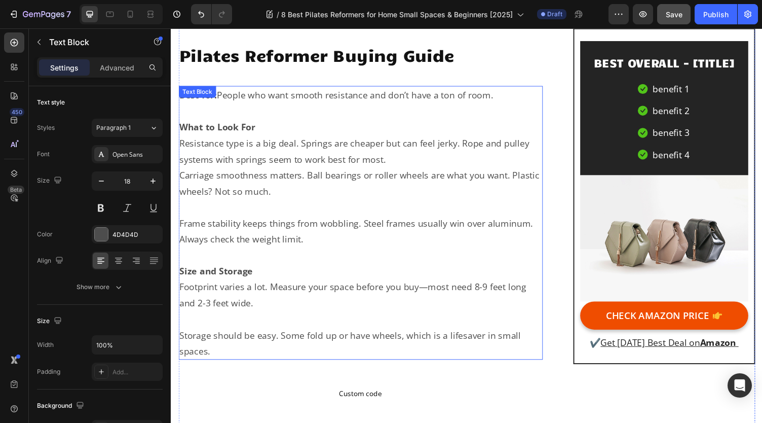
click at [300, 122] on p "What to Look For" at bounding box center [365, 130] width 372 height 16
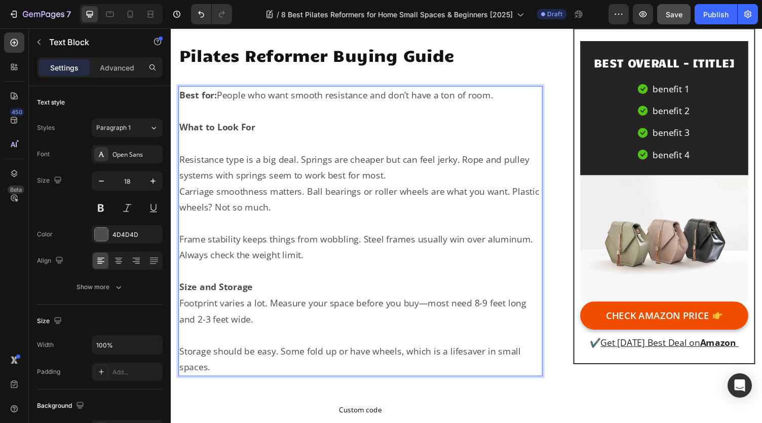
click at [274, 286] on p "Size and Storage" at bounding box center [365, 294] width 372 height 16
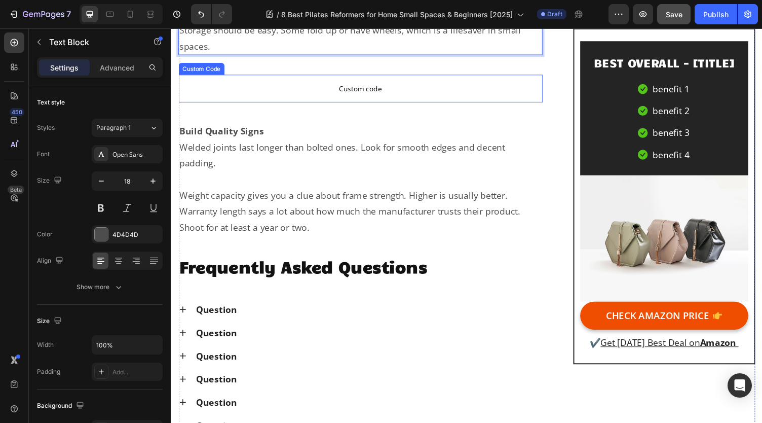
scroll to position [9831, 0]
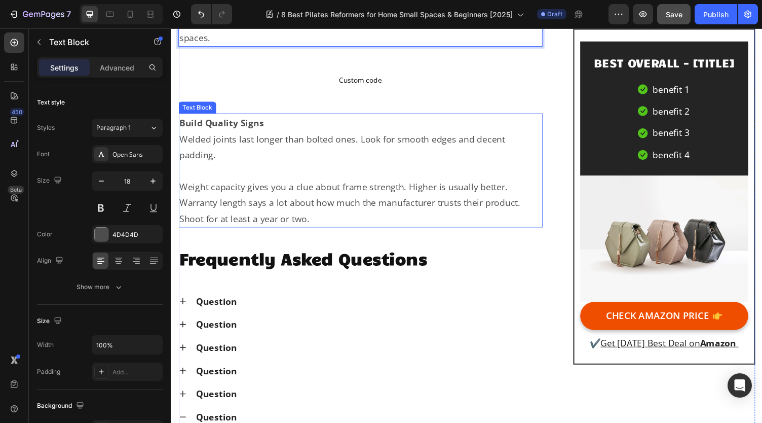
click at [291, 117] on p "Build Quality Signs" at bounding box center [365, 125] width 372 height 16
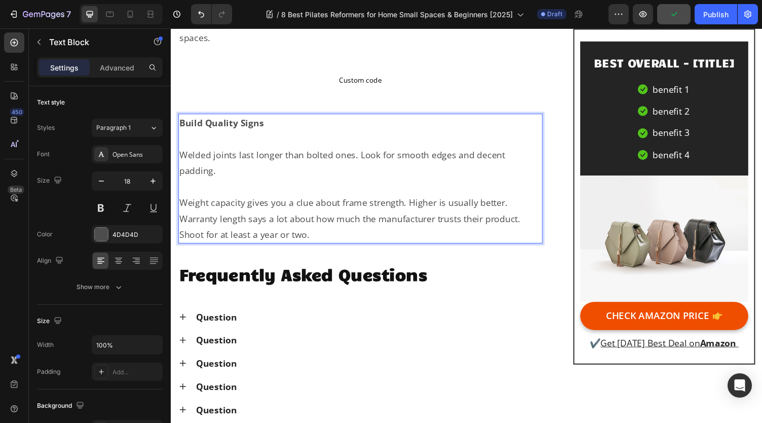
click at [180, 216] on p "Warranty length says a lot about how much the manufacturer trusts their product…" at bounding box center [365, 232] width 372 height 33
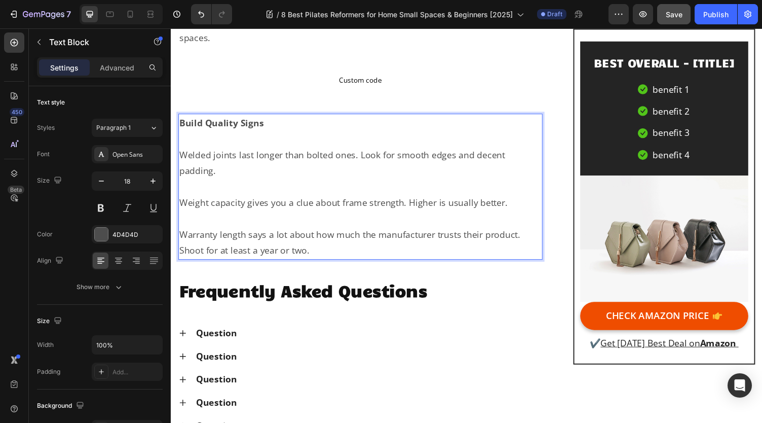
scroll to position [9729, 0]
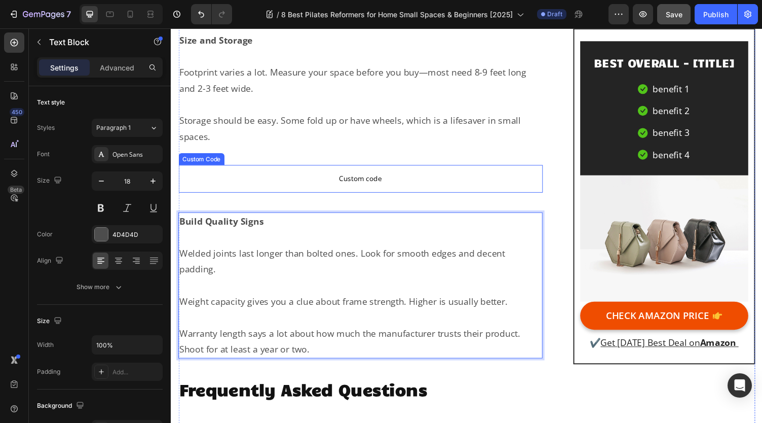
click at [332, 169] on p "Custom code" at bounding box center [365, 183] width 374 height 28
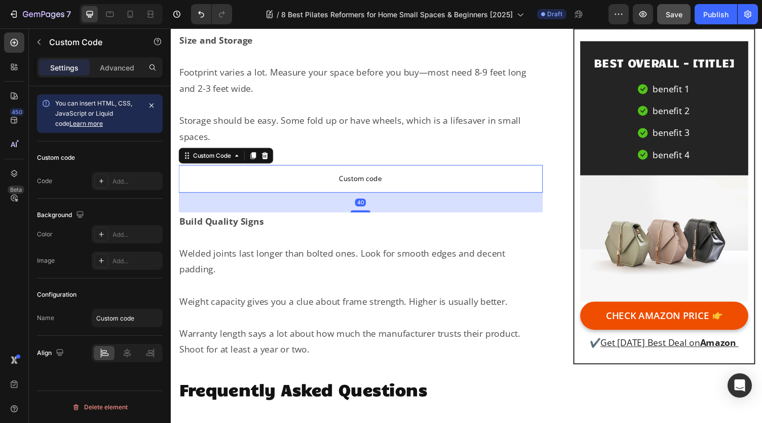
click at [340, 177] on span "Custom code" at bounding box center [365, 183] width 374 height 12
click at [341, 177] on span "Custom code" at bounding box center [365, 183] width 374 height 12
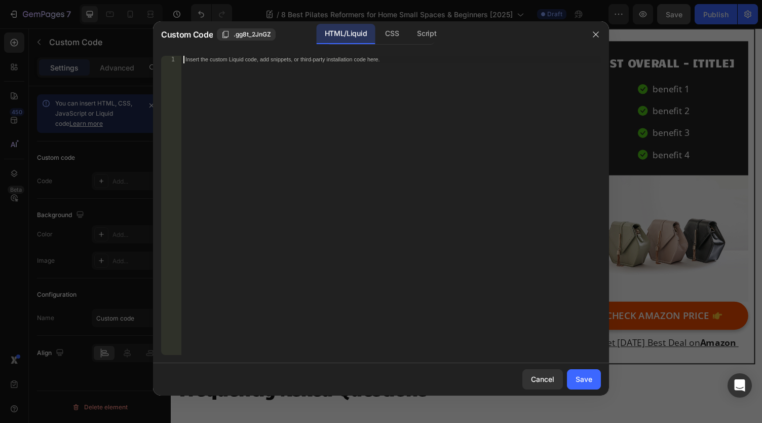
click at [229, 110] on div "Insert the custom Liquid code, add snippets, or third-party installation code h…" at bounding box center [391, 213] width 420 height 314
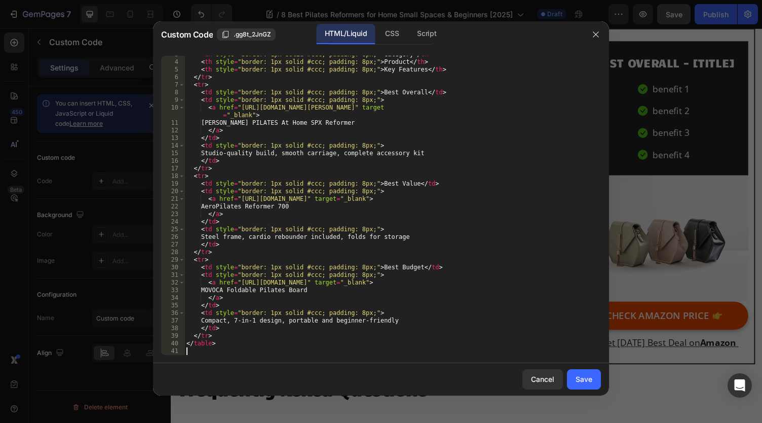
scroll to position [20, 0]
click at [582, 378] on div "Save" at bounding box center [584, 378] width 17 height 11
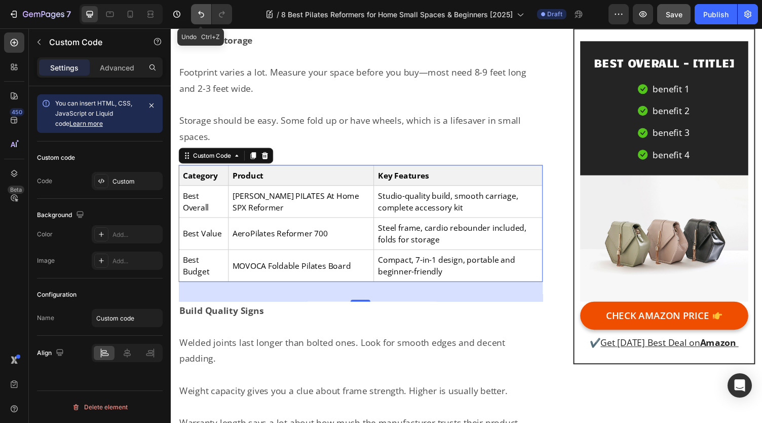
click at [198, 12] on icon "Undo/Redo" at bounding box center [201, 14] width 10 height 10
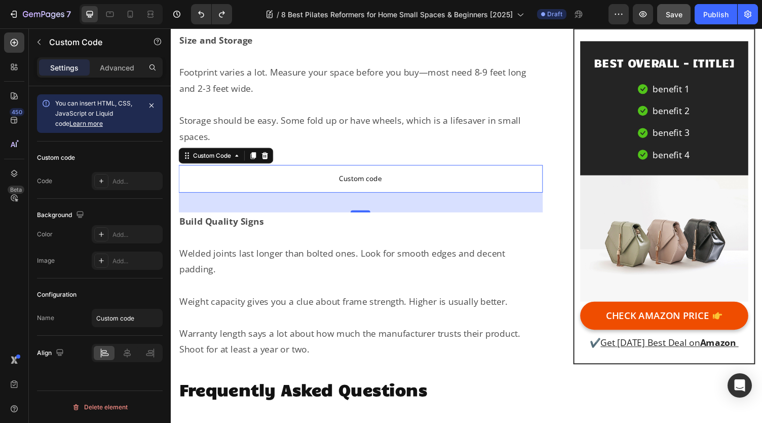
click at [326, 177] on span "Custom code" at bounding box center [365, 183] width 374 height 12
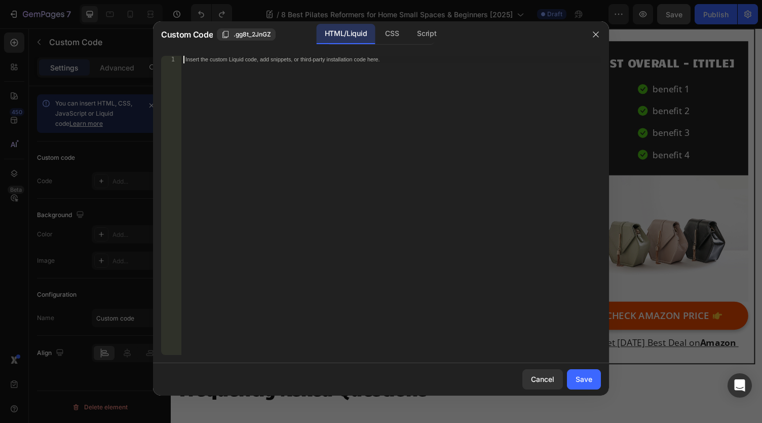
click at [312, 165] on div "Insert the custom Liquid code, add snippets, or third-party installation code h…" at bounding box center [391, 213] width 420 height 314
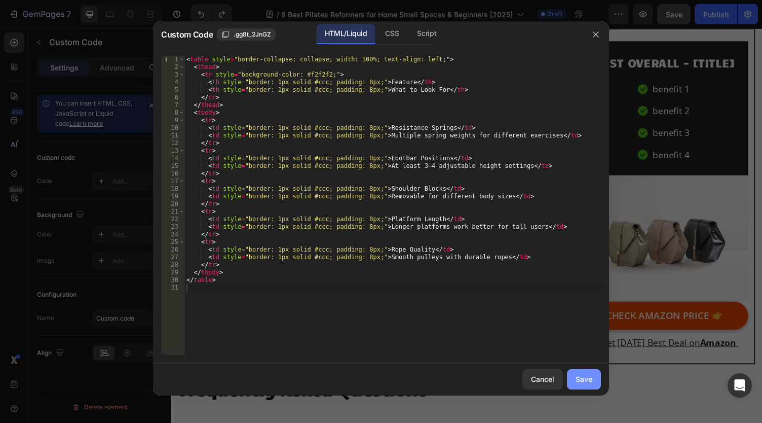
click at [577, 380] on div "Save" at bounding box center [584, 378] width 17 height 11
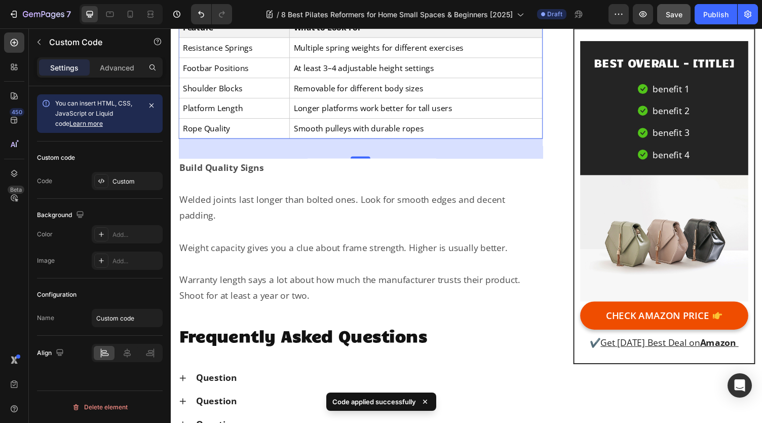
click at [446, 204] on p "Welded joints last longer than bolted ones. Look for smooth edges and decent pa…" at bounding box center [365, 212] width 372 height 33
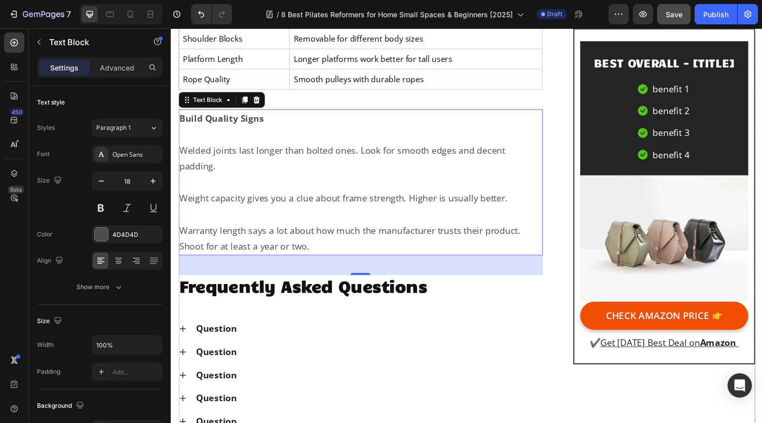
scroll to position [10033, 0]
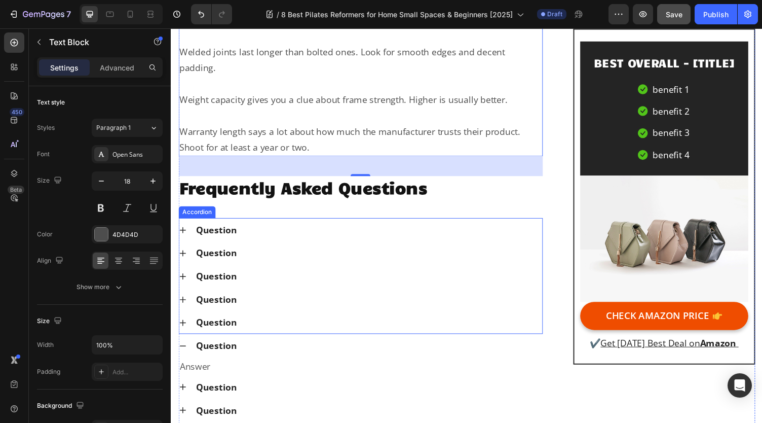
click at [241, 229] on div "Question" at bounding box center [373, 236] width 357 height 16
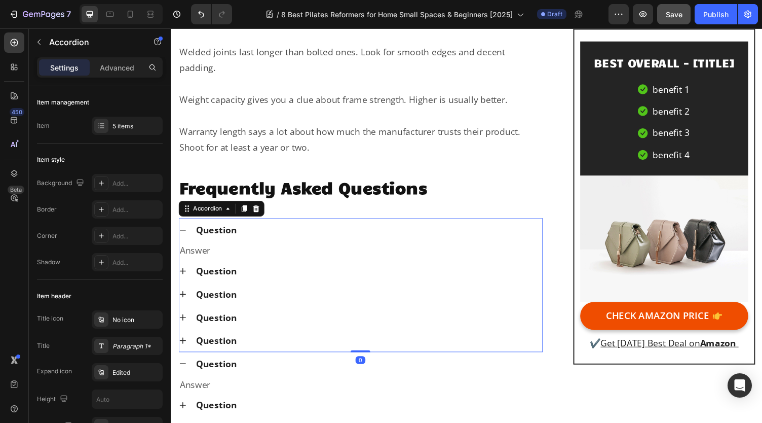
click at [237, 229] on span "Question" at bounding box center [218, 235] width 42 height 12
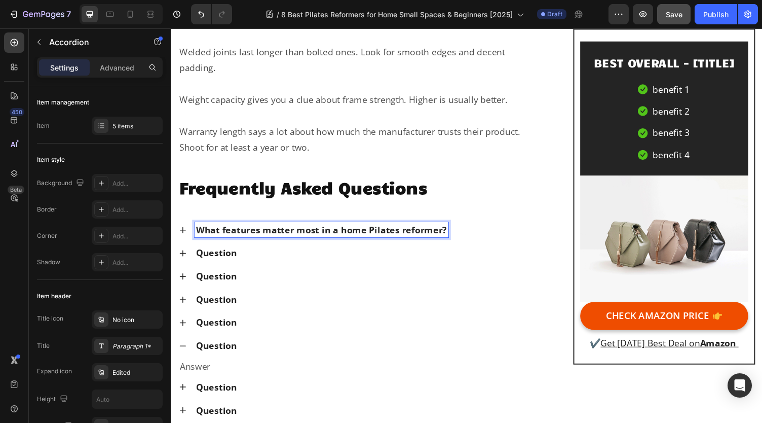
click at [182, 232] on icon at bounding box center [183, 236] width 8 height 8
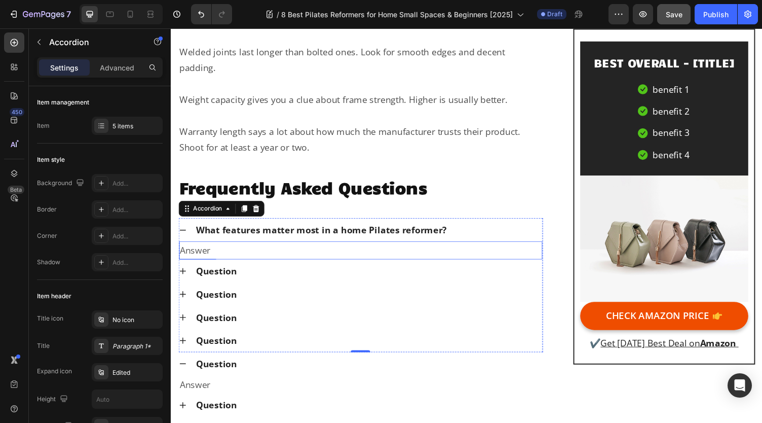
click at [221, 248] on p "Answer" at bounding box center [365, 256] width 371 height 16
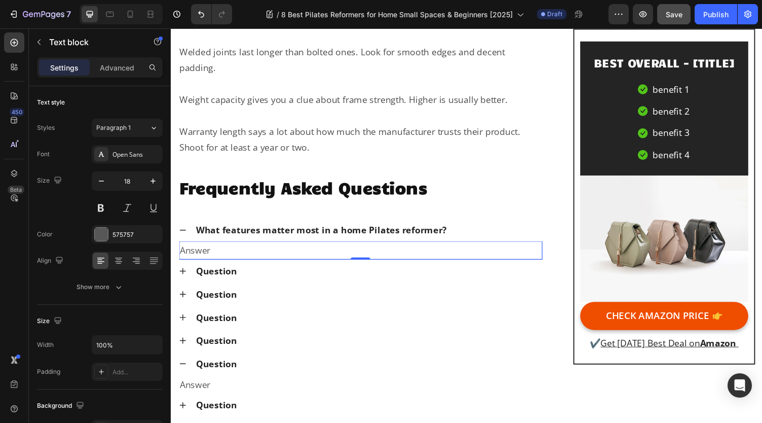
click at [221, 248] on p "Answer" at bounding box center [365, 256] width 371 height 16
drag, startPoint x: 221, startPoint y: 243, endPoint x: 191, endPoint y: 246, distance: 30.1
click at [191, 248] on p "Answer" at bounding box center [365, 256] width 371 height 16
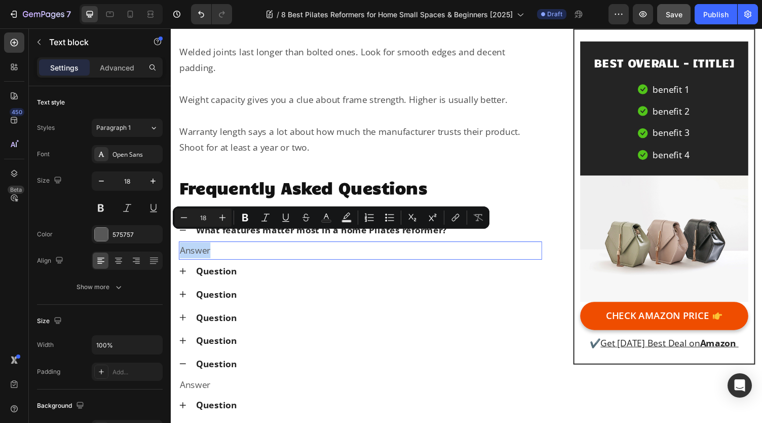
drag, startPoint x: 215, startPoint y: 241, endPoint x: 182, endPoint y: 246, distance: 33.3
click at [182, 248] on p "Answer" at bounding box center [365, 256] width 371 height 16
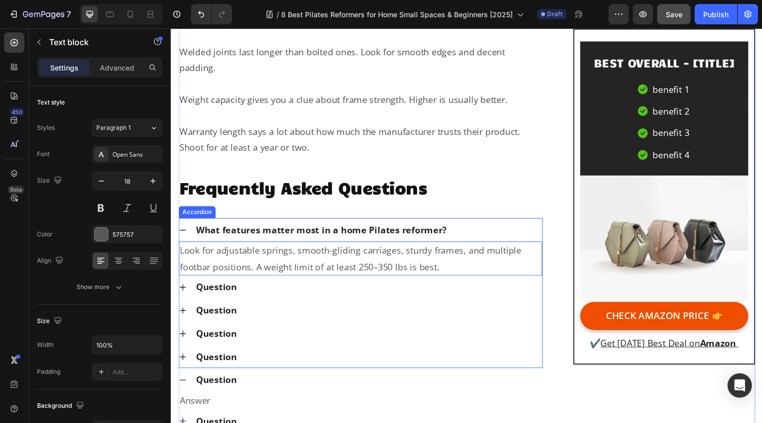
click at [244, 286] on div "Question" at bounding box center [373, 294] width 357 height 16
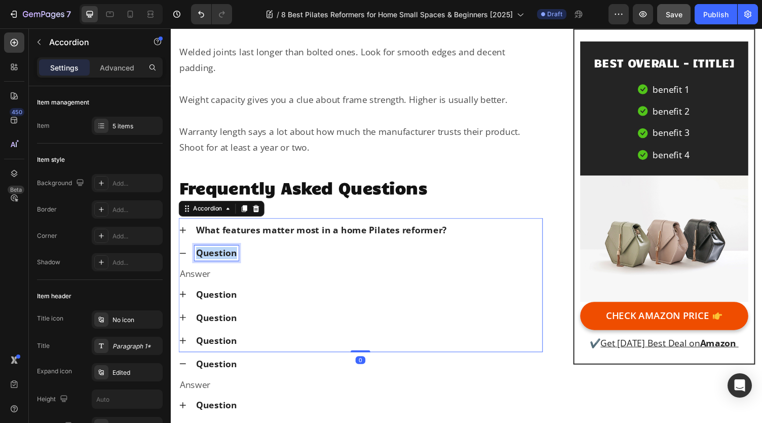
click at [230, 253] on span "Question" at bounding box center [218, 259] width 42 height 12
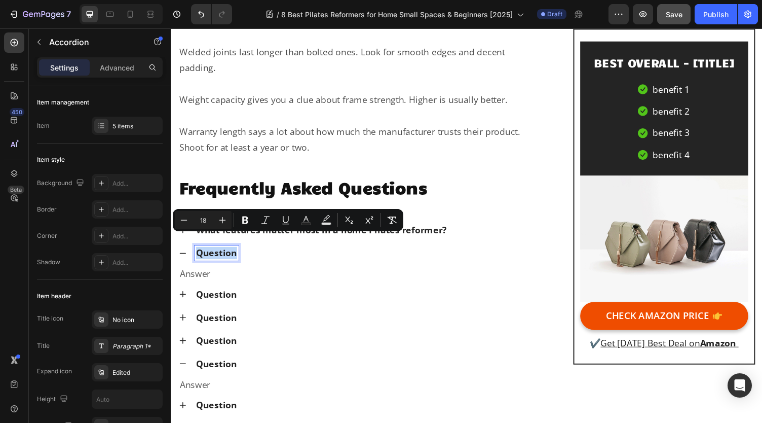
click at [231, 253] on span "Question" at bounding box center [218, 259] width 42 height 12
click at [232, 253] on span "Question" at bounding box center [218, 259] width 42 height 12
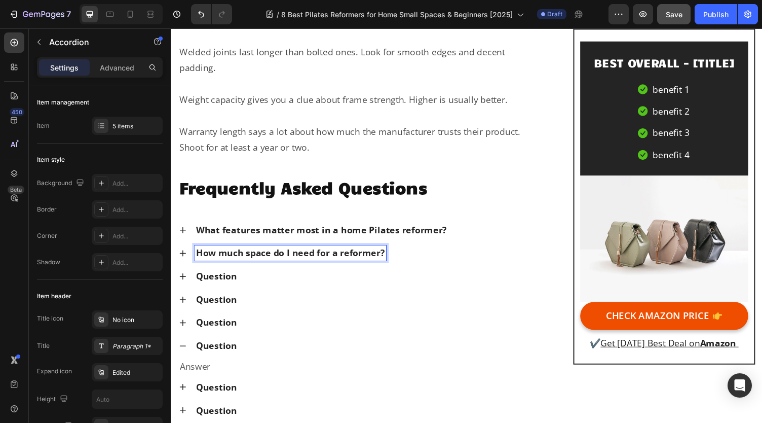
click at [180, 255] on icon at bounding box center [183, 259] width 8 height 8
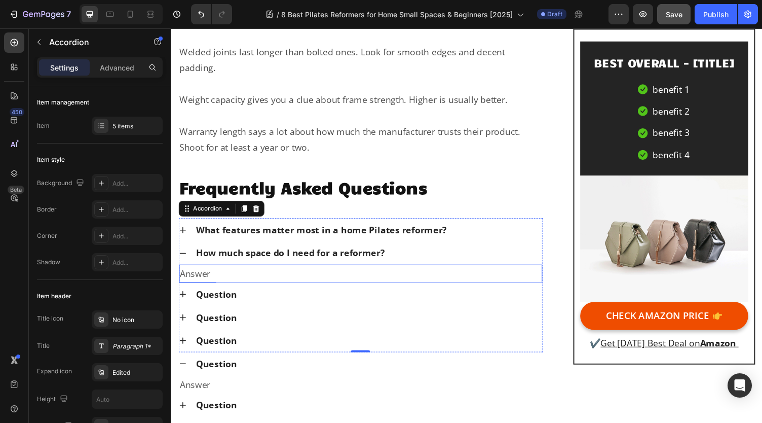
click at [228, 272] on p "Answer" at bounding box center [365, 280] width 371 height 16
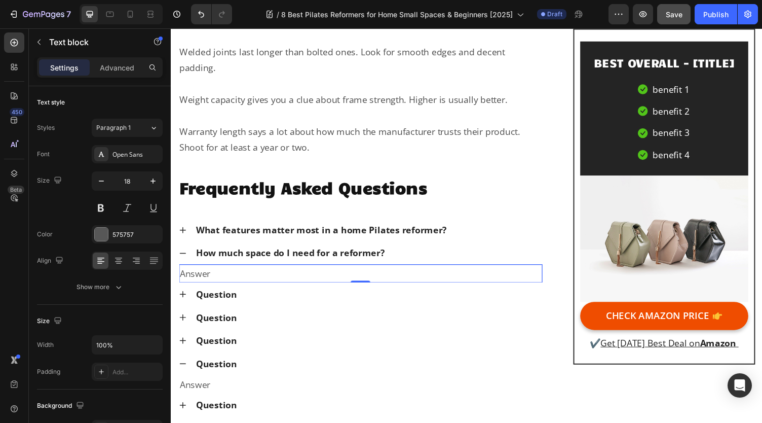
click at [228, 272] on p "Answer" at bounding box center [365, 280] width 371 height 16
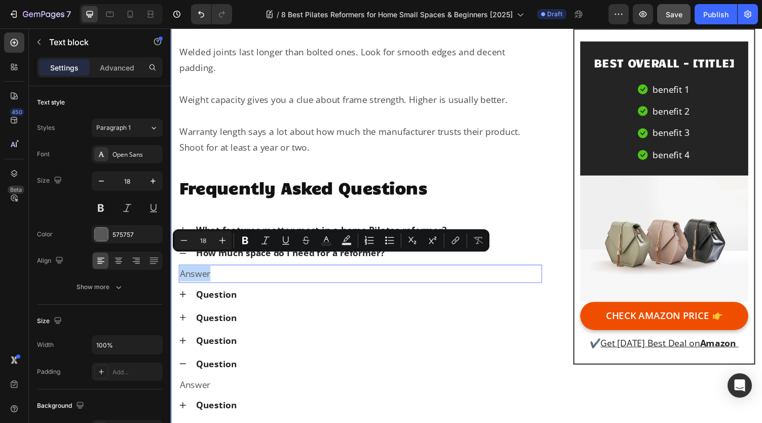
drag, startPoint x: 221, startPoint y: 269, endPoint x: 172, endPoint y: 268, distance: 49.2
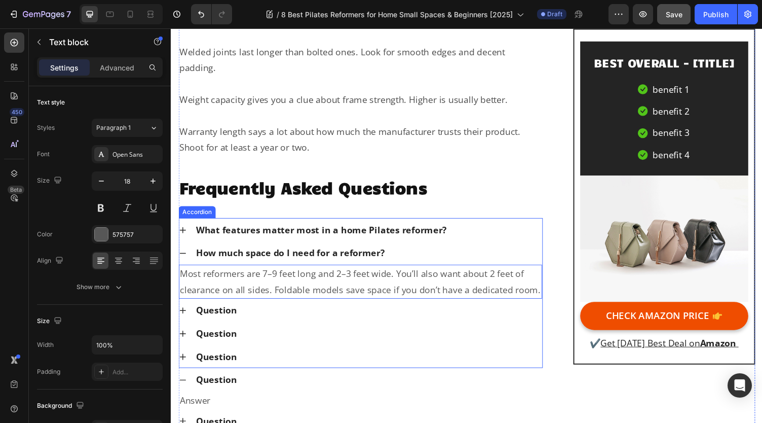
click at [231, 312] on span "Question" at bounding box center [218, 318] width 42 height 12
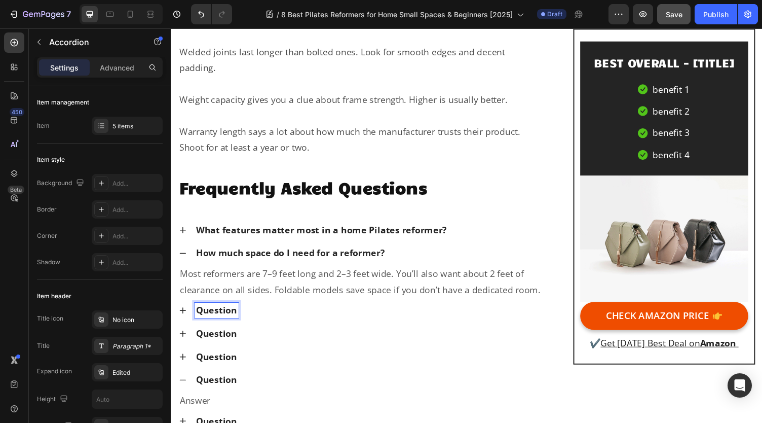
click at [229, 312] on span "Question" at bounding box center [218, 318] width 42 height 12
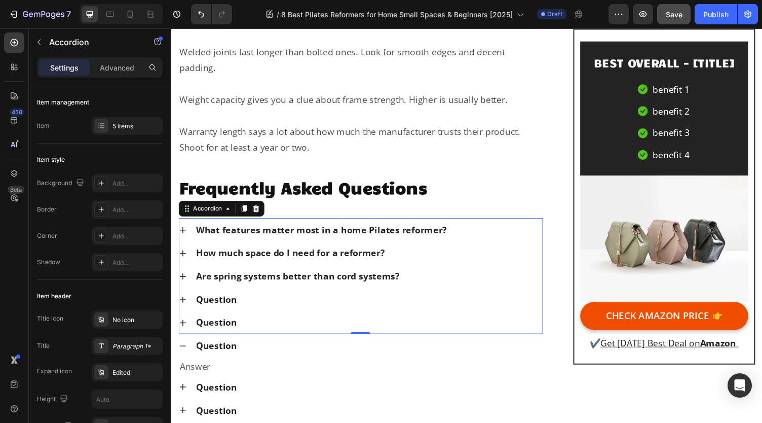
scroll to position [9998, 0]
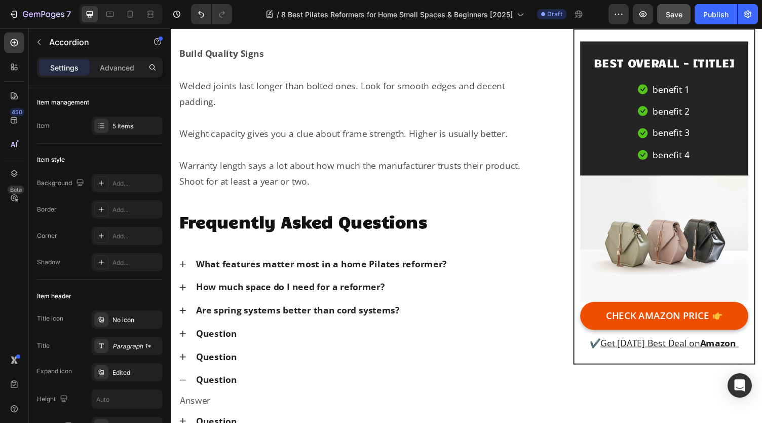
click at [183, 314] on icon at bounding box center [183, 318] width 8 height 8
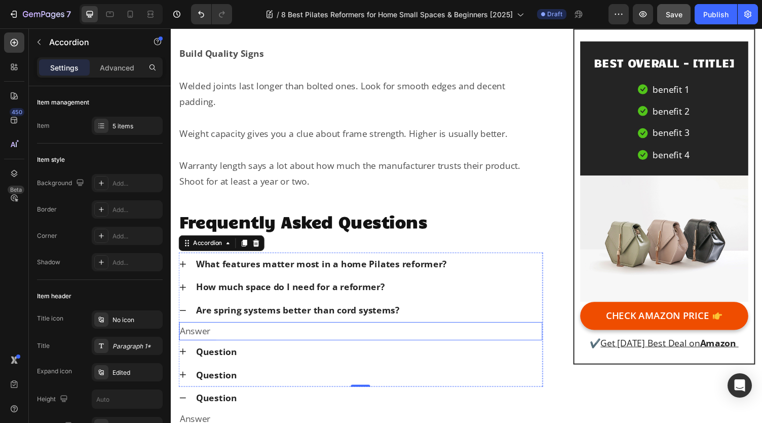
click at [198, 331] on p "Answer" at bounding box center [365, 339] width 371 height 16
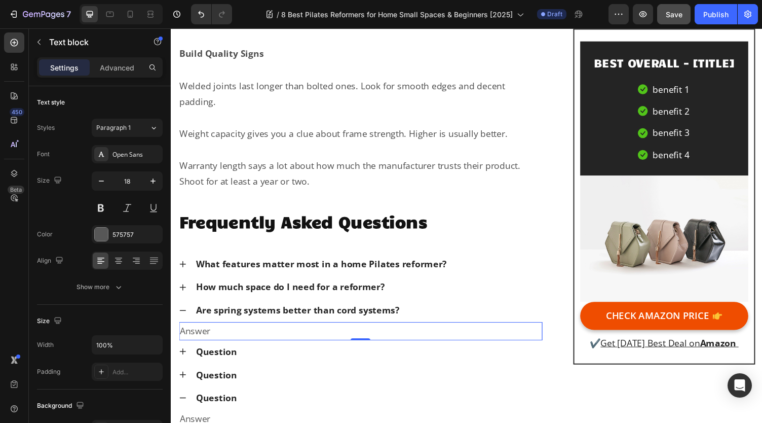
click at [202, 331] on p "Answer" at bounding box center [365, 339] width 371 height 16
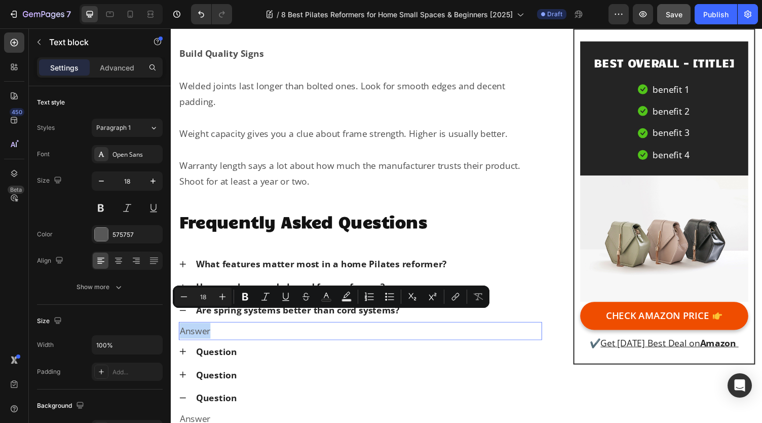
drag, startPoint x: 213, startPoint y: 328, endPoint x: 181, endPoint y: 328, distance: 31.9
click at [181, 331] on p "Answer" at bounding box center [365, 339] width 371 height 16
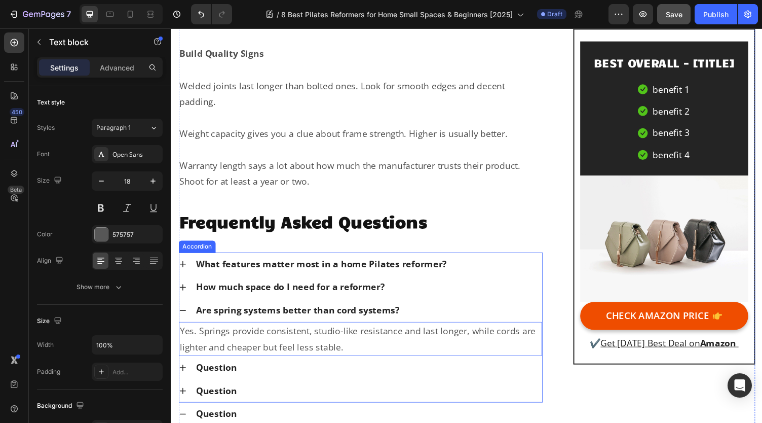
click at [248, 369] on div "Question" at bounding box center [373, 377] width 357 height 16
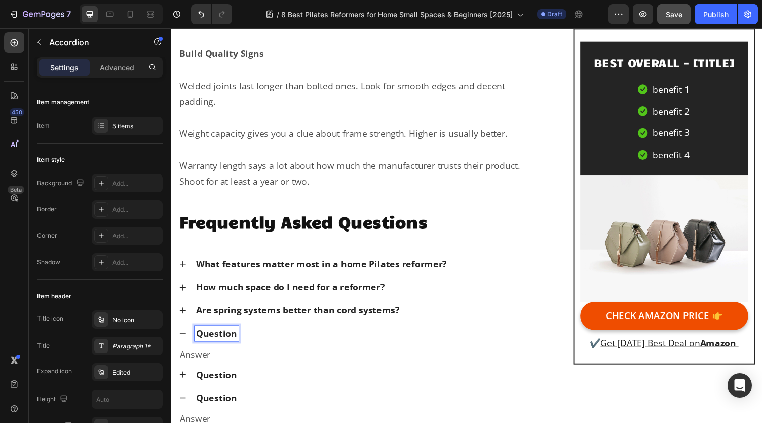
click at [231, 335] on span "Question" at bounding box center [218, 341] width 42 height 12
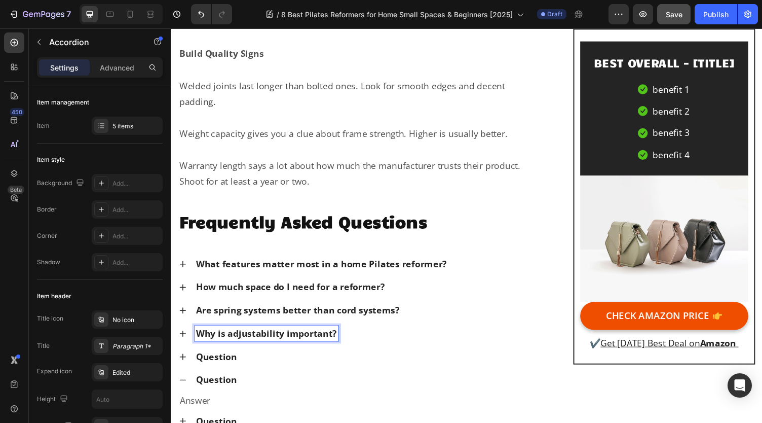
click at [186, 338] on icon at bounding box center [183, 342] width 8 height 8
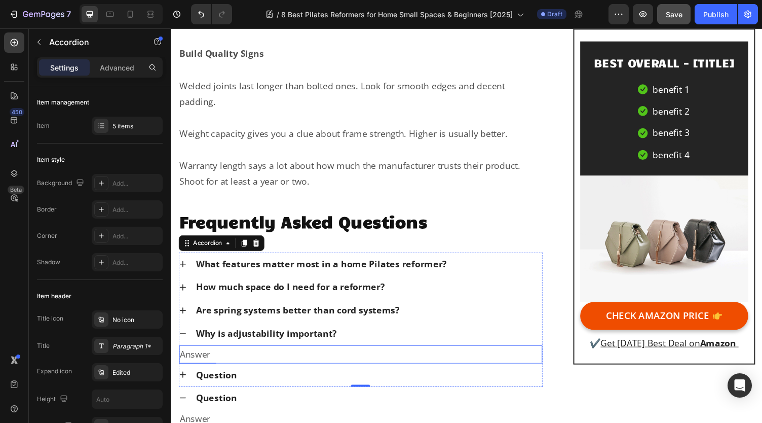
click at [216, 355] on p "Answer" at bounding box center [365, 363] width 371 height 16
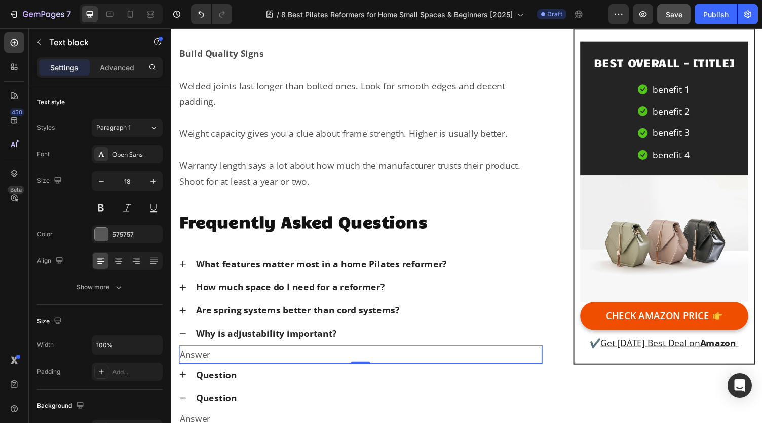
click at [216, 355] on p "Answer" at bounding box center [365, 363] width 371 height 16
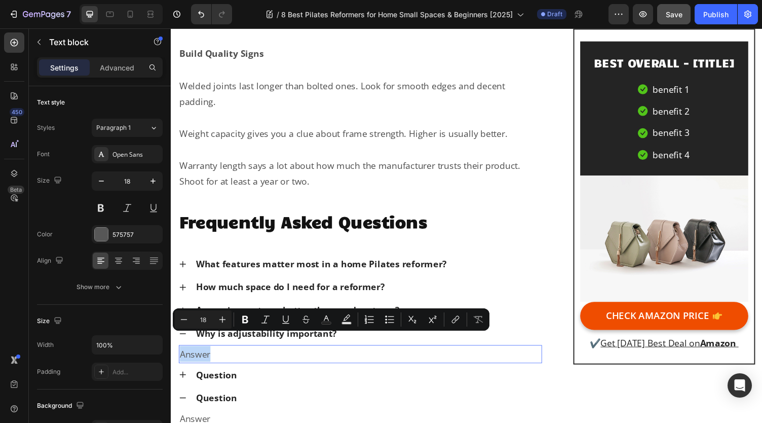
drag, startPoint x: 217, startPoint y: 349, endPoint x: 193, endPoint y: 348, distance: 24.3
click at [193, 355] on p "Answer" at bounding box center [365, 363] width 371 height 16
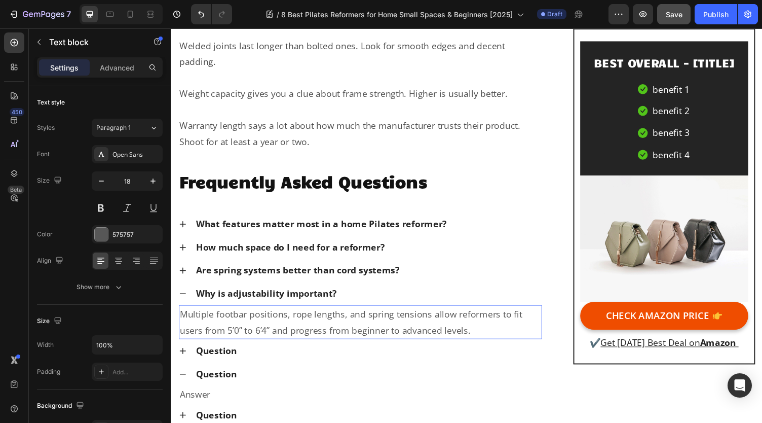
scroll to position [10049, 0]
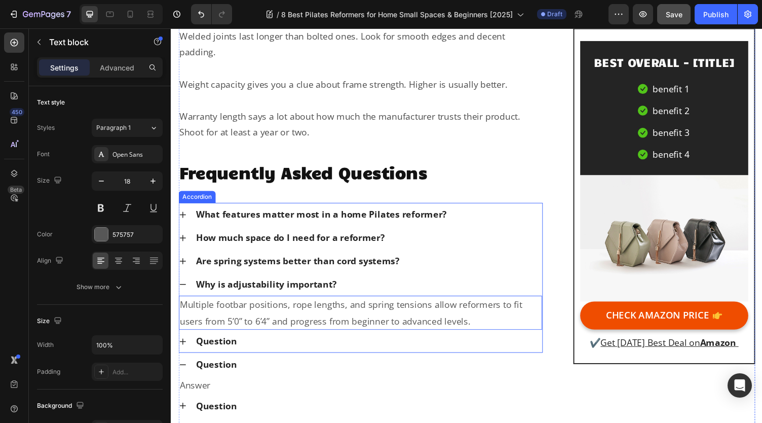
click at [252, 342] on div "Question" at bounding box center [373, 350] width 357 height 16
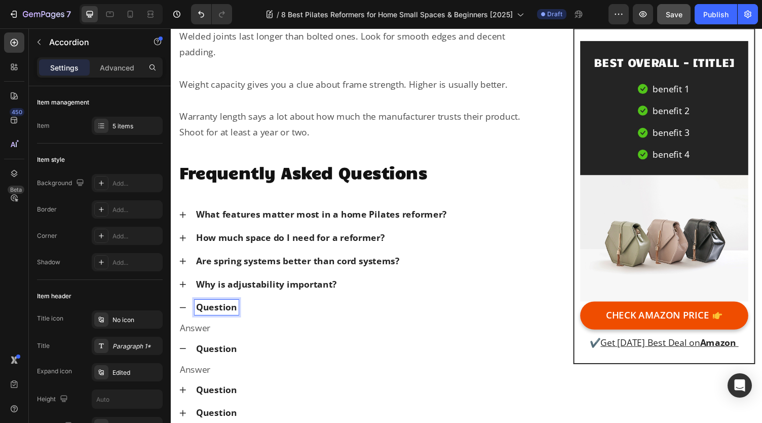
click at [231, 309] on span "Question" at bounding box center [218, 315] width 42 height 12
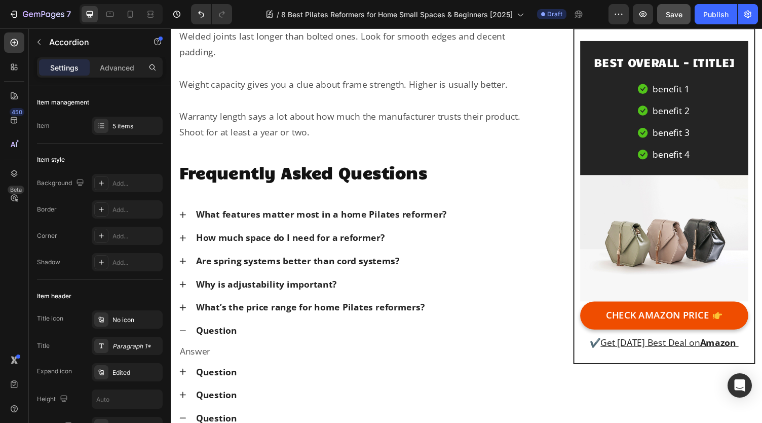
click at [184, 311] on icon at bounding box center [183, 315] width 8 height 8
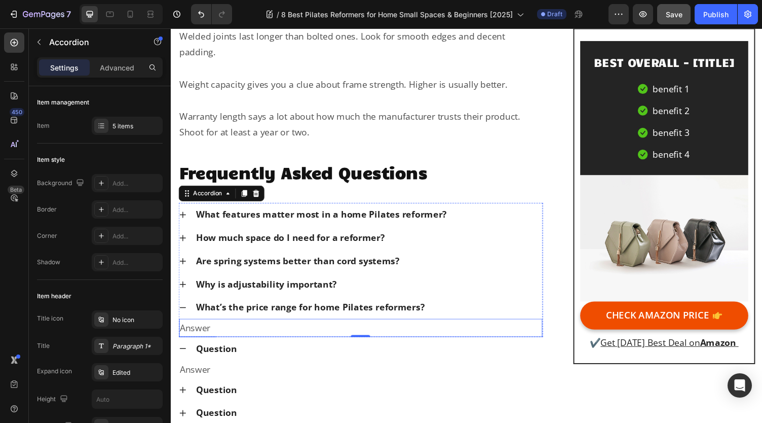
click at [227, 328] on p "Answer" at bounding box center [365, 336] width 371 height 16
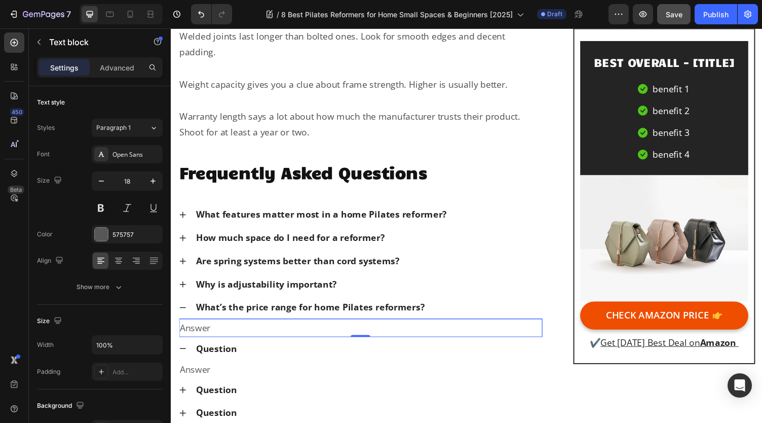
click at [227, 328] on p "Answer" at bounding box center [365, 336] width 371 height 16
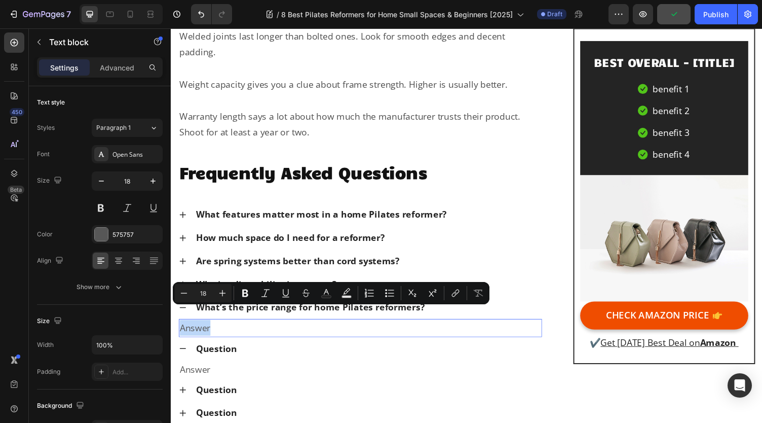
drag, startPoint x: 227, startPoint y: 324, endPoint x: 179, endPoint y: 326, distance: 47.7
click at [179, 327] on div "Answer" at bounding box center [365, 336] width 373 height 18
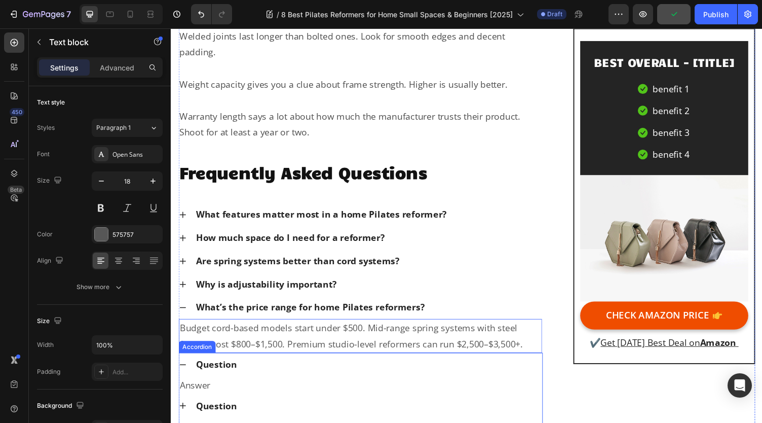
click at [338, 368] on div "Question" at bounding box center [365, 374] width 373 height 24
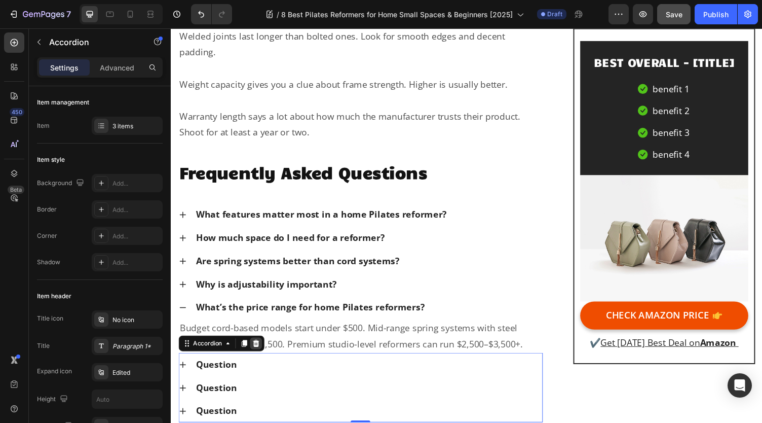
click at [258, 346] on div at bounding box center [258, 352] width 12 height 12
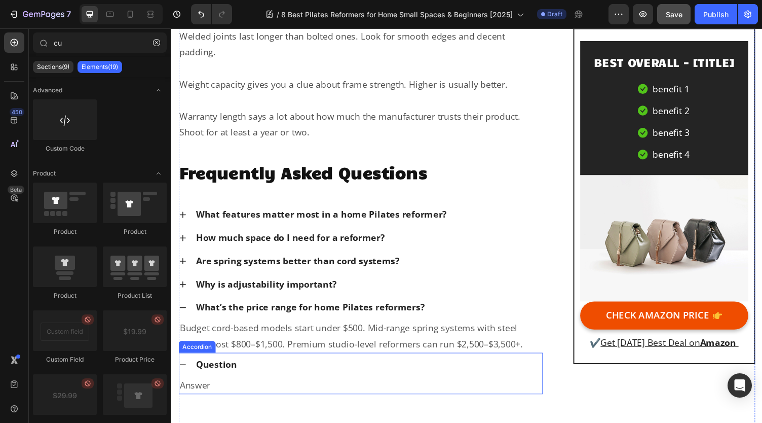
click at [264, 367] on div "Question" at bounding box center [373, 374] width 357 height 16
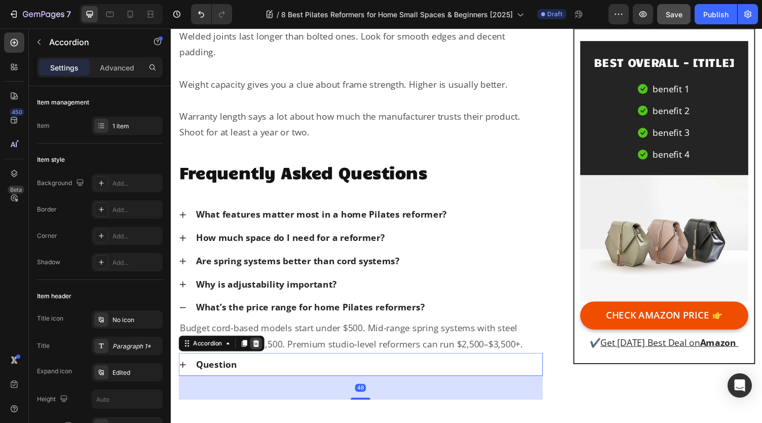
click at [258, 349] on icon at bounding box center [258, 352] width 7 height 7
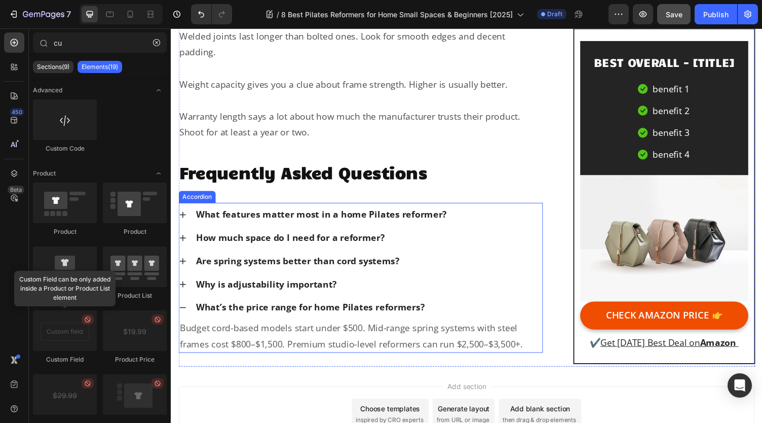
click at [186, 311] on icon at bounding box center [183, 315] width 8 height 8
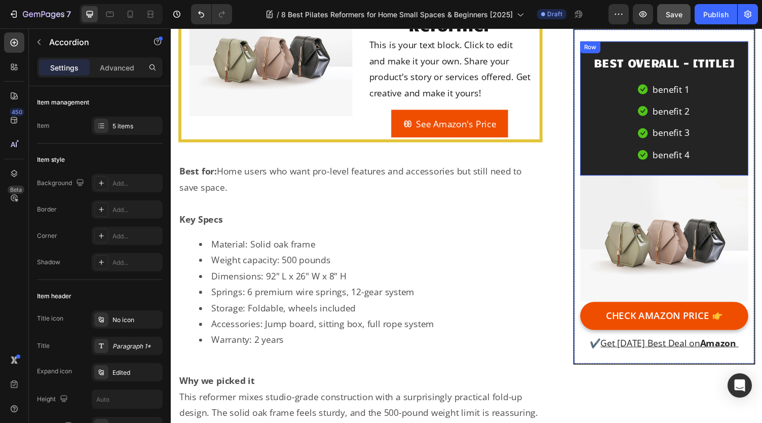
scroll to position [7566, 0]
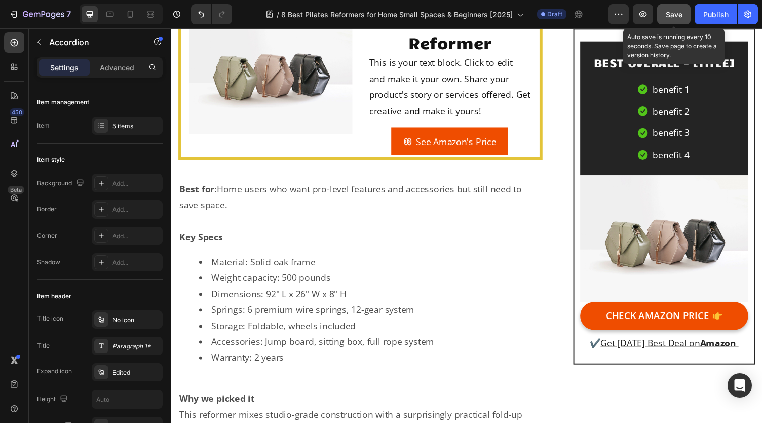
drag, startPoint x: 680, startPoint y: 16, endPoint x: 224, endPoint y: 136, distance: 471.3
click at [680, 16] on span "Save" at bounding box center [674, 14] width 17 height 9
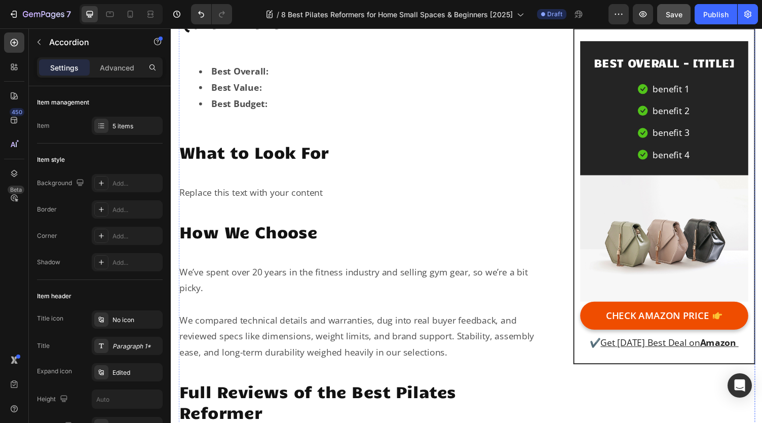
scroll to position [674, 0]
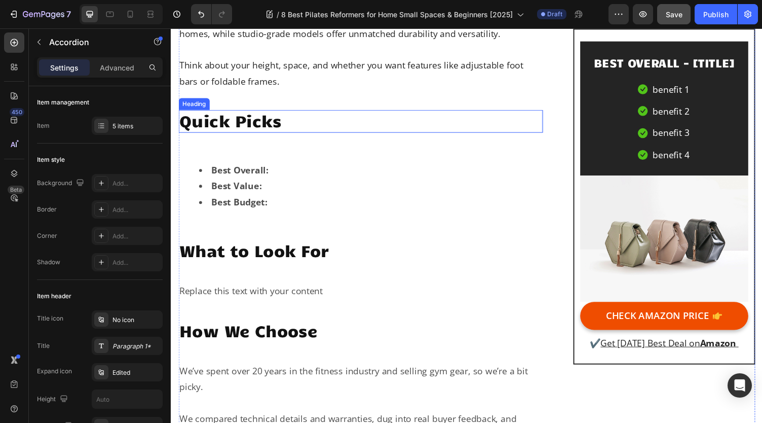
click at [278, 126] on h2 "Quick Picks" at bounding box center [365, 123] width 374 height 23
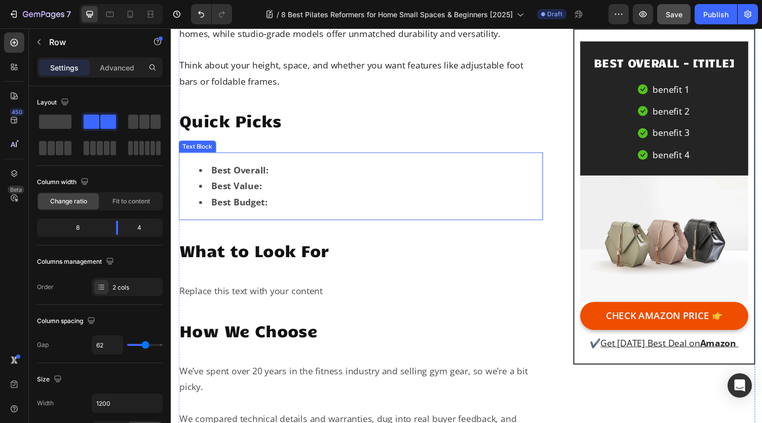
click at [302, 170] on li "Best Overall:" at bounding box center [376, 174] width 352 height 16
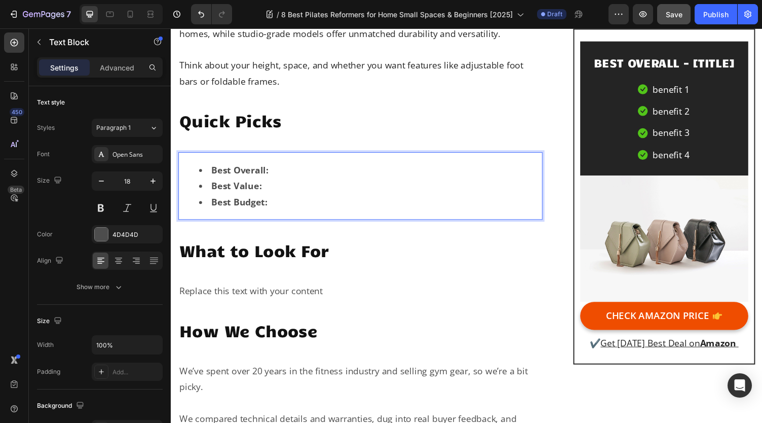
click at [302, 173] on li "Best Overall:" at bounding box center [376, 174] width 352 height 16
click at [291, 186] on li "Best Value:" at bounding box center [376, 190] width 352 height 16
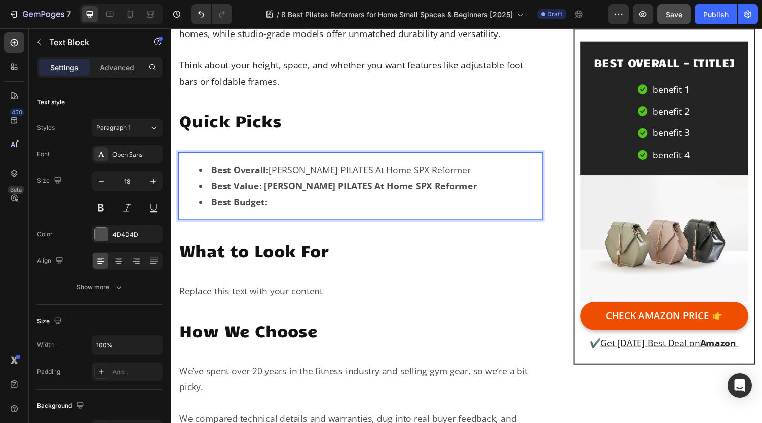
drag, startPoint x: 291, startPoint y: 186, endPoint x: 321, endPoint y: 98, distance: 92.9
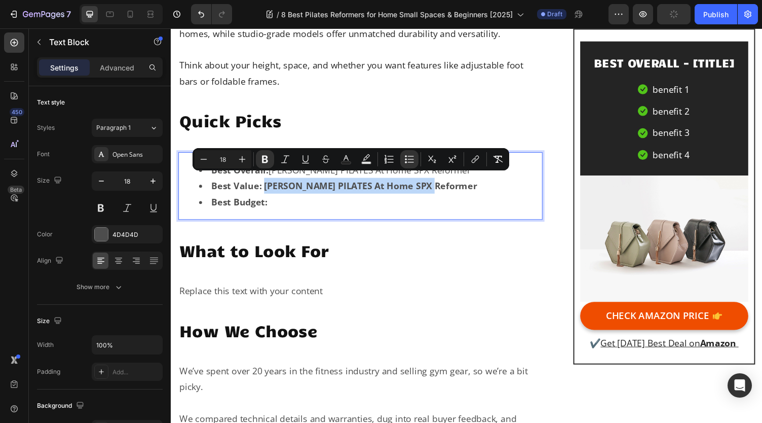
drag, startPoint x: 453, startPoint y: 189, endPoint x: 266, endPoint y: 177, distance: 186.9
click at [266, 182] on li "Best Value: STOTT PILATES At Home SPX Reformer" at bounding box center [376, 190] width 352 height 16
click at [269, 158] on icon "Editor contextual toolbar" at bounding box center [265, 159] width 10 height 10
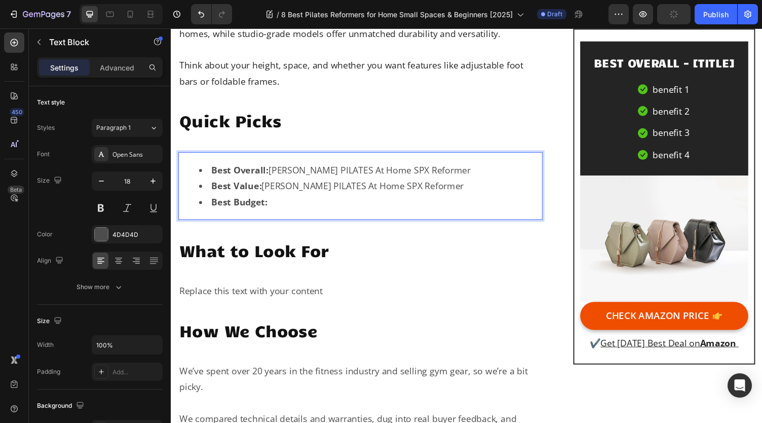
click at [309, 204] on li "Best Budget:" at bounding box center [376, 207] width 352 height 16
click at [426, 199] on li "Best Budget: MOVOCA Foldable Pilates Board" at bounding box center [376, 207] width 352 height 16
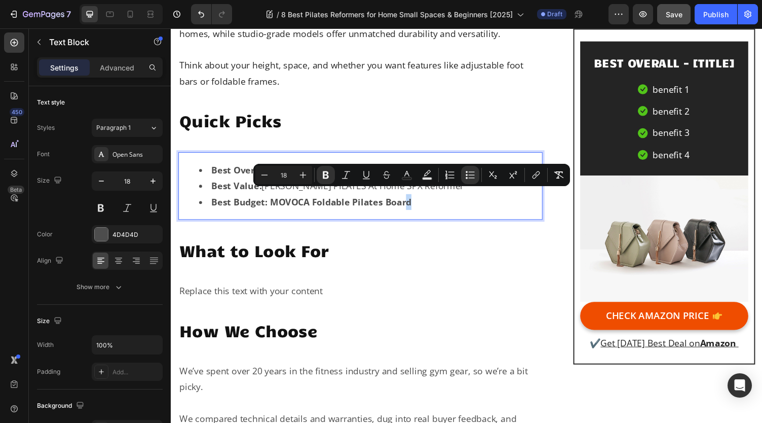
click at [416, 205] on strong "Best Budget: MOVOCA Foldable Pilates Board" at bounding box center [315, 207] width 206 height 12
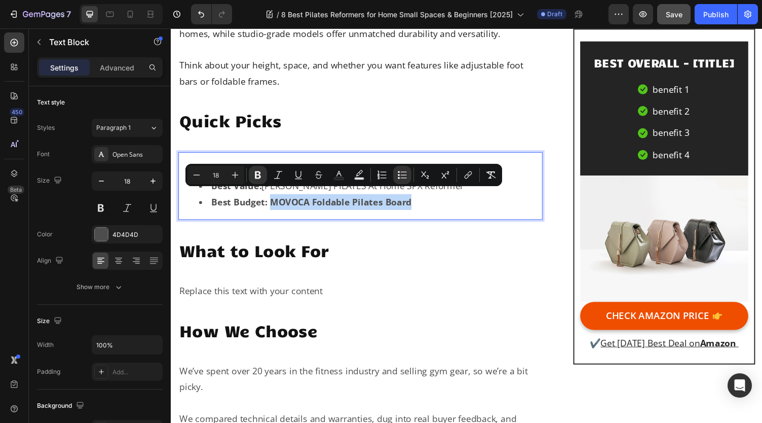
drag, startPoint x: 423, startPoint y: 201, endPoint x: 274, endPoint y: 202, distance: 149.0
click at [274, 202] on li "Best Budget: MOVOCA Foldable Pilates Board" at bounding box center [376, 207] width 352 height 16
click at [258, 176] on icon "Editor contextual toolbar" at bounding box center [258, 175] width 10 height 10
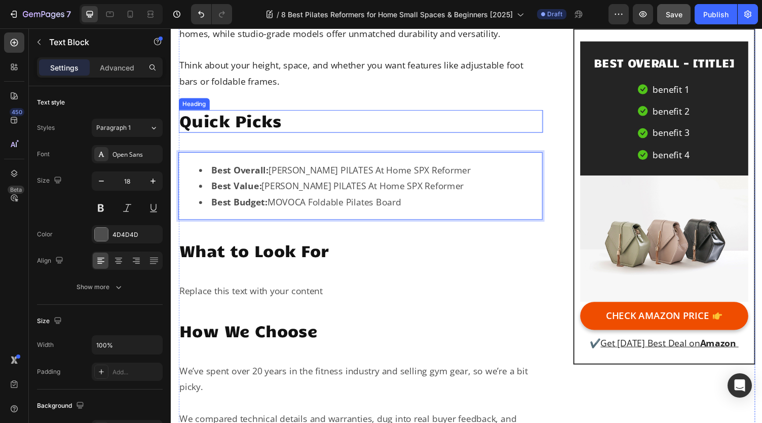
click at [303, 112] on h2 "Quick Picks" at bounding box center [365, 123] width 374 height 23
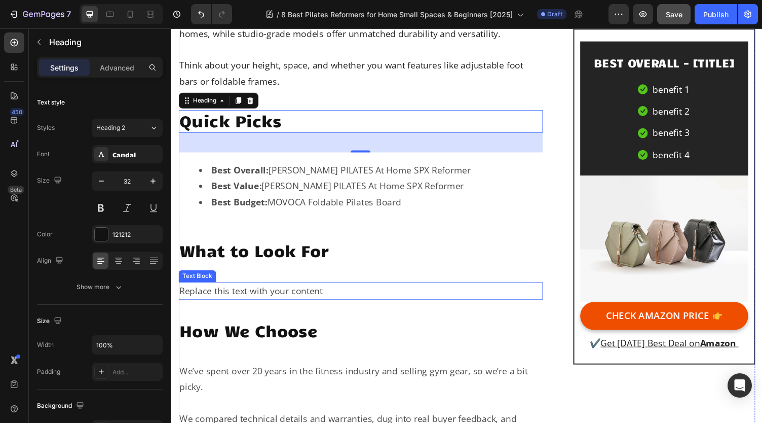
click at [320, 294] on div "Replace this text with your content" at bounding box center [365, 298] width 374 height 18
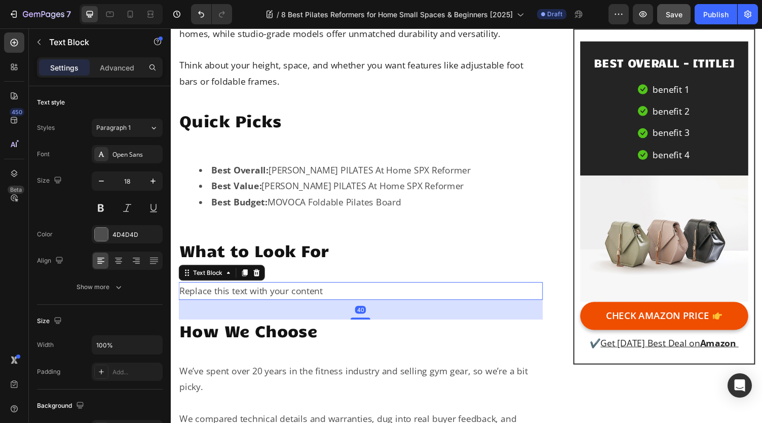
click at [335, 294] on div "Replace this text with your content" at bounding box center [365, 298] width 374 height 18
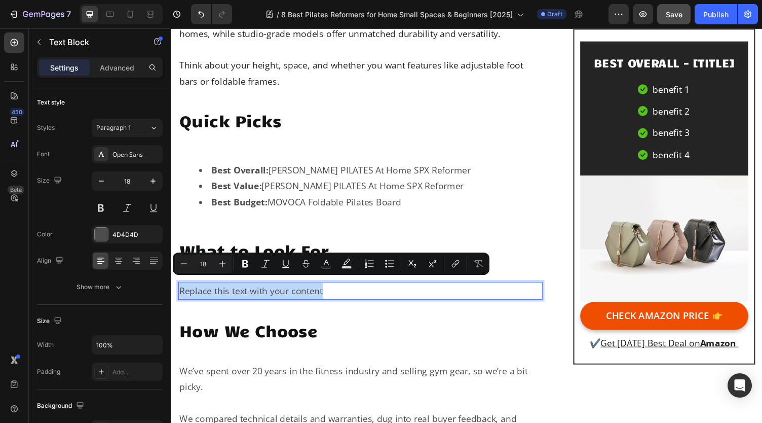
drag, startPoint x: 337, startPoint y: 293, endPoint x: 180, endPoint y: 293, distance: 157.6
click at [180, 293] on p "Replace this text with your content" at bounding box center [365, 298] width 372 height 16
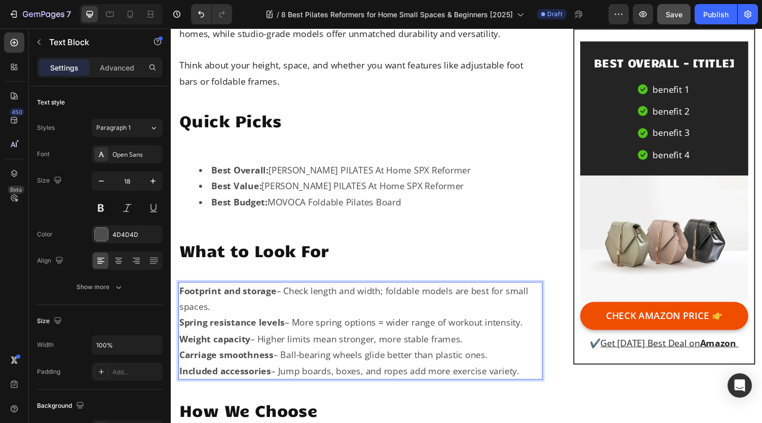
drag, startPoint x: 532, startPoint y: 373, endPoint x: 179, endPoint y: 283, distance: 364.5
click at [179, 289] on div "Footprint and storage – Check length and width; foldable models are best for sm…" at bounding box center [365, 339] width 374 height 100
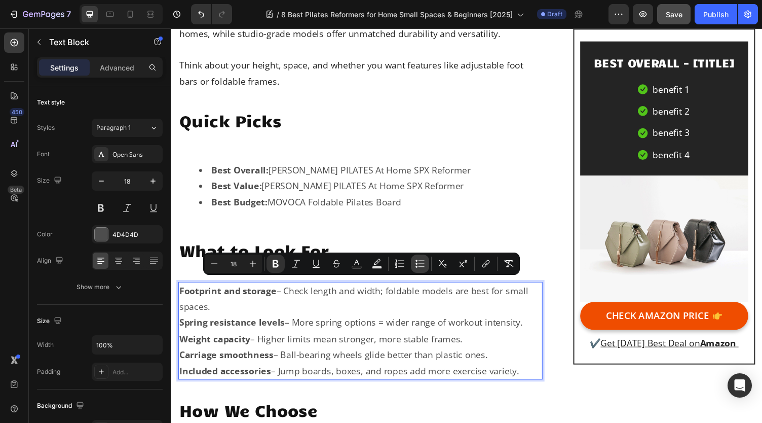
click at [420, 261] on icon "Editor contextual toolbar" at bounding box center [420, 263] width 10 height 10
type input "18"
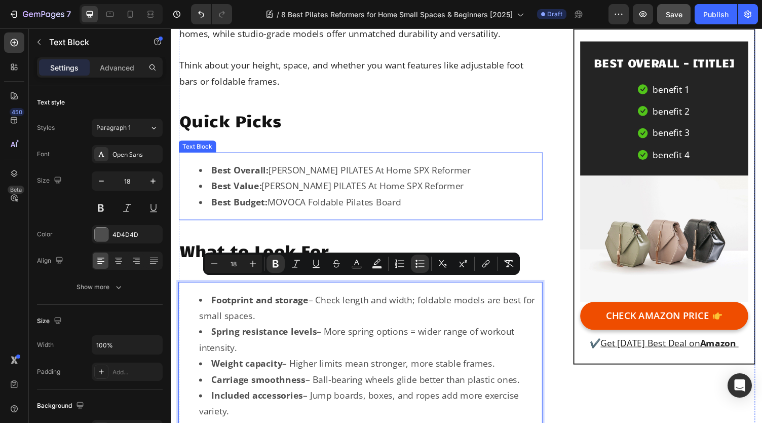
click at [391, 182] on li "Best Value: STOTT PILATES At Home SPX Reformer" at bounding box center [376, 190] width 352 height 16
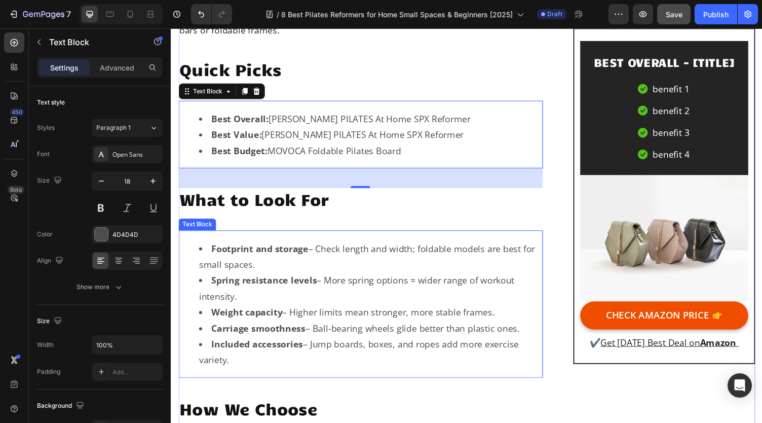
scroll to position [776, 0]
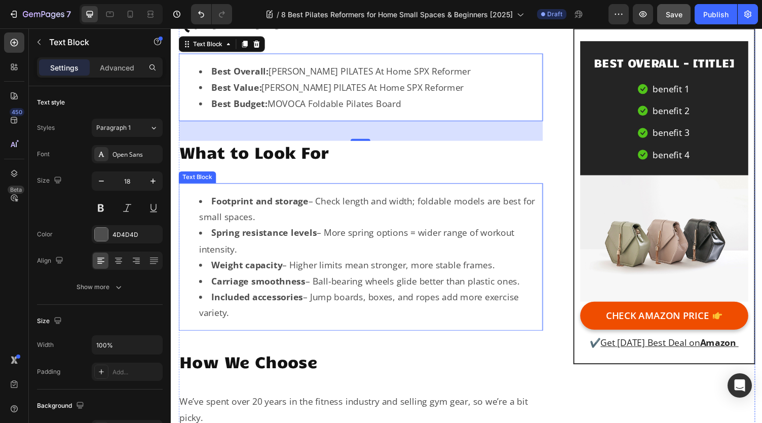
click at [300, 233] on strong "Spring resistance levels" at bounding box center [266, 238] width 108 height 12
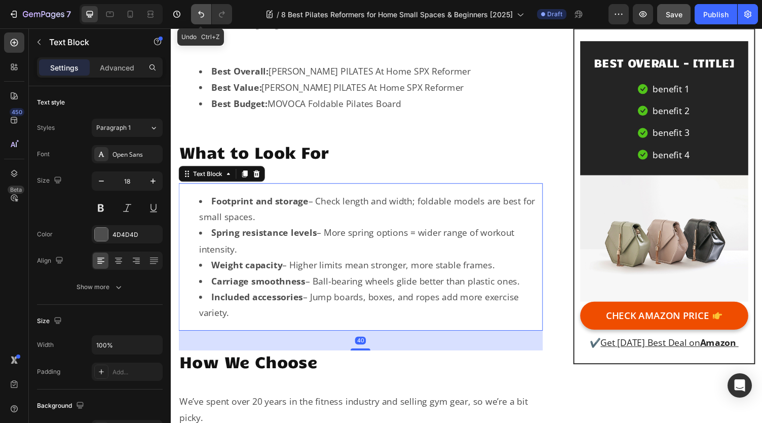
click at [200, 18] on icon "Undo/Redo" at bounding box center [201, 14] width 10 height 10
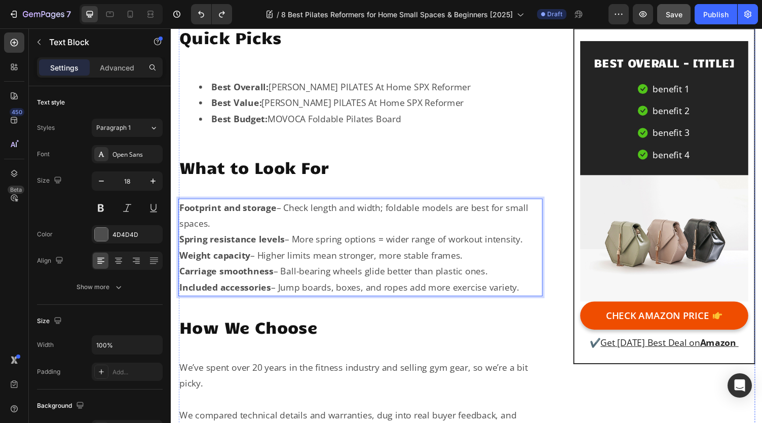
scroll to position [709, 0]
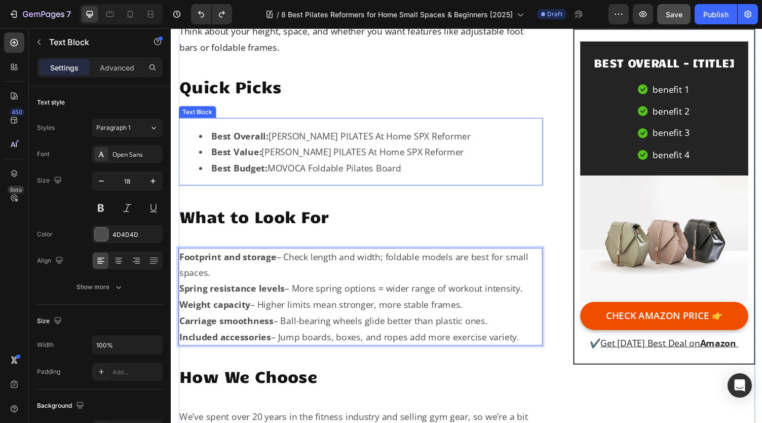
click at [442, 133] on li "Best Overall: STOTT PILATES At Home SPX Reformer" at bounding box center [376, 139] width 352 height 16
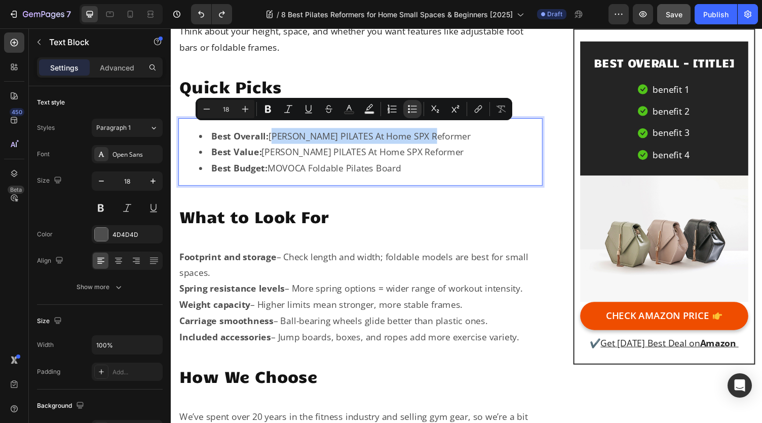
drag, startPoint x: 439, startPoint y: 134, endPoint x: 273, endPoint y: 138, distance: 165.8
click at [273, 138] on li "Best Overall: STOTT PILATES At Home SPX Reformer" at bounding box center [376, 139] width 352 height 16
copy li "[PERSON_NAME] PILATES At Home SPX Reformer"
click at [713, 60] on h2 "BEST OVERALL - [TITLE]" at bounding box center [677, 64] width 161 height 20
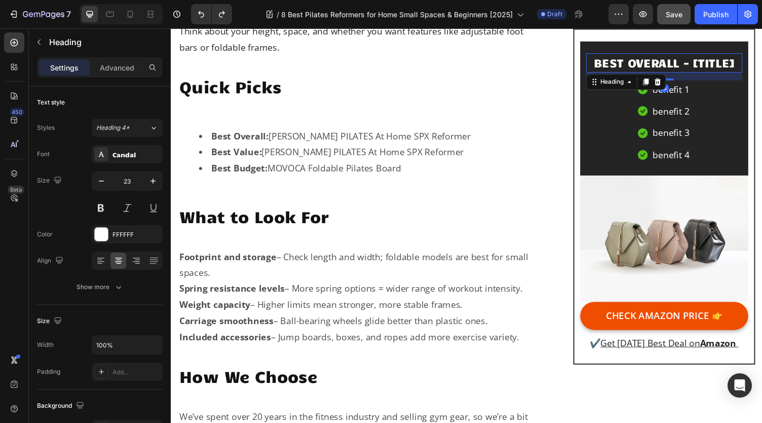
click at [707, 65] on h2 "BEST OVERALL - [TITLE]" at bounding box center [677, 64] width 161 height 20
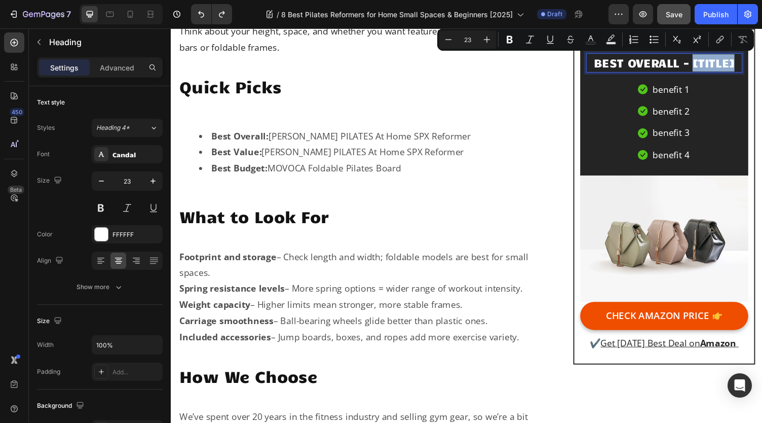
drag, startPoint x: 699, startPoint y: 66, endPoint x: 743, endPoint y: 61, distance: 44.4
click at [743, 61] on p "BEST OVERALL - [TITLE]" at bounding box center [677, 64] width 159 height 18
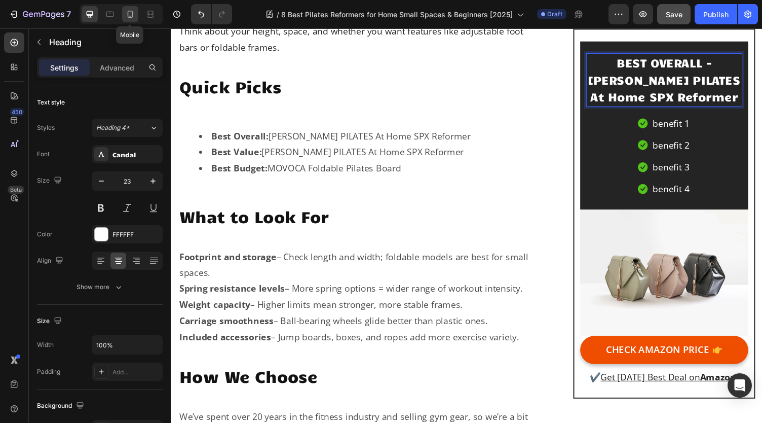
drag, startPoint x: 130, startPoint y: 12, endPoint x: 17, endPoint y: 23, distance: 113.0
click at [130, 12] on icon at bounding box center [130, 14] width 10 height 10
type input "20"
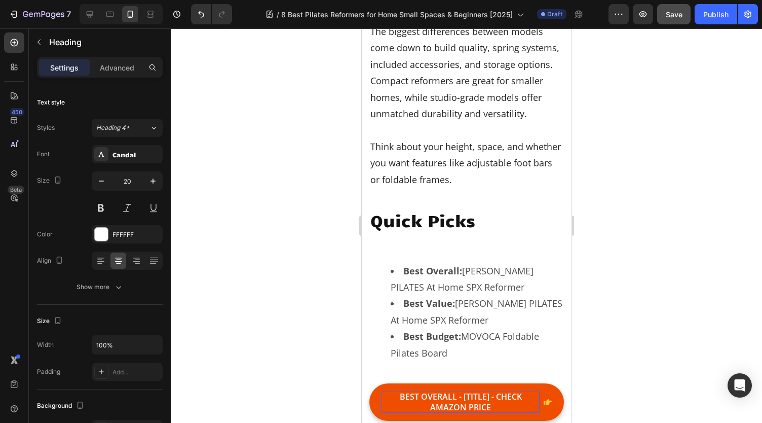
scroll to position [669, 0]
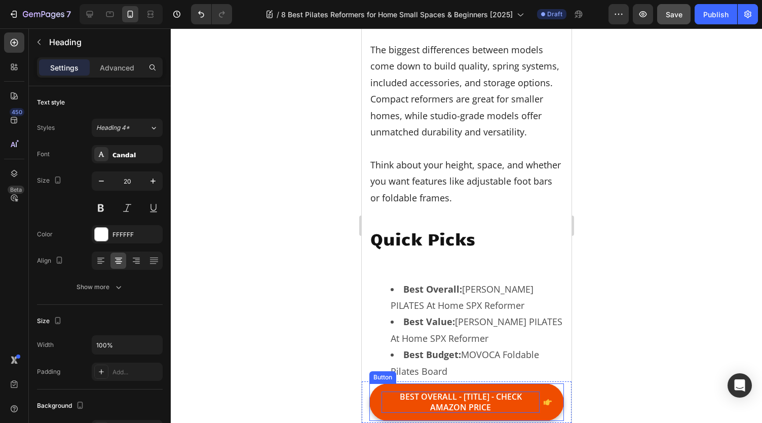
click at [464, 399] on p "BEST OVERALL - [TITLE] - CHECK AMAZON PRICE" at bounding box center [460, 401] width 158 height 21
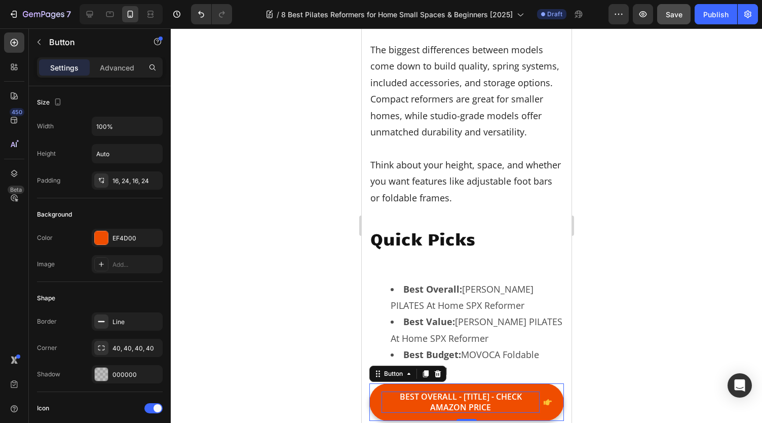
click at [464, 399] on p "BEST OVERALL - [TITLE] - CHECK AMAZON PRICE" at bounding box center [460, 401] width 158 height 21
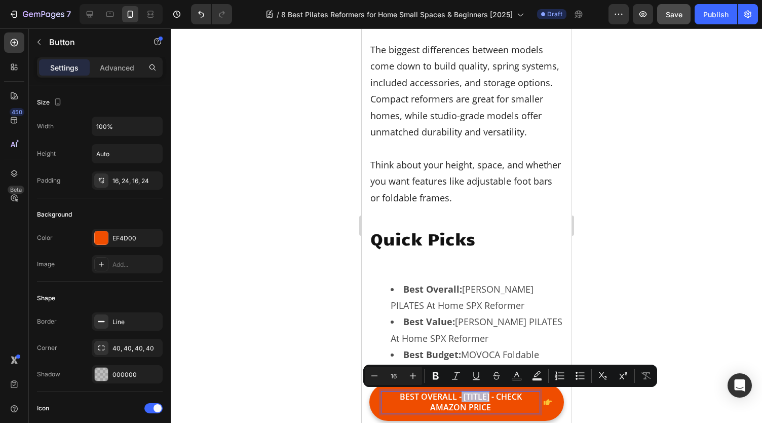
drag, startPoint x: 457, startPoint y: 398, endPoint x: 483, endPoint y: 394, distance: 26.6
click at [483, 394] on p "BEST OVERALL - [TITLE] - CHECK AMAZON PRICE" at bounding box center [460, 401] width 158 height 21
click at [476, 395] on p "BEST OVERALL - [TITLE] - CHECK AMAZON PRICE" at bounding box center [460, 401] width 158 height 21
drag, startPoint x: 485, startPoint y: 399, endPoint x: 459, endPoint y: 396, distance: 27.0
click at [459, 396] on p "BEST OVERALL - [TITLE] - CHECK AMAZON PRICE" at bounding box center [460, 401] width 158 height 21
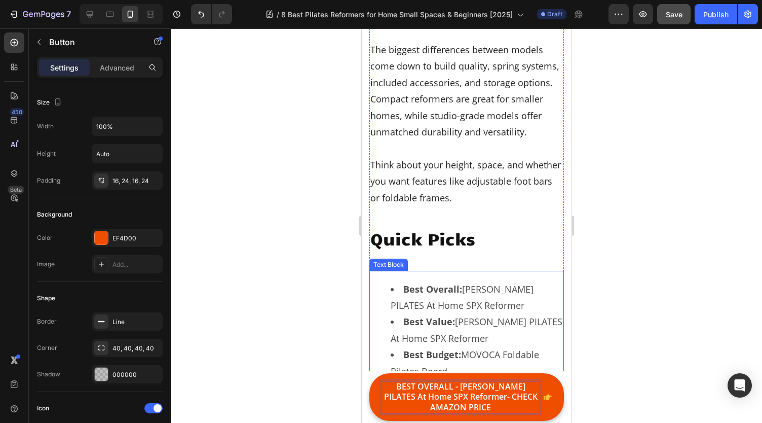
click at [369, 373] on button "BEST OVERALL - STOTT PILATES At Home SPX Reformer- CHECK AMAZON PRICE" at bounding box center [466, 397] width 195 height 48
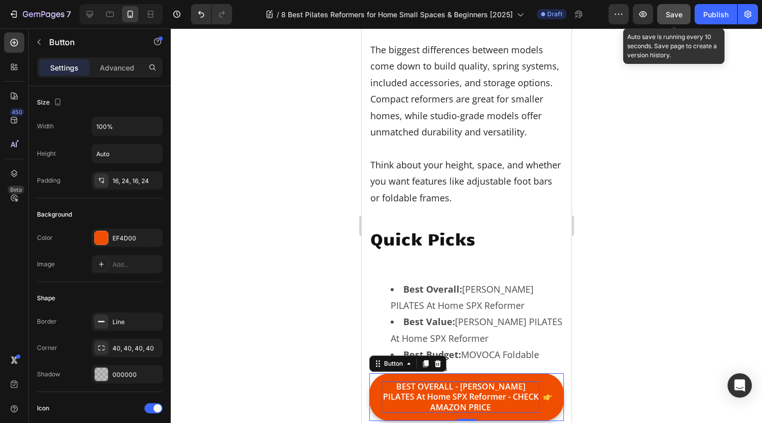
click at [678, 16] on span "Save" at bounding box center [674, 14] width 17 height 9
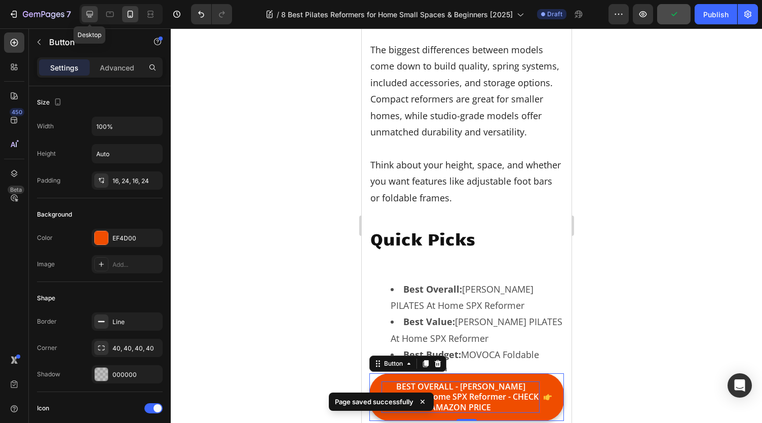
click at [95, 18] on div at bounding box center [90, 14] width 16 height 16
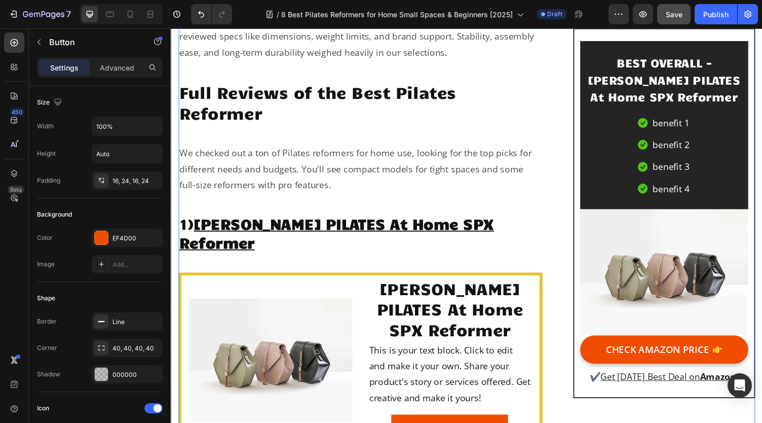
scroll to position [1267, 0]
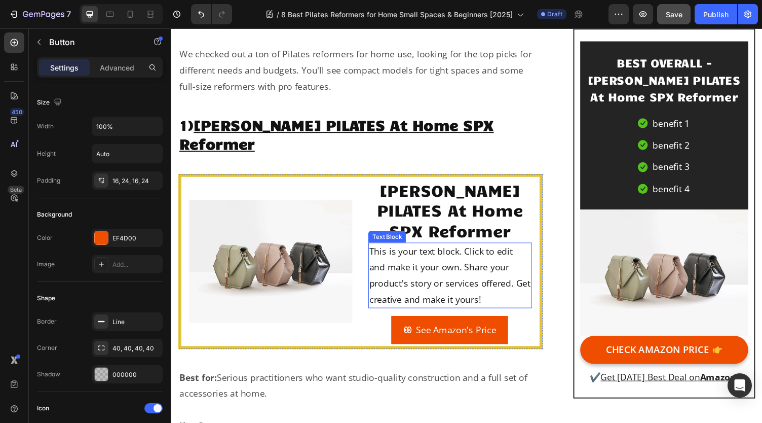
click at [435, 248] on div "This is your text block. Click to edit and make it your own. Share your product…" at bounding box center [457, 282] width 168 height 68
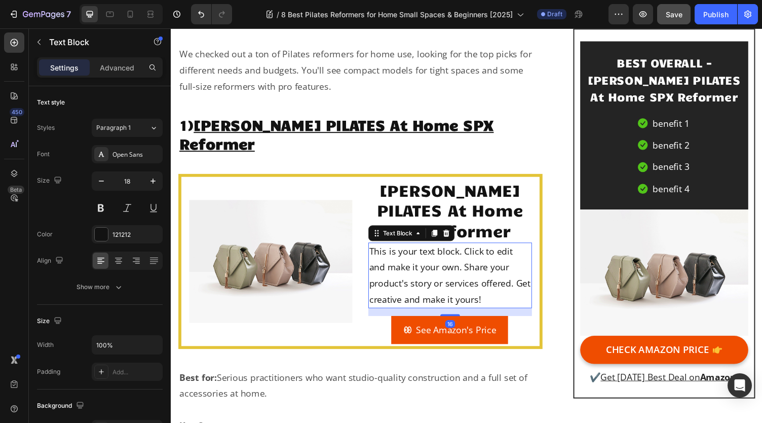
click at [438, 250] on div "This is your text block. Click to edit and make it your own. Share your product…" at bounding box center [457, 282] width 168 height 68
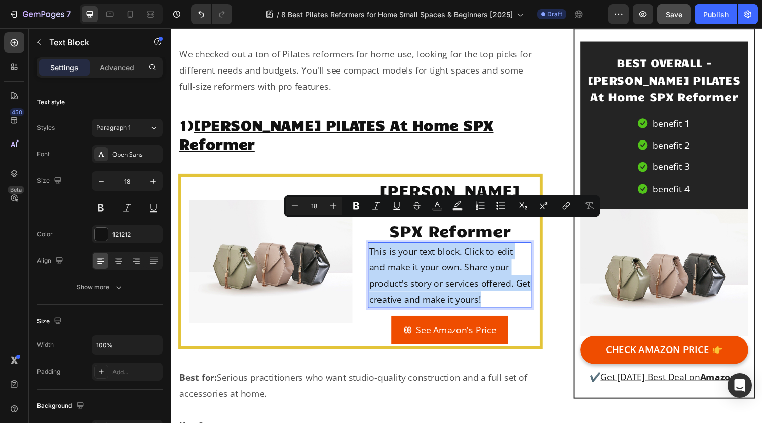
drag, startPoint x: 507, startPoint y: 281, endPoint x: 373, endPoint y: 236, distance: 141.0
click at [374, 249] on p "This is your text block. Click to edit and make it your own. Share your product…" at bounding box center [457, 282] width 166 height 66
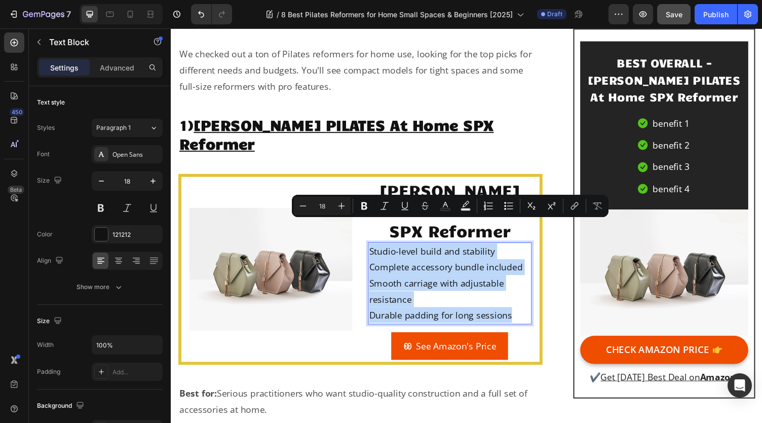
drag, startPoint x: 515, startPoint y: 298, endPoint x: 371, endPoint y: 231, distance: 158.5
click at [373, 248] on div "Studio-level build and stability Complete accessory bundle included Smooth carr…" at bounding box center [457, 290] width 168 height 84
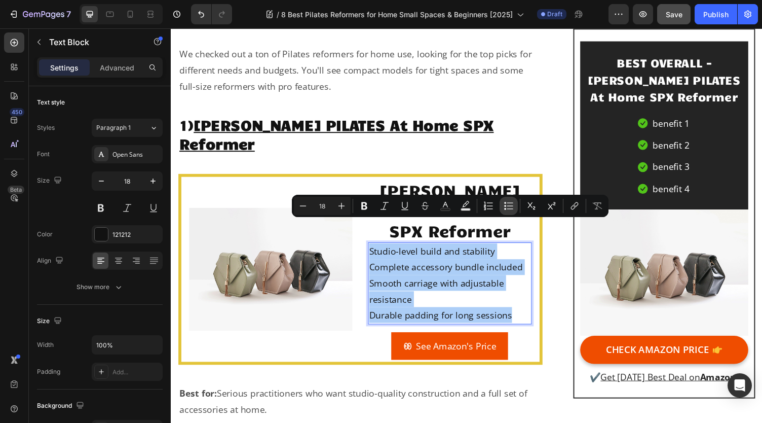
click at [511, 209] on icon "Editor contextual toolbar" at bounding box center [510, 208] width 6 height 1
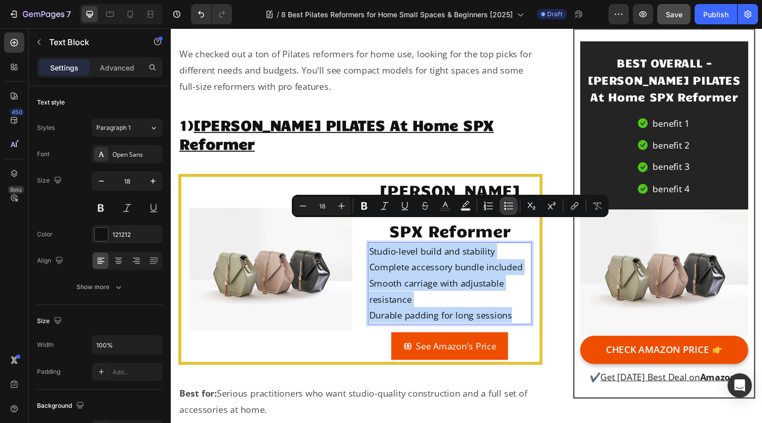
type input "18"
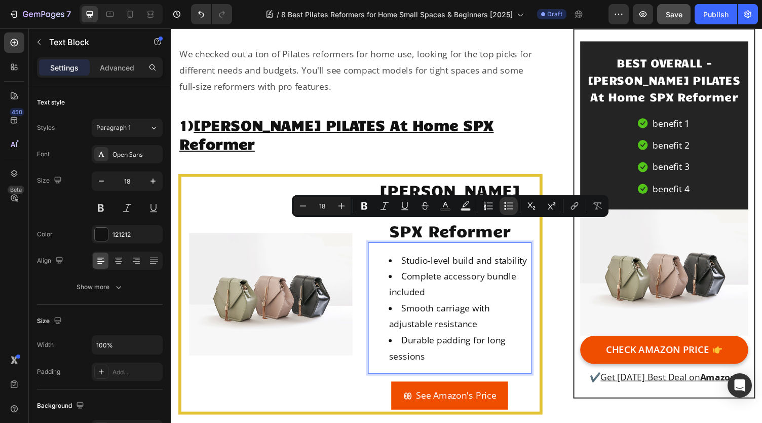
click at [454, 308] on li "Smooth carriage with adjustable resistance" at bounding box center [467, 324] width 145 height 33
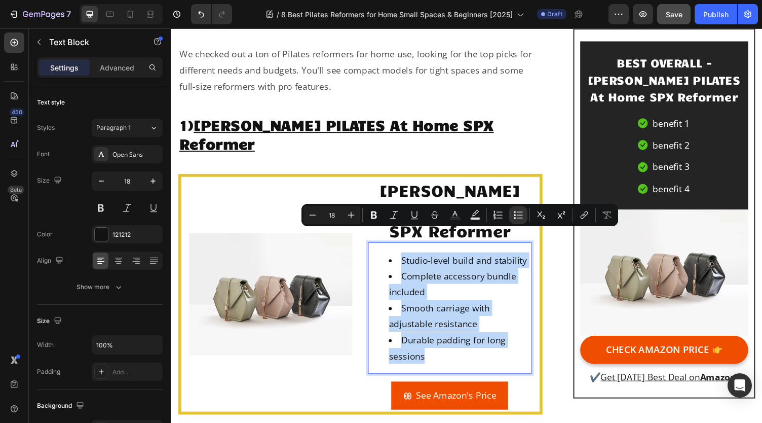
drag, startPoint x: 453, startPoint y: 346, endPoint x: 374, endPoint y: 241, distance: 131.0
click at [374, 258] on ul "Studio-level build and stability Complete accessory bundle included Smooth carr…" at bounding box center [457, 315] width 166 height 115
click at [448, 308] on li "Smooth carriage with adjustable resistance" at bounding box center [467, 324] width 145 height 33
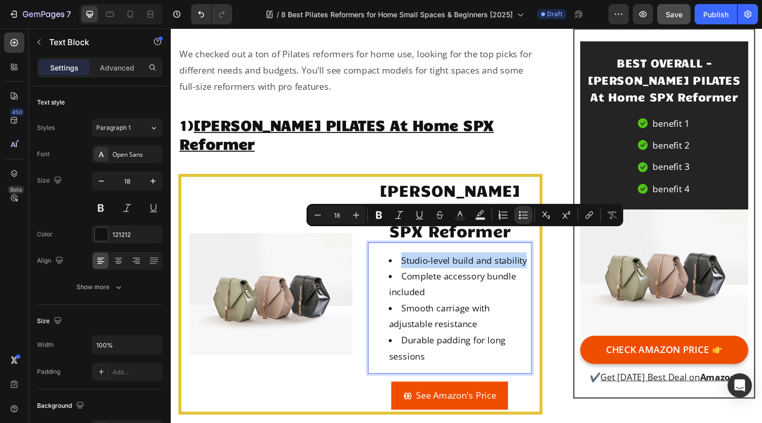
drag, startPoint x: 406, startPoint y: 243, endPoint x: 530, endPoint y: 244, distance: 123.7
click at [530, 258] on li "Studio-level build and stability" at bounding box center [467, 266] width 145 height 16
copy li "Studio-level build and stability"
click at [694, 130] on div "Text block" at bounding box center [684, 132] width 34 height 9
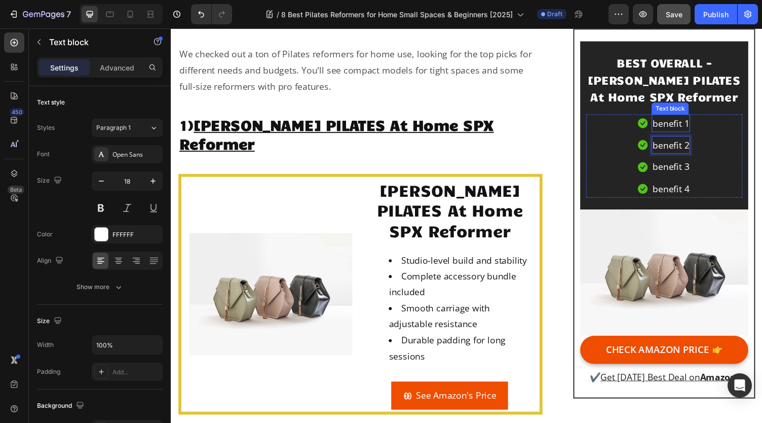
click at [693, 124] on p "benefit 1" at bounding box center [684, 126] width 37 height 16
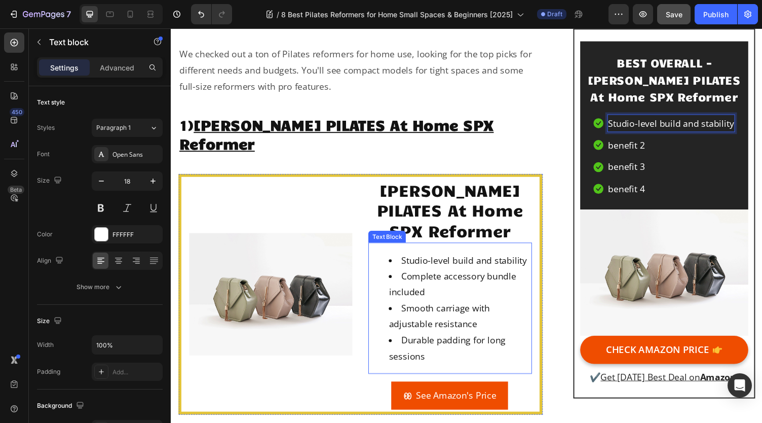
click at [443, 275] on li "Complete accessory bundle included" at bounding box center [467, 291] width 145 height 33
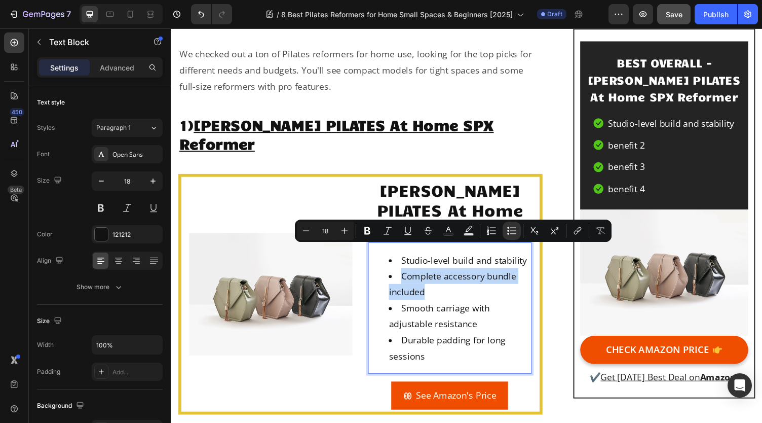
drag, startPoint x: 436, startPoint y: 274, endPoint x: 407, endPoint y: 263, distance: 31.0
copy li "Complete accessory bundle included"
click at [655, 152] on li "Icon benefit 2 Text block" at bounding box center [677, 148] width 145 height 18
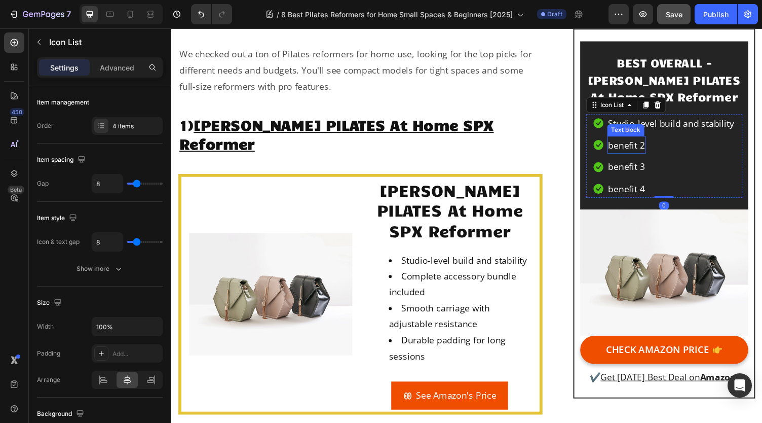
click at [651, 149] on p "benefit 2" at bounding box center [638, 148] width 37 height 16
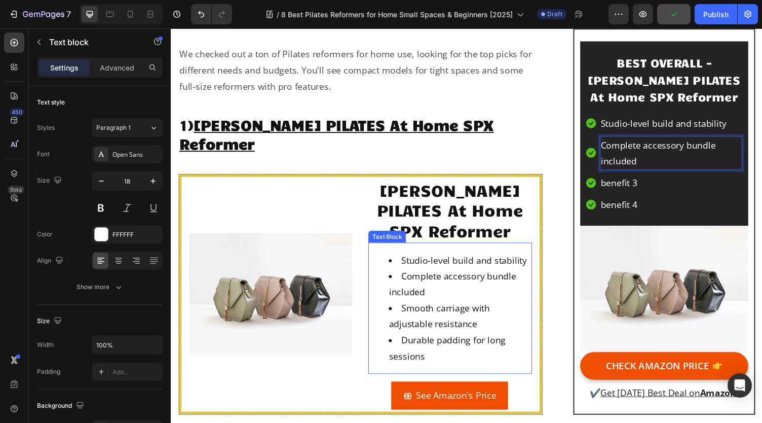
click at [463, 308] on li "Smooth carriage with adjustable resistance" at bounding box center [467, 324] width 145 height 33
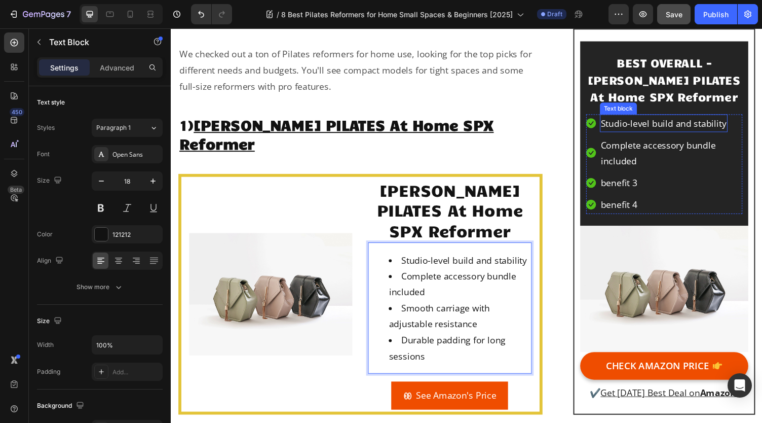
click at [711, 124] on p "Studio-level build and stability" at bounding box center [677, 126] width 129 height 16
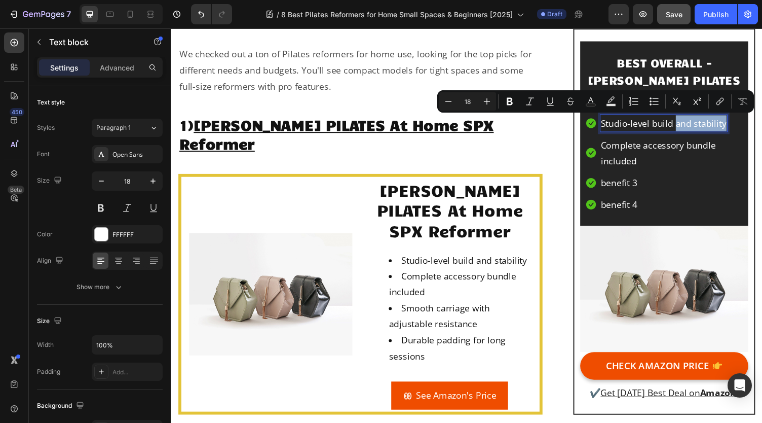
drag, startPoint x: 683, startPoint y: 128, endPoint x: 732, endPoint y: 128, distance: 49.7
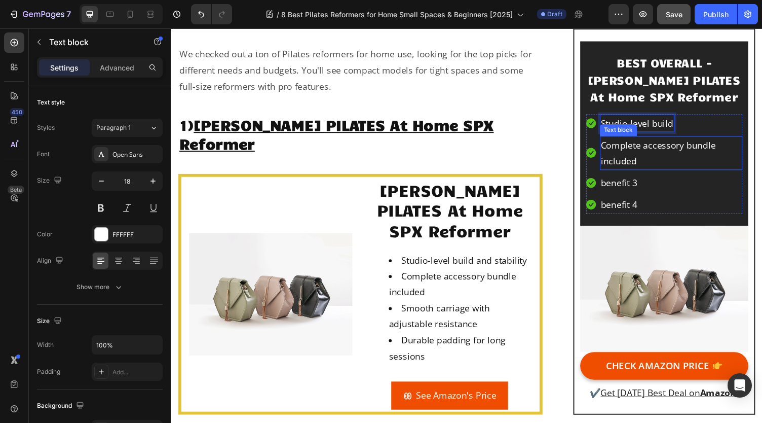
click at [691, 160] on p "Complete accessory bundle included" at bounding box center [685, 156] width 144 height 33
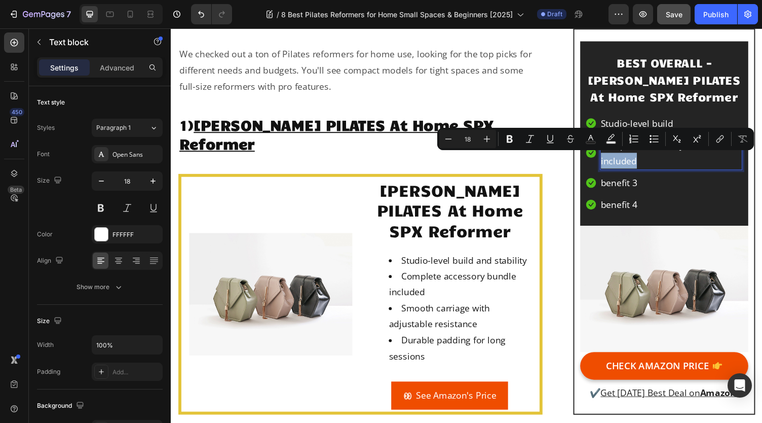
drag, startPoint x: 658, startPoint y: 167, endPoint x: 607, endPoint y: 167, distance: 51.2
click at [612, 167] on div "Complete accessory bundle included" at bounding box center [685, 156] width 146 height 35
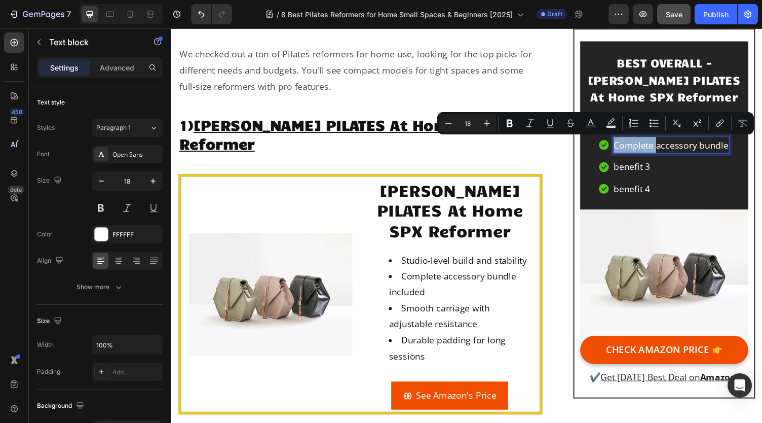
drag, startPoint x: 664, startPoint y: 151, endPoint x: 620, endPoint y: 155, distance: 44.3
click at [626, 155] on p "Complete accessory bundle" at bounding box center [685, 148] width 118 height 16
click at [492, 308] on li "Smooth carriage with adjustable resistance" at bounding box center [467, 324] width 145 height 33
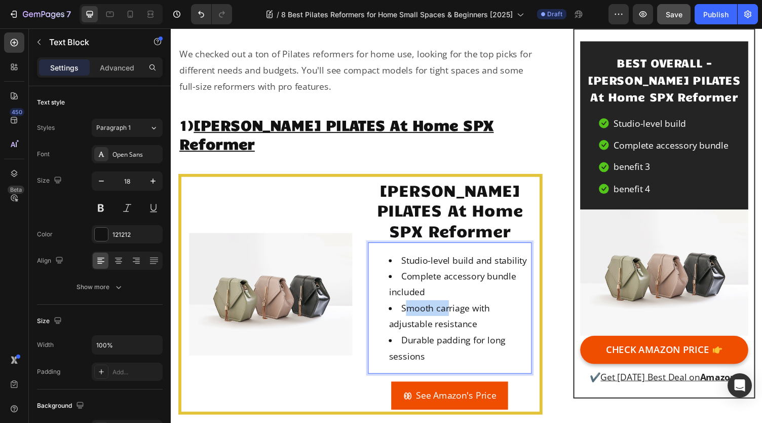
drag, startPoint x: 408, startPoint y: 292, endPoint x: 455, endPoint y: 288, distance: 47.3
click at [455, 308] on li "Smooth carriage with adjustable resistance" at bounding box center [467, 324] width 145 height 33
click at [461, 308] on li "Smooth carriage with adjustable resistance" at bounding box center [467, 324] width 145 height 33
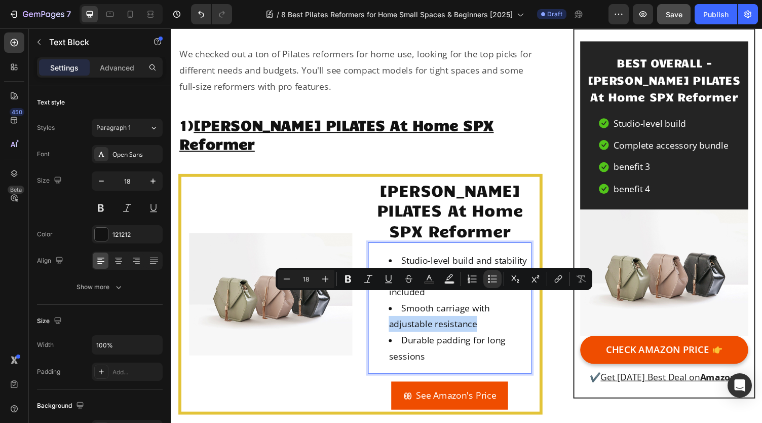
drag, startPoint x: 487, startPoint y: 308, endPoint x: 390, endPoint y: 313, distance: 97.4
click at [390, 313] on ul "Studio-level build and stability Complete accessory bundle included Smooth carr…" at bounding box center [457, 315] width 166 height 115
copy li "adjustable resistance"
click at [637, 172] on p "benefit 3" at bounding box center [644, 170] width 37 height 16
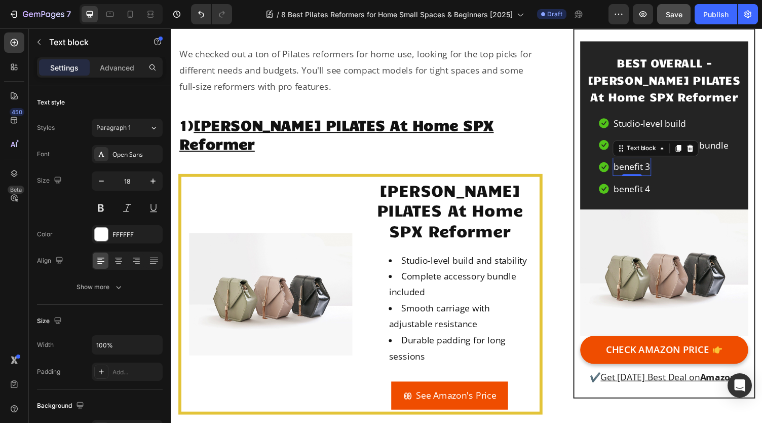
click at [637, 172] on p "benefit 3" at bounding box center [644, 170] width 37 height 16
click at [626, 171] on p "adjustable resistance" at bounding box center [671, 170] width 91 height 16
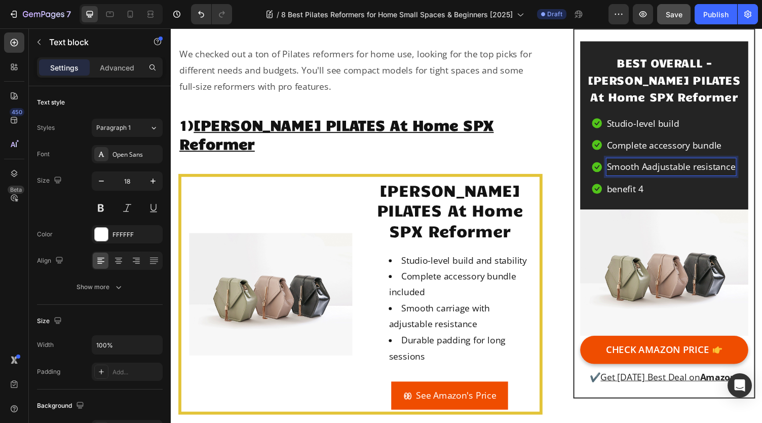
click at [701, 171] on p "Smooth Aadjustable resistance" at bounding box center [685, 170] width 132 height 16
click at [690, 169] on p "Smooth Aadjustable Rresistance" at bounding box center [685, 170] width 138 height 16
click at [657, 169] on p "Smooth Aadjustable Rresistance" at bounding box center [685, 170] width 138 height 16
click at [704, 172] on p "Smooth Adjustable Rresistance" at bounding box center [684, 170] width 133 height 16
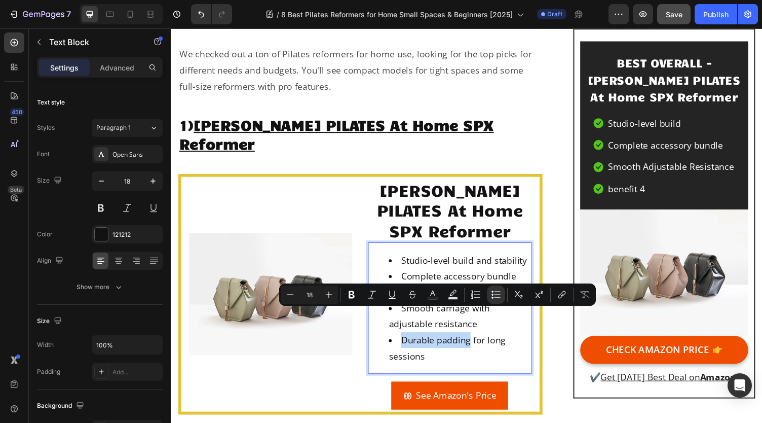
drag, startPoint x: 406, startPoint y: 324, endPoint x: 477, endPoint y: 326, distance: 71.0
click at [477, 341] on li "Durable padding for long sessions" at bounding box center [467, 357] width 145 height 33
copy li "Durable padding"
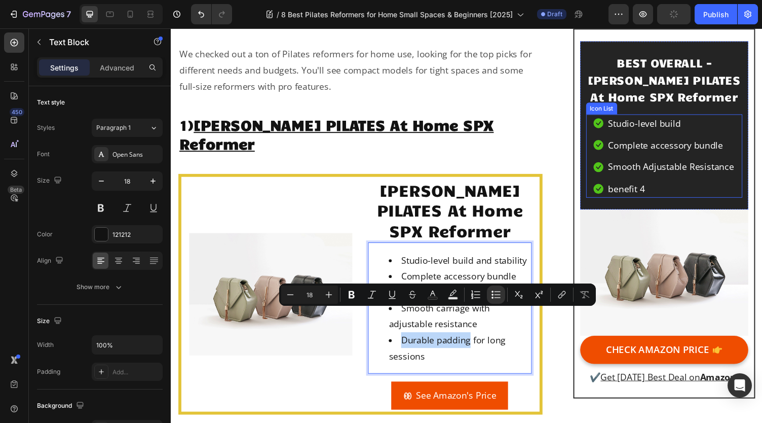
click at [653, 194] on li "Icon benefit 4 Text block" at bounding box center [677, 193] width 145 height 18
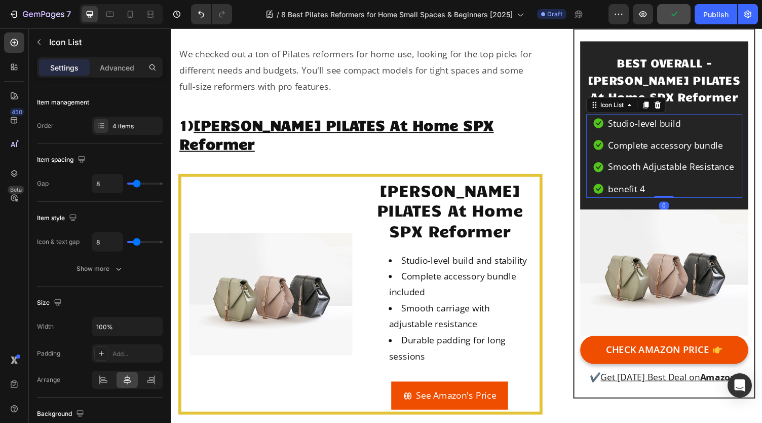
click at [653, 194] on li "Icon benefit 4 Text block" at bounding box center [677, 193] width 145 height 18
click at [644, 195] on p "benefit 4" at bounding box center [638, 193] width 37 height 16
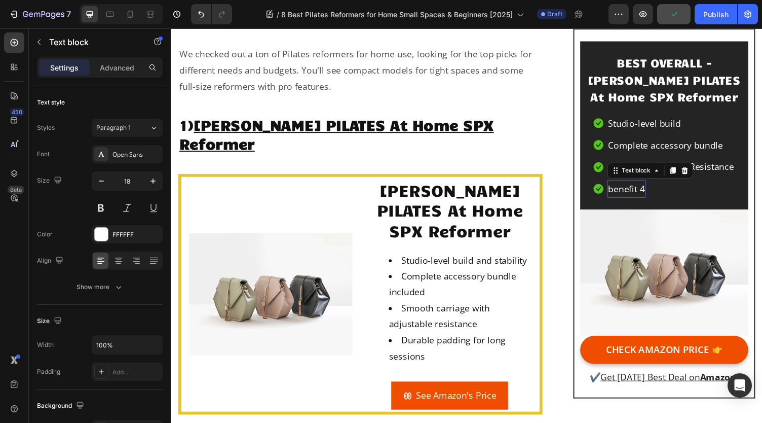
click at [644, 195] on p "benefit 4" at bounding box center [638, 193] width 37 height 16
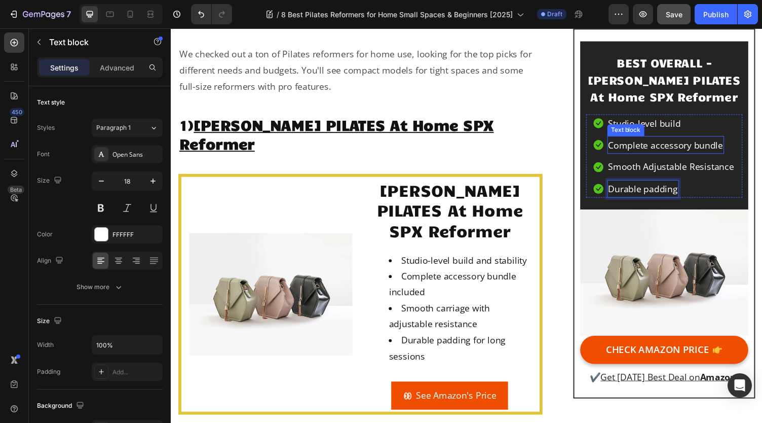
click at [665, 147] on p "Complete accessory bundle" at bounding box center [679, 148] width 118 height 16
click at [664, 150] on p "Complete accessory bundle" at bounding box center [679, 148] width 118 height 16
click at [703, 147] on p "Complete Accessory bundle" at bounding box center [679, 148] width 119 height 16
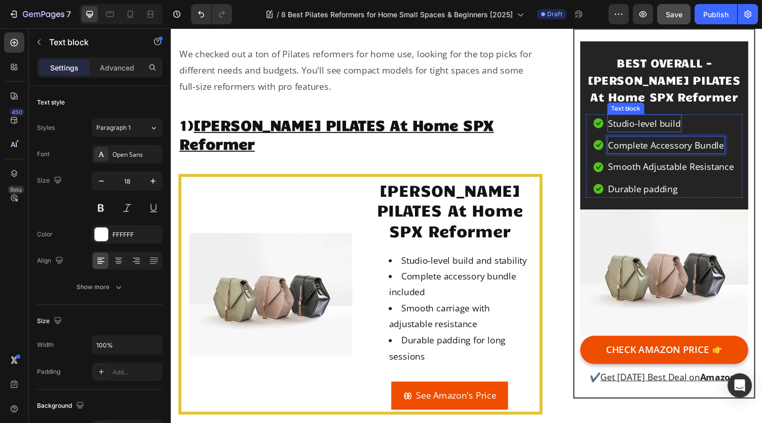
click at [658, 124] on p "Studio-level build" at bounding box center [657, 126] width 74 height 16
click at [668, 126] on p "Studio-level build" at bounding box center [657, 126] width 74 height 16
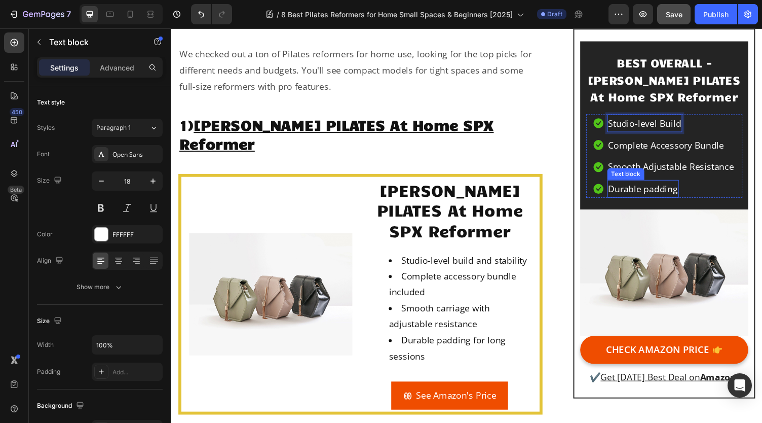
click at [659, 191] on p "Durable padding" at bounding box center [655, 193] width 71 height 16
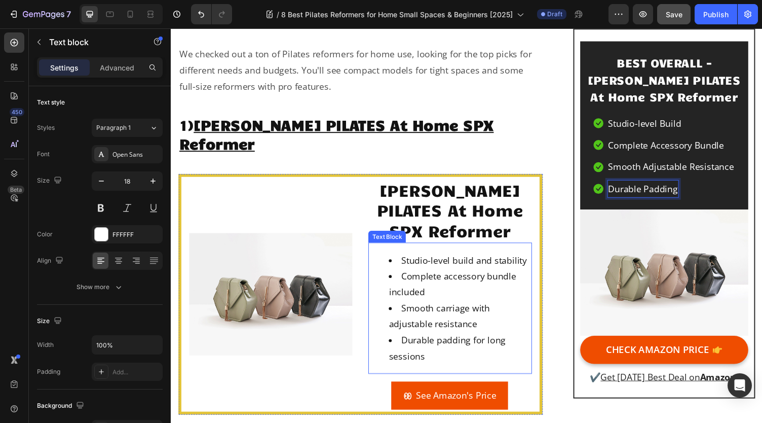
click at [451, 308] on li "Smooth carriage with adjustable resistance" at bounding box center [467, 324] width 145 height 33
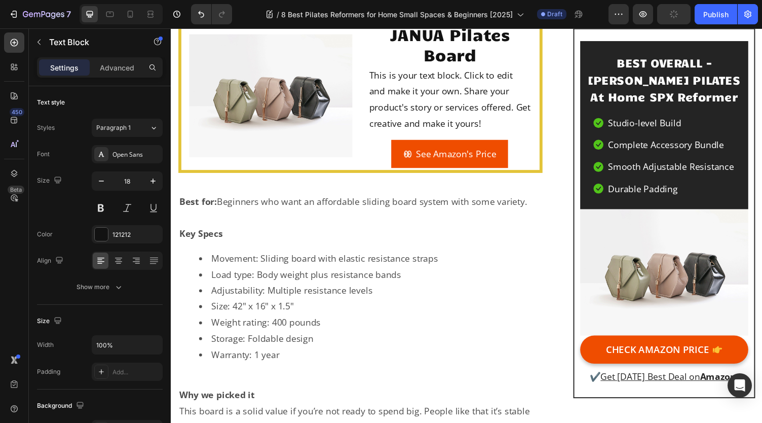
scroll to position [2483, 0]
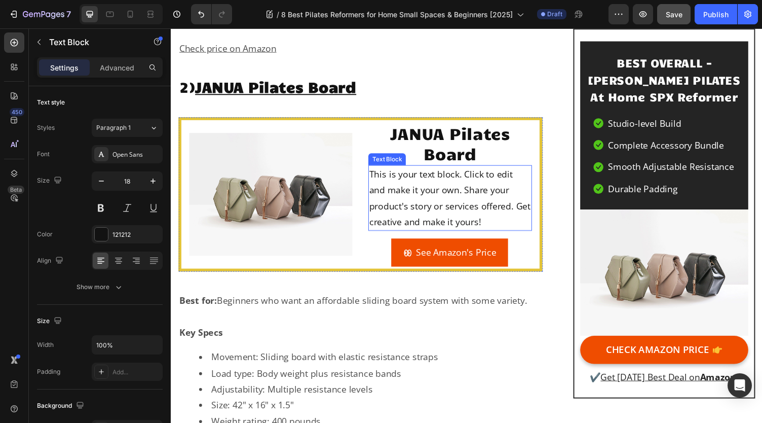
click at [441, 191] on div "This is your text block. Click to edit and make it your own. Share your product…" at bounding box center [457, 203] width 168 height 68
click at [442, 190] on div "This is your text block. Click to edit and make it your own. Share your product…" at bounding box center [457, 203] width 168 height 68
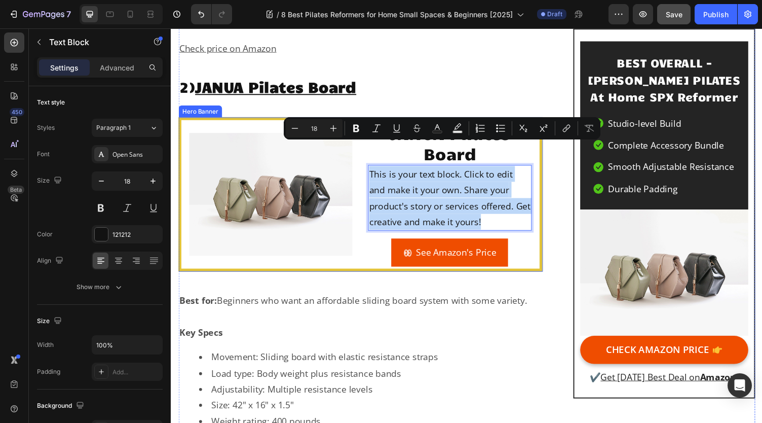
drag, startPoint x: 510, startPoint y: 204, endPoint x: 370, endPoint y: 155, distance: 148.6
click at [370, 155] on div "JANUA Pilates Board Heading This is your text block. Click to edit and make it …" at bounding box center [365, 199] width 368 height 153
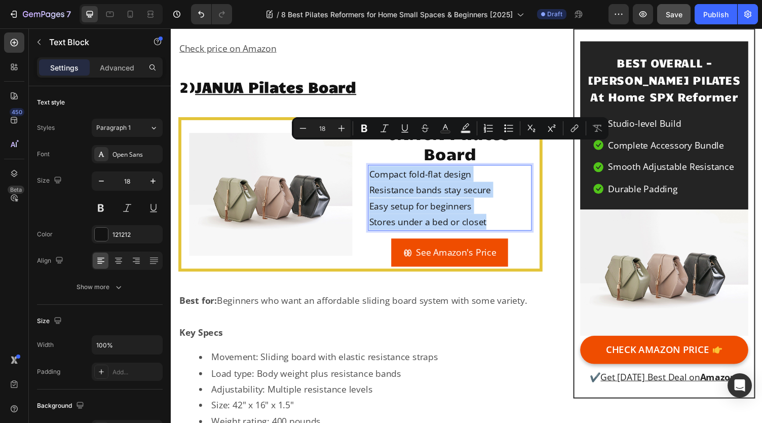
drag, startPoint x: 496, startPoint y: 204, endPoint x: 372, endPoint y: 149, distance: 135.5
click at [373, 169] on div "Compact fold-flat design Resistance bands stay secure Easy setup for beginners …" at bounding box center [457, 203] width 168 height 68
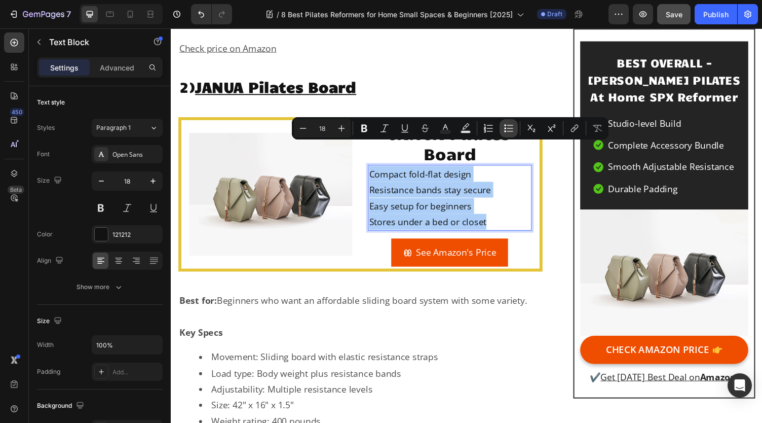
click at [508, 126] on icon "Editor contextual toolbar" at bounding box center [509, 128] width 10 height 10
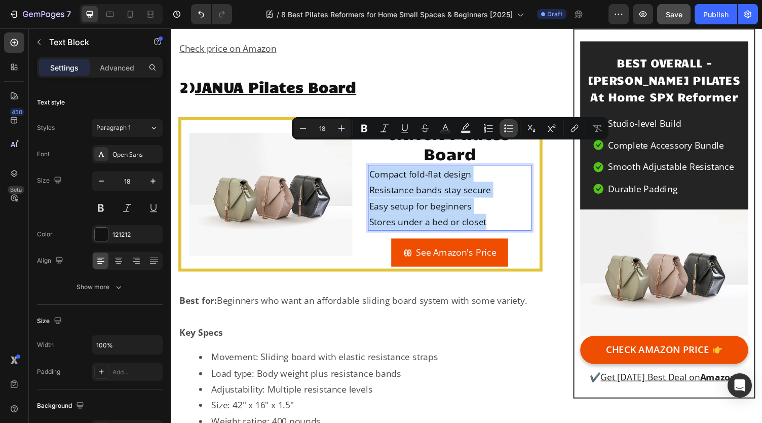
type input "18"
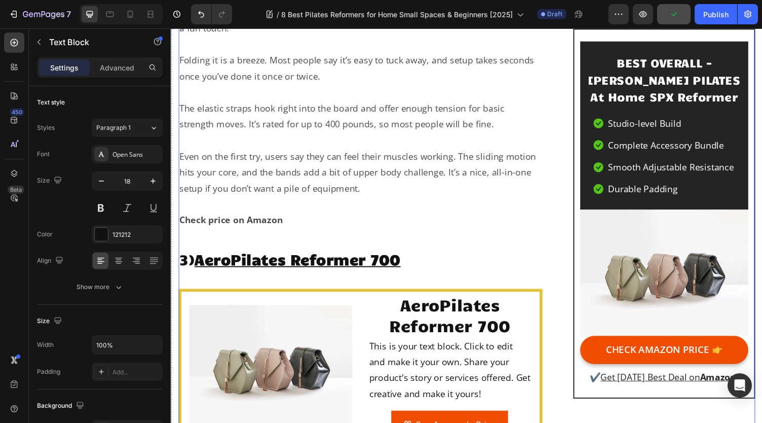
scroll to position [3496, 0]
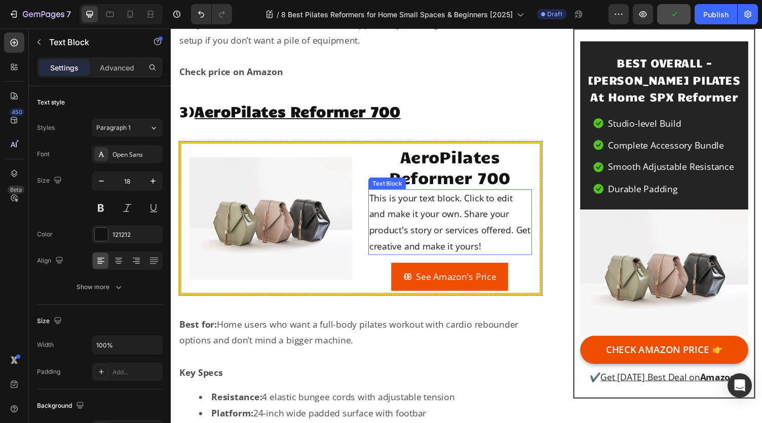
click at [476, 202] on div "This is your text block. Click to edit and make it your own. Share your product…" at bounding box center [457, 228] width 168 height 68
drag, startPoint x: 481, startPoint y: 204, endPoint x: 494, endPoint y: 208, distance: 12.8
click at [482, 204] on div "This is your text block. Click to edit and make it your own. Share your product…" at bounding box center [457, 228] width 168 height 68
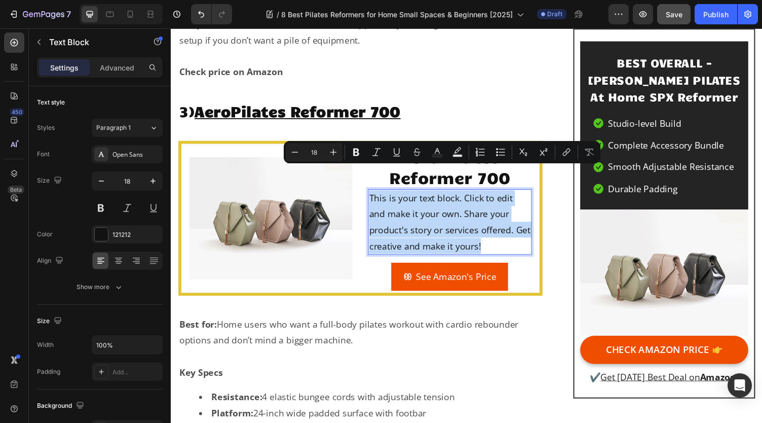
drag, startPoint x: 509, startPoint y: 227, endPoint x: 371, endPoint y: 174, distance: 148.0
click at [373, 194] on div "This is your text block. Click to edit and make it your own. Share your product…" at bounding box center [457, 228] width 168 height 68
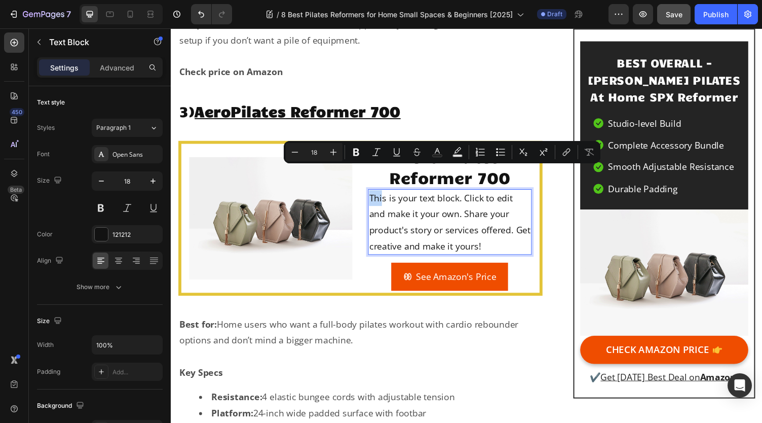
drag, startPoint x: 371, startPoint y: 174, endPoint x: 420, endPoint y: 176, distance: 49.2
click at [404, 194] on div "This is your text block. Click to edit and make it your own. Share your product…" at bounding box center [457, 228] width 168 height 68
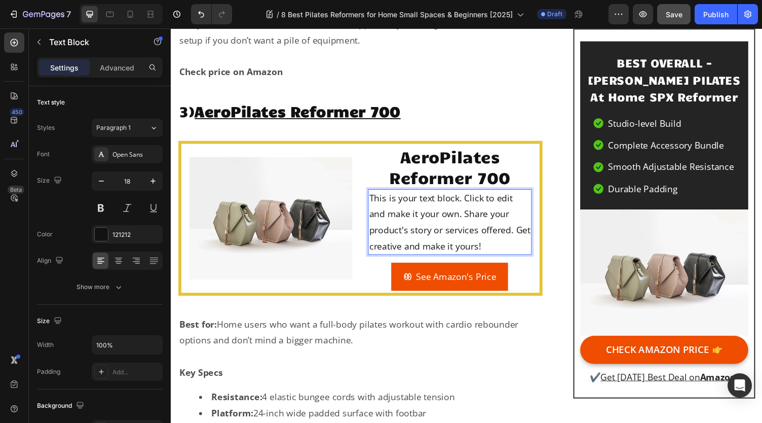
click at [501, 220] on p "This is your text block. Click to edit and make it your own. Share your product…" at bounding box center [457, 228] width 166 height 66
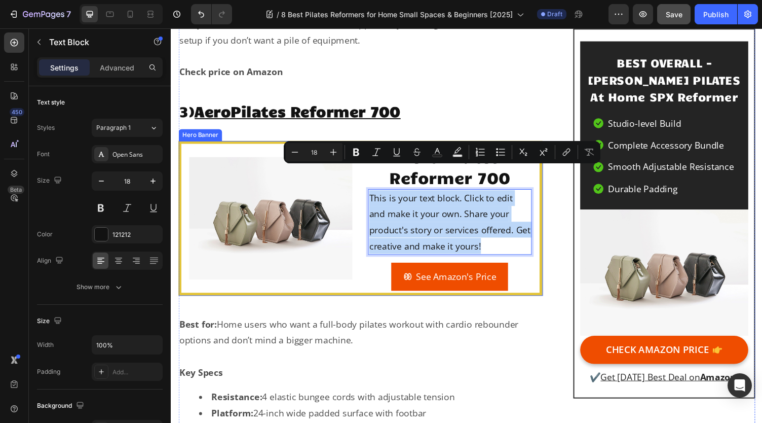
drag, startPoint x: 513, startPoint y: 225, endPoint x: 370, endPoint y: 179, distance: 149.8
click at [370, 179] on div "AeroPilates Reformer 700 Heading This is your text block. Click to edit and mak…" at bounding box center [365, 223] width 368 height 153
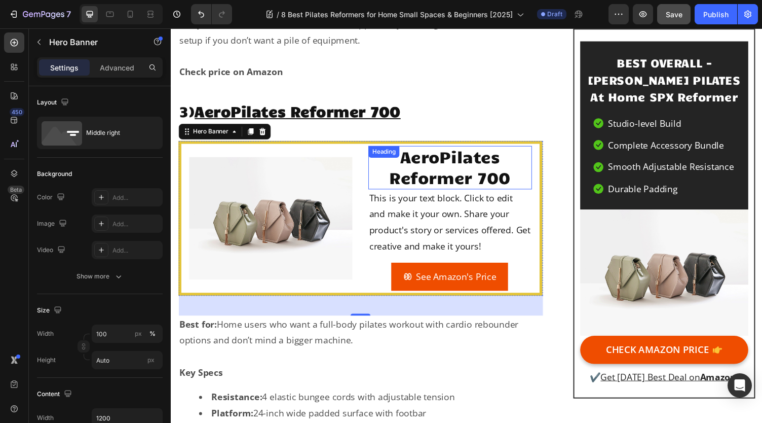
click at [481, 196] on p "This is your text block. Click to edit and make it your own. Share your product…" at bounding box center [457, 228] width 166 height 66
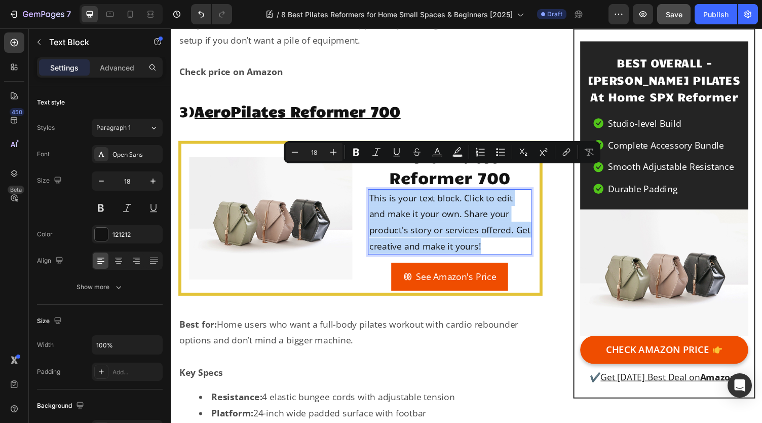
drag, startPoint x: 512, startPoint y: 229, endPoint x: 372, endPoint y: 180, distance: 148.6
click at [374, 195] on p "This is your text block. Click to edit and make it your own. Share your product…" at bounding box center [457, 228] width 166 height 66
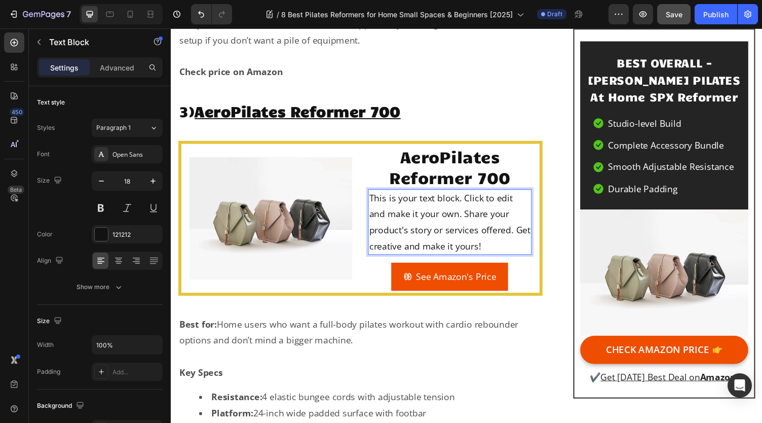
click at [427, 195] on p "This is your text block. Click to edit and make it your own. Share your product…" at bounding box center [457, 228] width 166 height 66
click at [479, 210] on p "This is your text block. Click to edit and make it your own. Share your product…" at bounding box center [457, 228] width 166 height 66
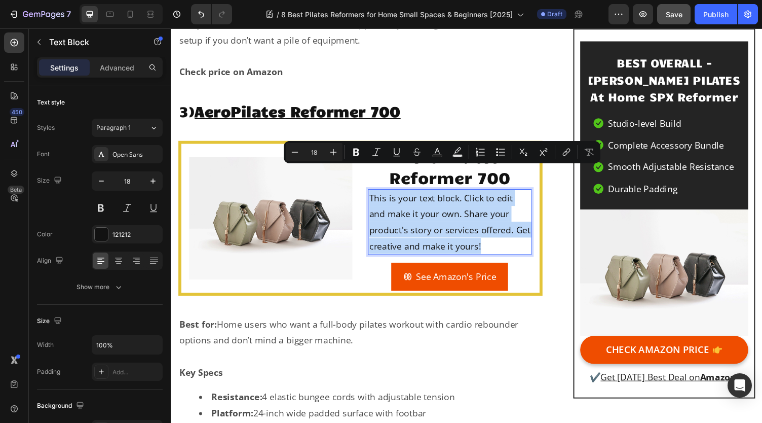
drag, startPoint x: 506, startPoint y: 229, endPoint x: 373, endPoint y: 182, distance: 140.1
click at [374, 195] on p "This is your text block. Click to edit and make it your own. Share your product…" at bounding box center [457, 228] width 166 height 66
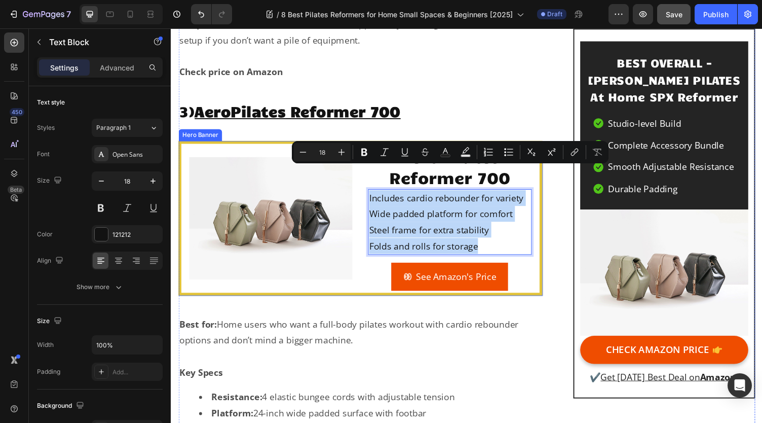
drag, startPoint x: 497, startPoint y: 223, endPoint x: 360, endPoint y: 168, distance: 148.2
click at [360, 168] on div "AeroPilates Reformer 700 Heading Includes cardio rebounder for variety Wide pad…" at bounding box center [365, 223] width 368 height 153
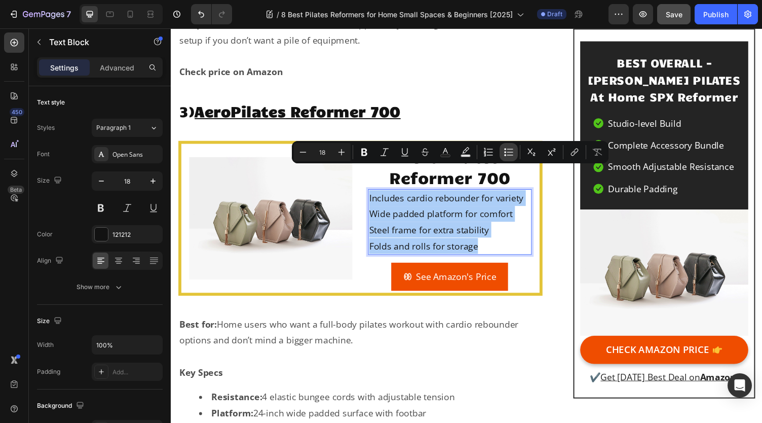
click at [507, 146] on button "Bulleted List" at bounding box center [509, 152] width 18 height 18
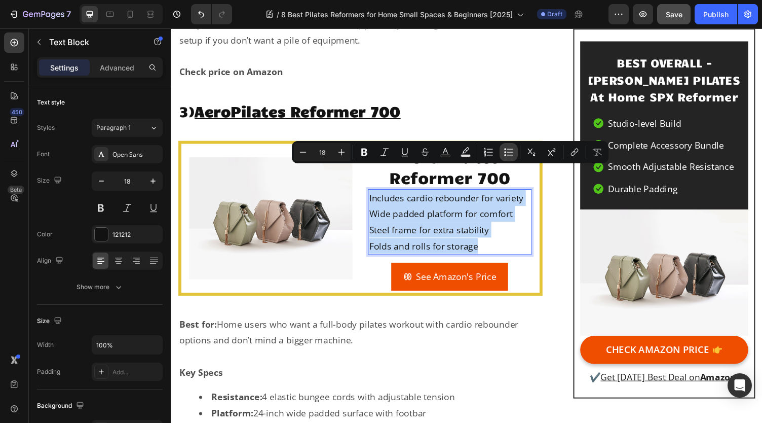
type input "18"
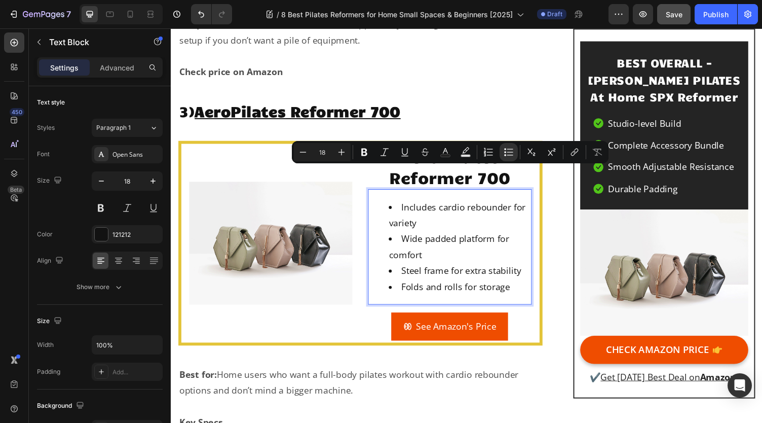
click at [490, 236] on li "Wide padded platform for comfort" at bounding box center [467, 252] width 145 height 33
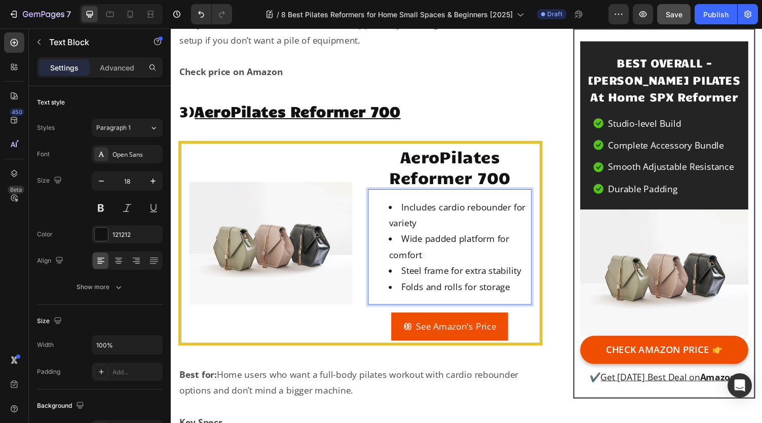
click at [402, 236] on li "Wide padded platform for comfort" at bounding box center [467, 252] width 145 height 33
click at [392, 240] on ul "Includes cardio rebounder for variety Wide padded platform for comfort Steel fr…" at bounding box center [457, 253] width 166 height 98
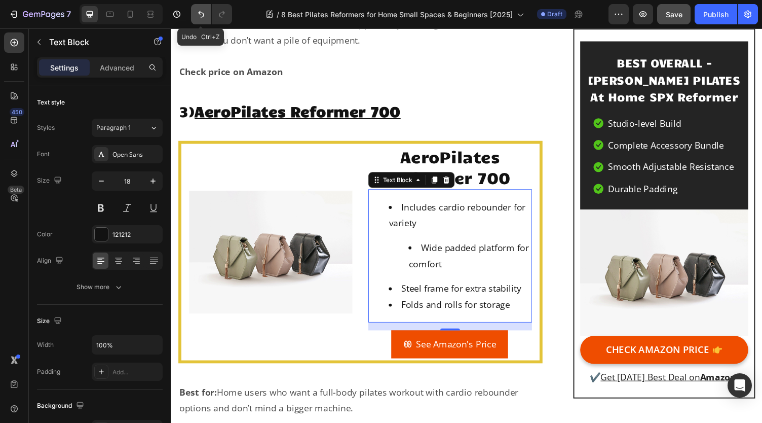
click at [207, 13] on button "Undo/Redo" at bounding box center [201, 14] width 20 height 20
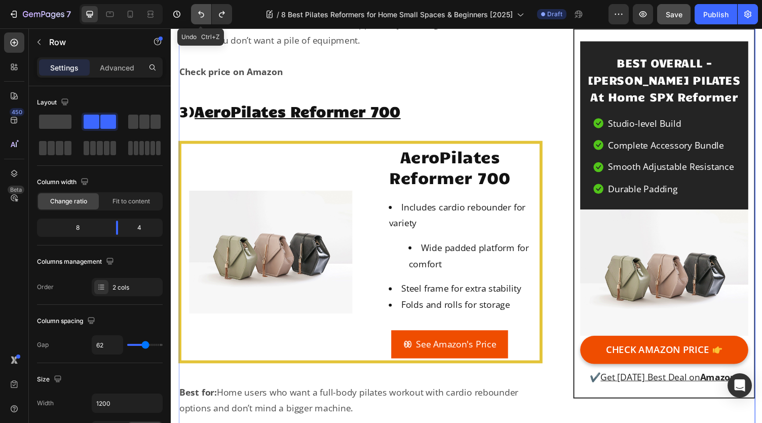
click at [197, 14] on icon "Undo/Redo" at bounding box center [201, 14] width 10 height 10
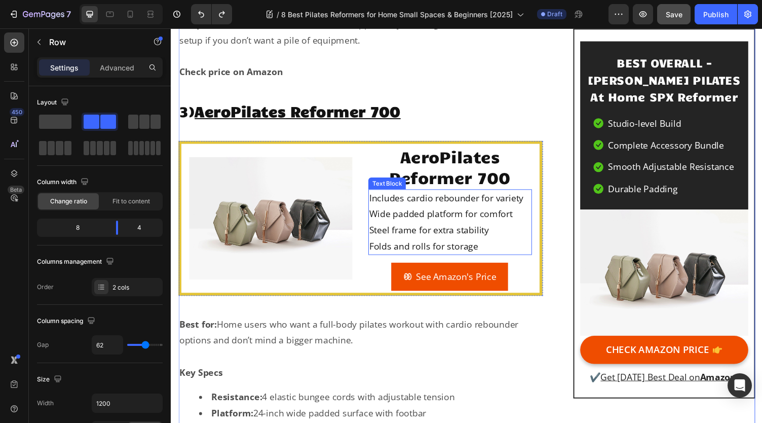
click at [471, 244] on p "Folds and rolls for storage" at bounding box center [457, 252] width 166 height 16
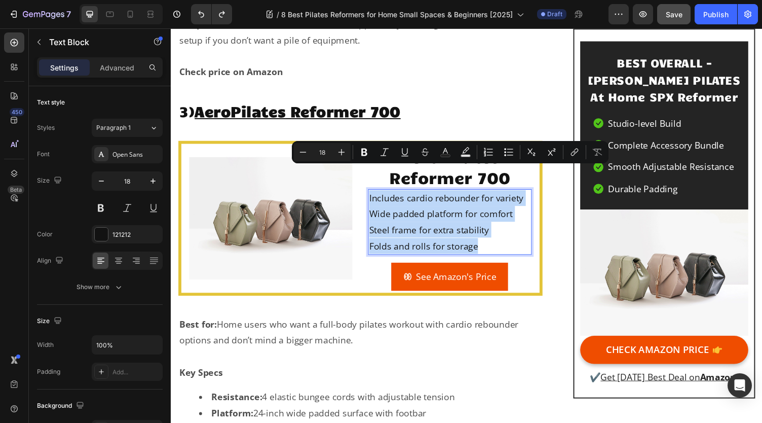
drag, startPoint x: 492, startPoint y: 229, endPoint x: 372, endPoint y: 178, distance: 129.4
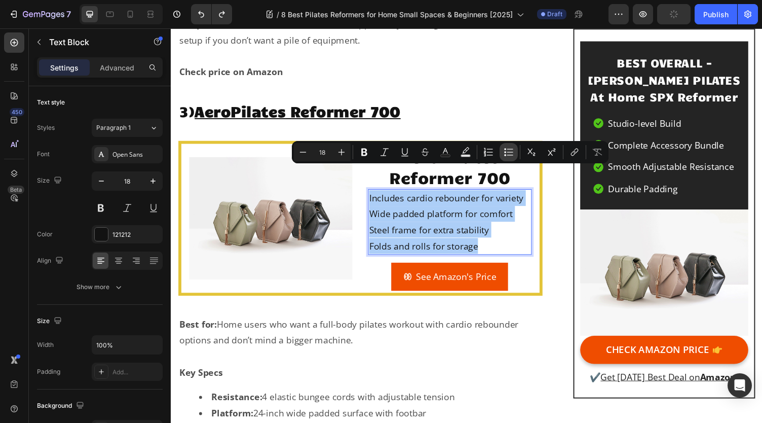
click at [511, 155] on icon "Editor contextual toolbar" at bounding box center [510, 155] width 6 height 1
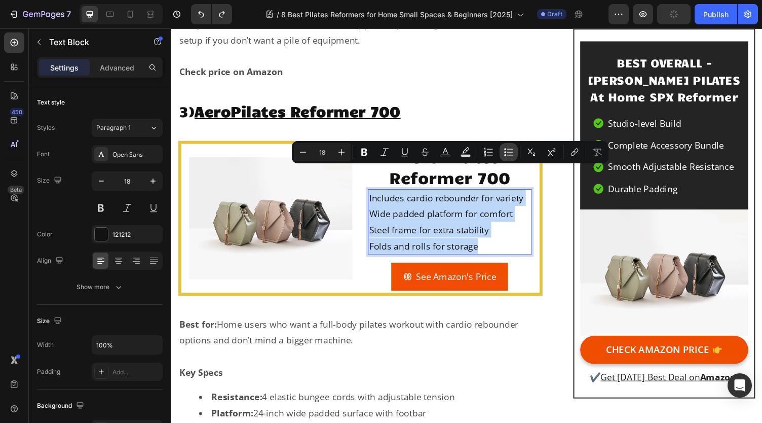
type input "18"
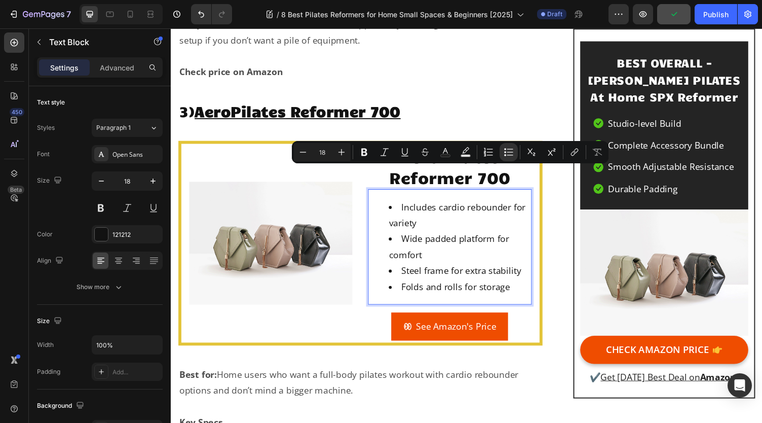
click at [495, 207] on li "Includes cardio rebounder for variety" at bounding box center [467, 220] width 145 height 33
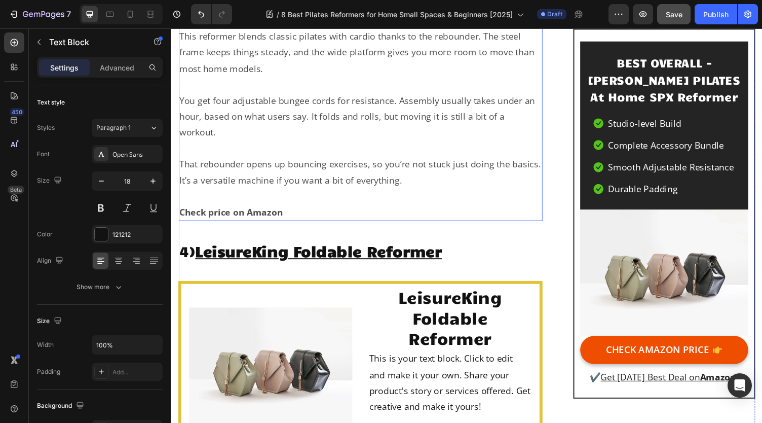
scroll to position [4459, 0]
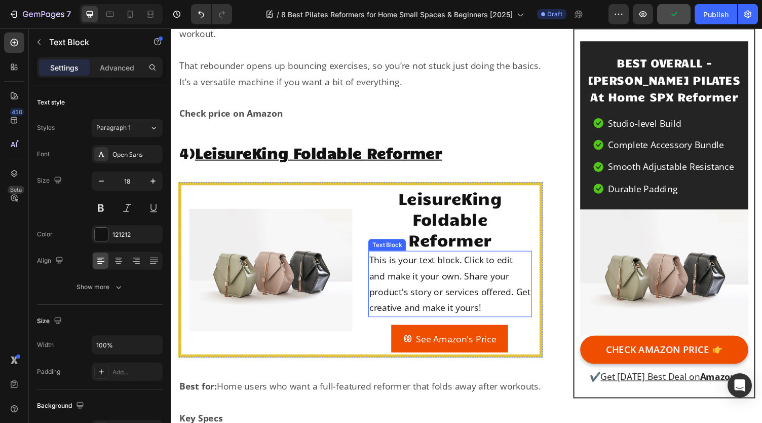
click at [404, 283] on div "This is your text block. Click to edit and make it your own. Share your product…" at bounding box center [457, 291] width 168 height 68
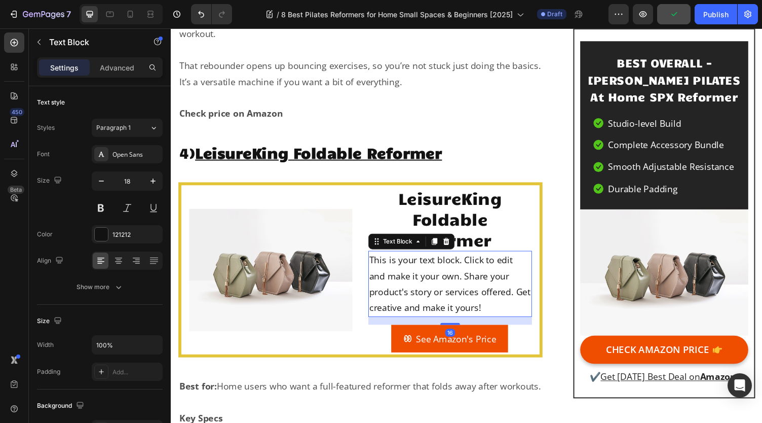
click at [484, 285] on div "This is your text block. Click to edit and make it your own. Share your product…" at bounding box center [457, 291] width 168 height 68
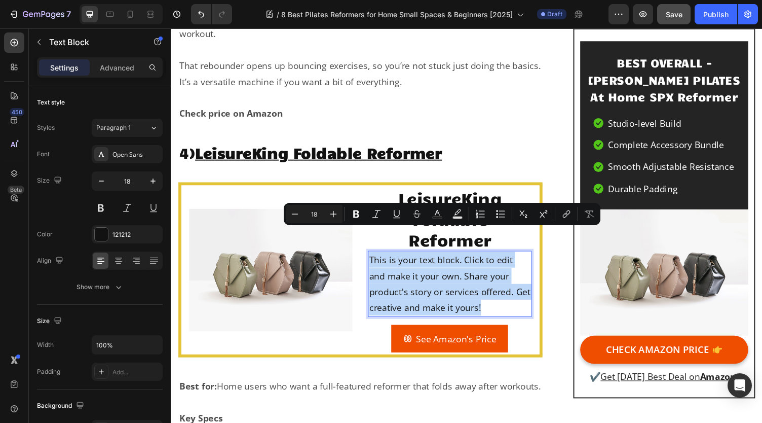
drag, startPoint x: 510, startPoint y: 290, endPoint x: 373, endPoint y: 238, distance: 146.3
click at [374, 258] on p "This is your text block. Click to edit and make it your own. Share your product…" at bounding box center [457, 291] width 166 height 66
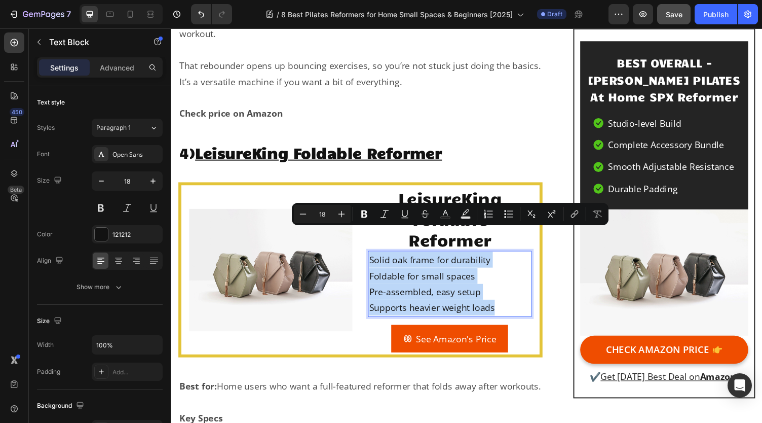
drag, startPoint x: 504, startPoint y: 289, endPoint x: 372, endPoint y: 238, distance: 141.8
click at [373, 257] on div "Solid oak frame for durability Foldable for small spaces Pre-assembled, easy se…" at bounding box center [457, 291] width 168 height 68
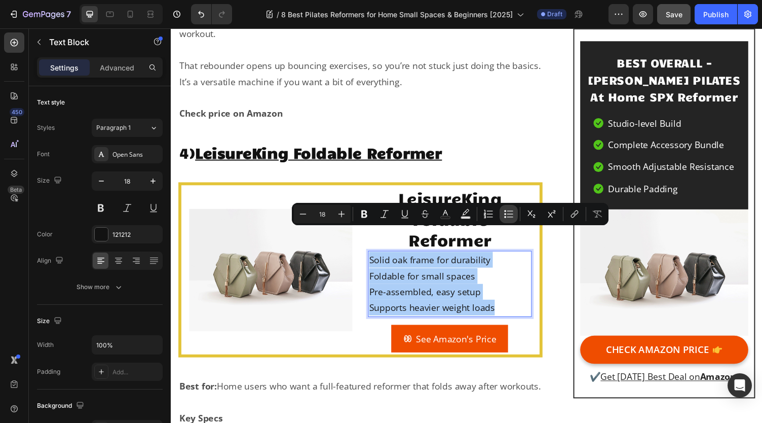
click at [502, 213] on button "Bulleted List" at bounding box center [509, 214] width 18 height 18
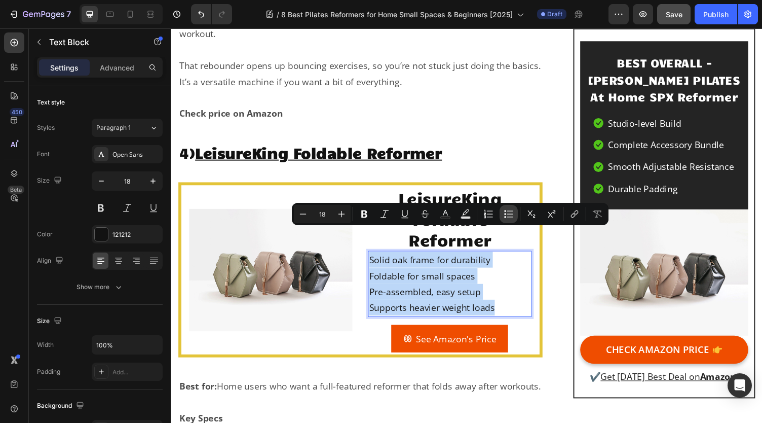
type input "18"
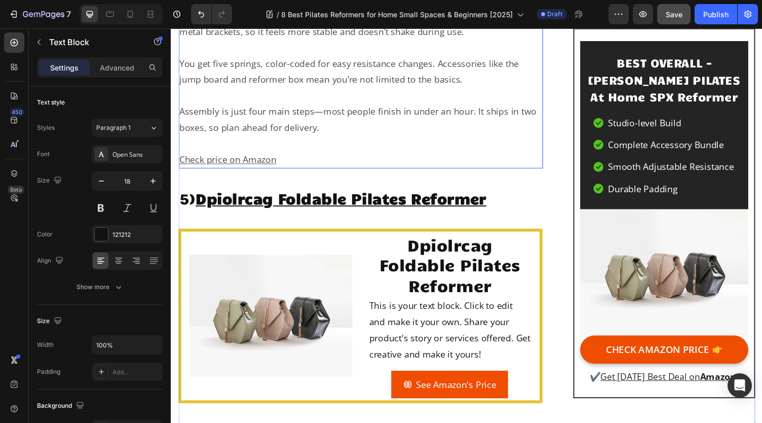
scroll to position [5523, 0]
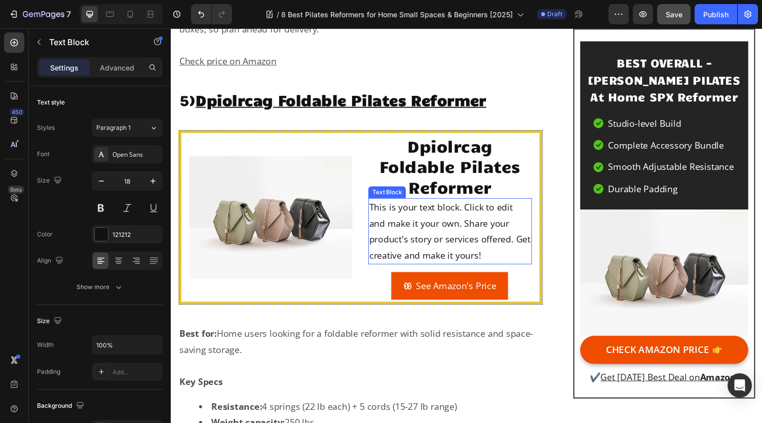
click at [478, 229] on div "This is your text block. Click to edit and make it your own. Share your product…" at bounding box center [457, 237] width 168 height 68
click at [502, 242] on div "This is your text block. Click to edit and make it your own. Share your product…" at bounding box center [457, 237] width 168 height 68
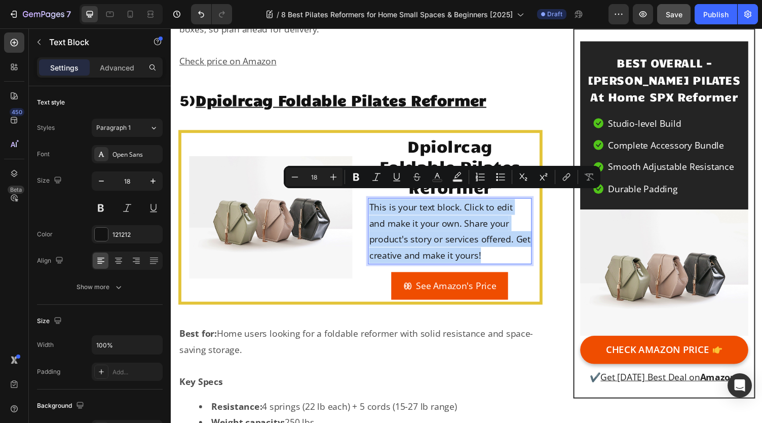
drag, startPoint x: 512, startPoint y: 253, endPoint x: 373, endPoint y: 200, distance: 148.5
click at [374, 204] on p "This is your text block. Click to edit and make it your own. Share your product…" at bounding box center [457, 237] width 166 height 66
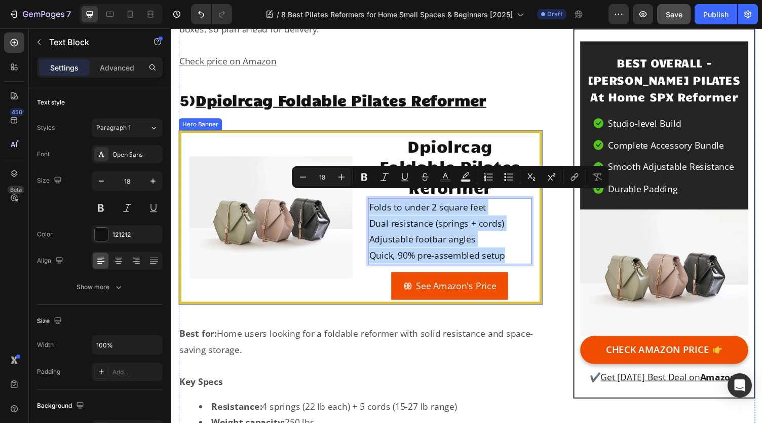
drag, startPoint x: 522, startPoint y: 256, endPoint x: 370, endPoint y: 199, distance: 162.9
click at [370, 199] on div "Dpiolrcag Foldable Pilates Reformer Heading Folds to under 2 square feet Dual r…" at bounding box center [365, 223] width 368 height 174
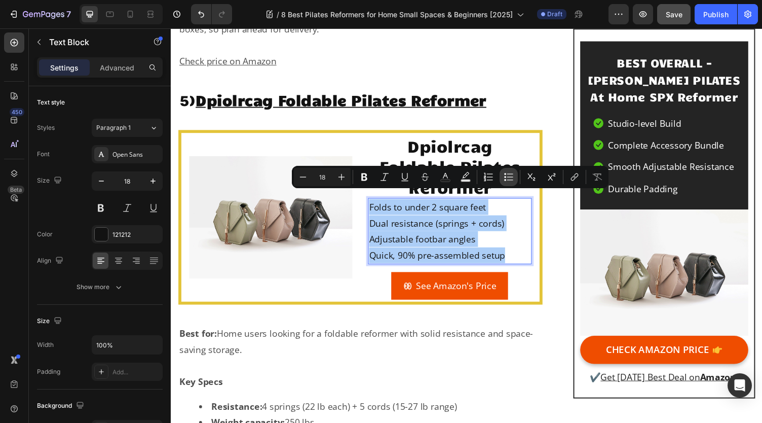
click at [510, 181] on icon "Editor contextual toolbar" at bounding box center [509, 177] width 10 height 10
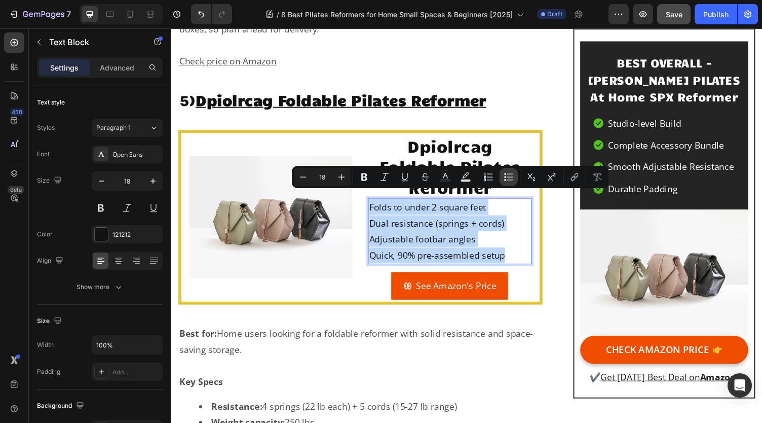
type input "18"
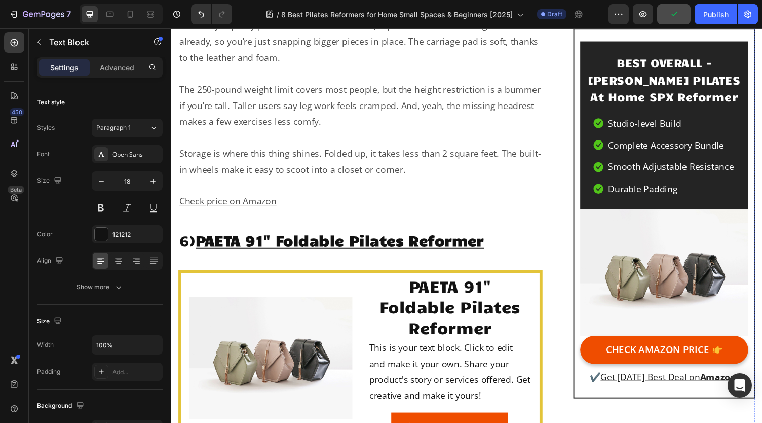
scroll to position [6740, 0]
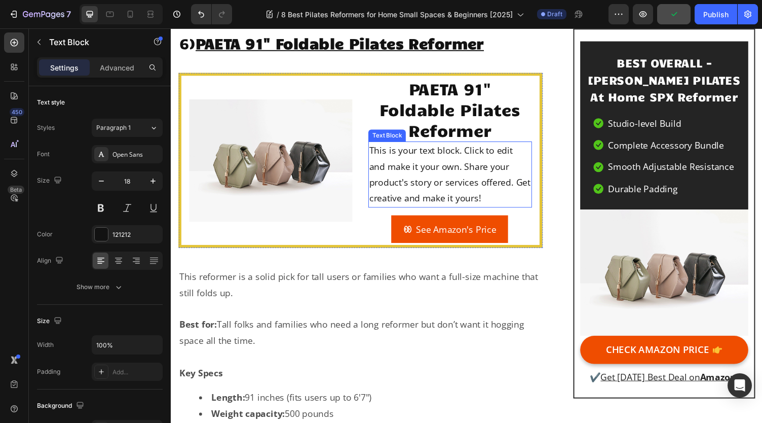
click at [481, 183] on div "This is your text block. Click to edit and make it your own. Share your product…" at bounding box center [457, 178] width 168 height 68
click at [504, 192] on div "This is your text block. Click to edit and make it your own. Share your product…" at bounding box center [457, 178] width 168 height 68
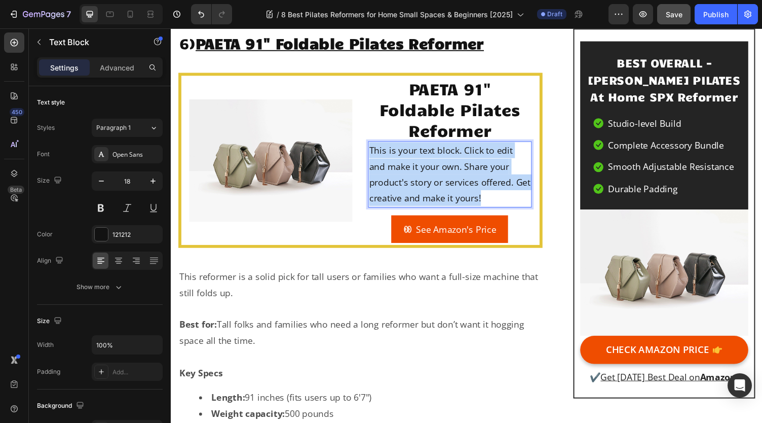
drag, startPoint x: 510, startPoint y: 194, endPoint x: 373, endPoint y: 147, distance: 144.4
click at [374, 147] on p "This is your text block. Click to edit and make it your own. Share your product…" at bounding box center [457, 178] width 166 height 66
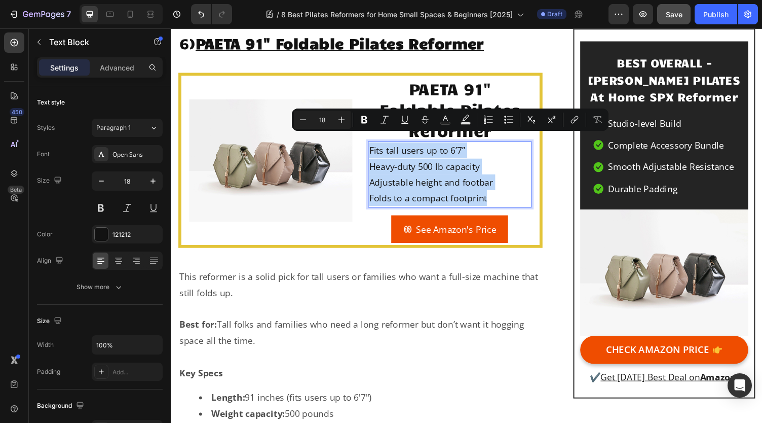
drag, startPoint x: 506, startPoint y: 190, endPoint x: 370, endPoint y: 139, distance: 145.3
click at [370, 139] on div "PAETA 91" Foldable Pilates Reformer Heading Fits tall users up to 6’7” Heavy-du…" at bounding box center [365, 164] width 368 height 174
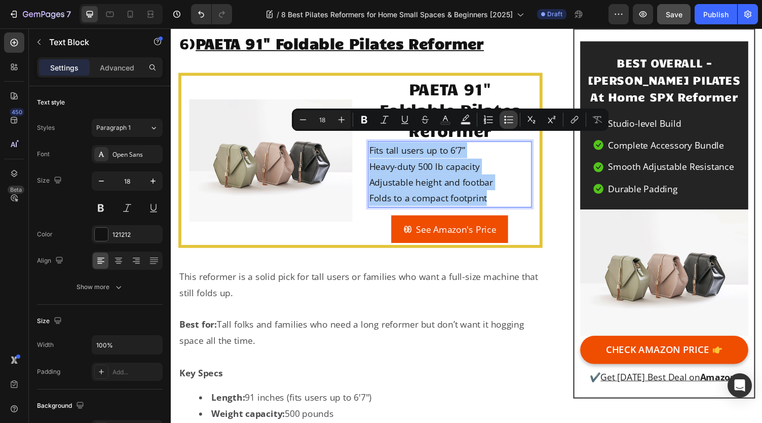
click at [508, 119] on icon "Editor contextual toolbar" at bounding box center [510, 119] width 6 height 1
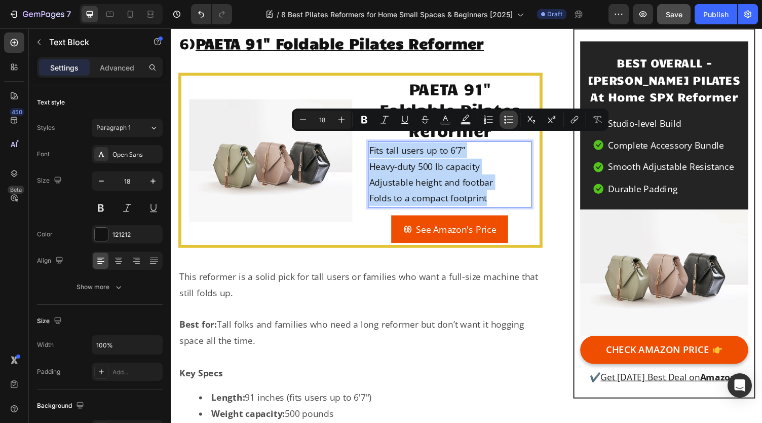
type input "18"
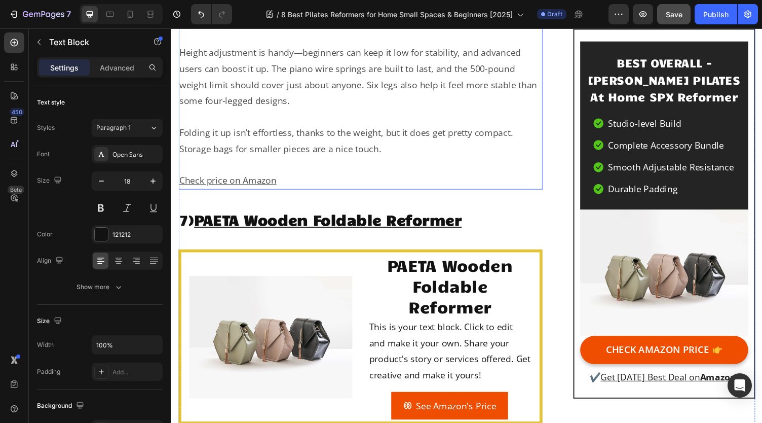
scroll to position [7804, 0]
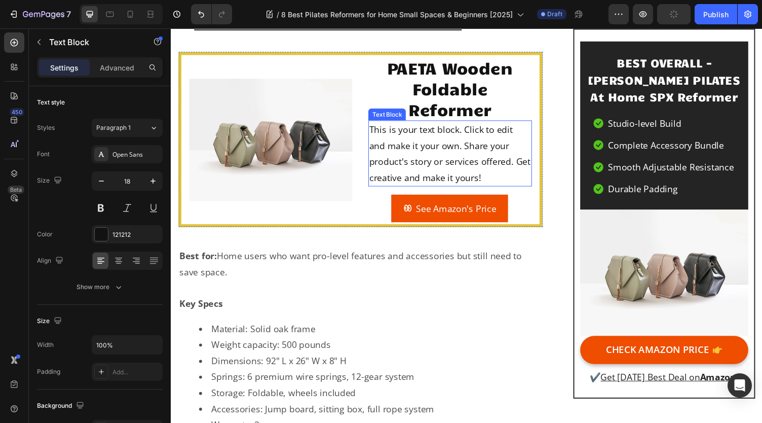
click at [464, 166] on div "This is your text block. Click to edit and make it your own. Share your product…" at bounding box center [457, 157] width 168 height 68
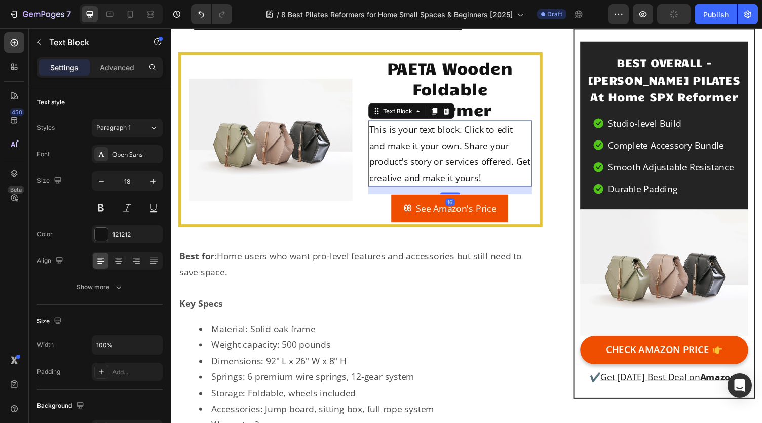
click at [493, 166] on div "This is your text block. Click to edit and make it your own. Share your product…" at bounding box center [457, 157] width 168 height 68
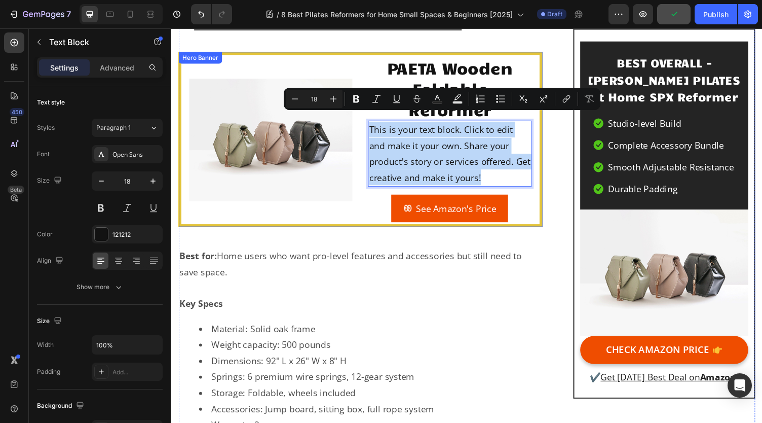
drag, startPoint x: 510, startPoint y: 171, endPoint x: 370, endPoint y: 127, distance: 147.3
click at [370, 127] on div "PAETA Wooden Foldable Reformer Heading This is your text block. Click to edit a…" at bounding box center [365, 143] width 368 height 174
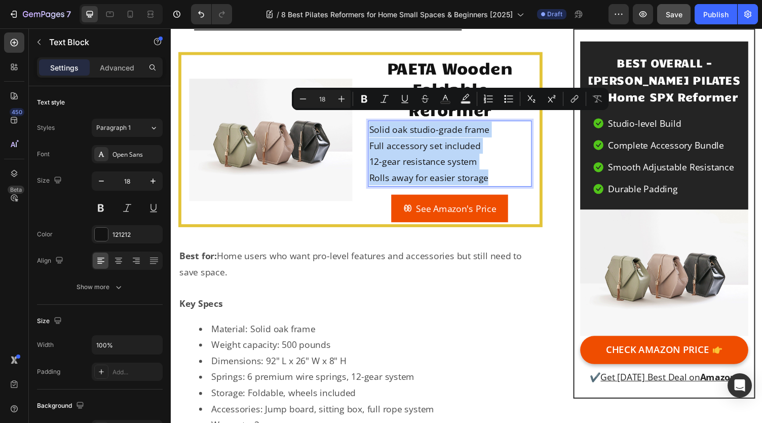
drag, startPoint x: 503, startPoint y: 169, endPoint x: 372, endPoint y: 116, distance: 141.2
click at [373, 123] on div "Solid oak studio-grade frame Full accessory set included 12-gear resistance sys…" at bounding box center [457, 157] width 168 height 68
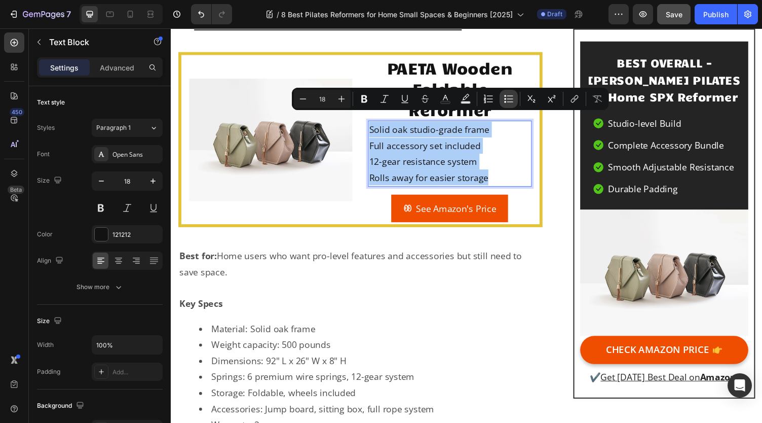
click at [509, 99] on icon "Editor contextual toolbar" at bounding box center [510, 98] width 6 height 1
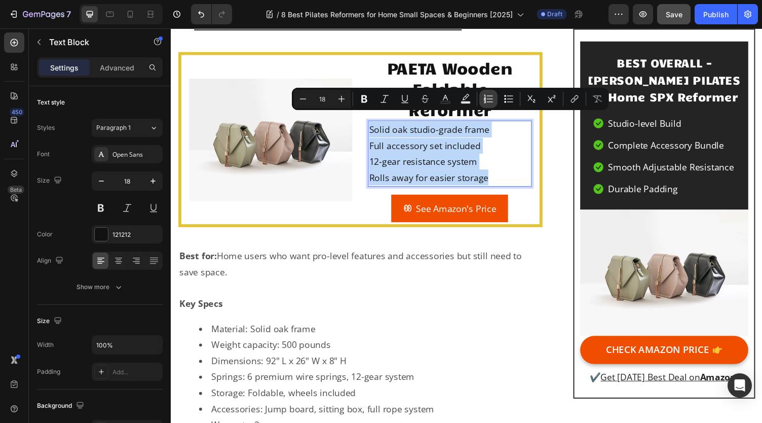
type input "18"
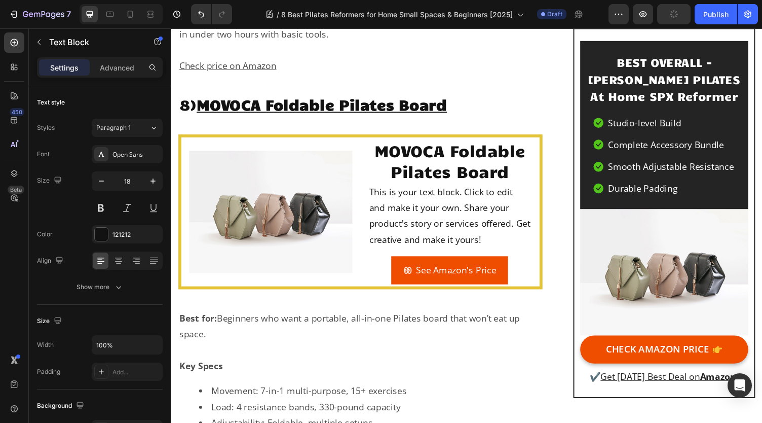
scroll to position [8767, 0]
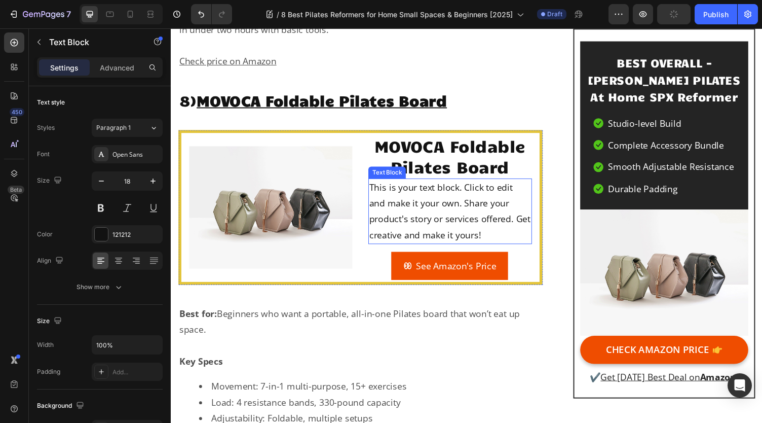
click at [468, 222] on div "This is your text block. Click to edit and make it your own. Share your product…" at bounding box center [457, 216] width 168 height 68
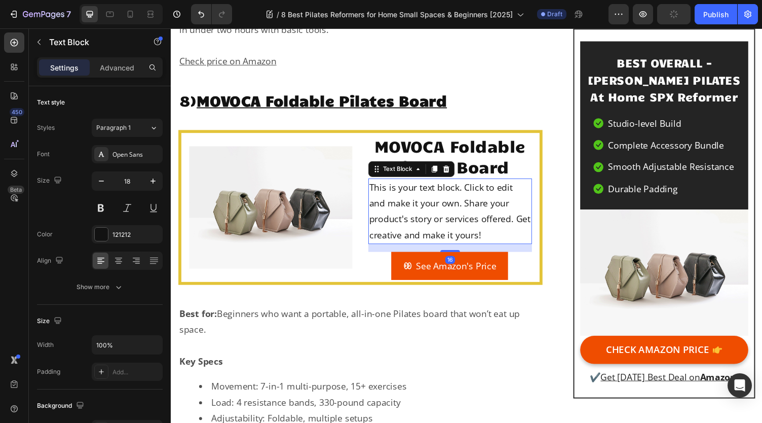
click at [495, 215] on div "This is your text block. Click to edit and make it your own. Share your product…" at bounding box center [457, 216] width 168 height 68
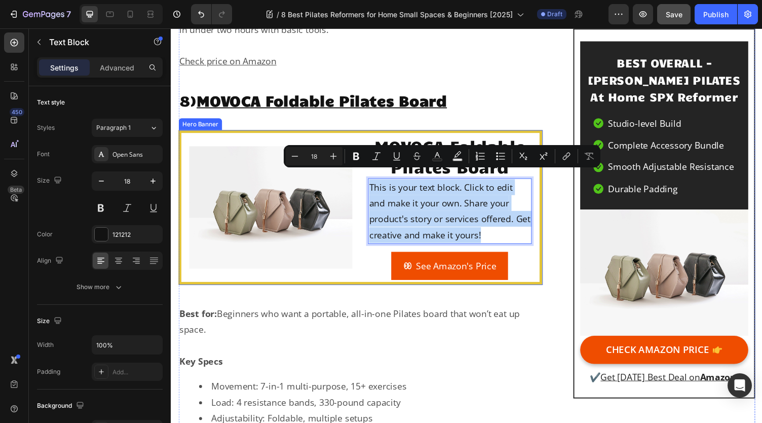
drag, startPoint x: 508, startPoint y: 231, endPoint x: 366, endPoint y: 183, distance: 149.2
click at [366, 183] on div "MOVOCA Foldable Pilates Board Heading This is your text block. Click to edit an…" at bounding box center [365, 212] width 368 height 153
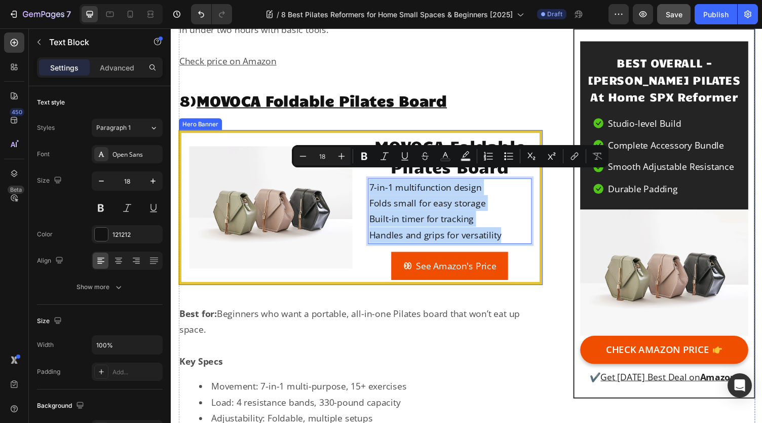
drag, startPoint x: 516, startPoint y: 231, endPoint x: 369, endPoint y: 186, distance: 153.7
click at [369, 186] on div "MOVOCA Foldable Pilates Board Heading 7-in-1 multifunction design Folds small f…" at bounding box center [365, 212] width 368 height 153
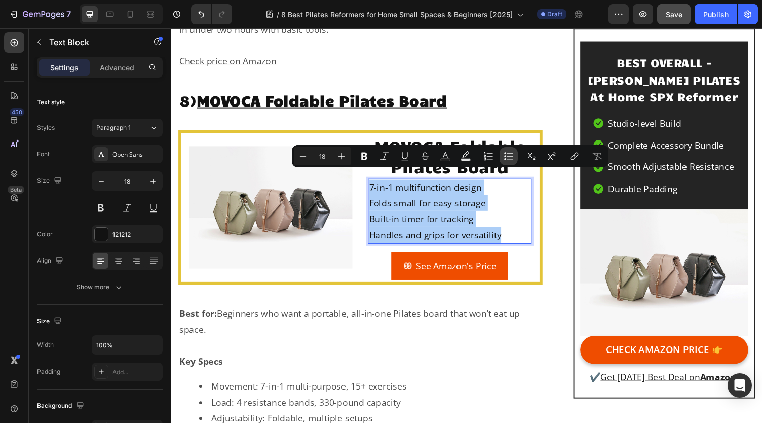
click at [507, 151] on button "Bulleted List" at bounding box center [509, 156] width 18 height 18
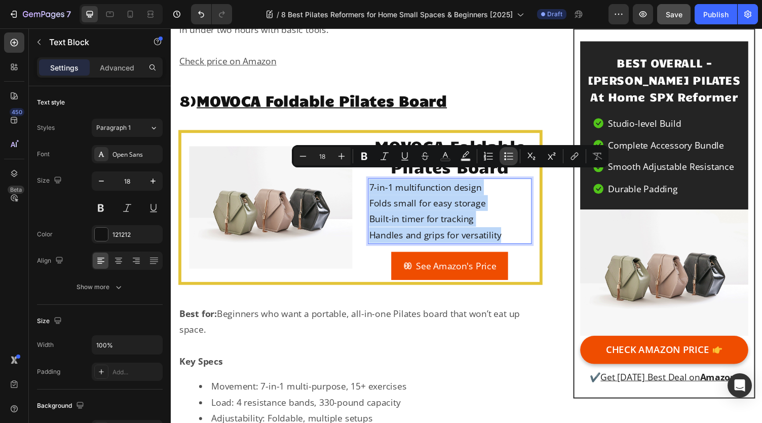
type input "18"
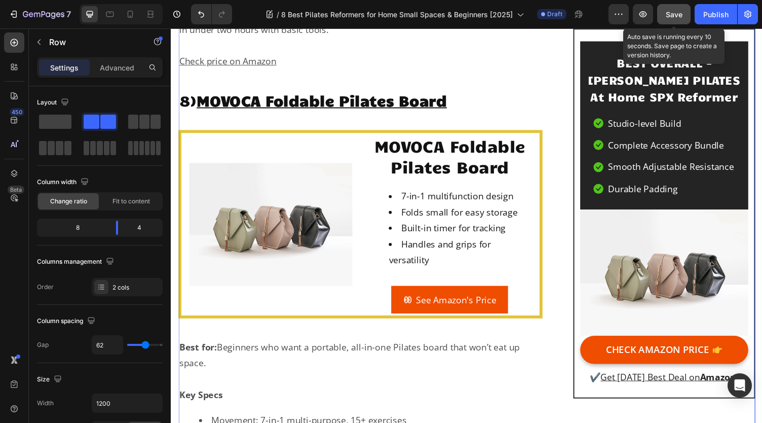
drag, startPoint x: 669, startPoint y: 16, endPoint x: 504, endPoint y: 3, distance: 165.7
click at [669, 16] on span "Save" at bounding box center [674, 14] width 17 height 9
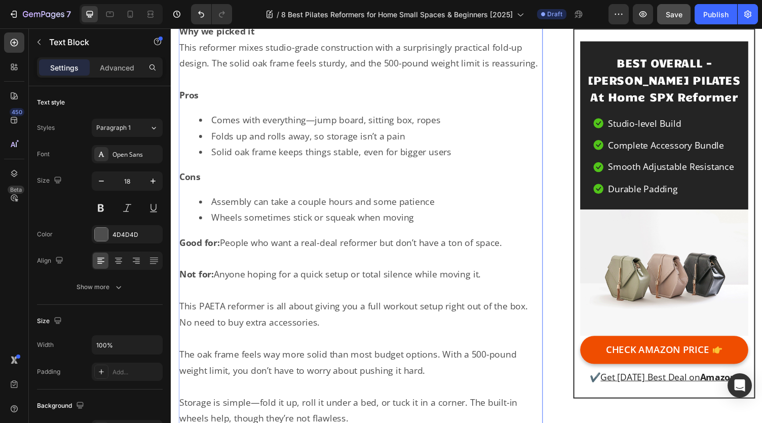
scroll to position [8167, 0]
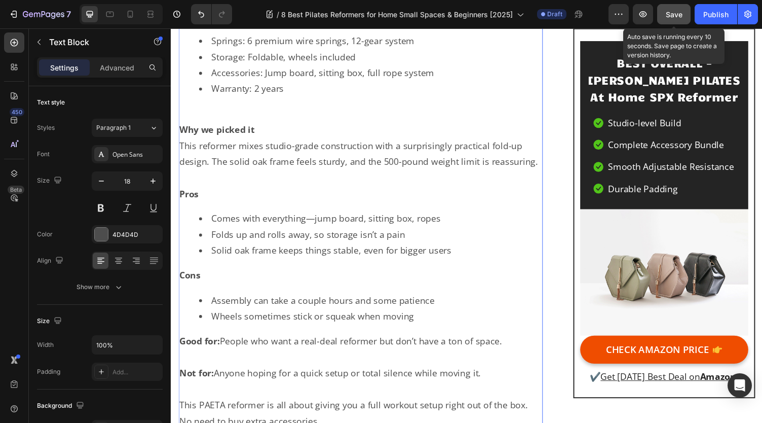
click at [674, 14] on span "Save" at bounding box center [674, 14] width 17 height 9
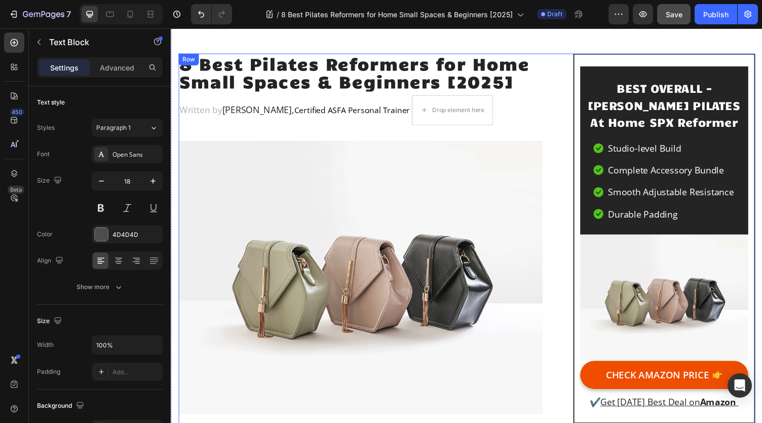
scroll to position [0, 0]
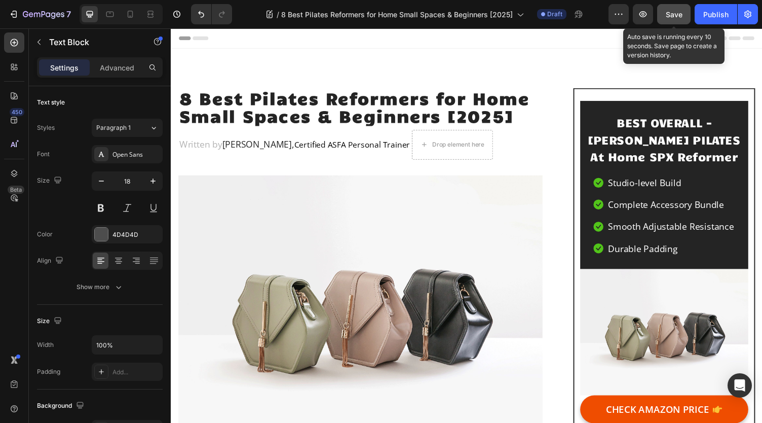
click at [686, 17] on button "Save" at bounding box center [673, 14] width 33 height 20
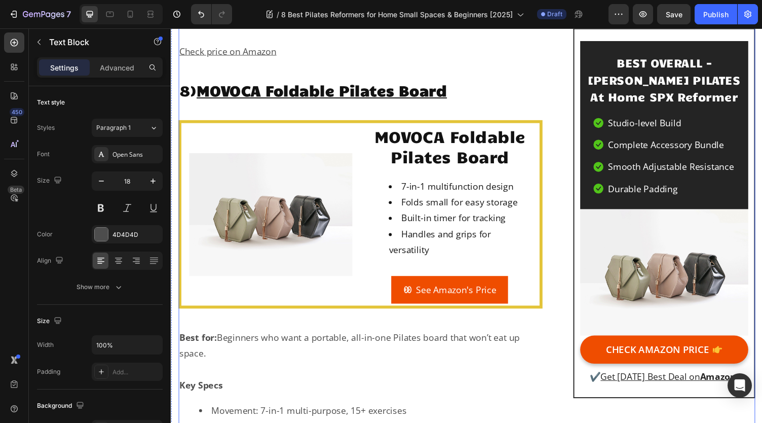
scroll to position [8775, 0]
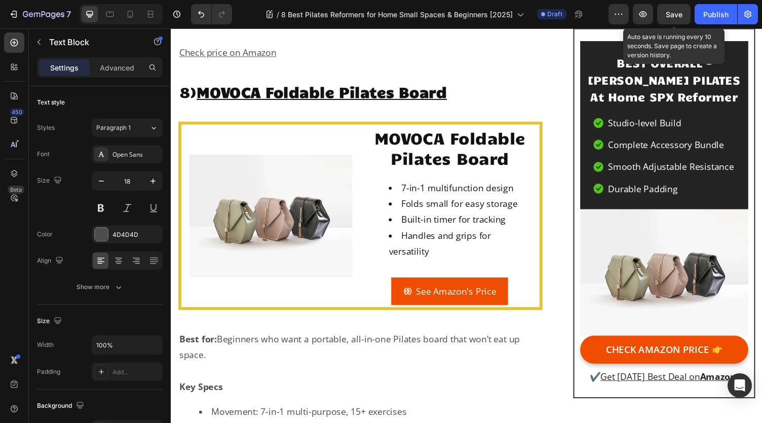
click at [675, 19] on div "Save" at bounding box center [674, 14] width 17 height 11
